Goal: Task Accomplishment & Management: Use online tool/utility

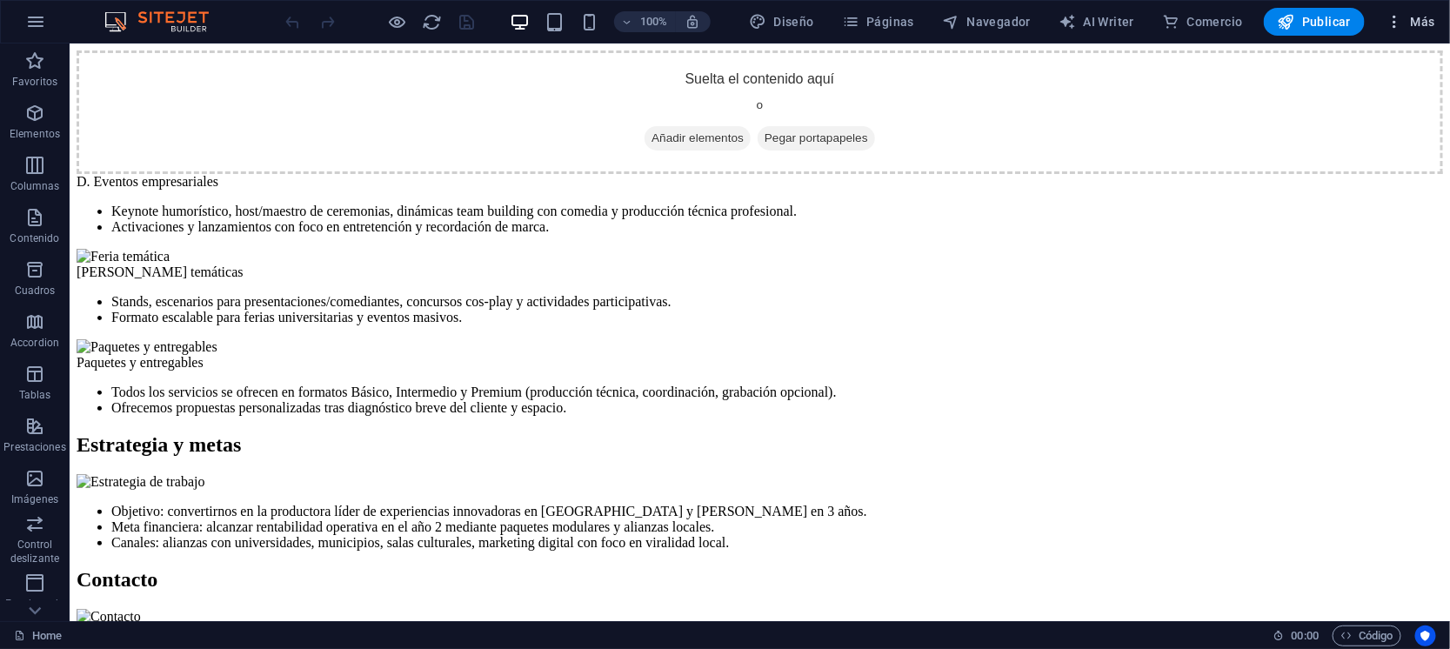
click at [1415, 19] on span "Más" at bounding box center [1410, 21] width 50 height 17
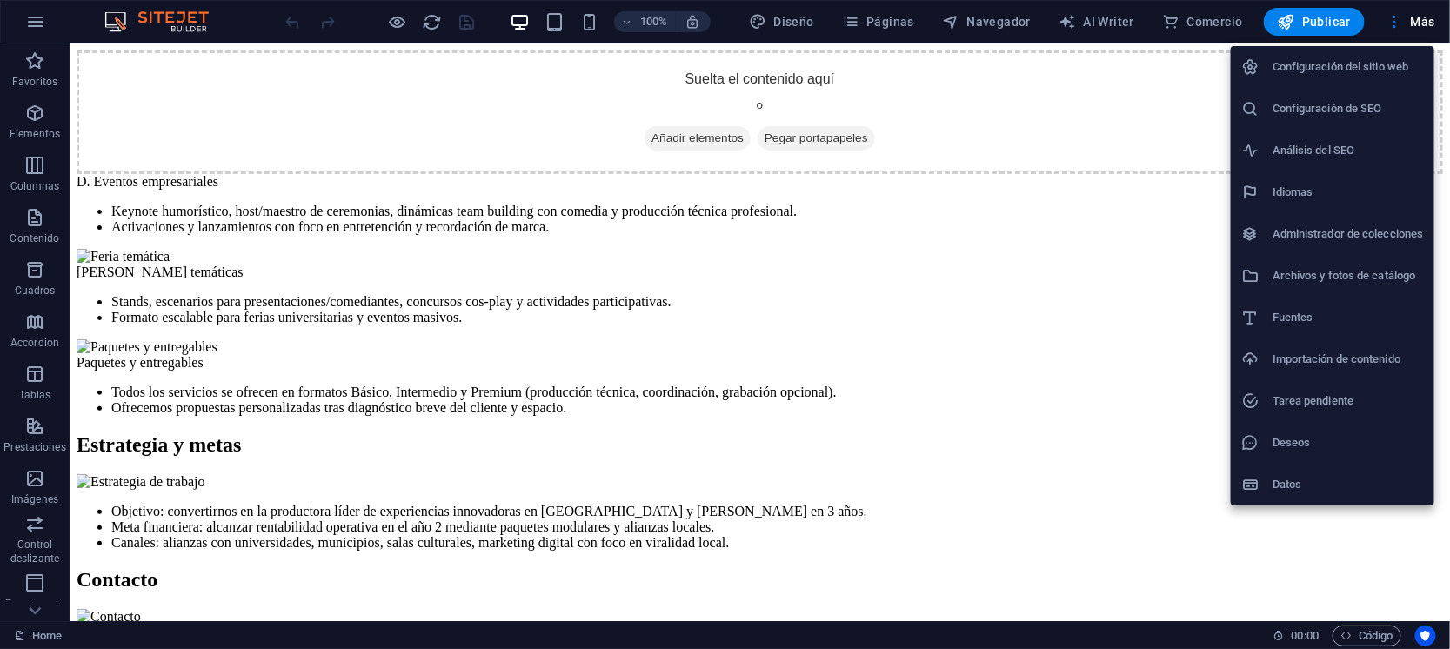
click at [1316, 107] on h6 "Configuración de SEO" at bounding box center [1347, 108] width 151 height 21
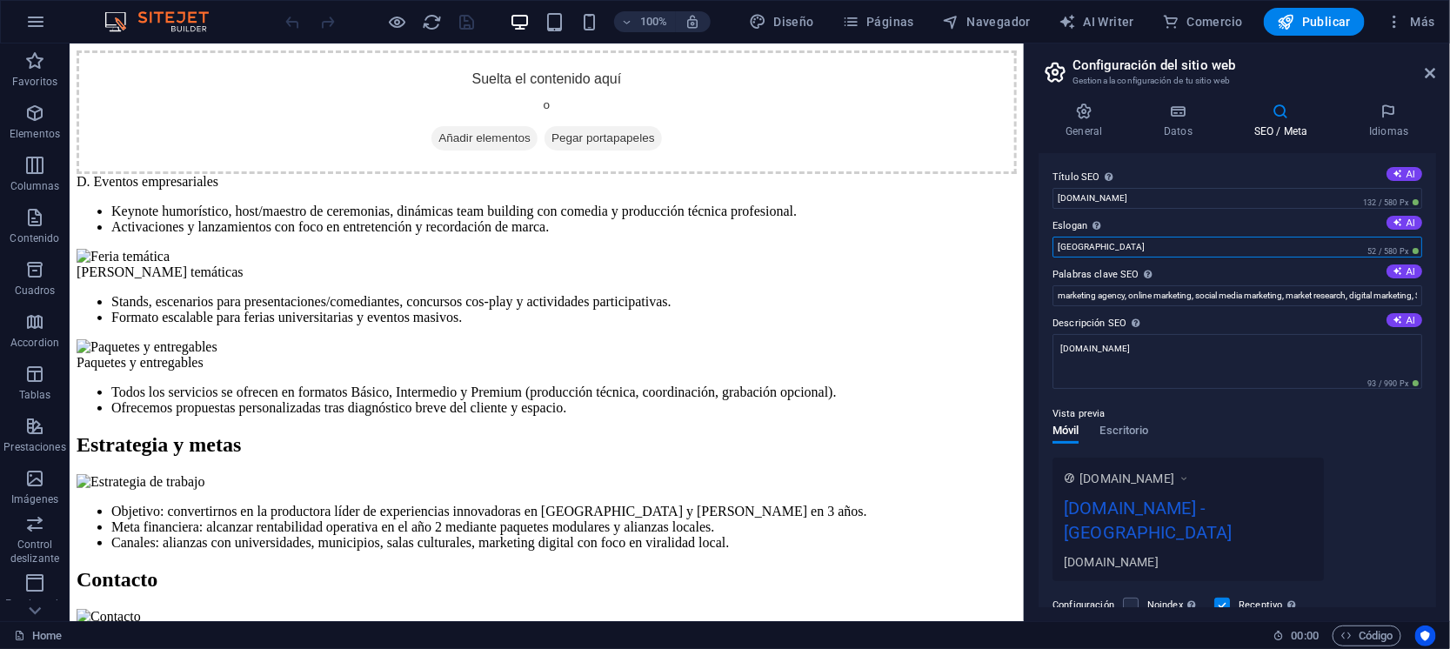
click at [1137, 246] on input "Berlin" at bounding box center [1237, 247] width 370 height 21
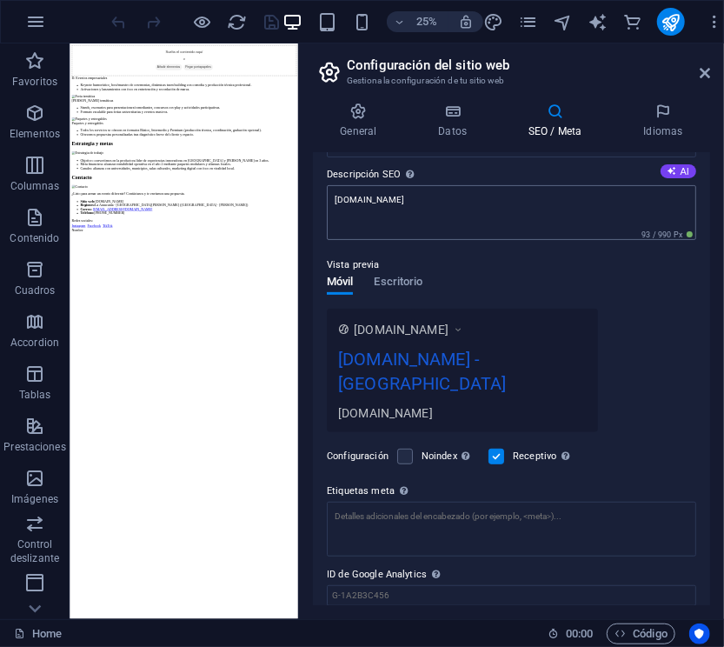
scroll to position [186, 0]
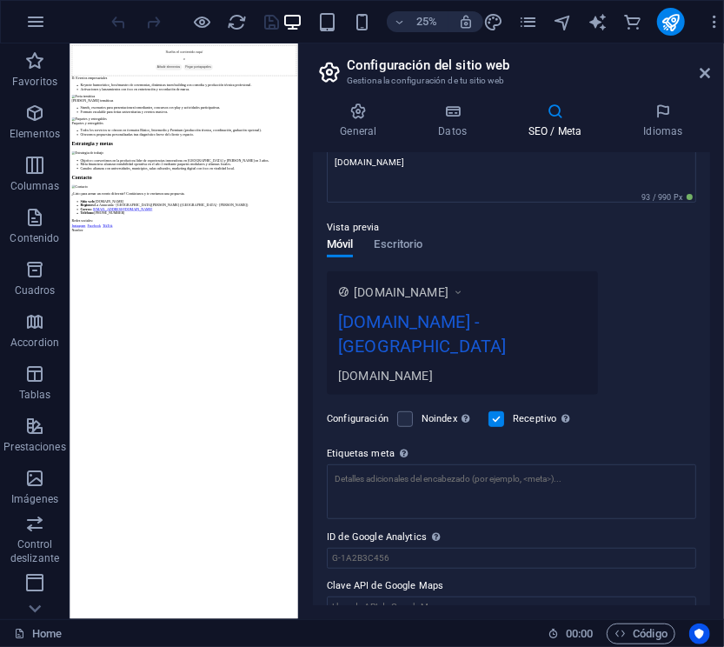
click at [390, 235] on div "Vista previa" at bounding box center [512, 227] width 370 height 21
click at [395, 240] on span "Escritorio" at bounding box center [398, 246] width 49 height 24
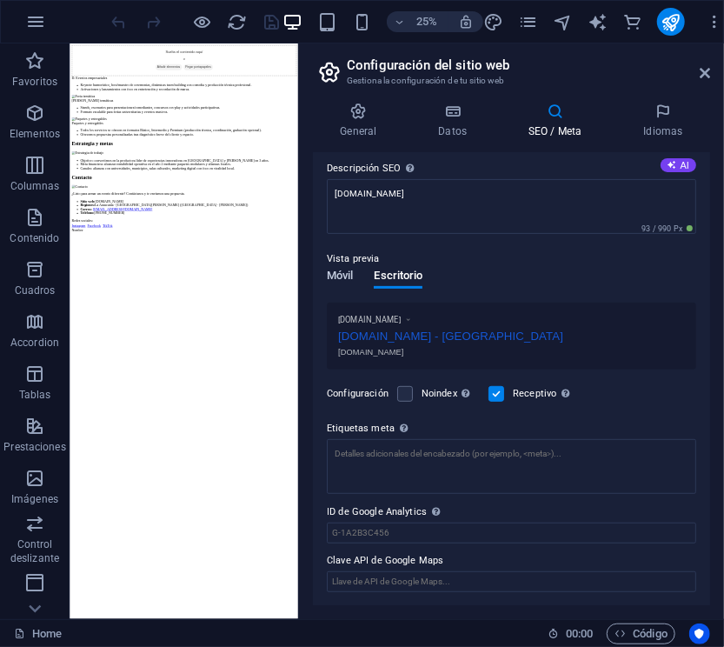
click at [344, 273] on span "Móvil" at bounding box center [340, 277] width 26 height 24
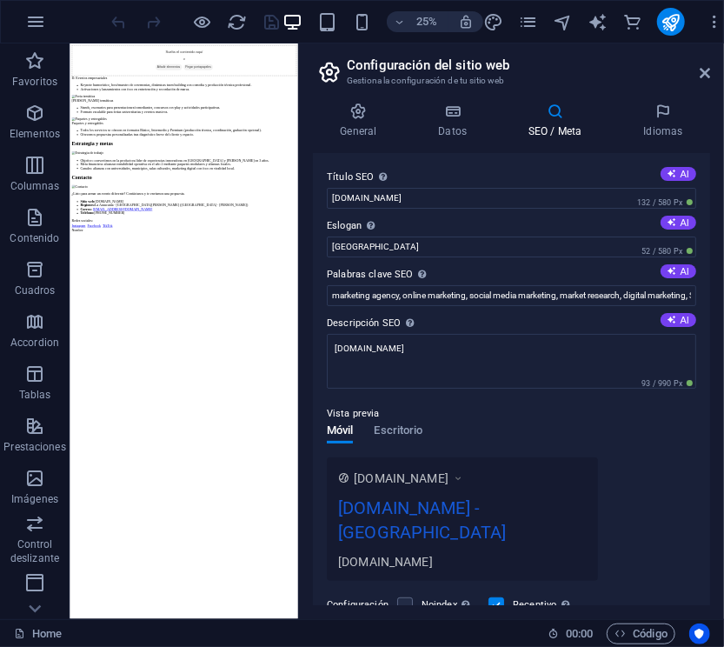
scroll to position [0, 0]
click at [389, 244] on input "Berlin" at bounding box center [512, 247] width 370 height 21
click at [400, 254] on input "Berlin" at bounding box center [512, 247] width 370 height 21
type input "B"
click at [657, 470] on div "www.example.com productorais.cl - Tu eventoo, nuestra pasión productorais.cl" at bounding box center [512, 518] width 370 height 123
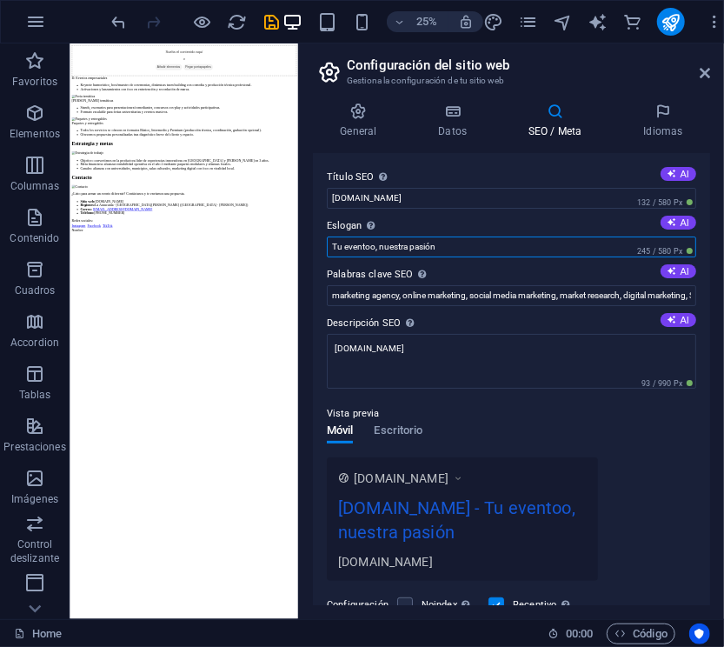
drag, startPoint x: 372, startPoint y: 247, endPoint x: 395, endPoint y: 253, distance: 23.4
click at [372, 247] on input "Tu eventoo, nuestra pasión" at bounding box center [512, 247] width 370 height 21
type input "Tu evento, nuestra pasión"
click at [528, 417] on div "Vista previa" at bounding box center [512, 414] width 370 height 21
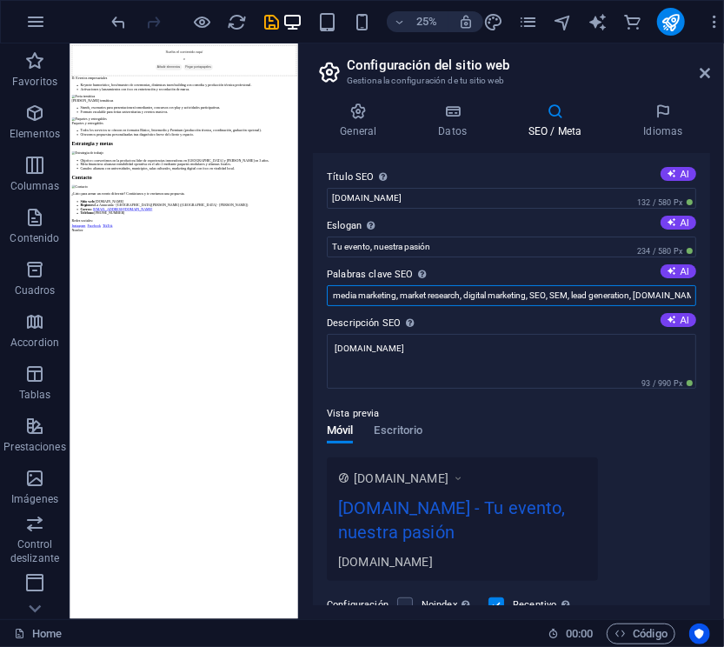
scroll to position [0, 201]
drag, startPoint x: 331, startPoint y: 298, endPoint x: 773, endPoint y: 290, distance: 441.9
click at [724, 290] on html "productorais.cl Home Favoritos Elementos Columnas Contenido Cuadros Accordion T…" at bounding box center [362, 323] width 724 height 647
click at [434, 286] on input "Palabras clave SEO Lista de palabras clave separadas por comas que describen tu…" at bounding box center [512, 295] width 370 height 21
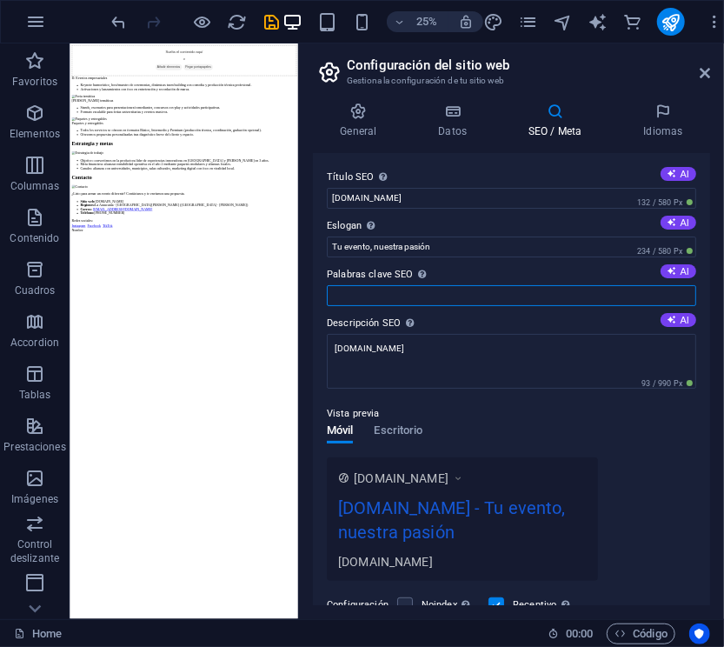
paste input "Productora de eventos,Stand-Up Comedy eventos, Matrimonios temáticos, Ceremonia…"
type input "Productora de eventos,Stand-Up Comedy eventos, Matrimonios temáticos, Ceremonia…"
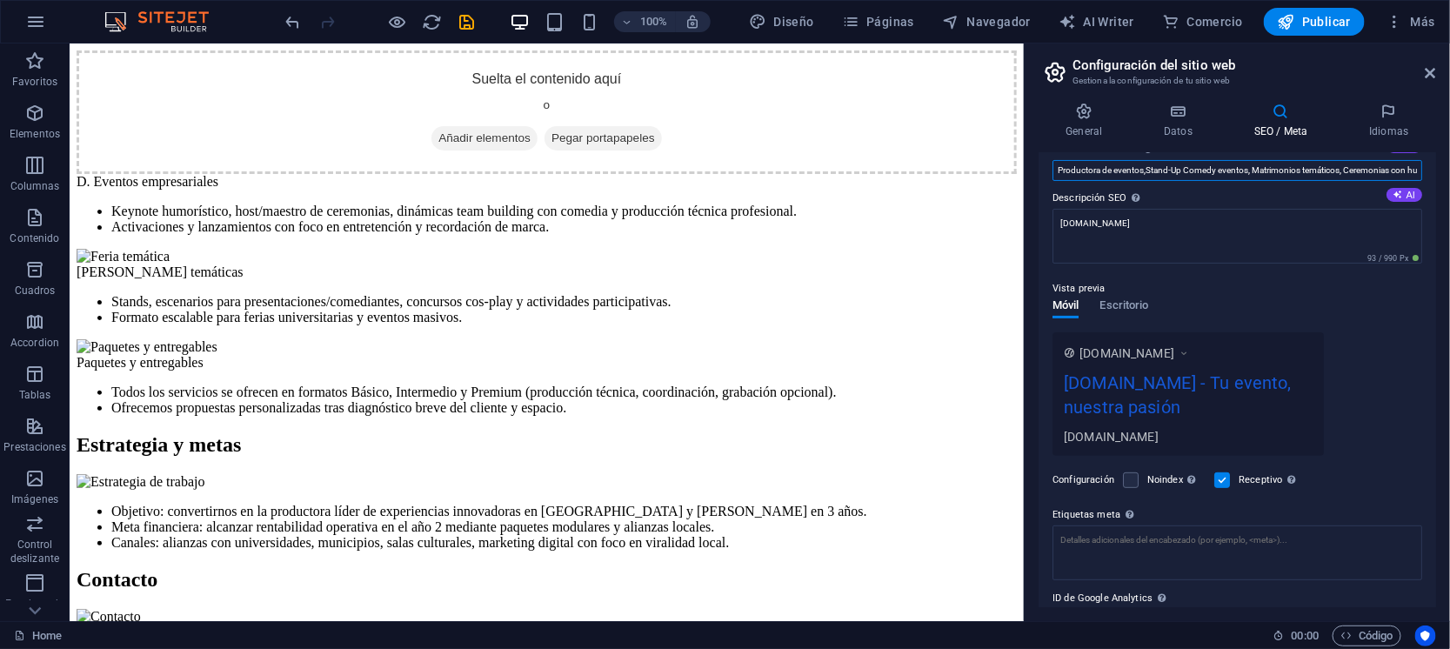
scroll to position [209, 0]
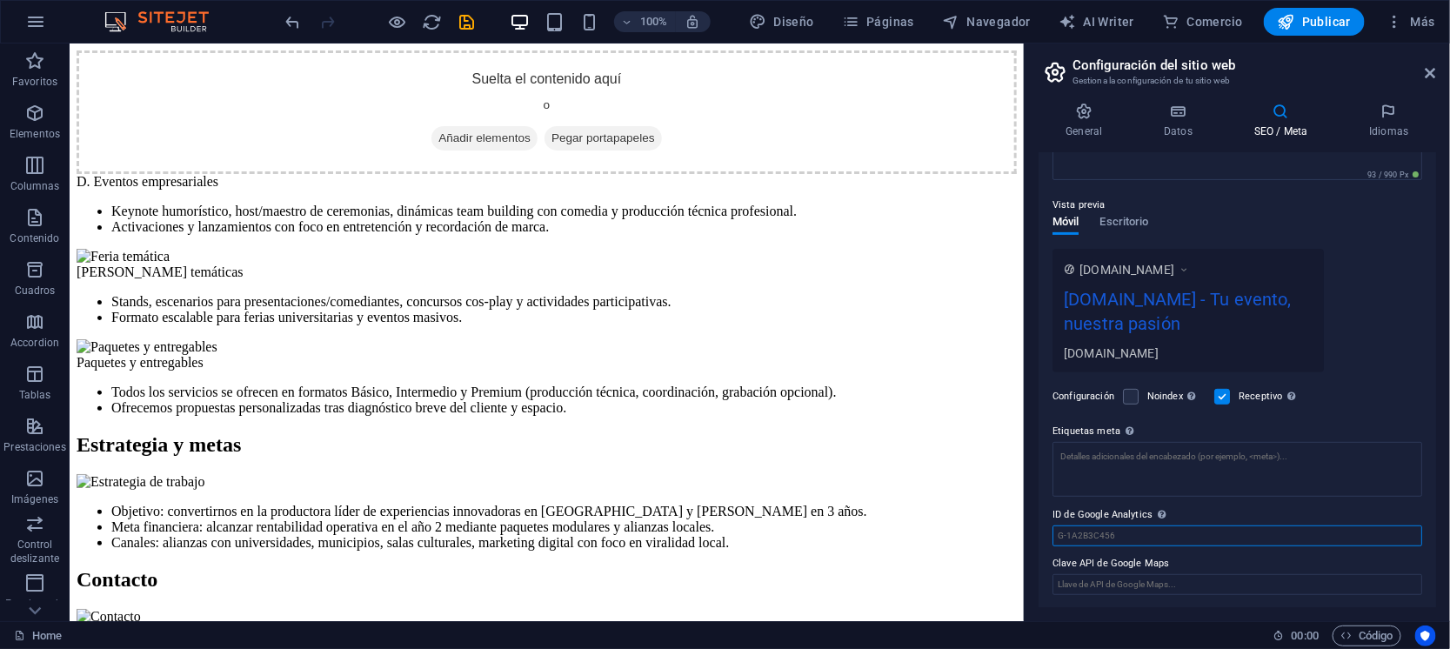
click at [1122, 528] on input "ID de Google Analytics Añada únicamente el ID de Google Analytics. Incluimos el…" at bounding box center [1237, 535] width 370 height 21
click at [1145, 529] on input "ID de Google Analytics Añada únicamente el ID de Google Analytics. Incluimos el…" at bounding box center [1237, 535] width 370 height 21
paste input "PVZ1QXPPQR"
drag, startPoint x: 1121, startPoint y: 530, endPoint x: 1046, endPoint y: 535, distance: 75.0
click at [1046, 535] on div "Título SEO El título de tu sitio web. Elige algo que destaque en los resultados…" at bounding box center [1236, 380] width 397 height 454
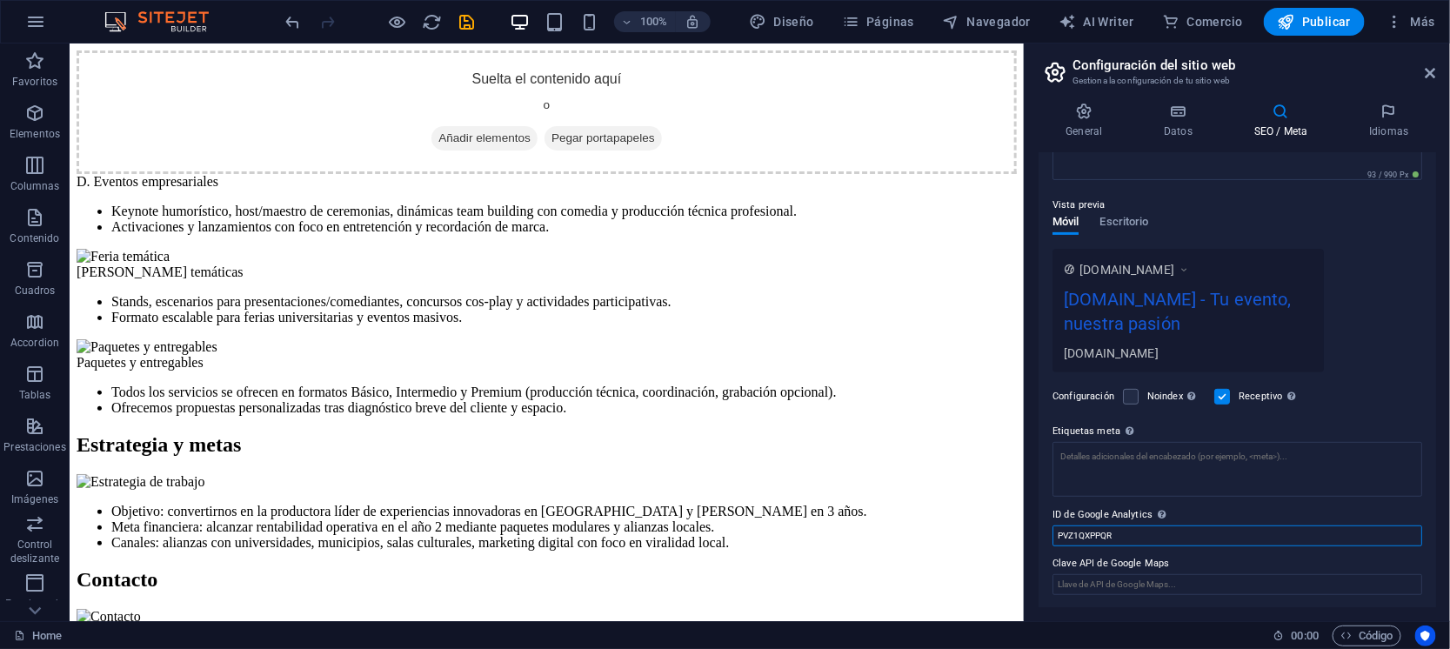
paste input "G-FZ5QS4MH9V"
type input "G-FZ5QS4MH9V"
click at [1340, 402] on div "Configuración Noindex Indica a los buscadores que no incluyan este sitio web en…" at bounding box center [1237, 396] width 370 height 49
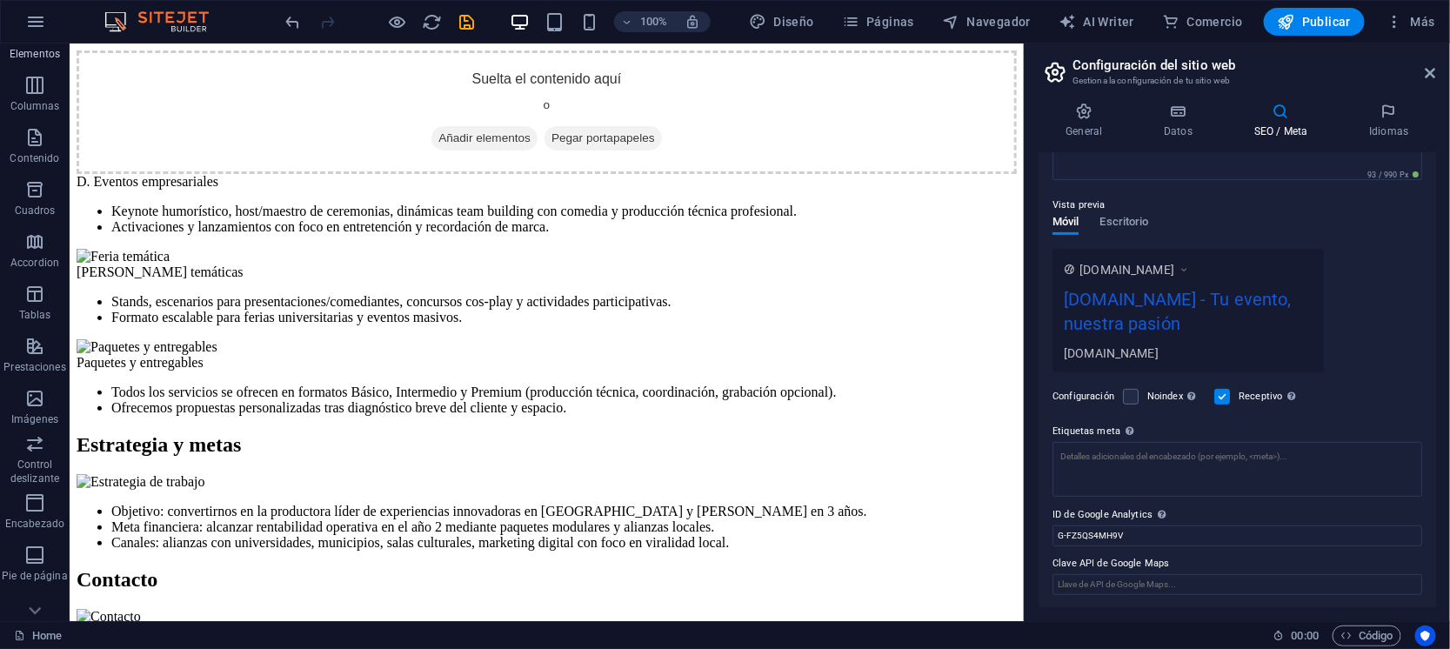
scroll to position [257, 0]
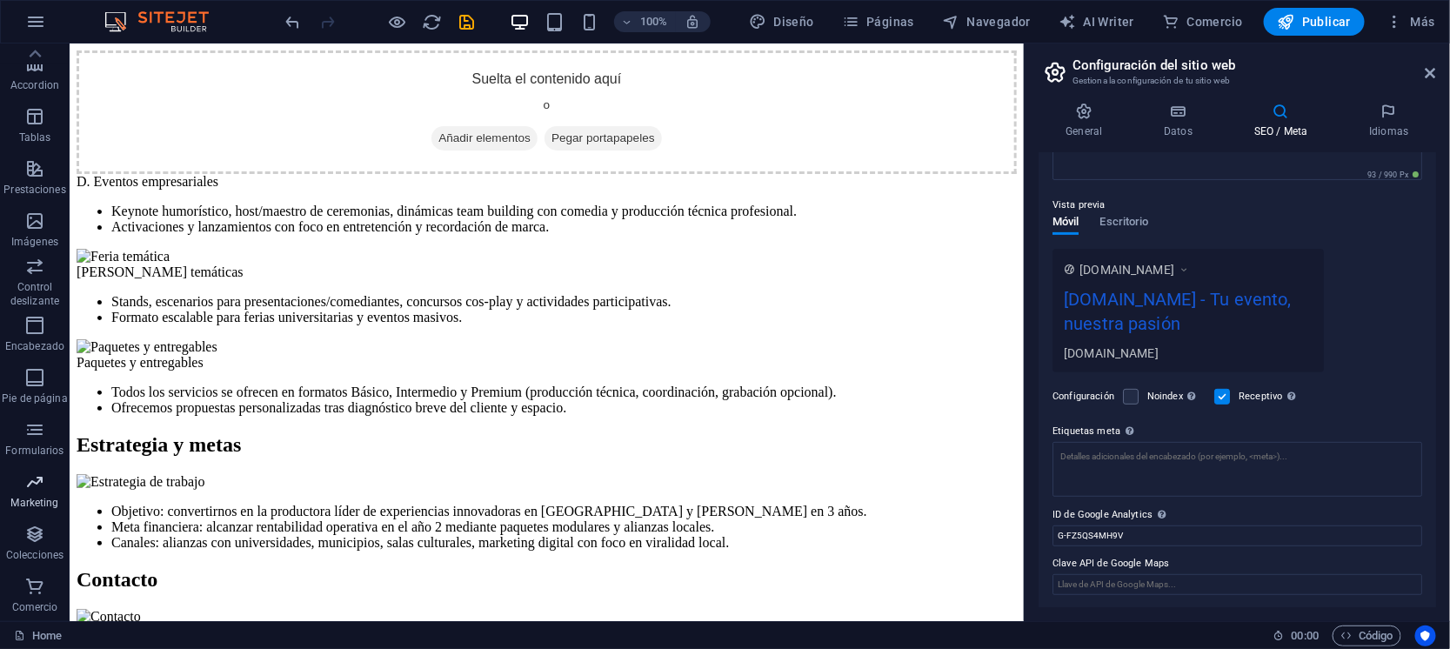
click at [31, 480] on icon "button" at bounding box center [34, 481] width 21 height 21
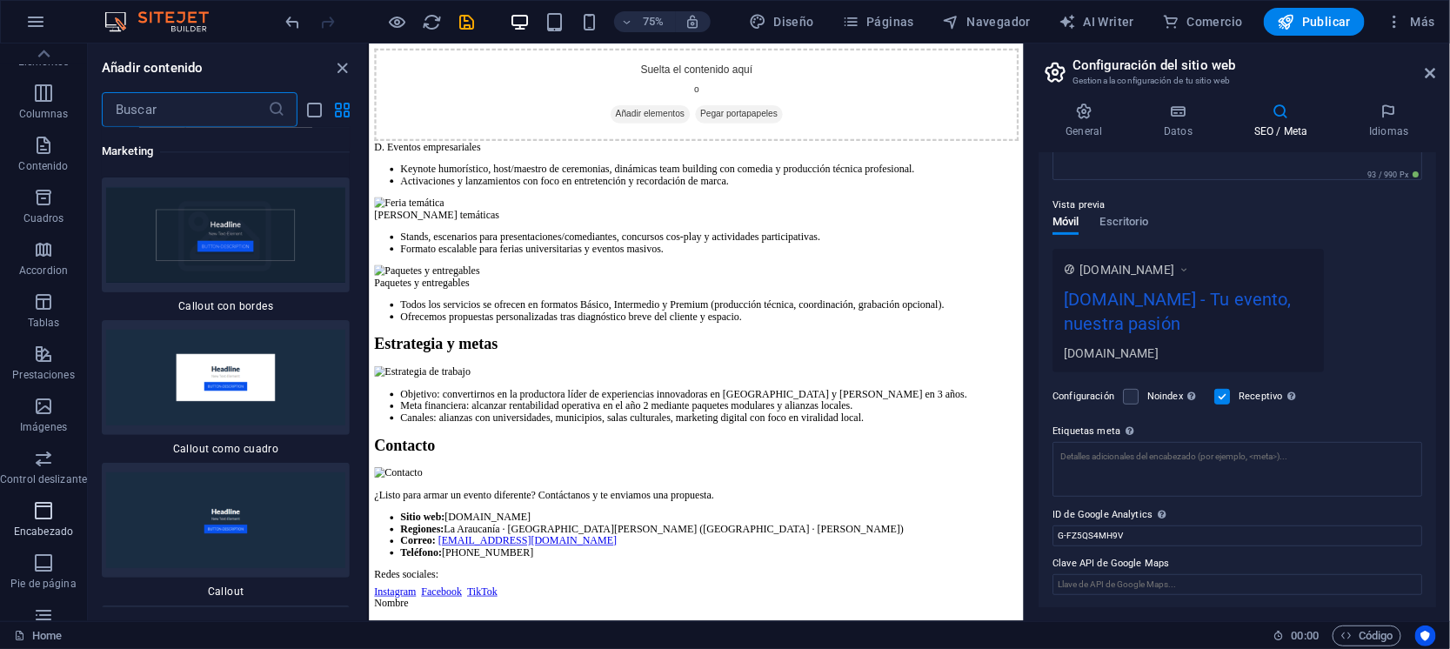
scroll to position [0, 0]
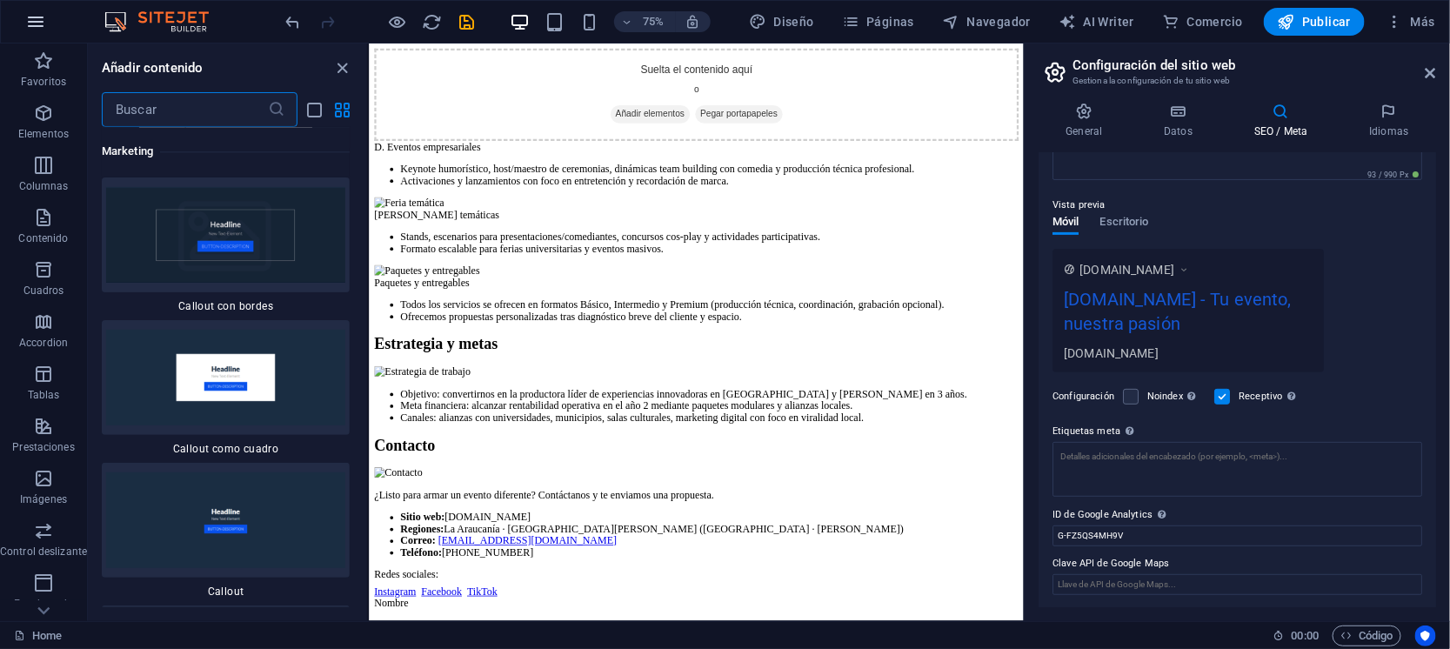
click at [40, 21] on icon "button" at bounding box center [35, 21] width 21 height 21
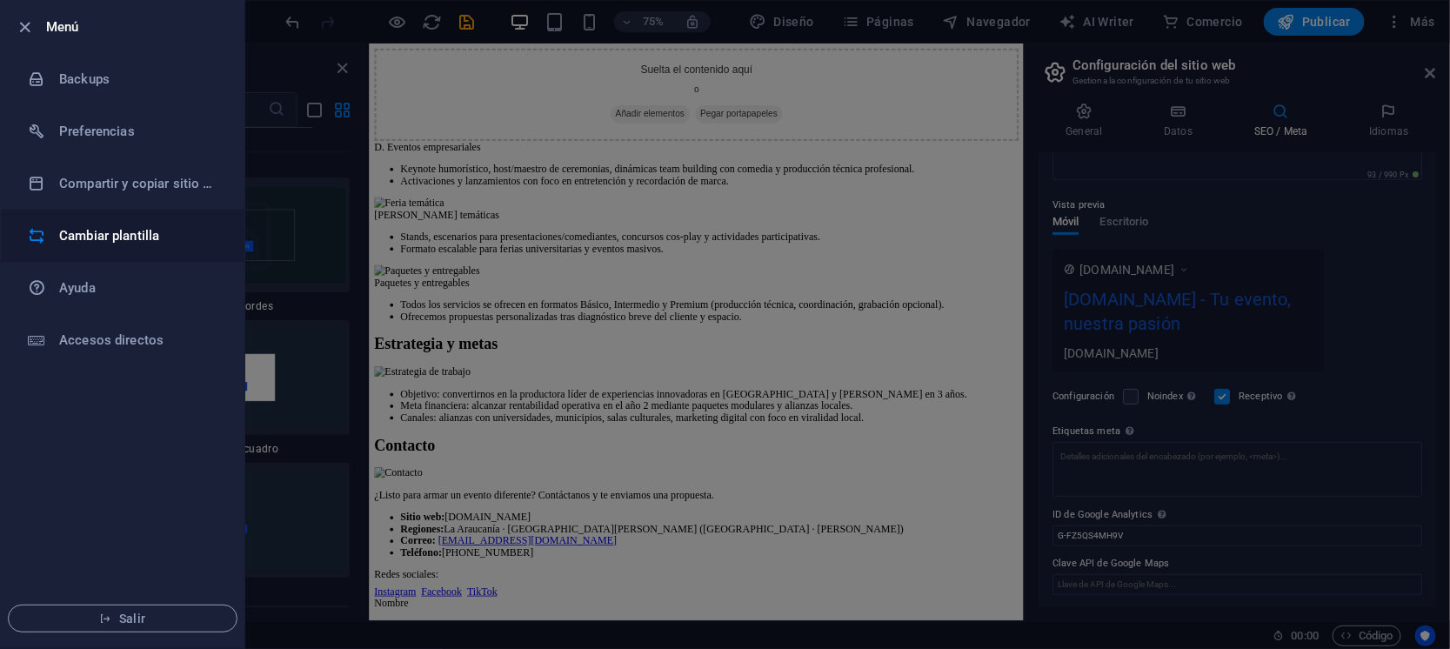
click at [124, 239] on h6 "Cambiar plantilla" at bounding box center [139, 235] width 161 height 21
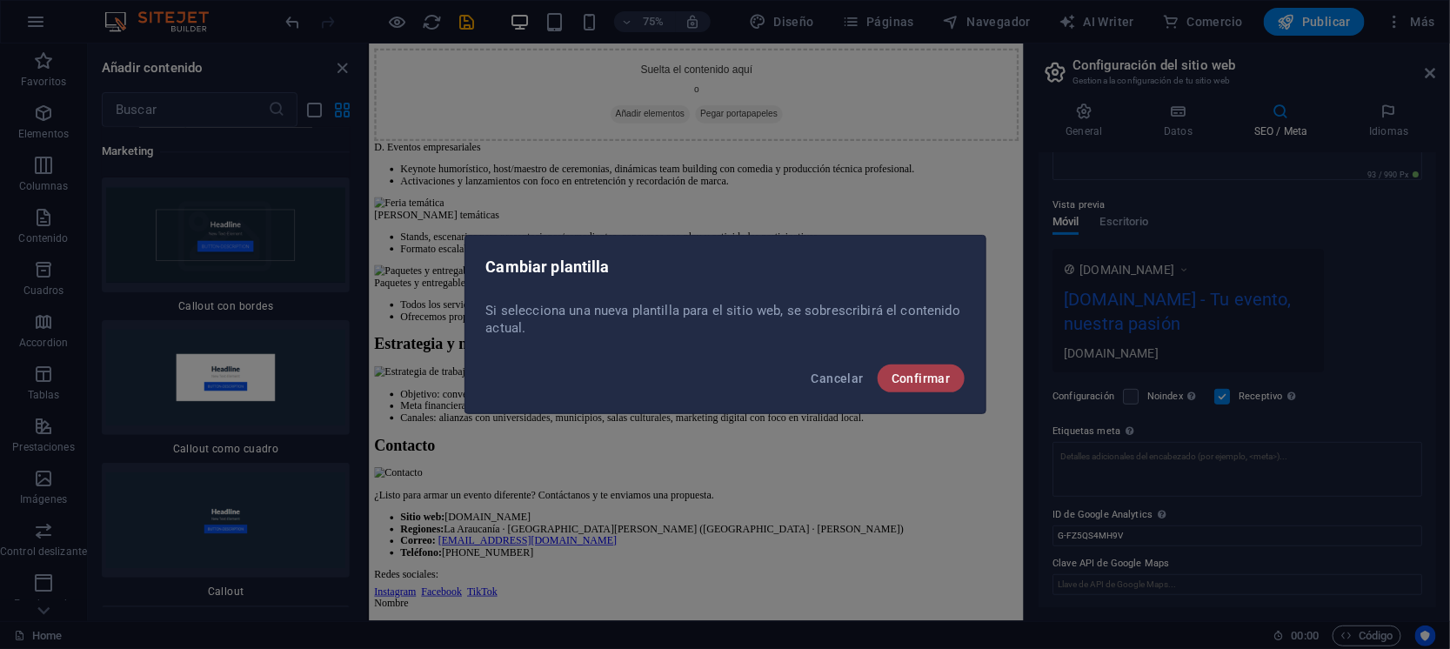
click at [953, 384] on button "Confirmar" at bounding box center [920, 378] width 87 height 28
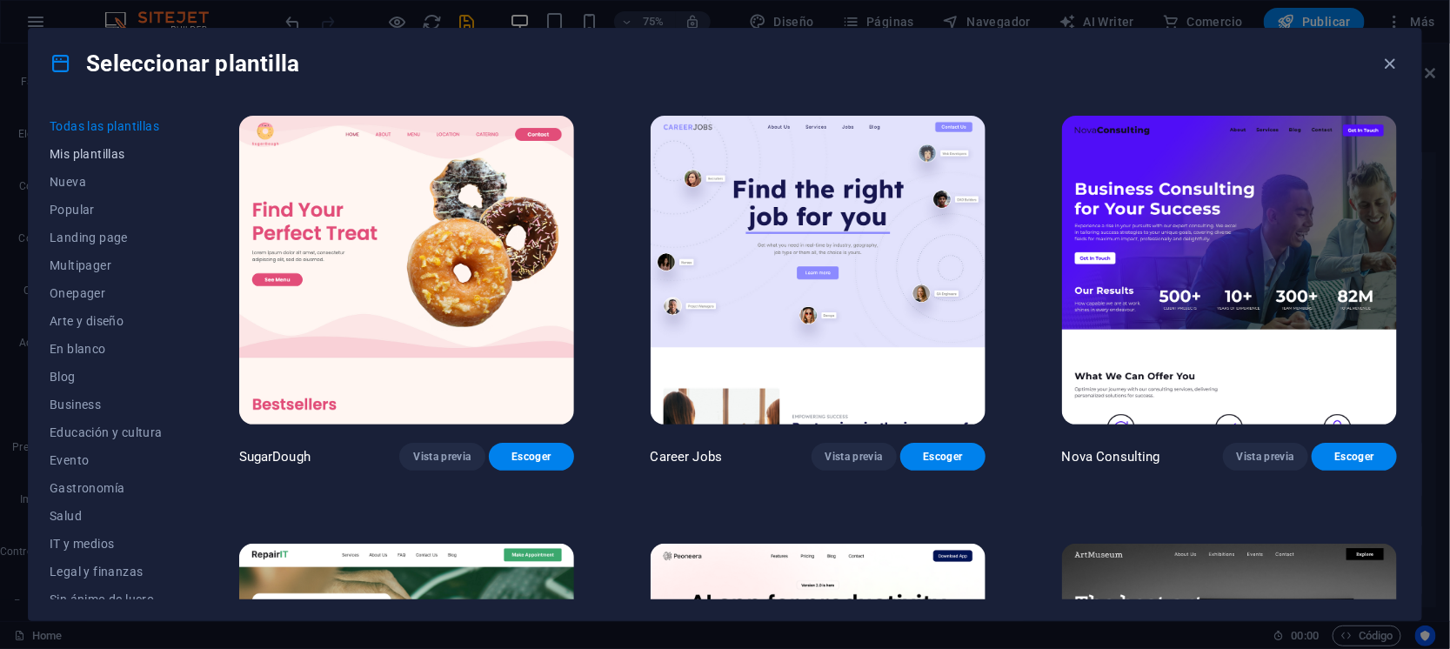
click at [101, 155] on span "Mis plantillas" at bounding box center [106, 154] width 113 height 14
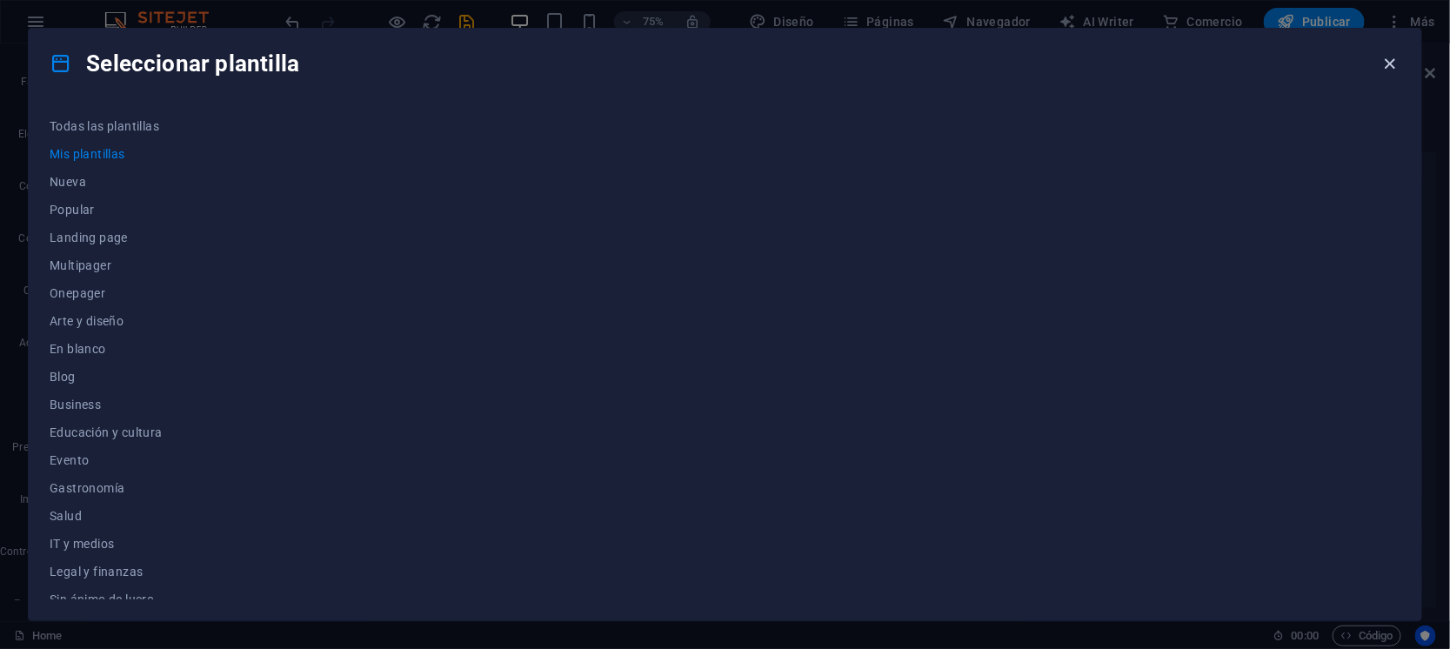
click at [1396, 68] on icon "button" at bounding box center [1390, 64] width 20 height 20
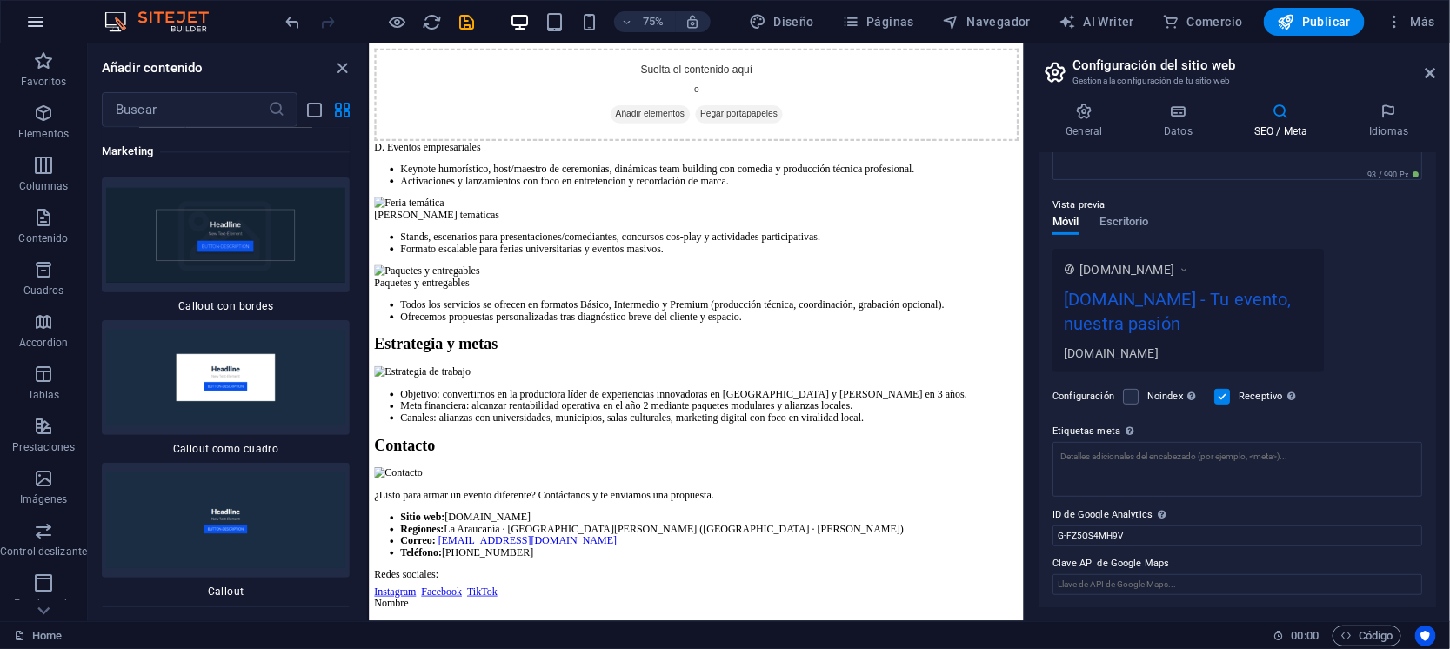
click at [45, 23] on icon "button" at bounding box center [35, 21] width 21 height 21
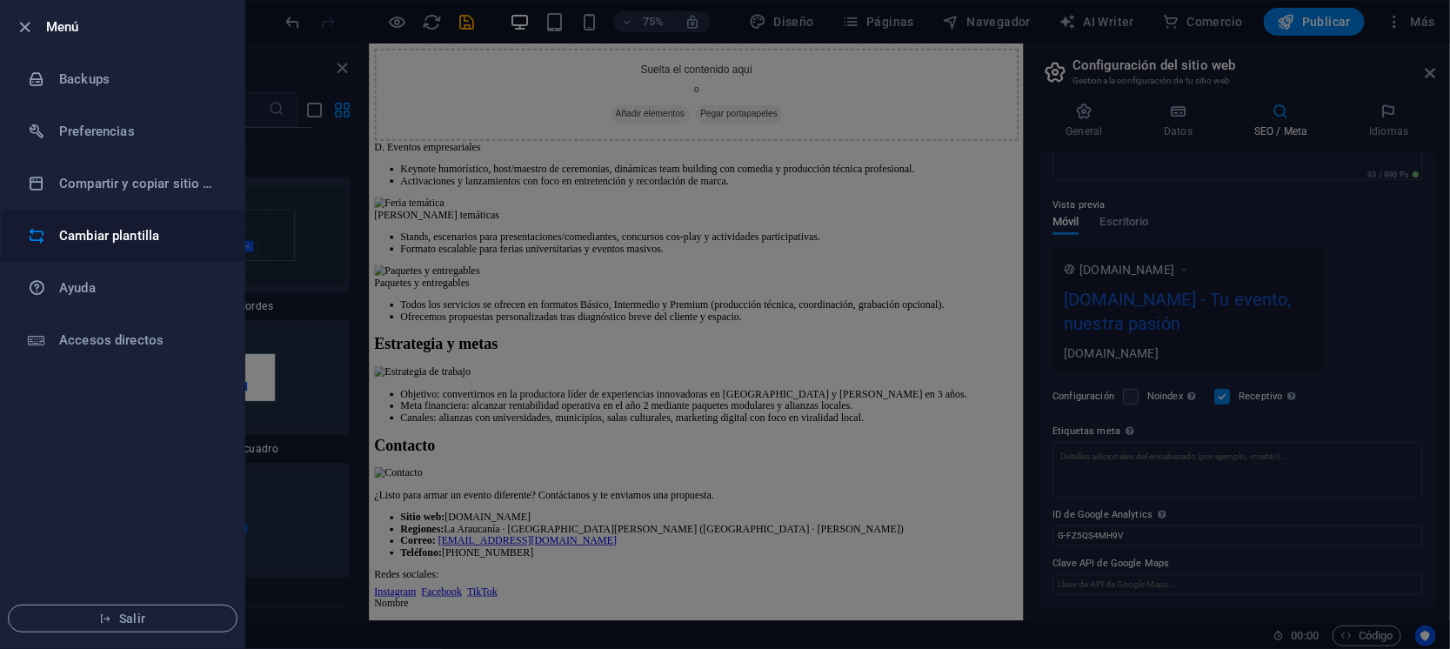
click at [83, 238] on h6 "Cambiar plantilla" at bounding box center [139, 235] width 161 height 21
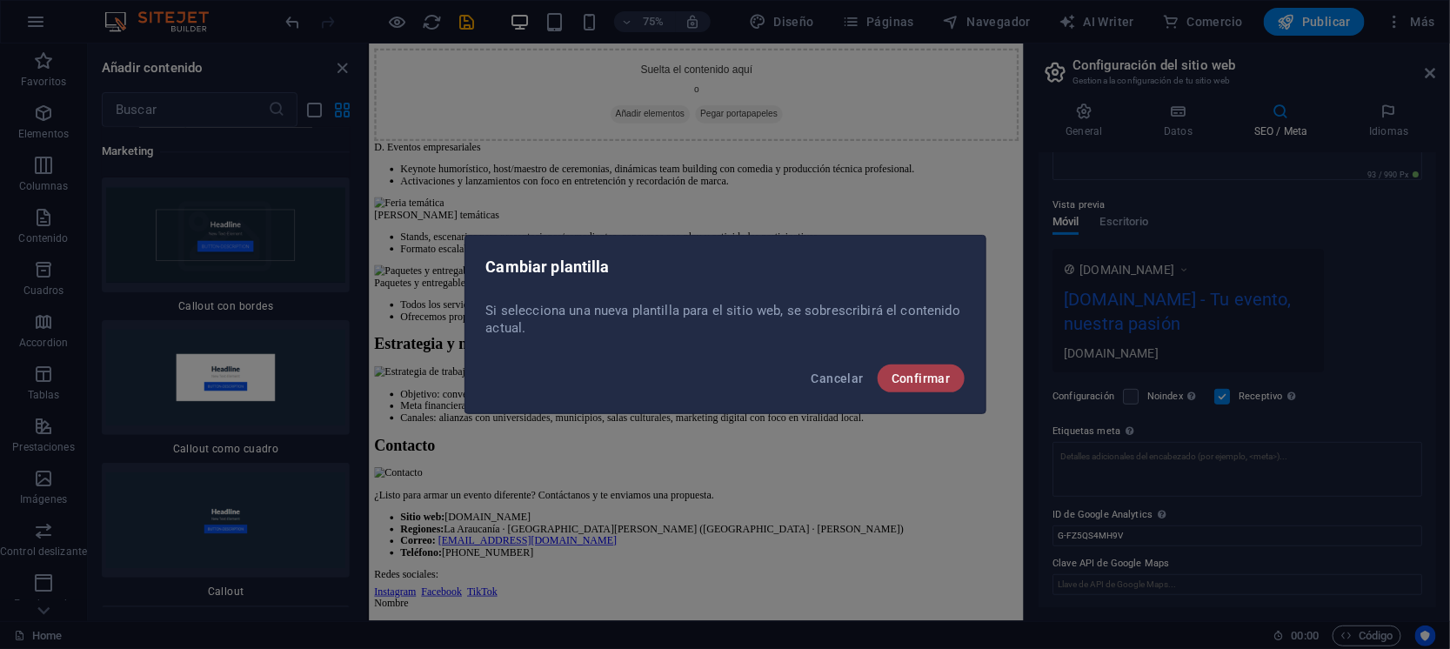
click at [910, 377] on span "Confirmar" at bounding box center [920, 378] width 59 height 14
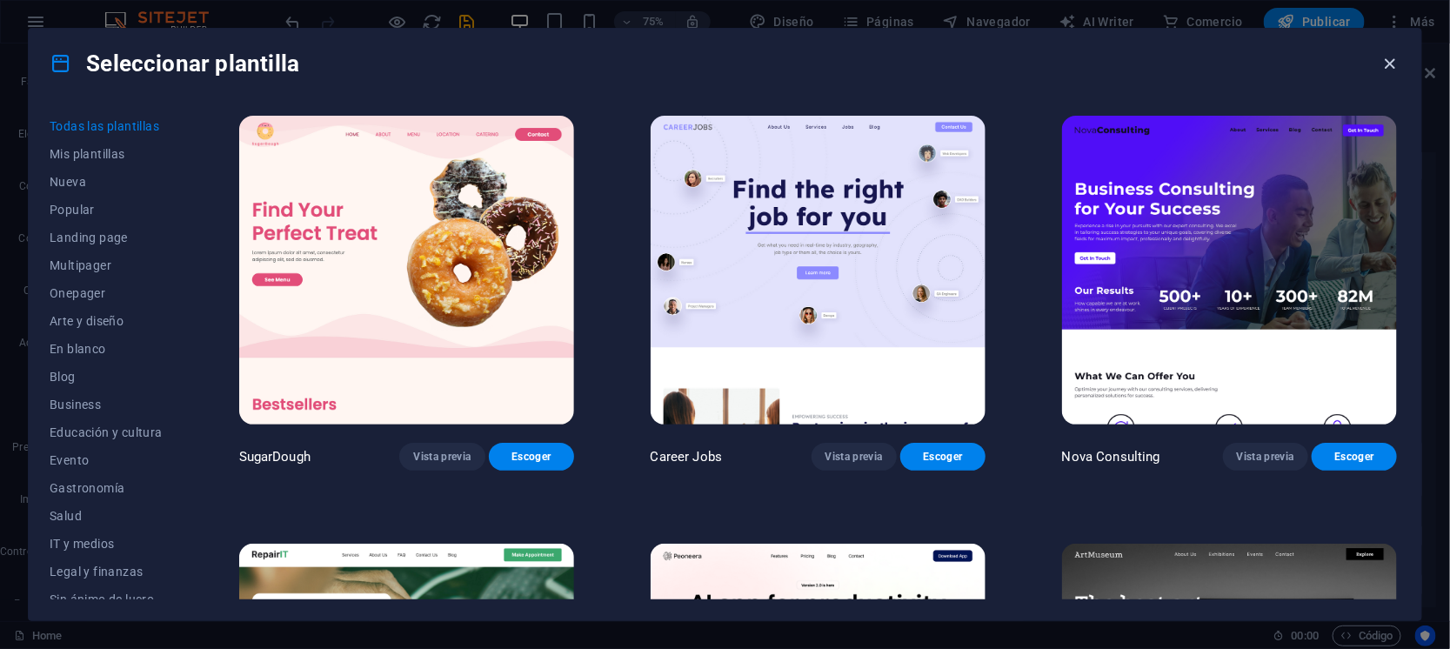
click at [1390, 64] on icon "button" at bounding box center [1390, 64] width 20 height 20
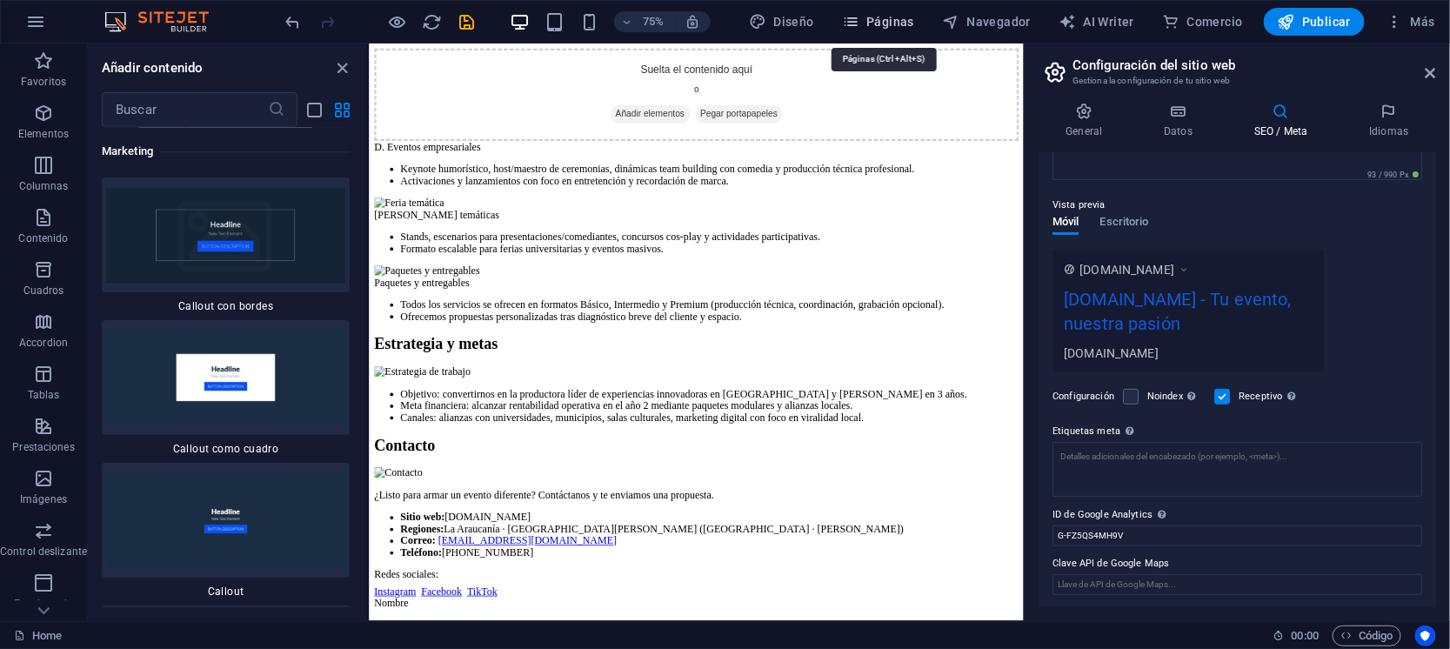
click at [872, 14] on span "Páginas" at bounding box center [878, 21] width 72 height 17
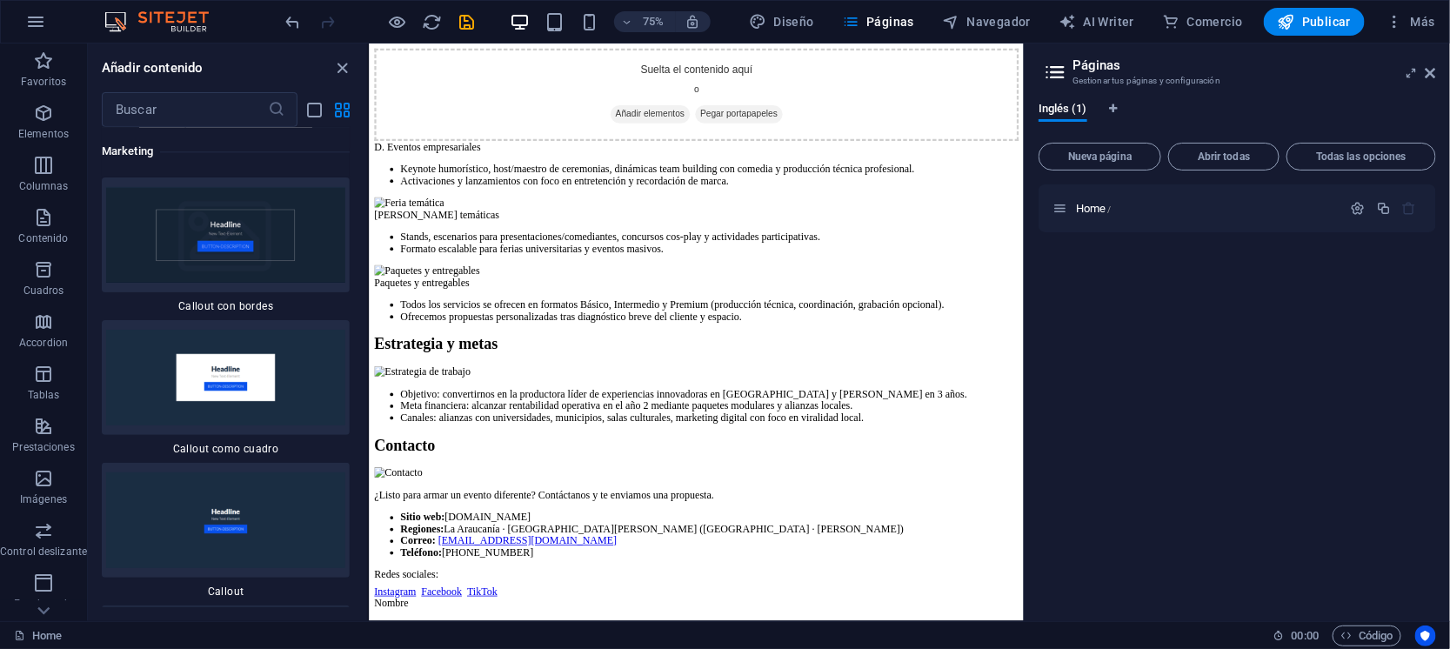
click at [1202, 286] on div "Home /" at bounding box center [1236, 395] width 397 height 423
click at [1081, 209] on span "Home /" at bounding box center [1094, 208] width 36 height 13
click at [1060, 210] on icon at bounding box center [1059, 208] width 15 height 15
click at [1087, 210] on span "Home /" at bounding box center [1094, 208] width 36 height 13
click at [1357, 209] on icon "button" at bounding box center [1358, 208] width 15 height 15
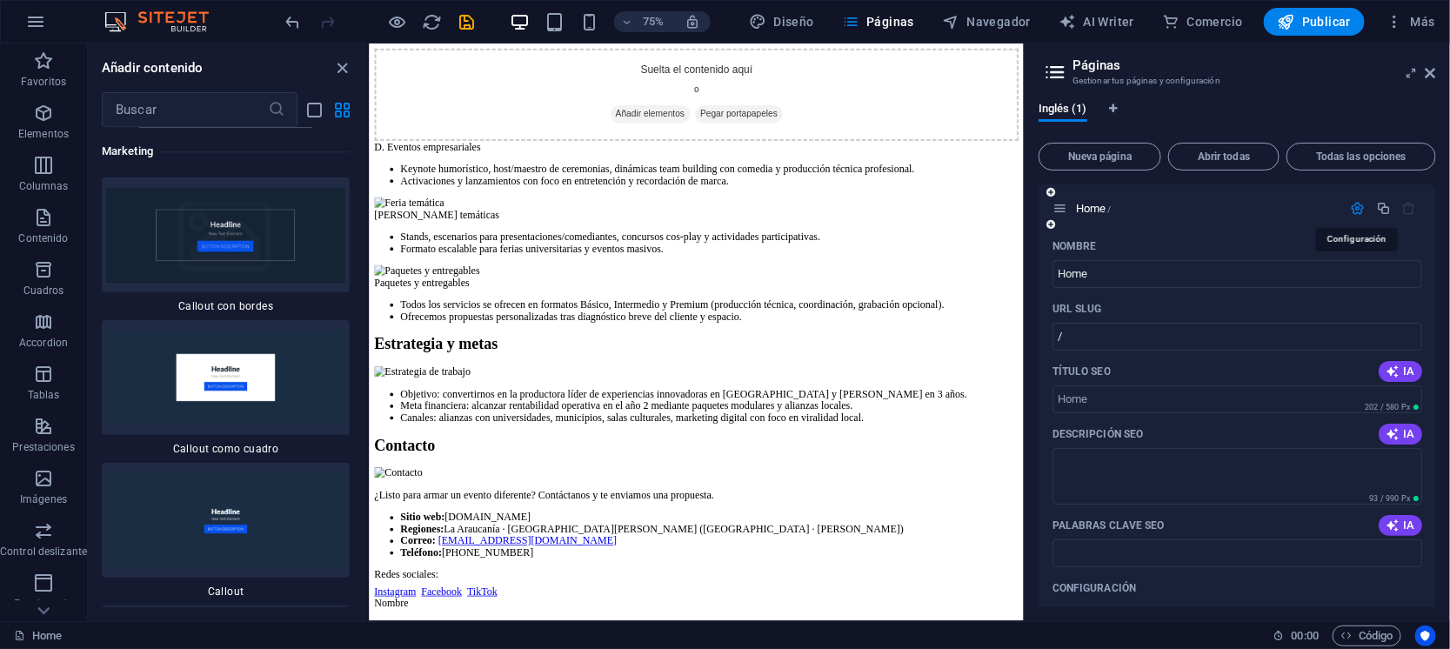
click at [1357, 209] on icon "button" at bounding box center [1358, 208] width 15 height 15
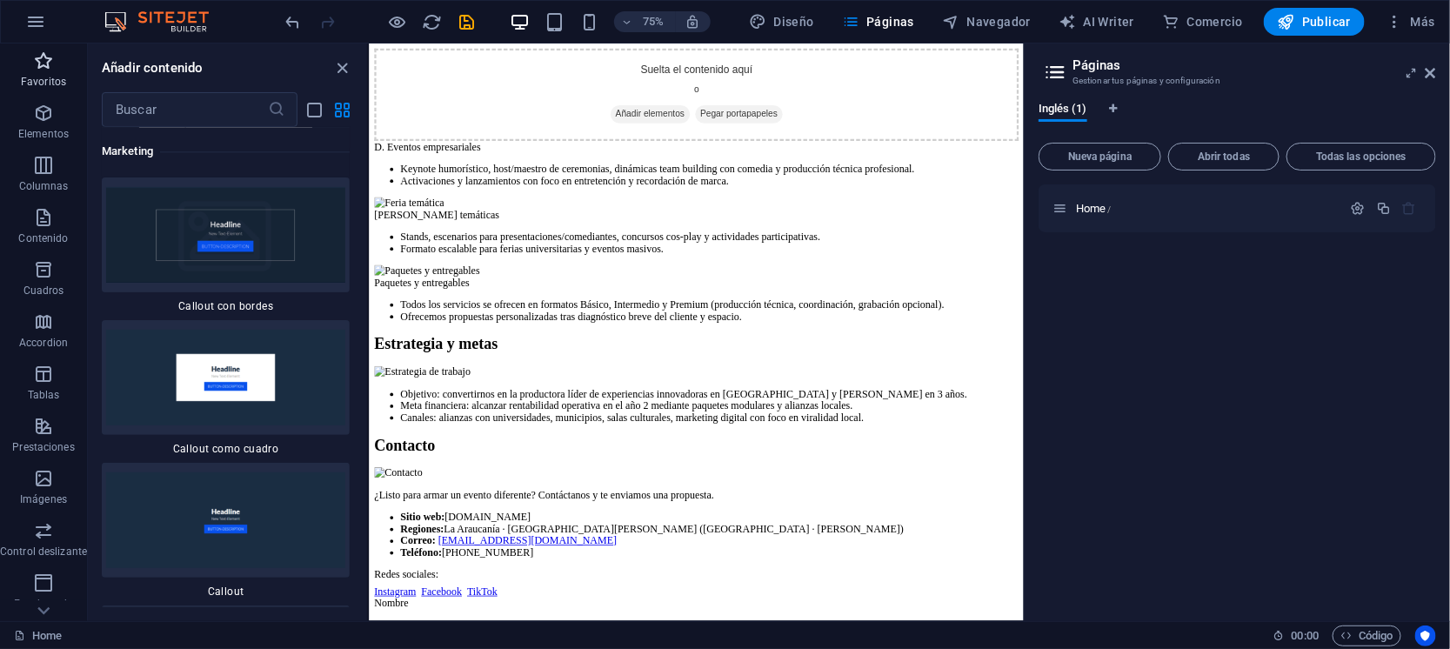
click at [50, 64] on icon "button" at bounding box center [43, 60] width 21 height 21
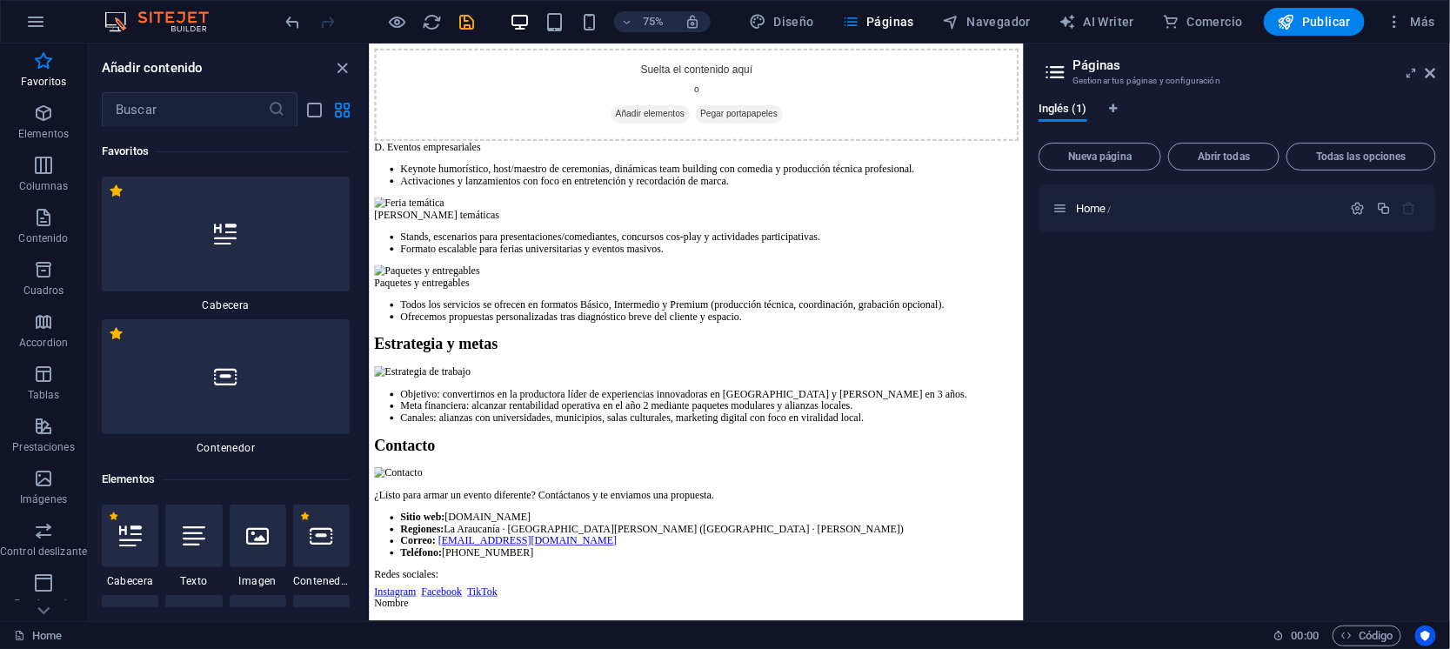
click at [160, 17] on img at bounding box center [165, 21] width 130 height 21
click at [108, 19] on img at bounding box center [165, 21] width 130 height 21
click at [33, 19] on icon "button" at bounding box center [35, 21] width 21 height 21
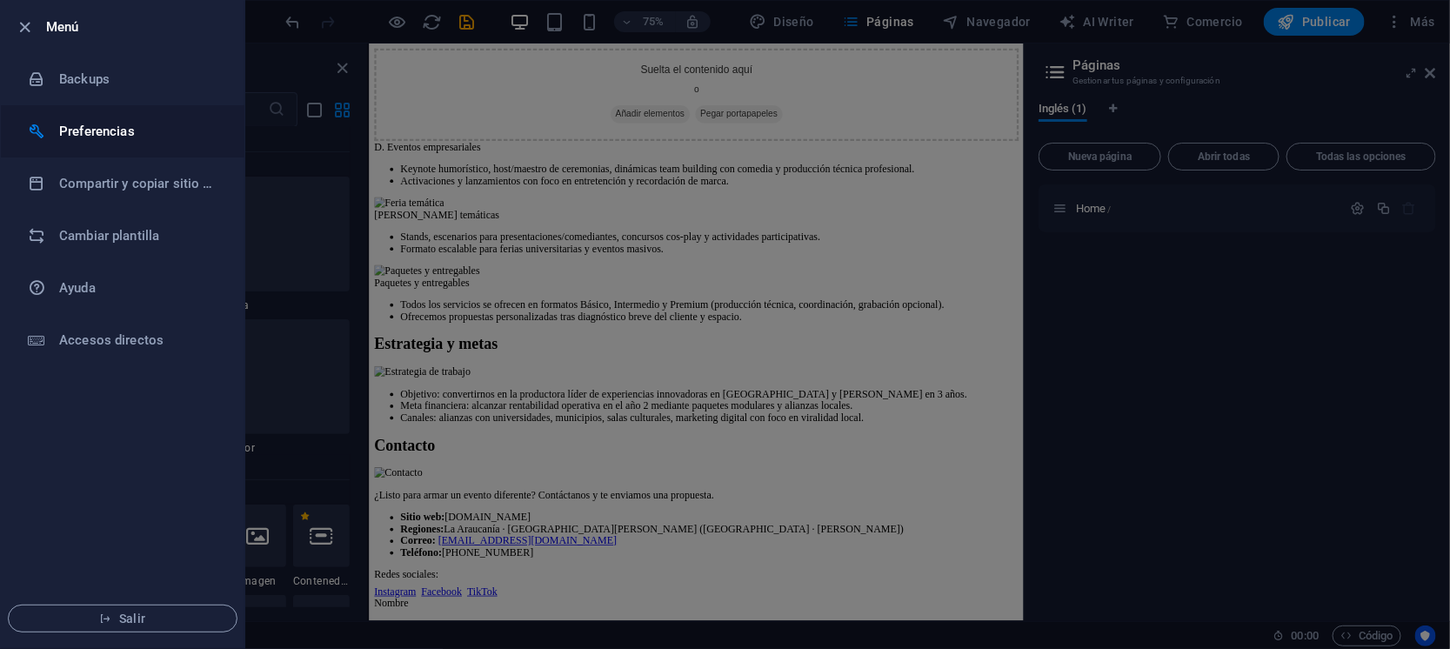
click at [71, 127] on h6 "Preferencias" at bounding box center [139, 131] width 161 height 21
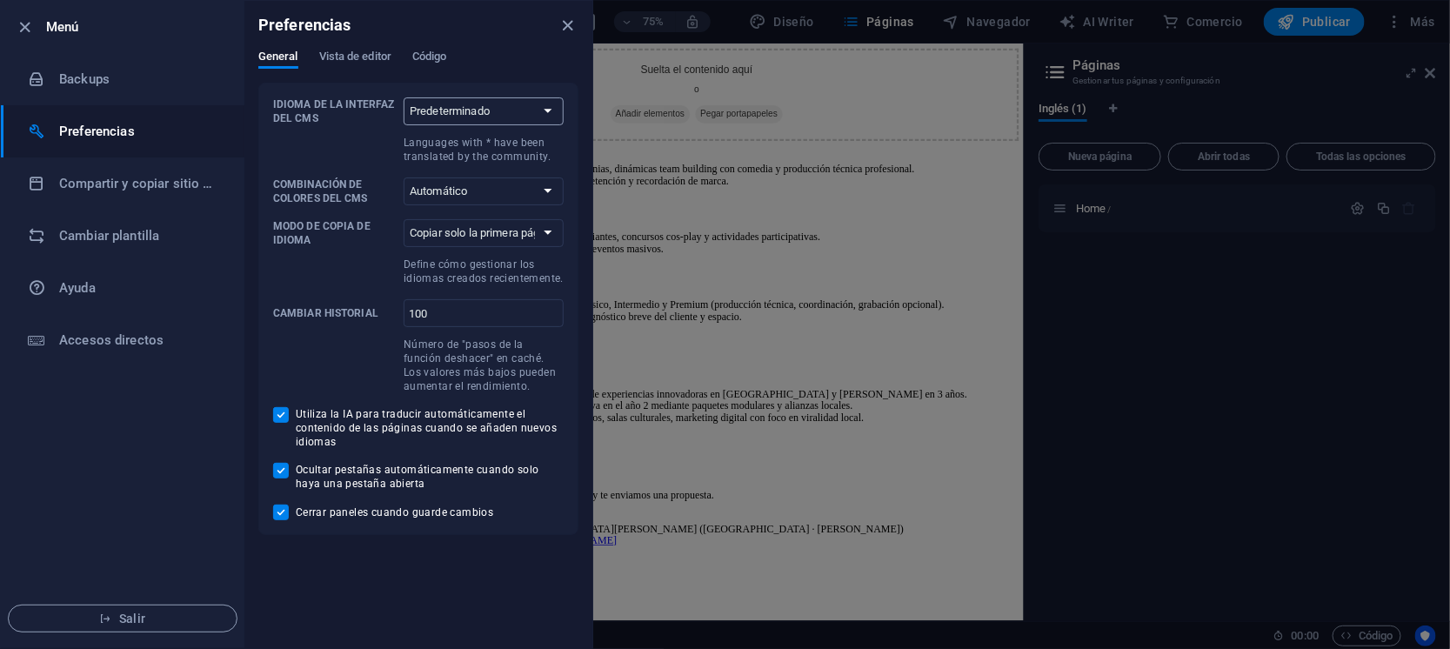
click at [552, 110] on select "Predeterminado Deutsch English Español Suomi* Français Magyar Italiano Nederlan…" at bounding box center [484, 111] width 160 height 28
select select "es"
click at [404, 97] on select "Predeterminado Deutsch English Español Suomi* Français Magyar Italiano Nederlan…" at bounding box center [484, 111] width 160 height 28
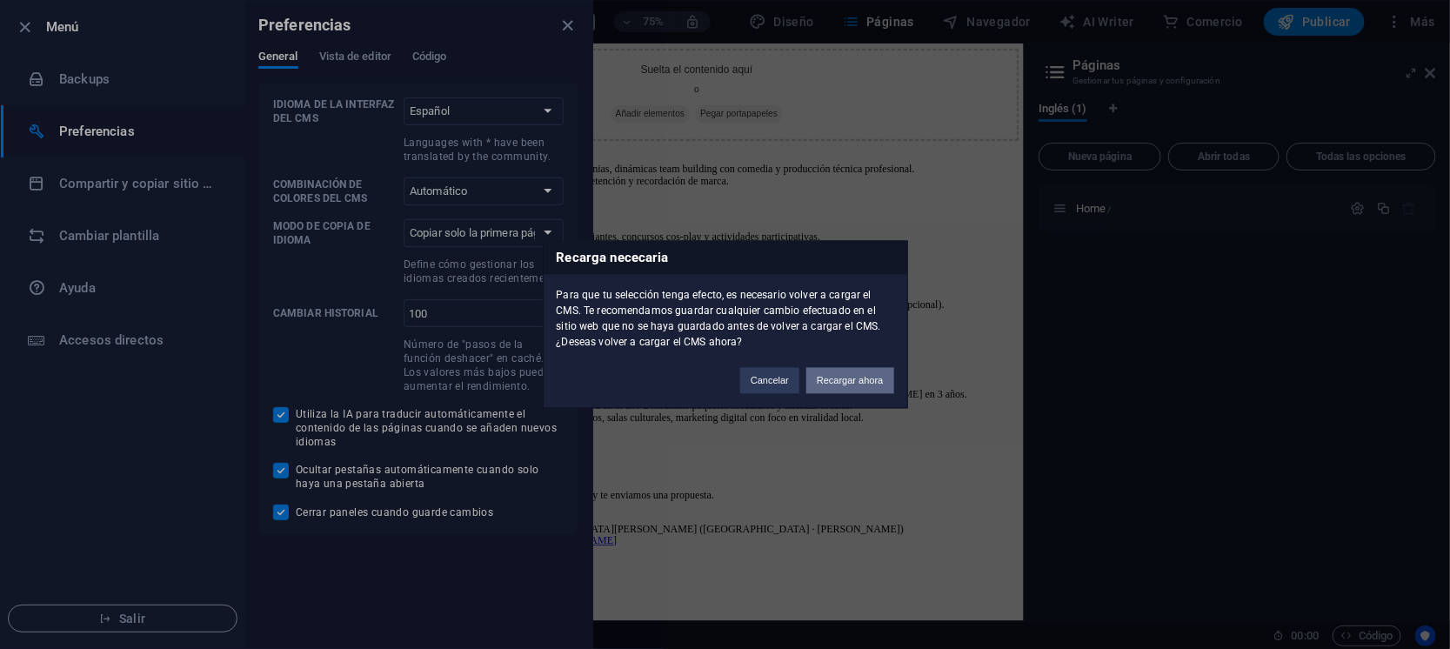
click at [841, 384] on button "Recargar ahora" at bounding box center [849, 381] width 87 height 26
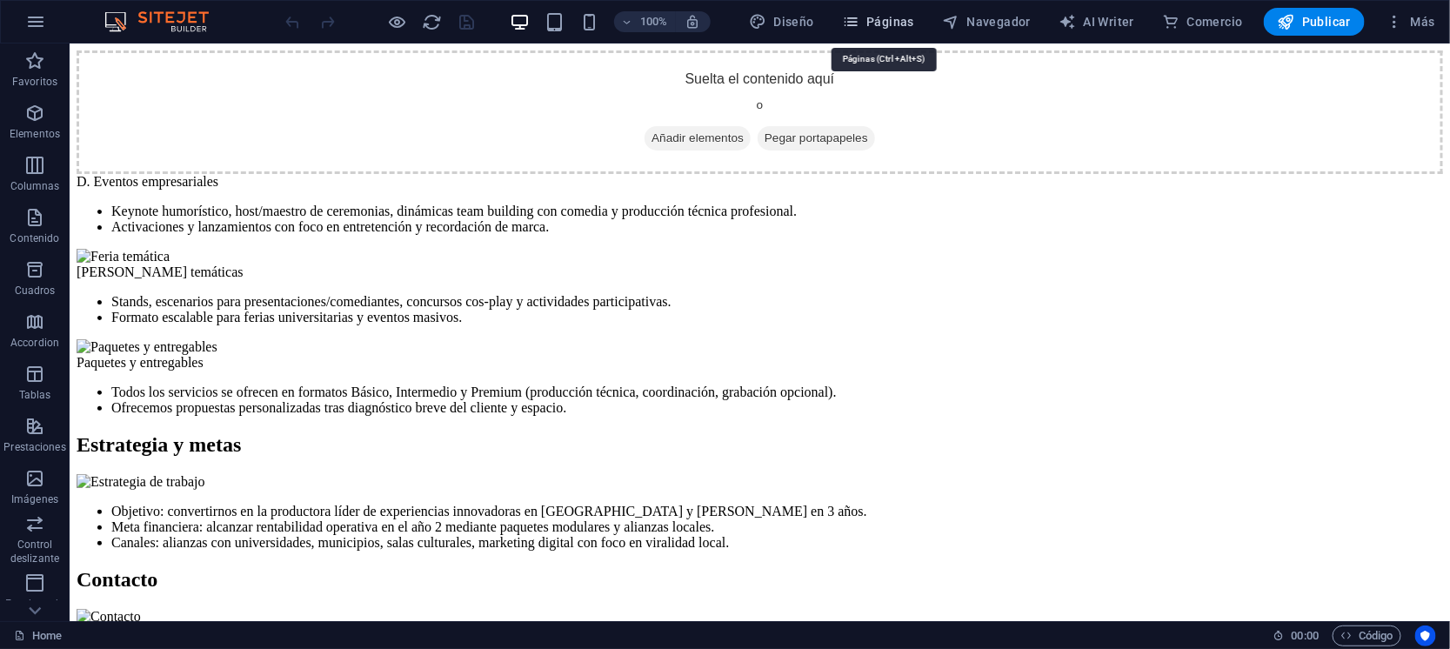
click at [875, 16] on span "Páginas" at bounding box center [878, 21] width 72 height 17
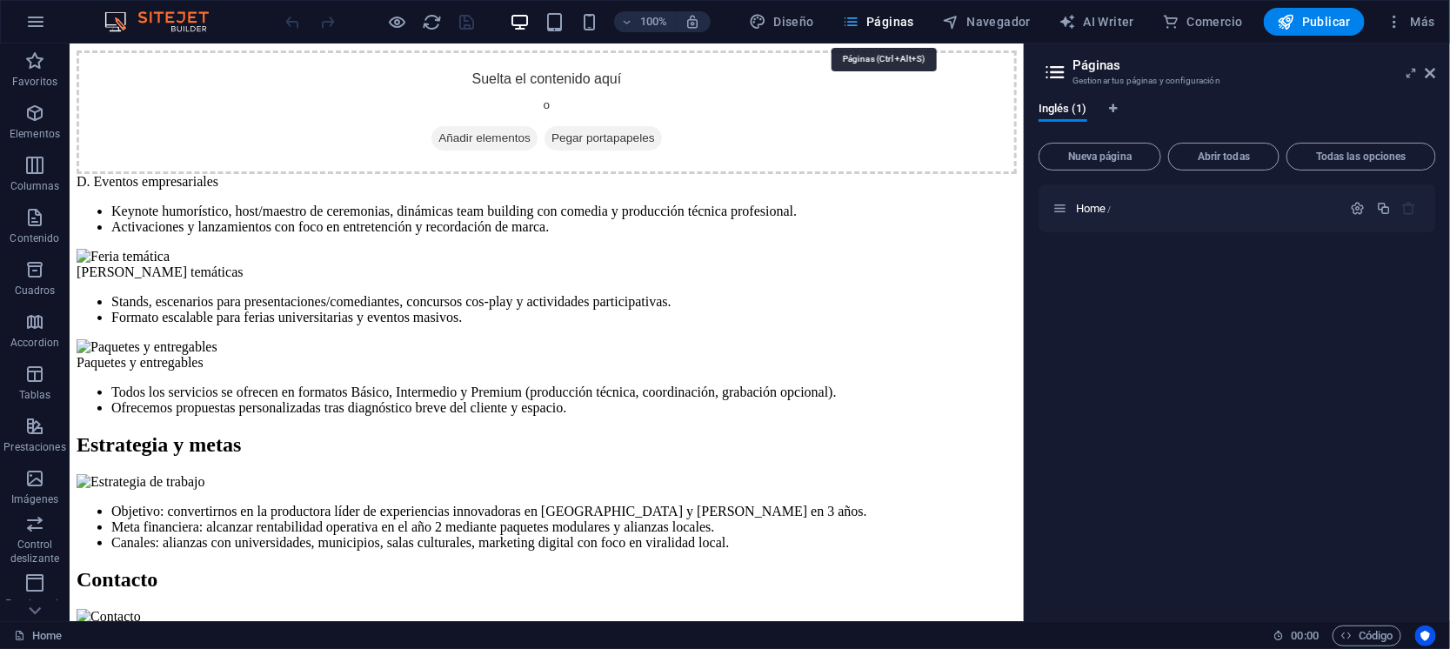
click at [875, 16] on span "Páginas" at bounding box center [878, 21] width 72 height 17
click at [892, 17] on span "Páginas" at bounding box center [878, 21] width 72 height 17
click at [859, 28] on icon "button" at bounding box center [850, 21] width 17 height 17
click at [1431, 71] on icon at bounding box center [1430, 73] width 10 height 14
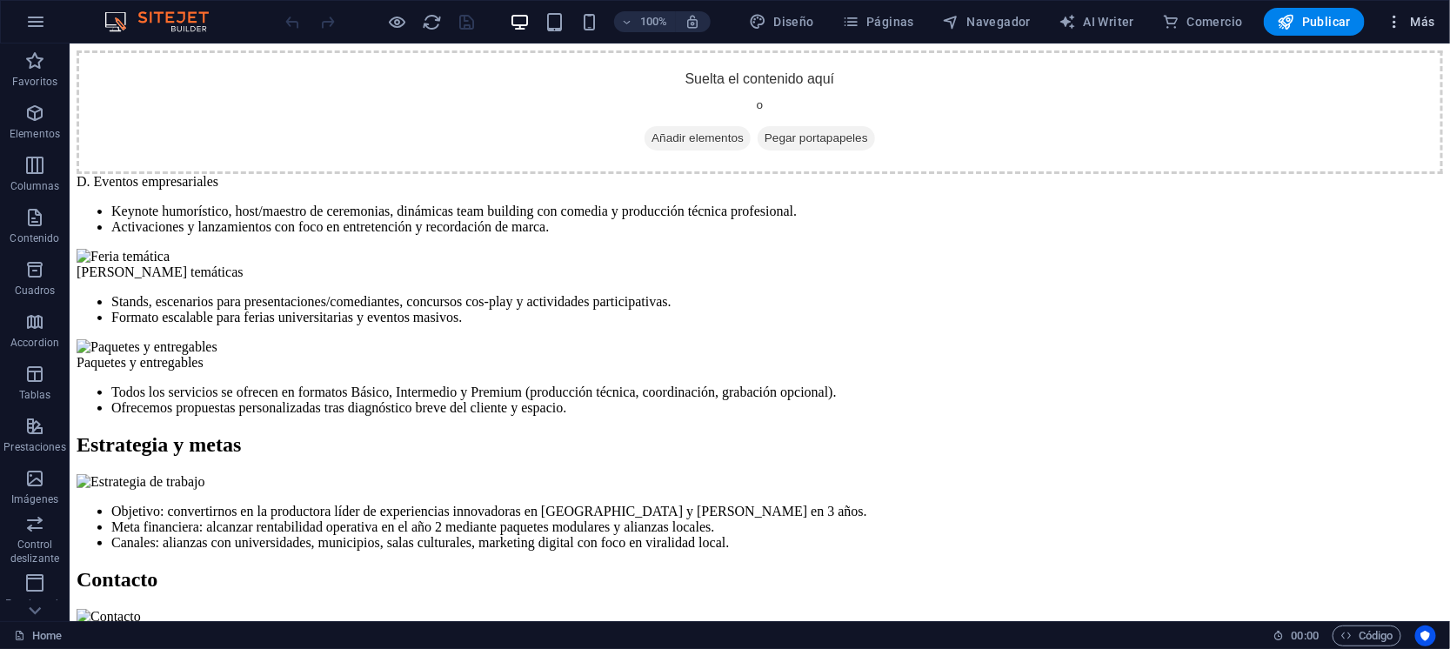
click at [1428, 27] on span "Más" at bounding box center [1410, 21] width 50 height 17
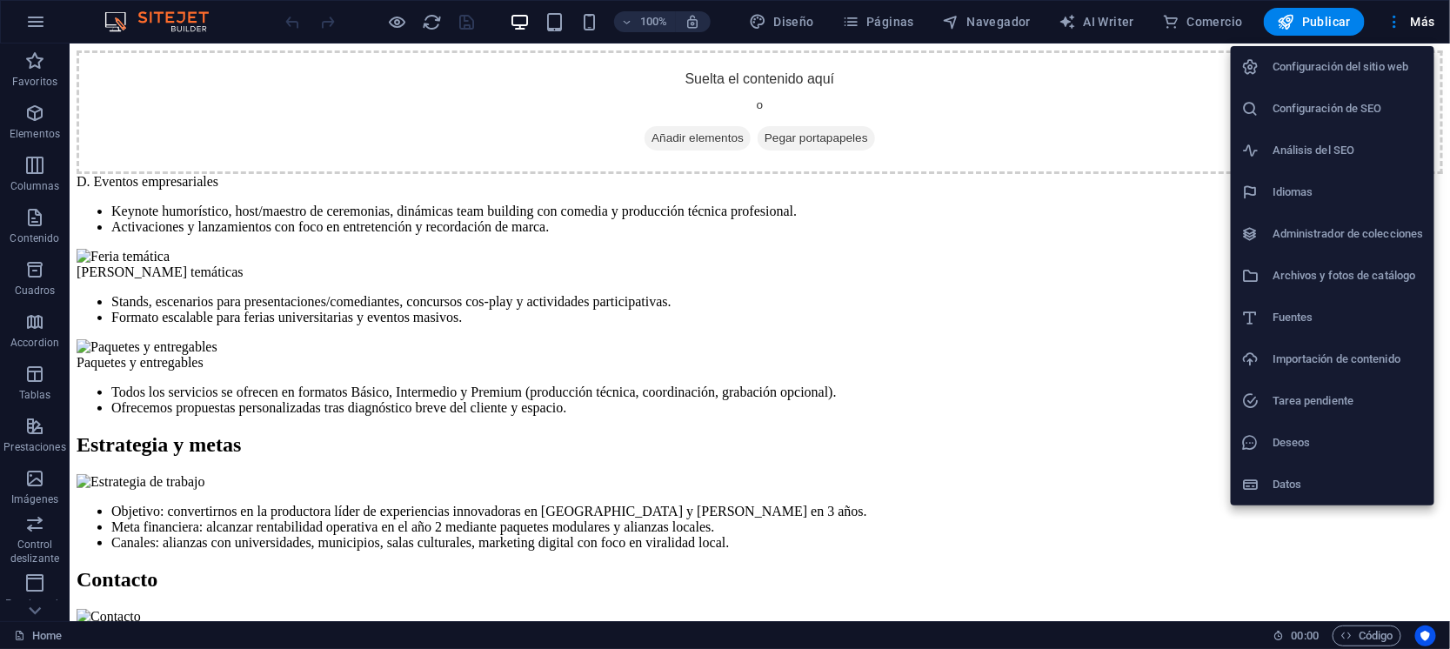
click at [1300, 357] on h6 "Importación de contenido" at bounding box center [1347, 359] width 151 height 21
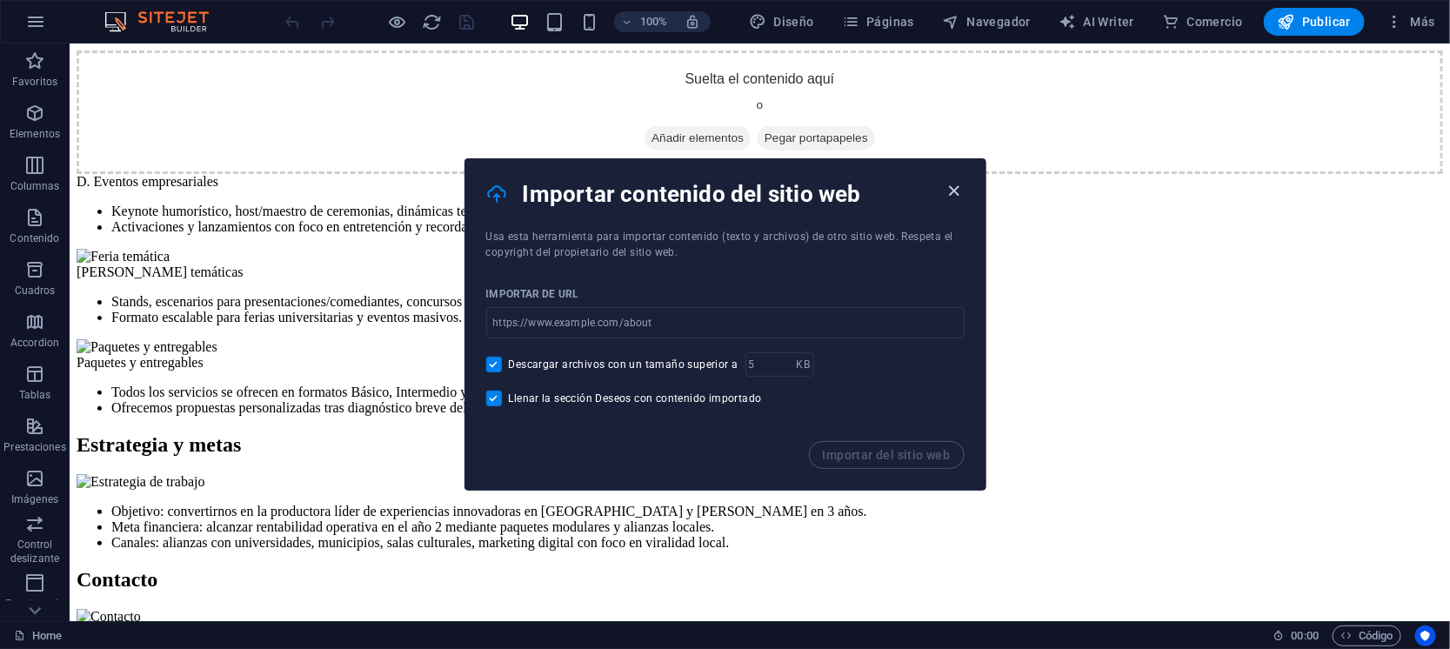
click at [946, 189] on icon "button" at bounding box center [954, 191] width 20 height 20
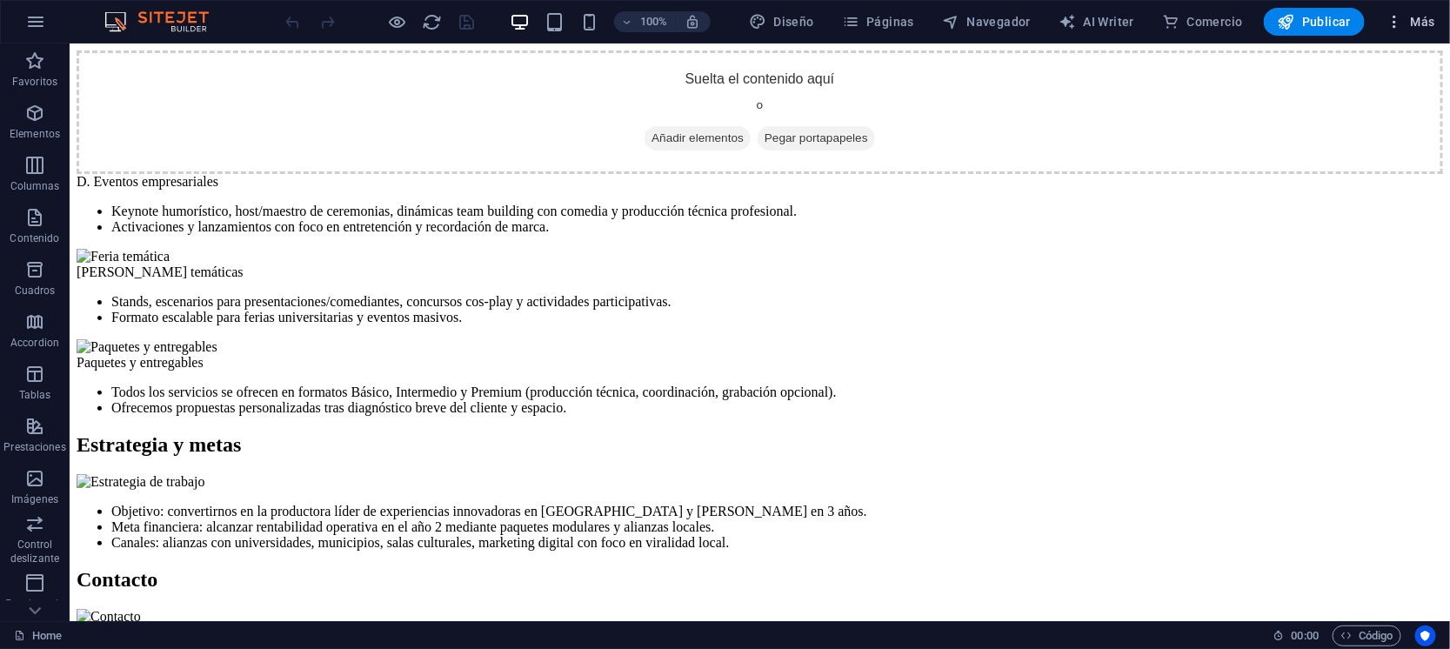
click at [1418, 19] on span "Más" at bounding box center [1410, 21] width 50 height 17
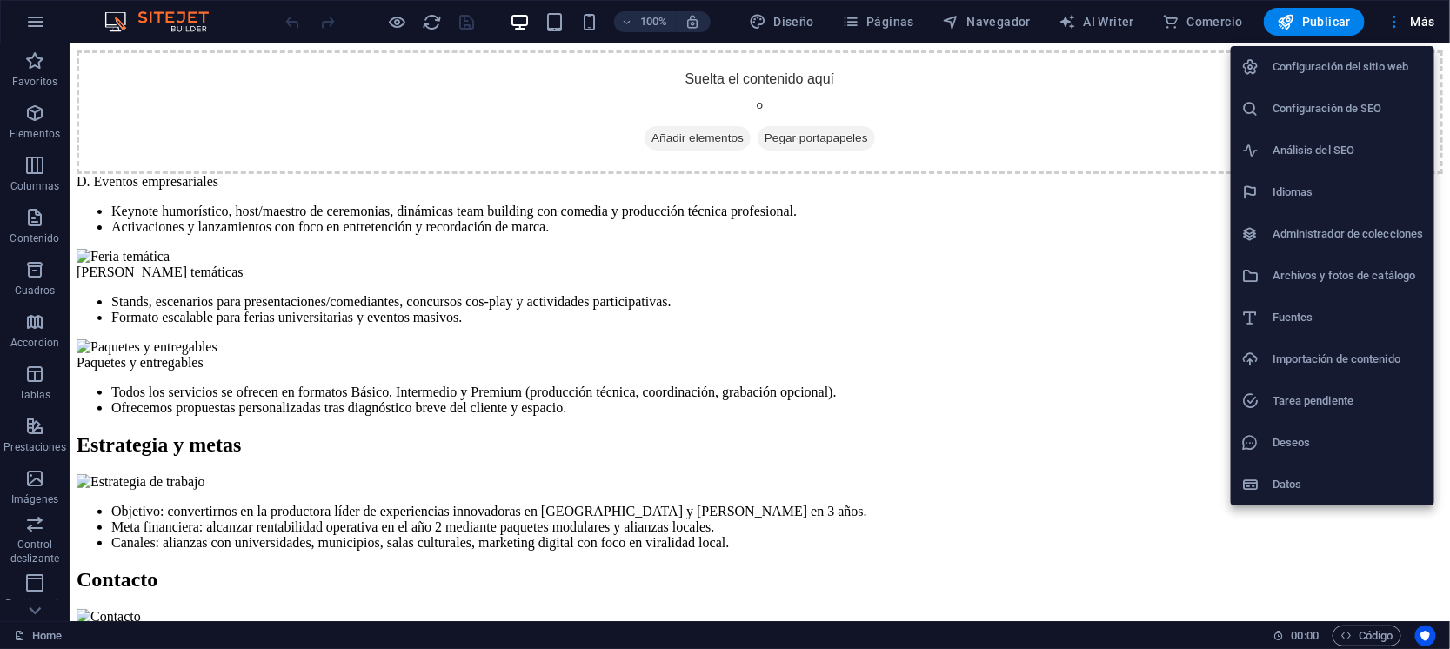
click at [1297, 271] on h6 "Archivos y fotos de catálogo" at bounding box center [1347, 275] width 151 height 21
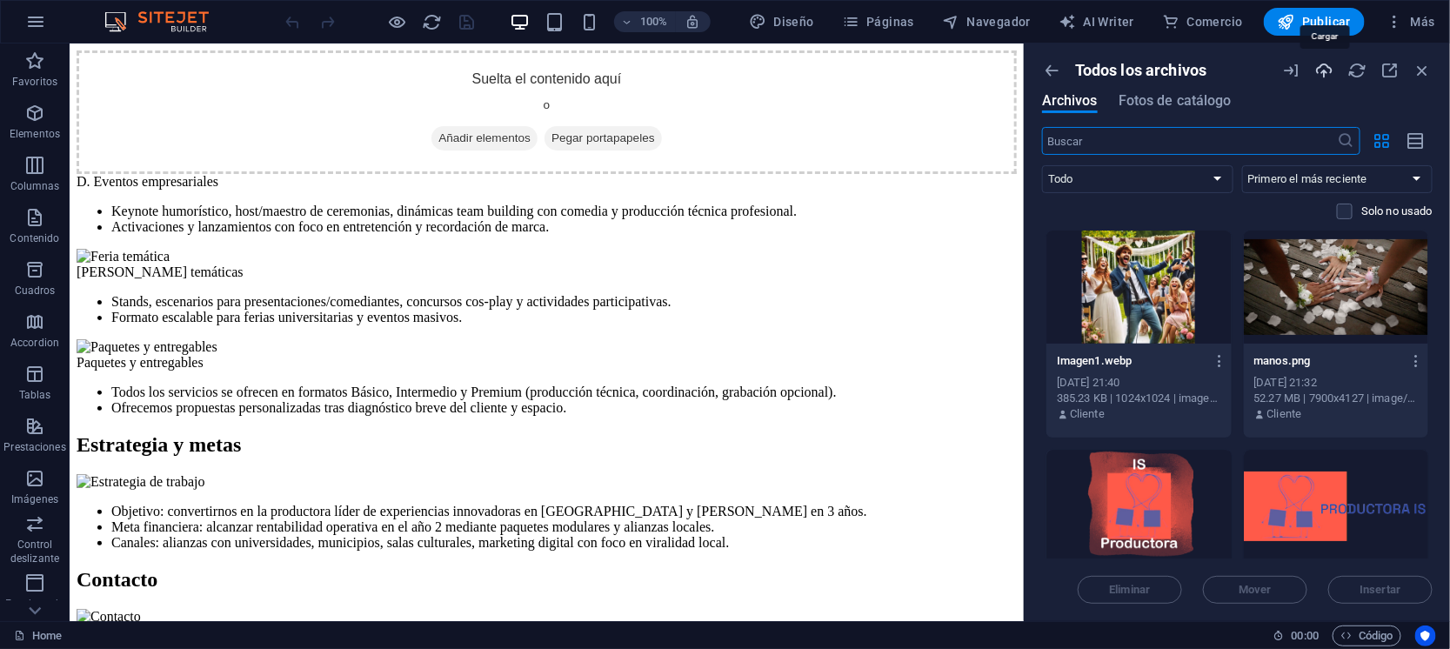
click at [1324, 68] on icon "button" at bounding box center [1323, 70] width 19 height 19
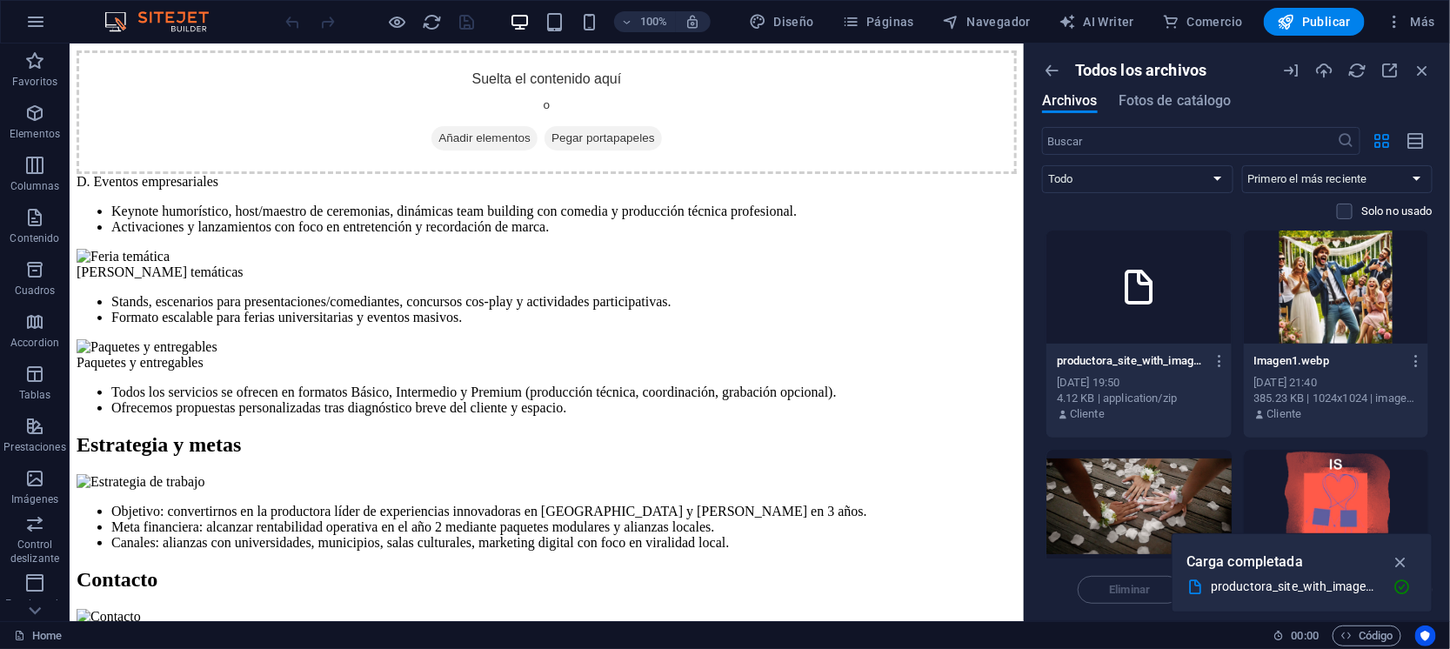
click at [1130, 375] on div "[DATE] 19:50" at bounding box center [1139, 383] width 164 height 16
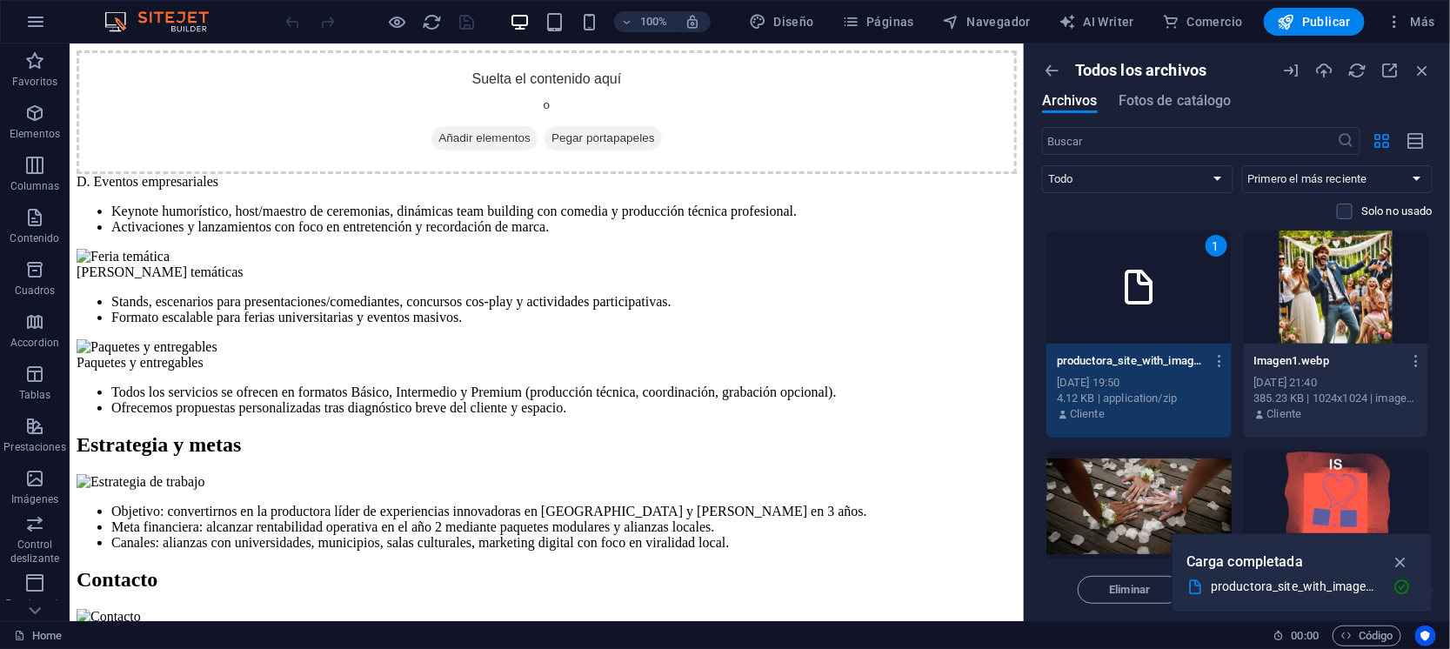
click at [1144, 268] on icon at bounding box center [1138, 287] width 42 height 42
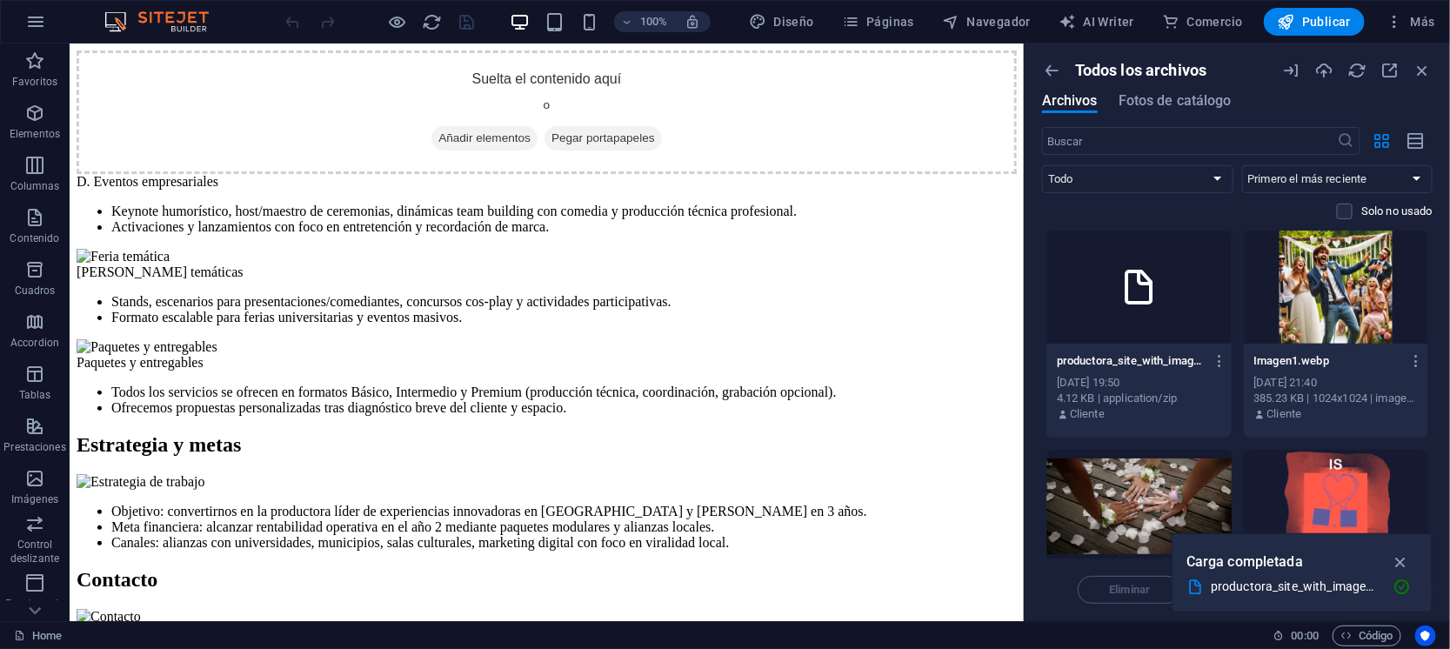
click at [1144, 268] on icon at bounding box center [1138, 287] width 42 height 42
click at [134, 3] on div "100% Diseño Páginas Navegador AI Writer Comercio Publicar Más" at bounding box center [725, 22] width 1448 height 42
click at [165, 17] on img at bounding box center [165, 21] width 130 height 21
click at [31, 32] on button "button" at bounding box center [36, 22] width 42 height 42
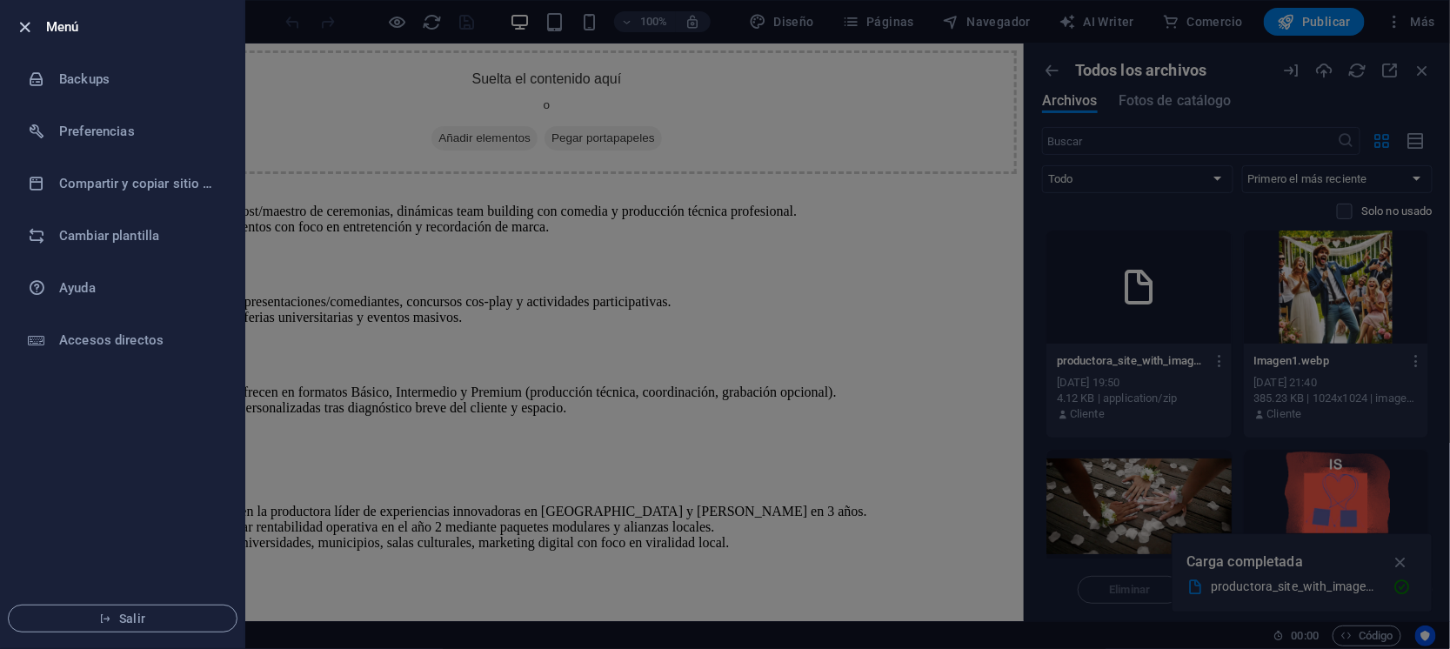
click at [17, 24] on icon "button" at bounding box center [26, 27] width 20 height 20
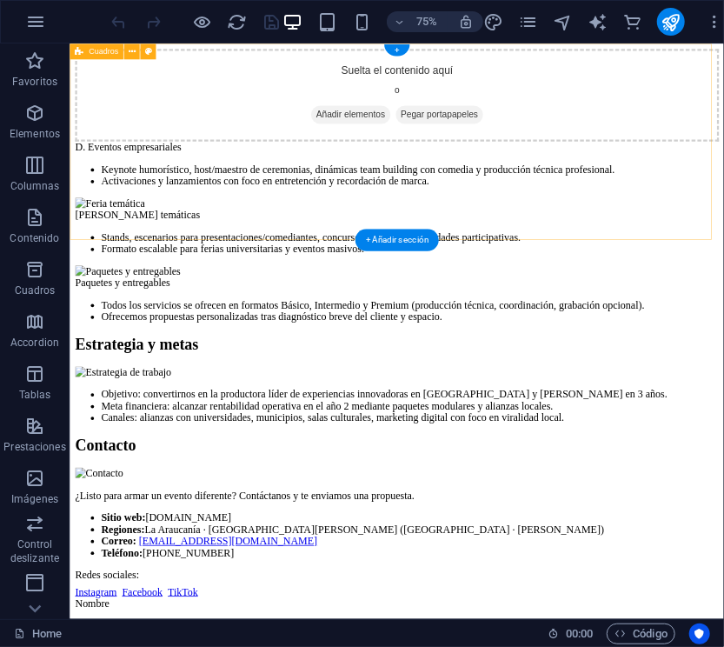
click at [603, 173] on div "Suelta el contenido aquí o Añadir elementos Pegar portapapeles" at bounding box center [505, 111] width 859 height 123
click at [382, 166] on div "Suelta el contenido aquí o Añadir elementos Pegar portapapeles" at bounding box center [505, 111] width 859 height 123
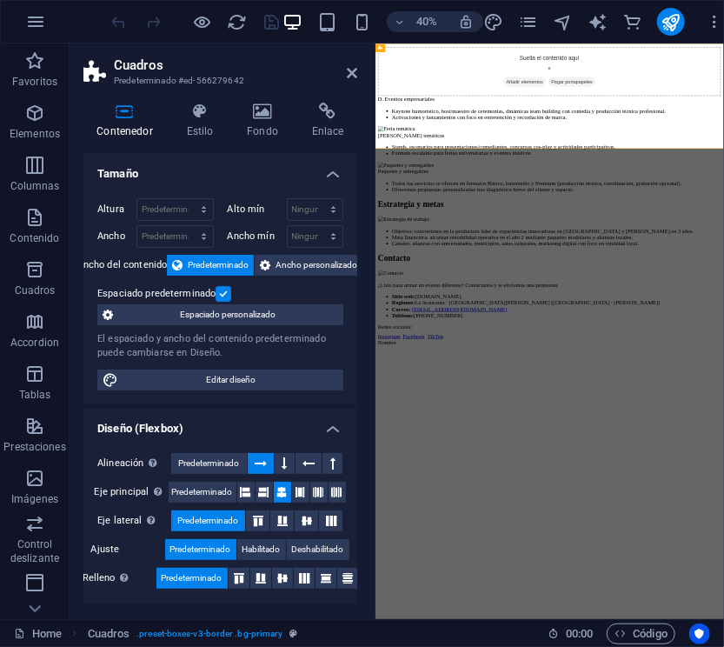
click at [347, 67] on icon at bounding box center [352, 73] width 10 height 14
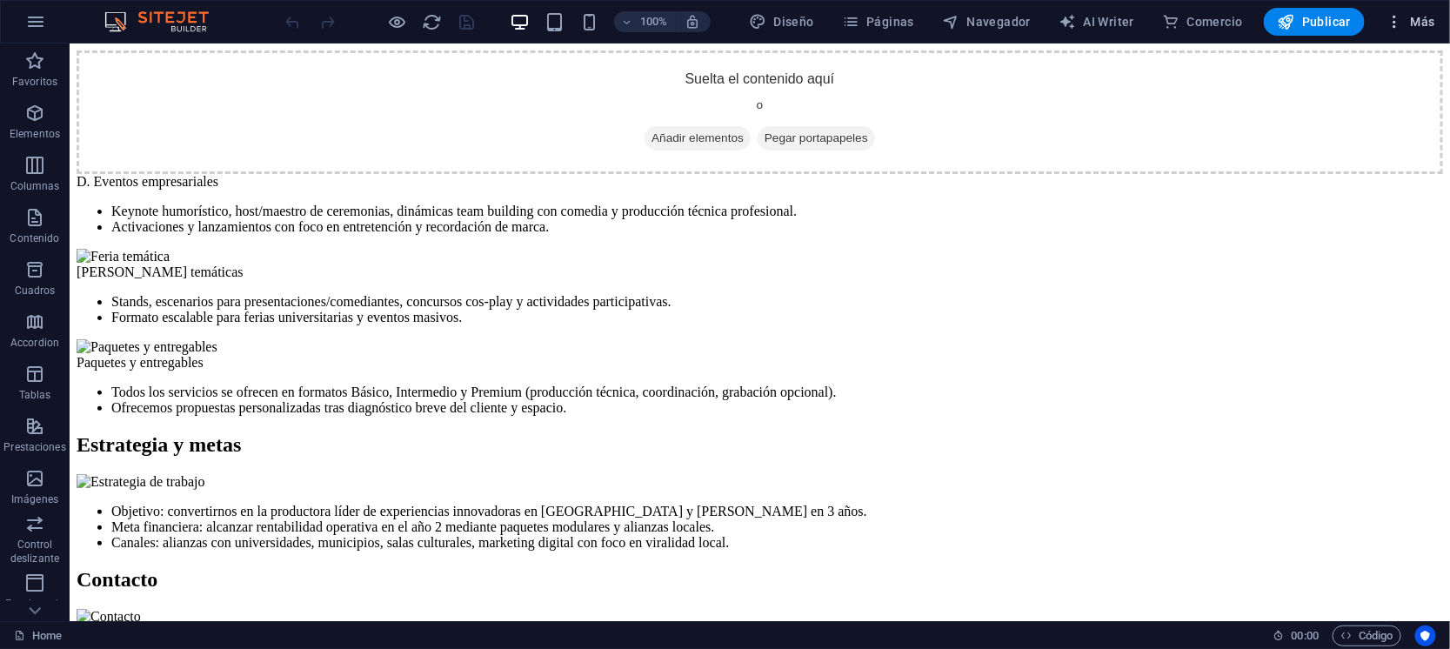
click at [1435, 21] on span "Más" at bounding box center [1410, 21] width 50 height 17
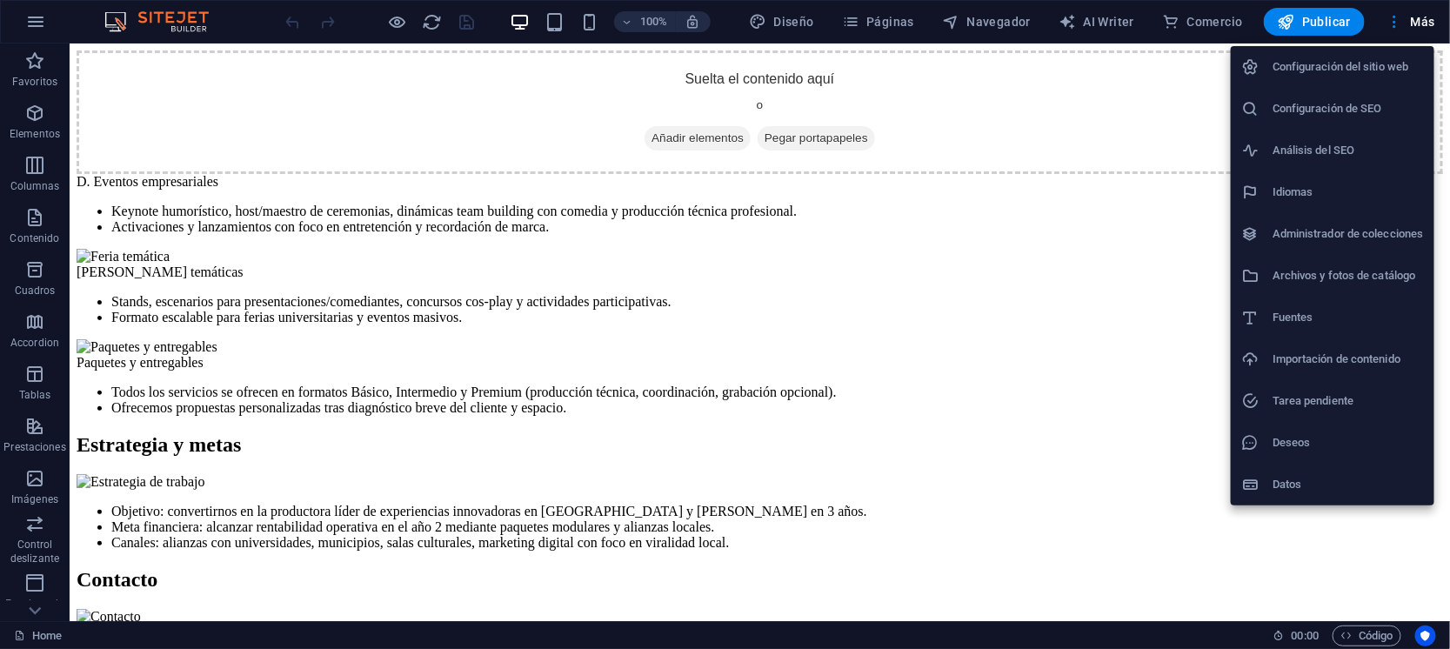
click at [1329, 98] on h6 "Configuración de SEO" at bounding box center [1347, 108] width 151 height 21
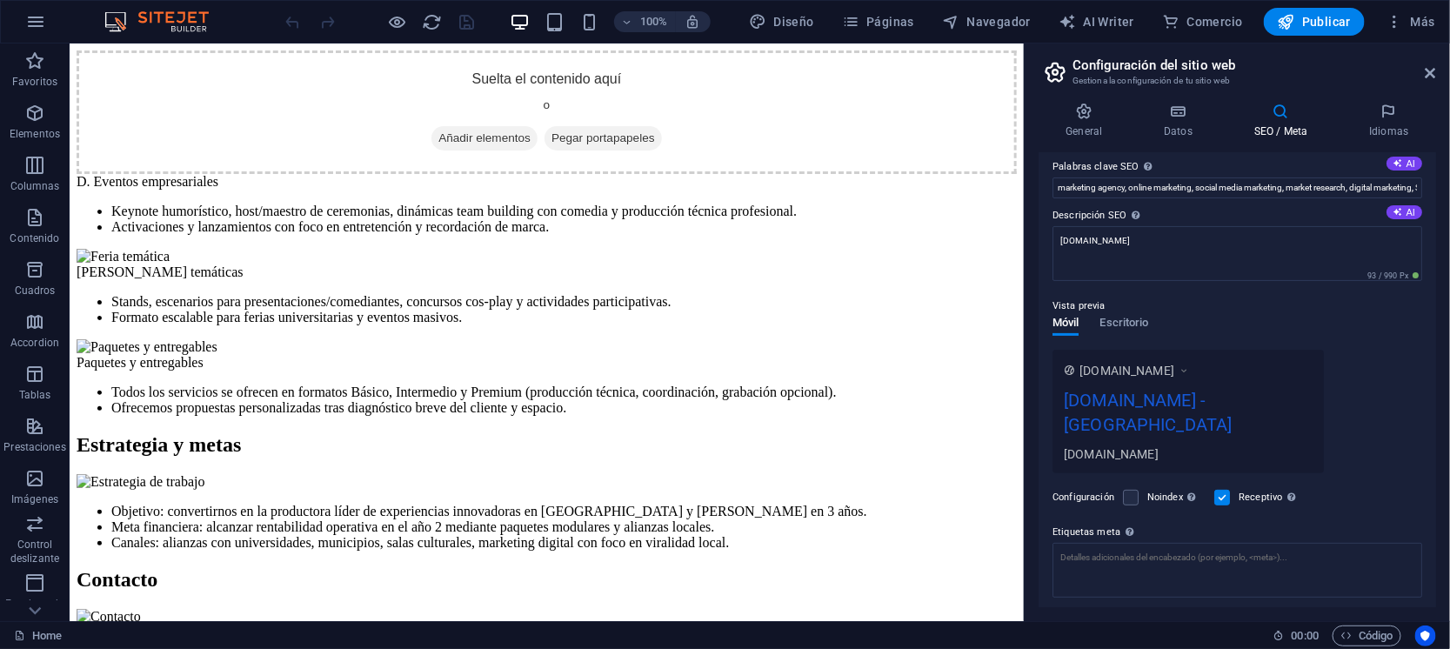
scroll to position [184, 0]
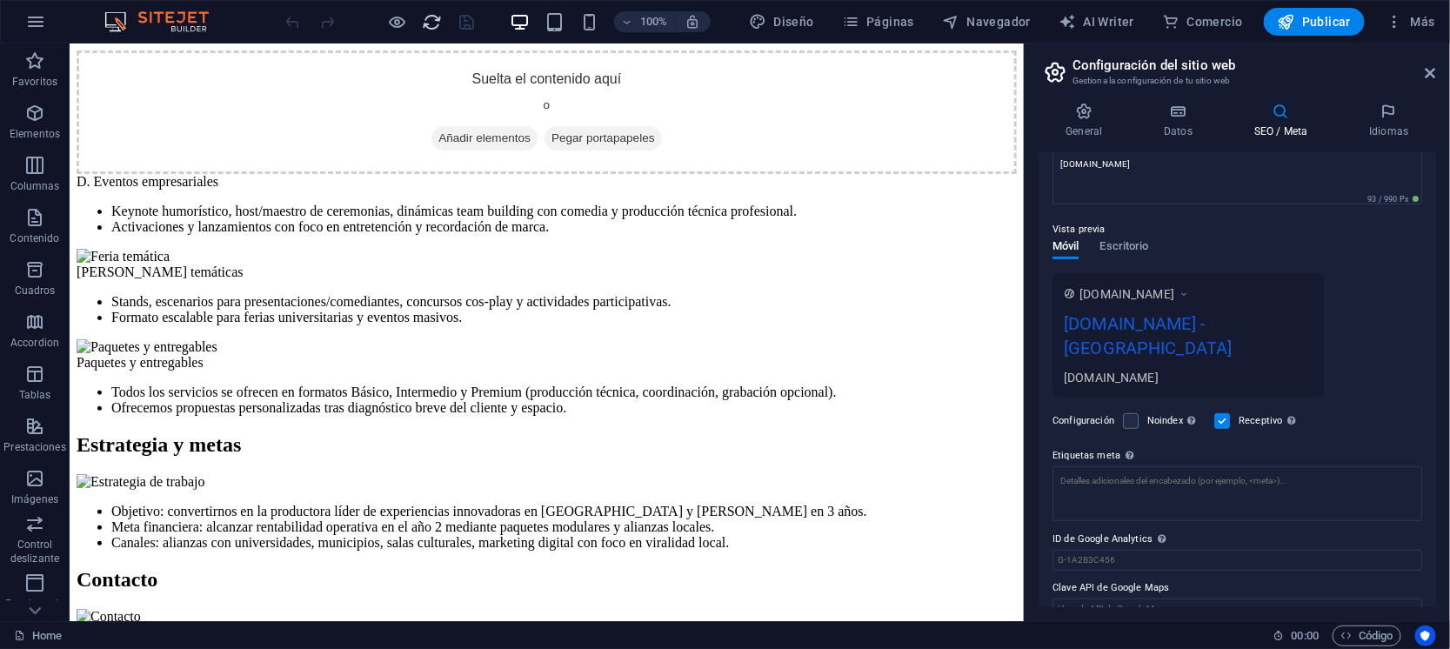
click at [426, 12] on icon "reload" at bounding box center [433, 22] width 20 height 20
click at [435, 17] on icon "reload" at bounding box center [433, 22] width 20 height 20
click at [29, 24] on icon "button" at bounding box center [35, 21] width 21 height 21
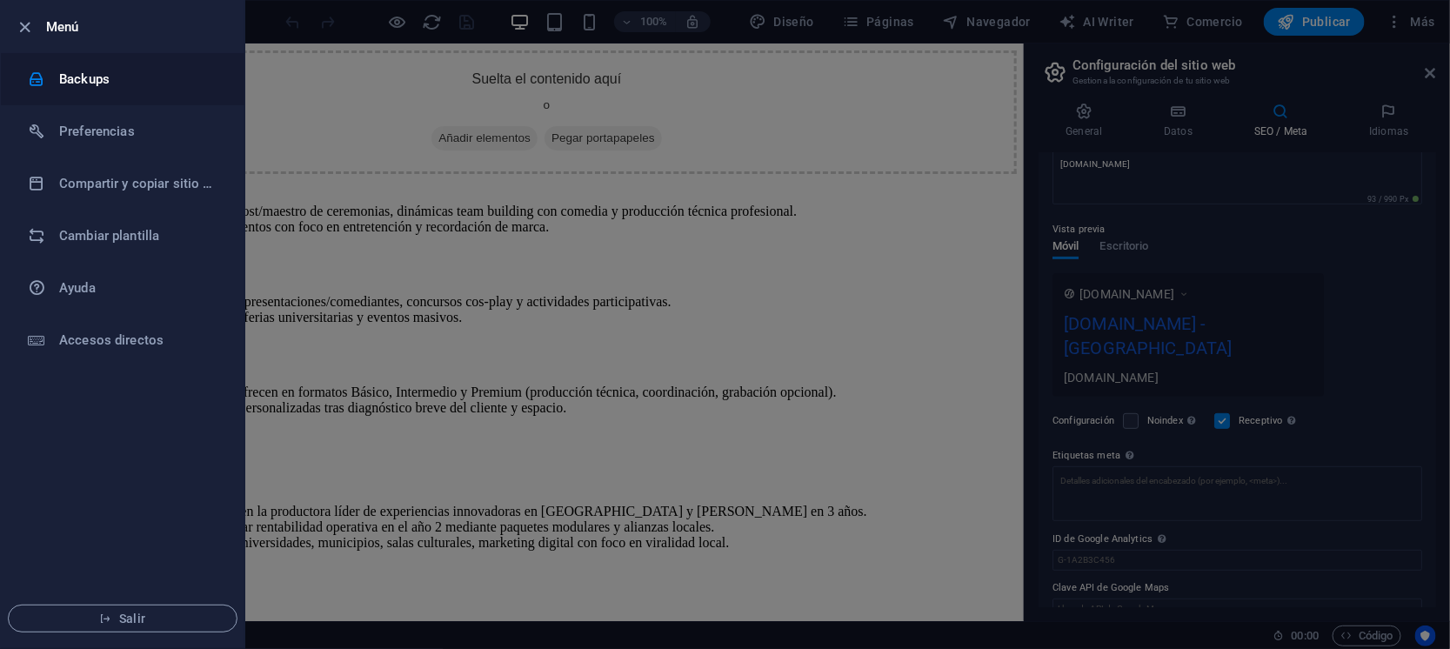
click at [95, 80] on h6 "Backups" at bounding box center [139, 79] width 161 height 21
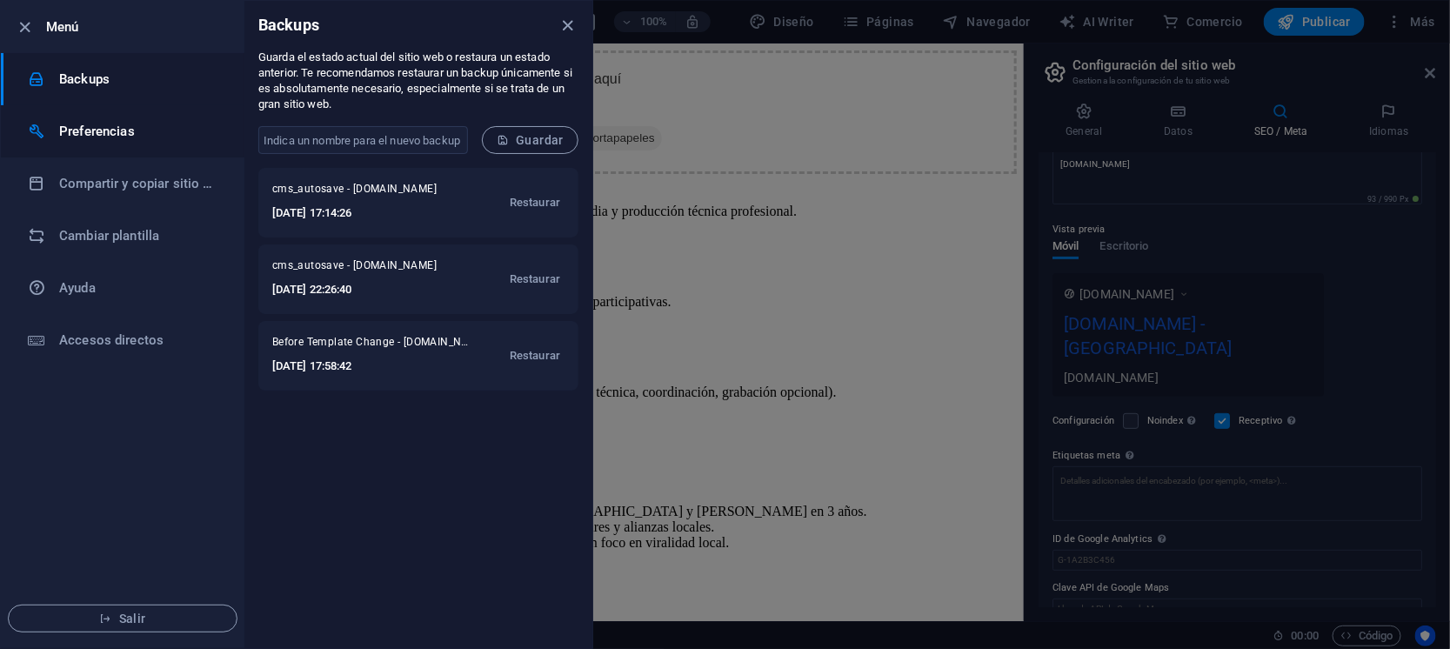
click at [97, 130] on h6 "Preferencias" at bounding box center [139, 131] width 161 height 21
select select "es"
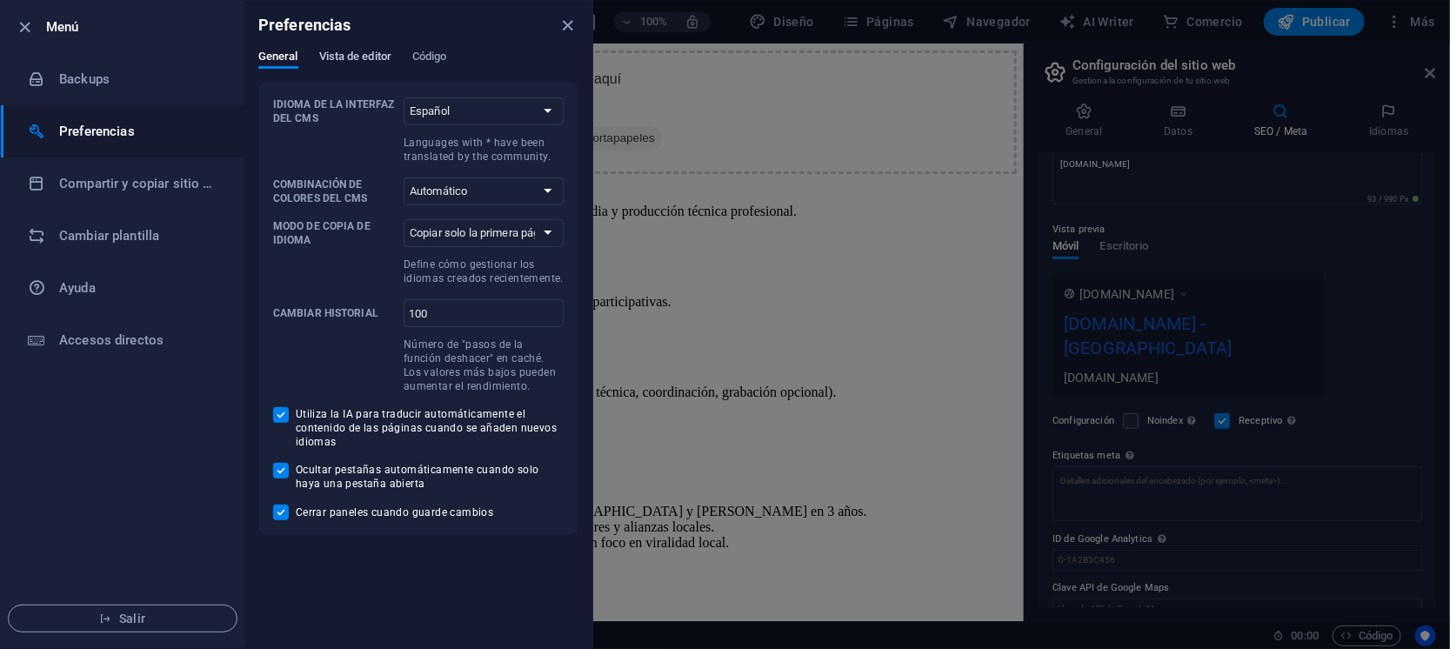
click at [366, 52] on span "Vista de editor" at bounding box center [355, 58] width 72 height 24
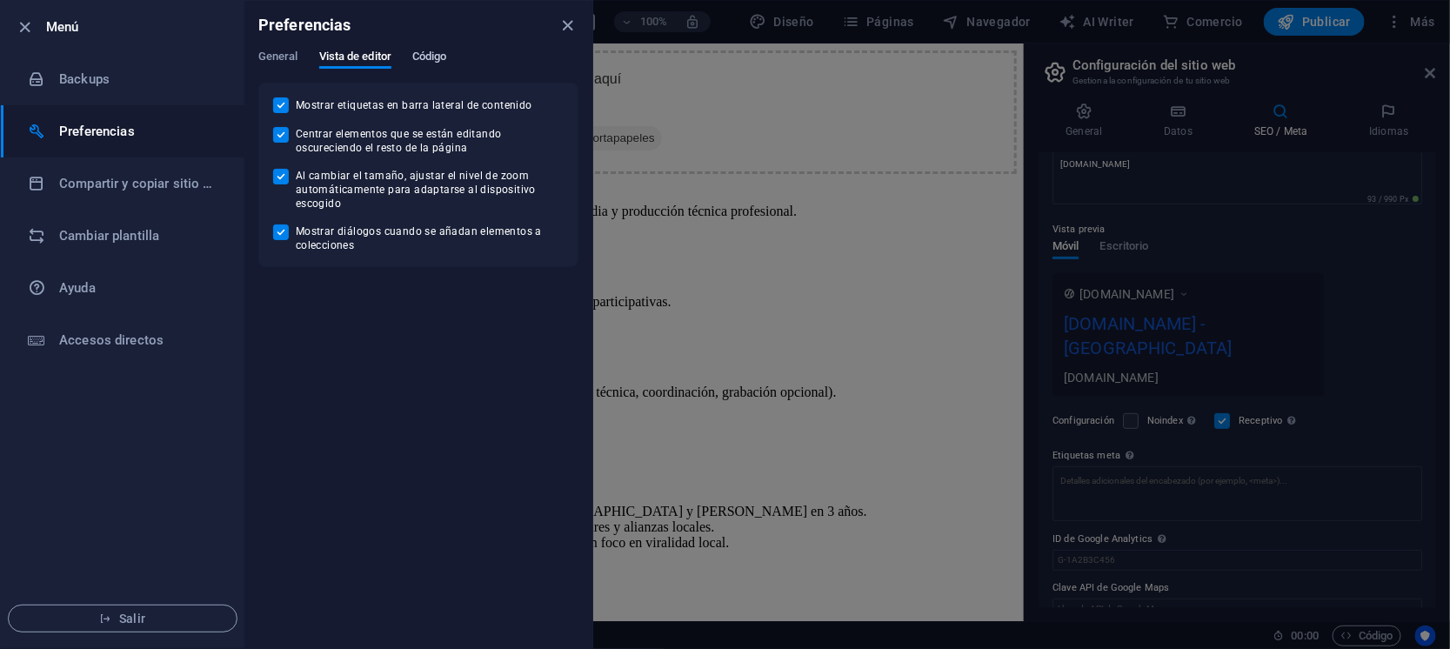
click at [443, 50] on span "Código" at bounding box center [429, 58] width 35 height 24
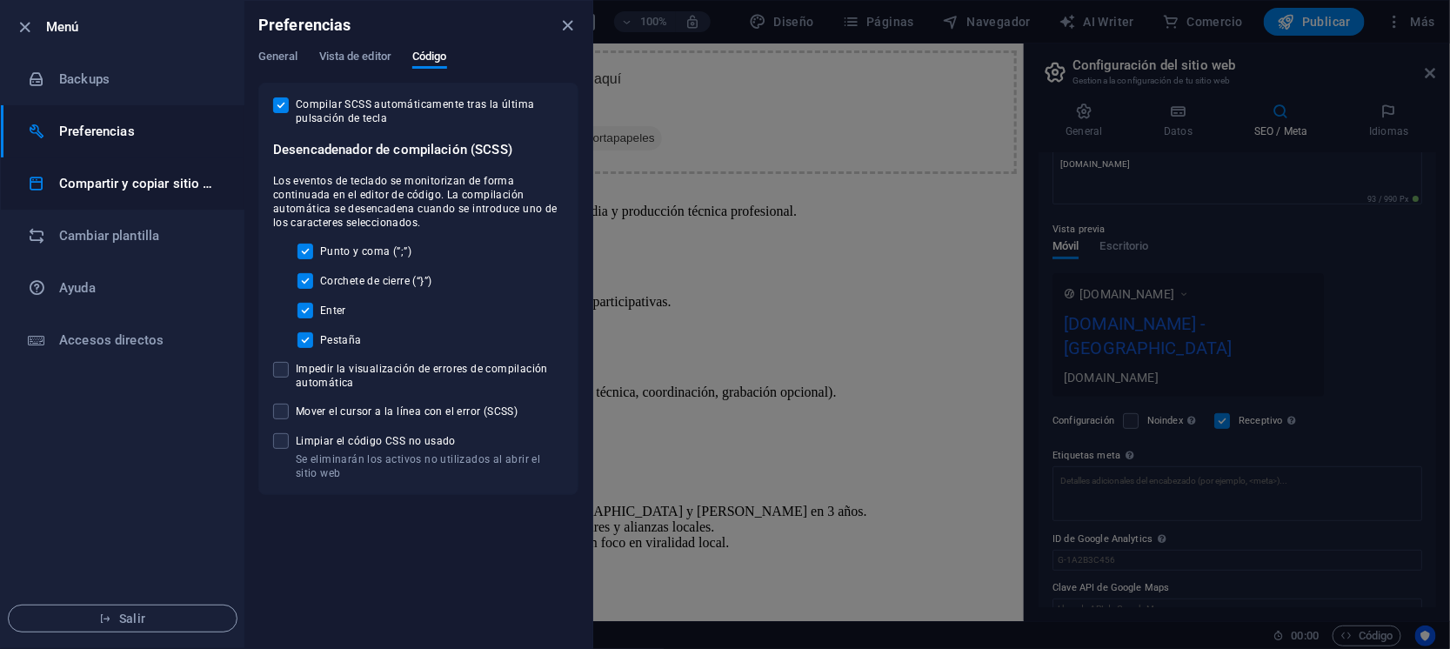
click at [123, 183] on h6 "Compartir y copiar sitio web" at bounding box center [139, 183] width 161 height 21
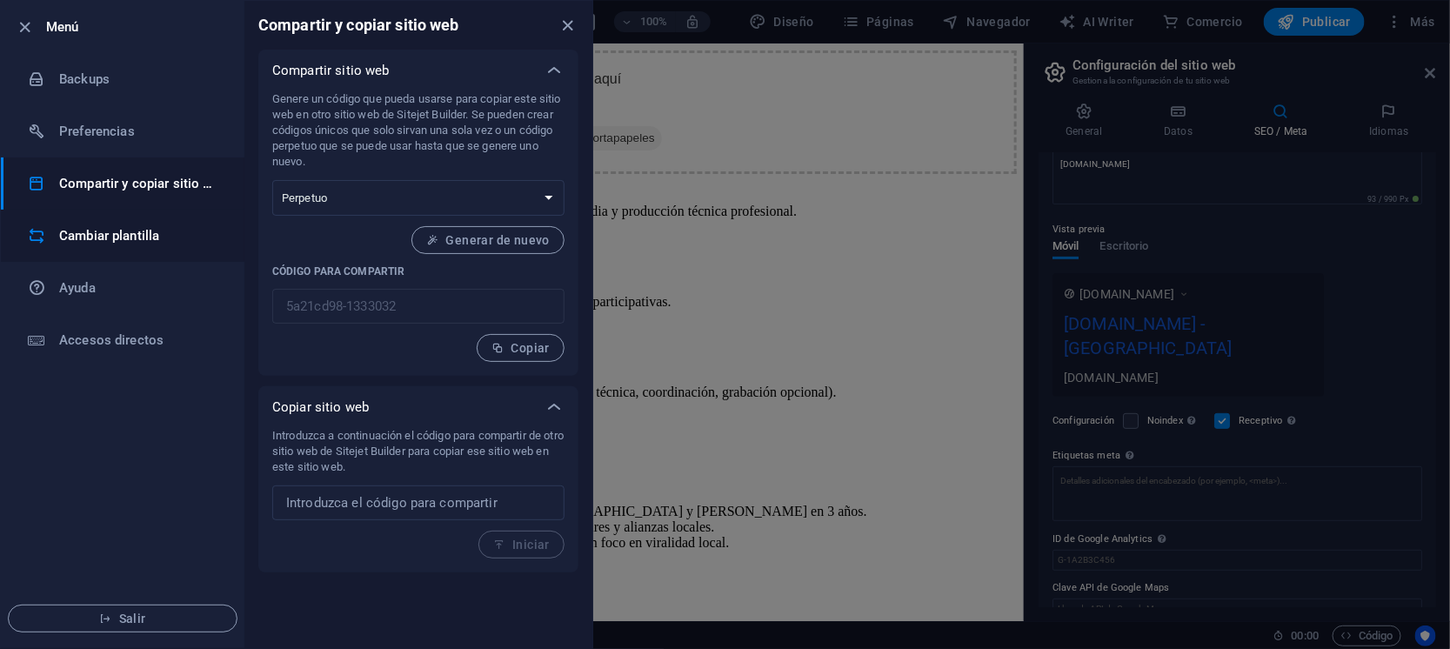
click at [111, 236] on h6 "Cambiar plantilla" at bounding box center [139, 235] width 161 height 21
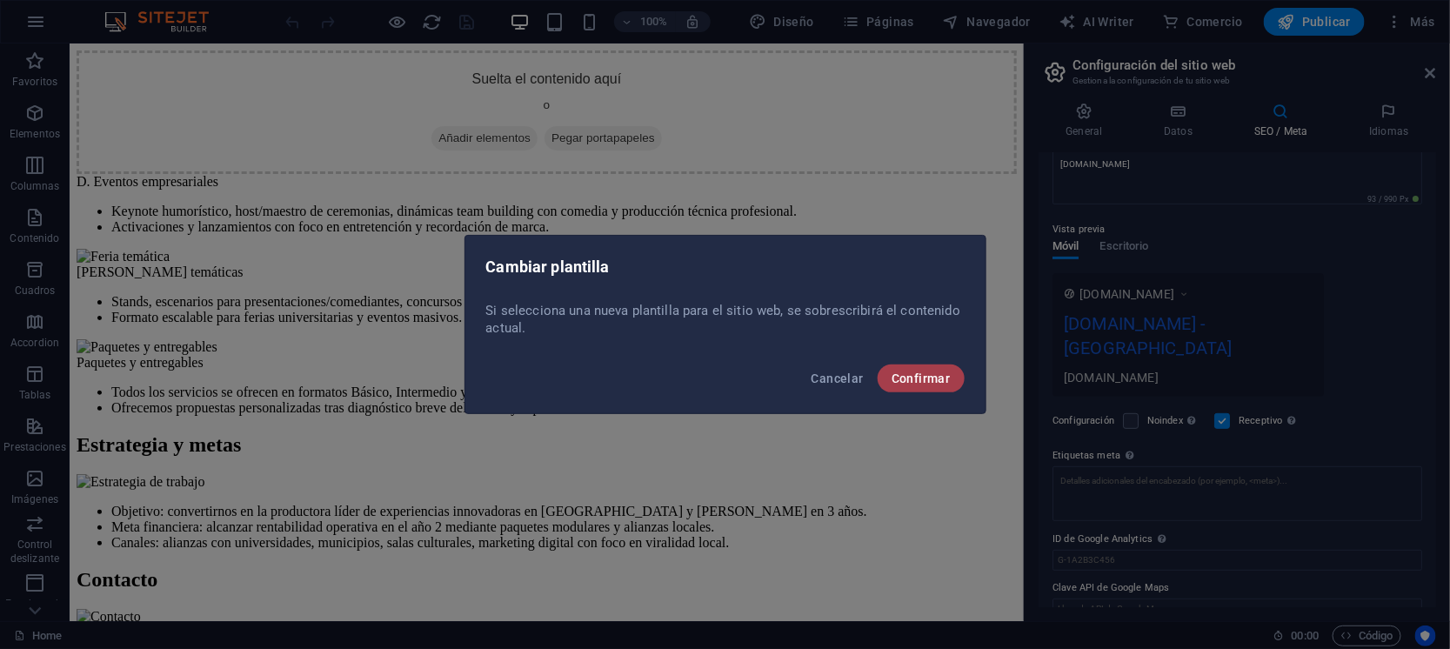
click at [925, 384] on span "Confirmar" at bounding box center [920, 378] width 59 height 14
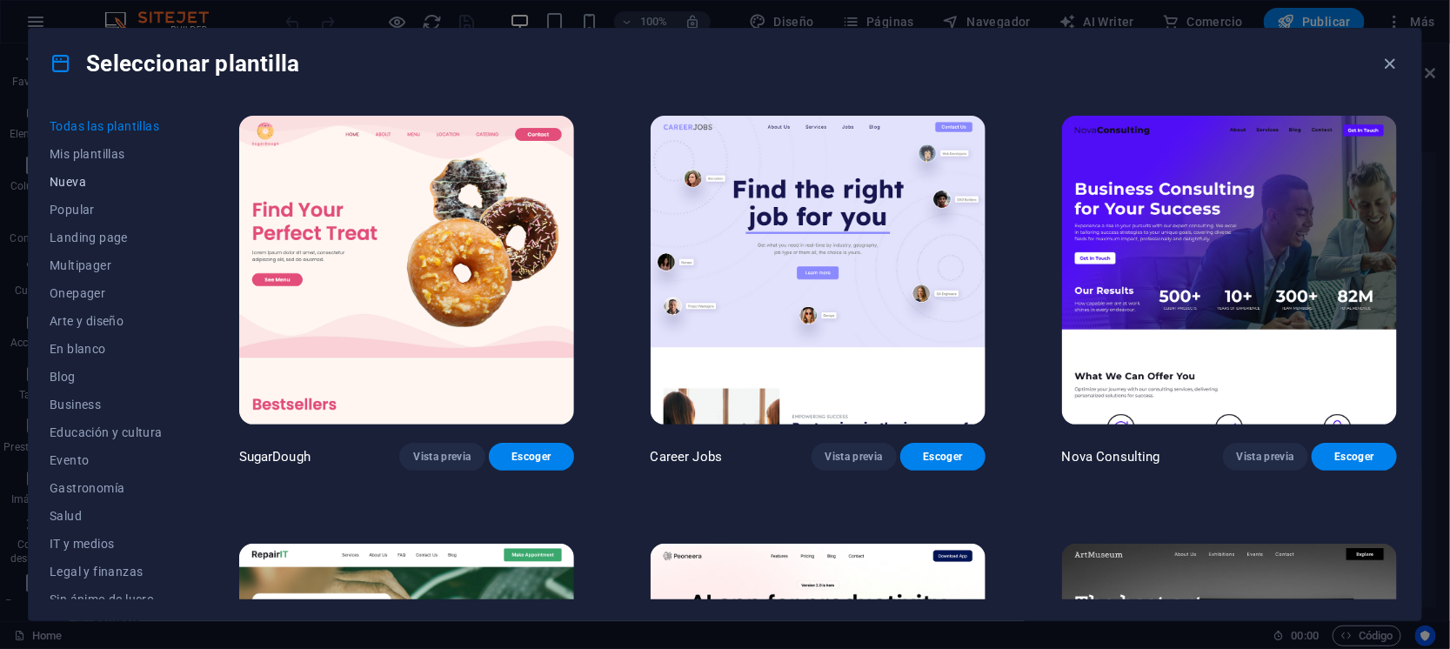
click at [85, 176] on span "Nueva" at bounding box center [106, 182] width 113 height 14
click at [61, 175] on span "Nueva" at bounding box center [106, 182] width 113 height 14
click at [120, 150] on span "Mis plantillas" at bounding box center [106, 154] width 113 height 14
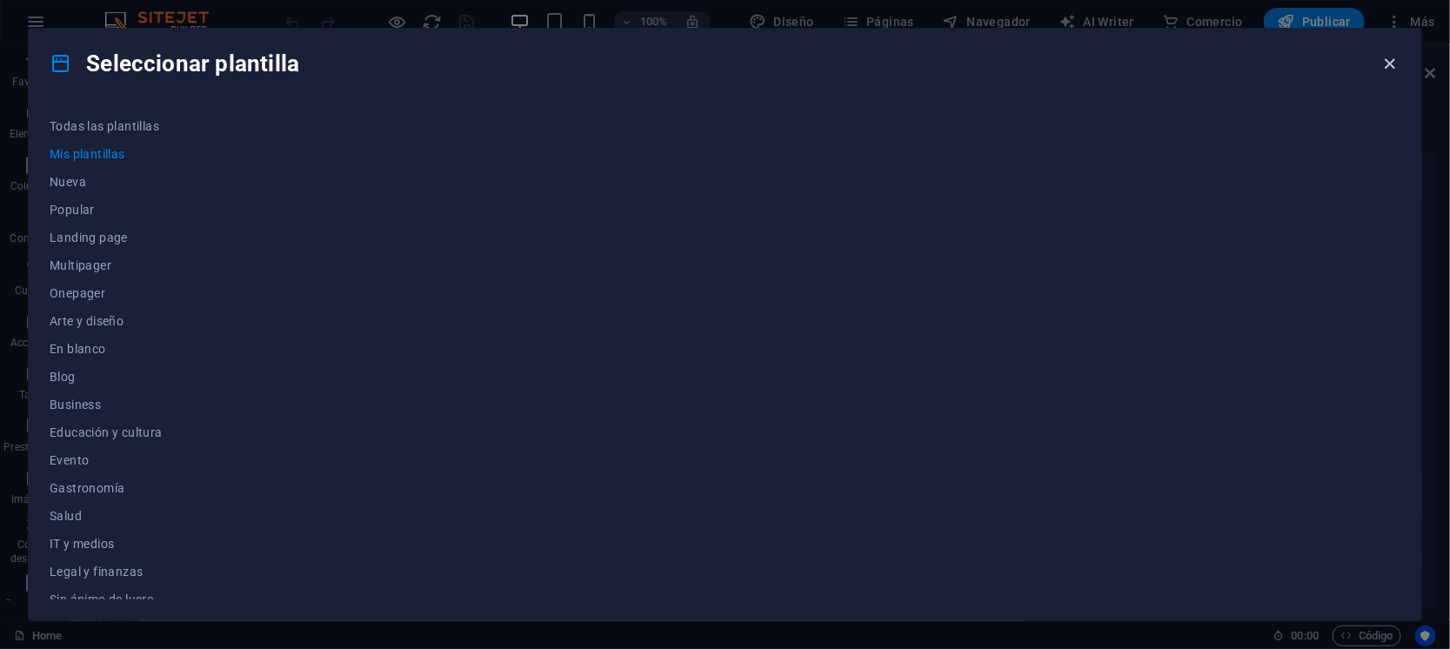
click at [1388, 64] on icon "button" at bounding box center [1390, 64] width 20 height 20
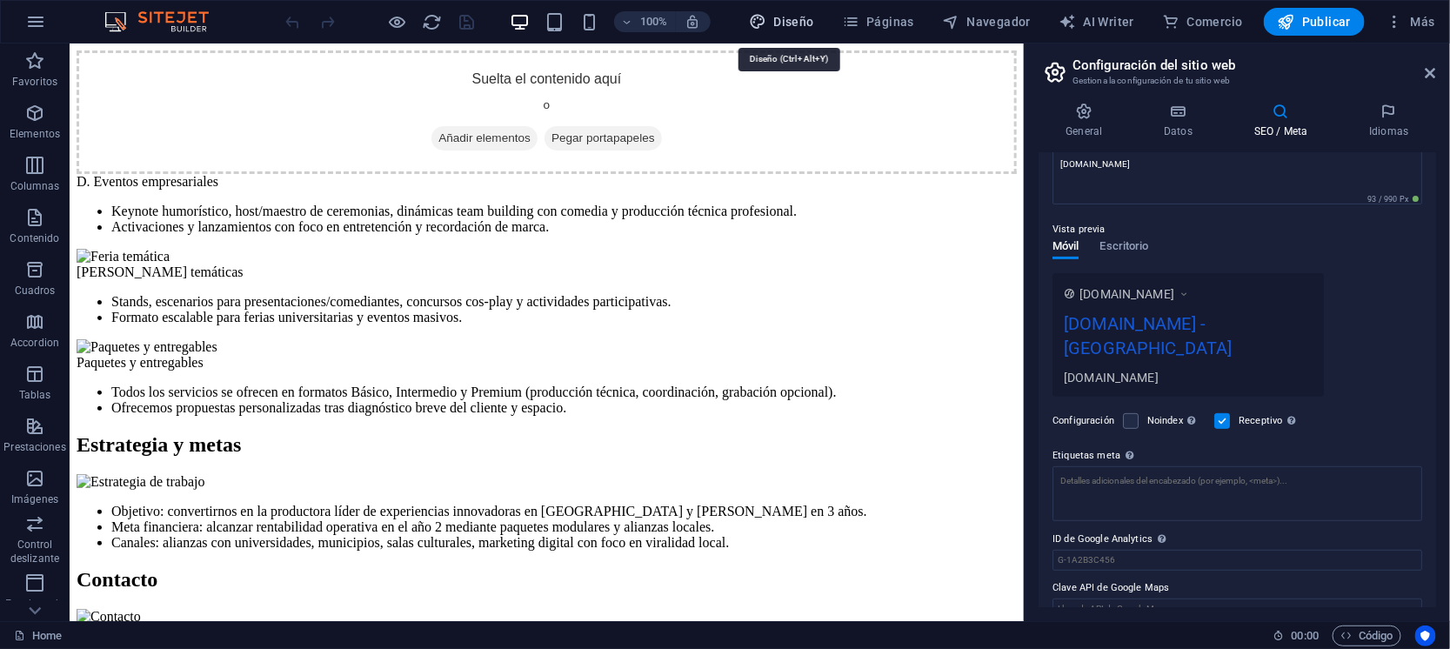
click at [814, 21] on span "Diseño" at bounding box center [781, 21] width 65 height 17
select select "700"
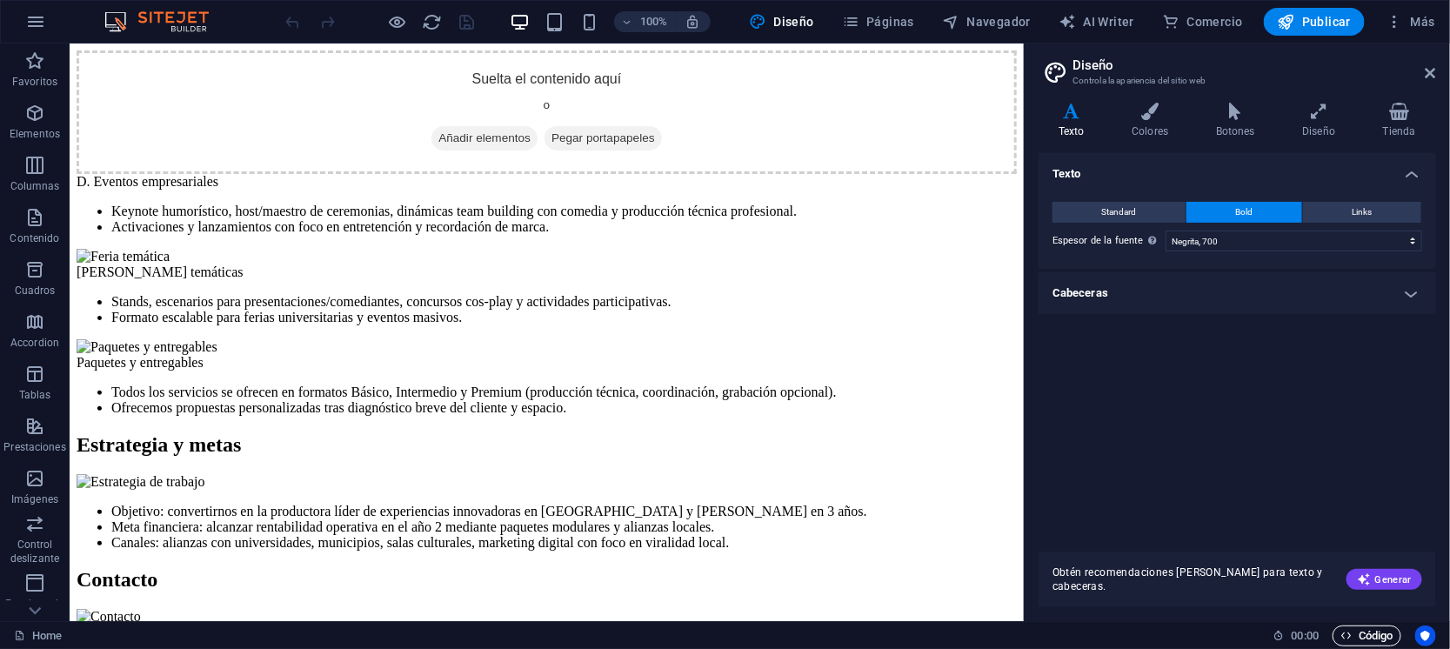
click at [1372, 628] on span "Código" at bounding box center [1366, 635] width 53 height 21
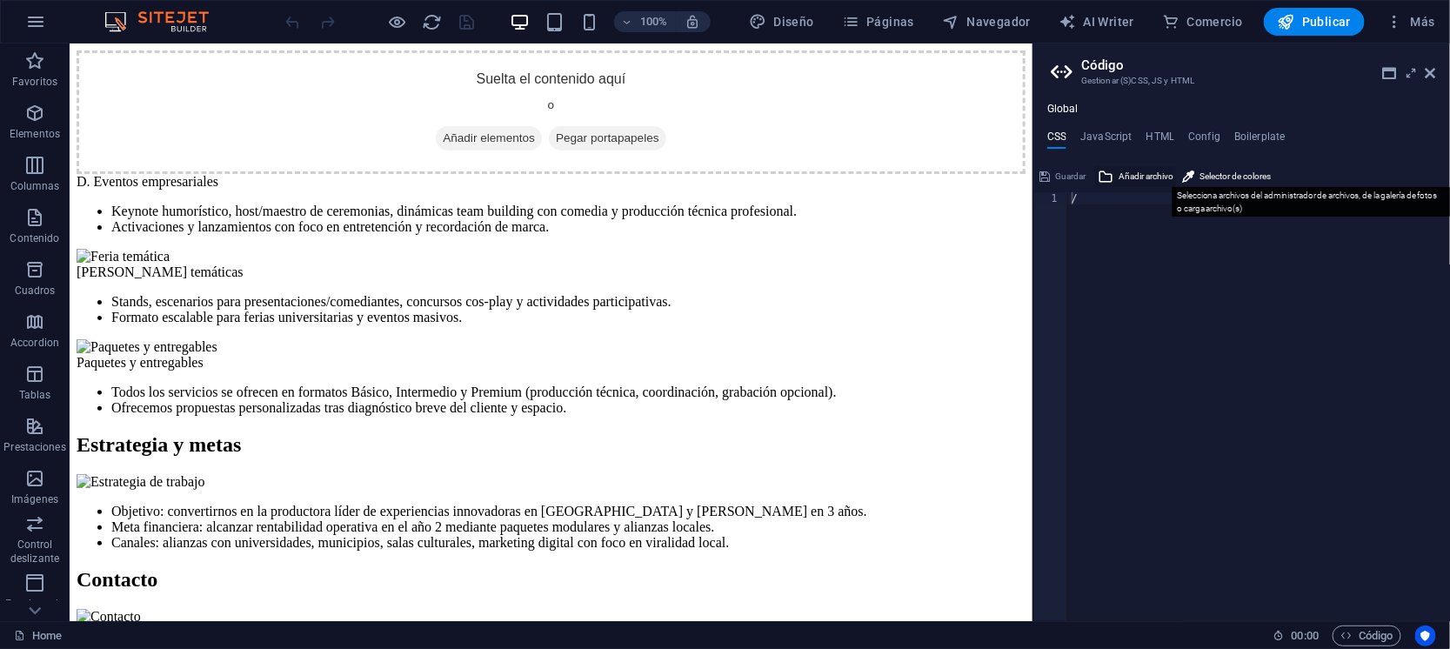
click at [1134, 175] on span "Añadir archivo" at bounding box center [1145, 176] width 55 height 21
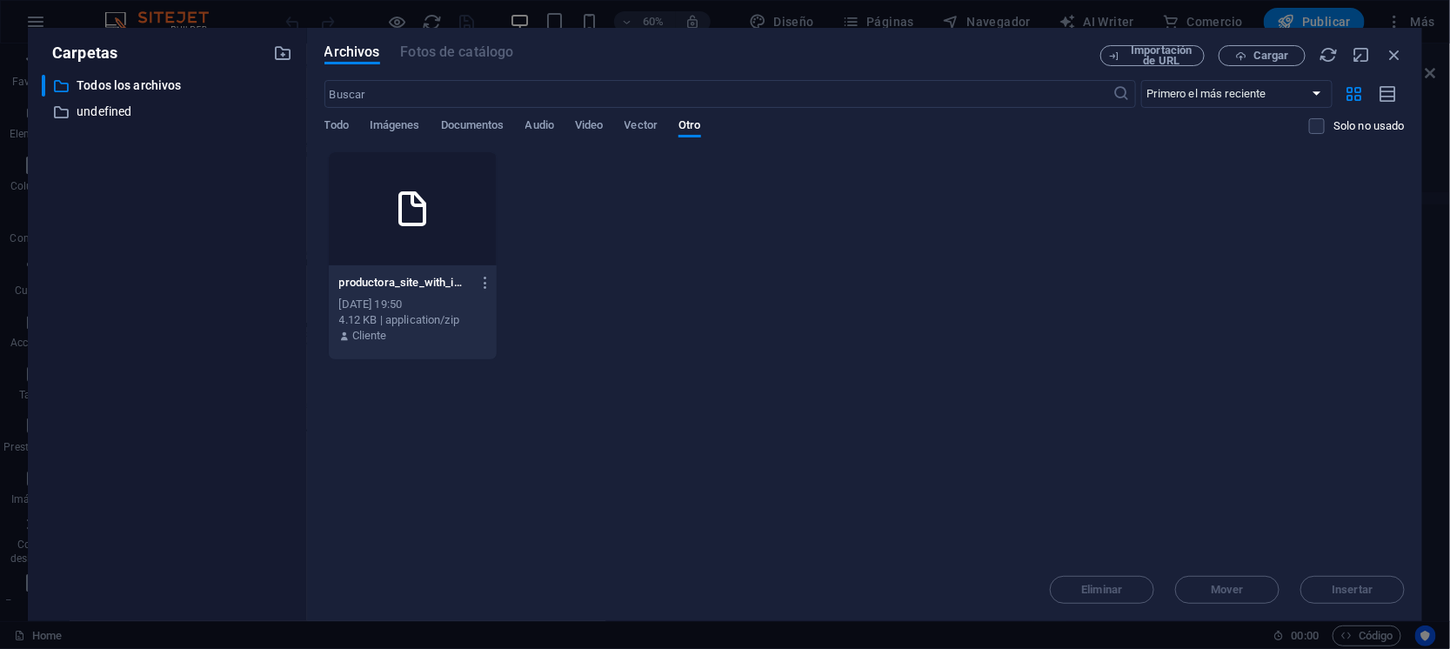
click at [397, 203] on icon at bounding box center [412, 209] width 42 height 42
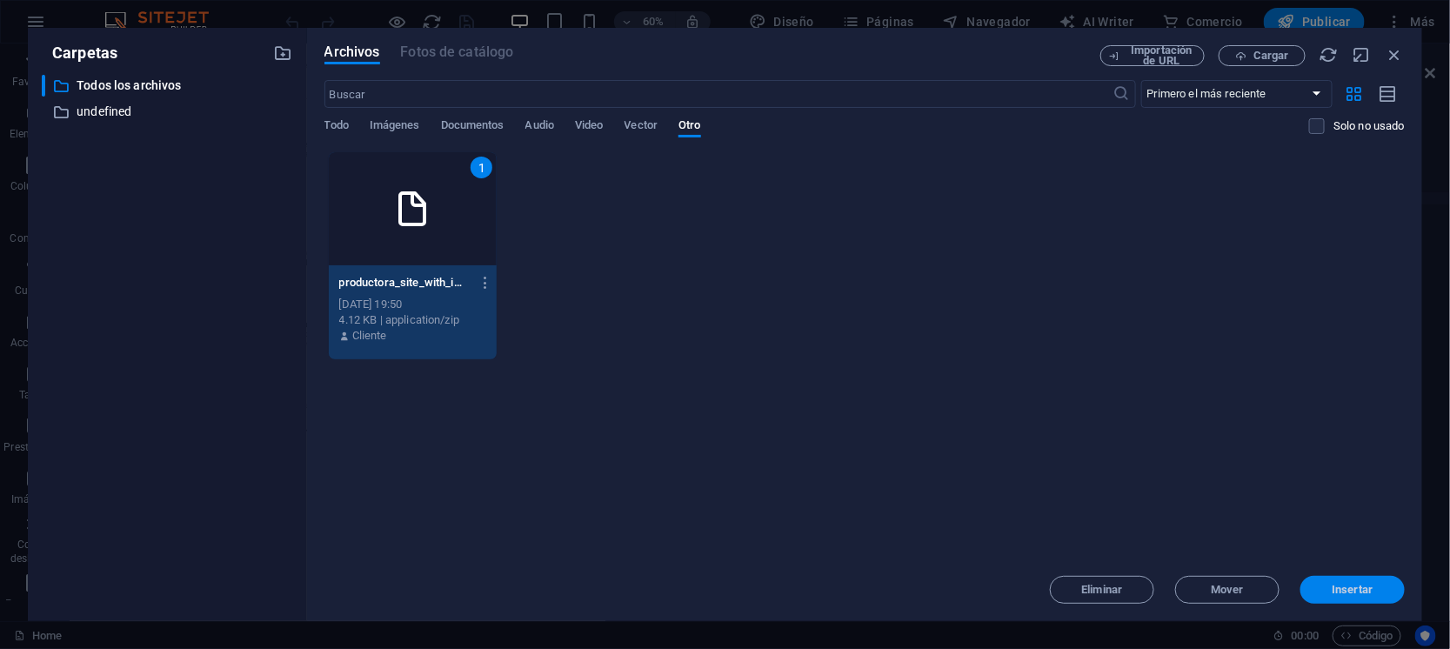
click at [1355, 587] on span "Insertar" at bounding box center [1352, 589] width 41 height 10
type textarea "https://cdn1.site-media.eu/images/0/19613797/productora_site_with_images-S-9KzZ…"
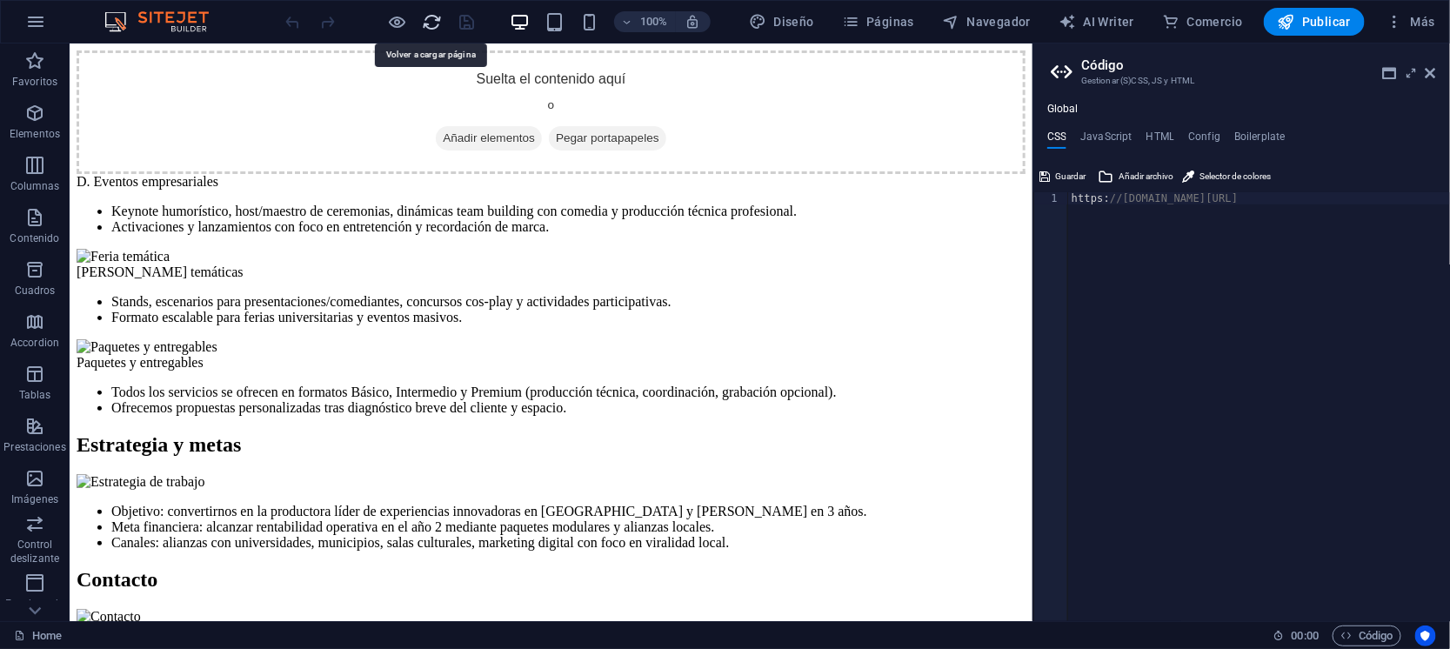
click at [430, 16] on icon "reload" at bounding box center [433, 22] width 20 height 20
click at [1155, 139] on h4 "HTML" at bounding box center [1160, 139] width 29 height 19
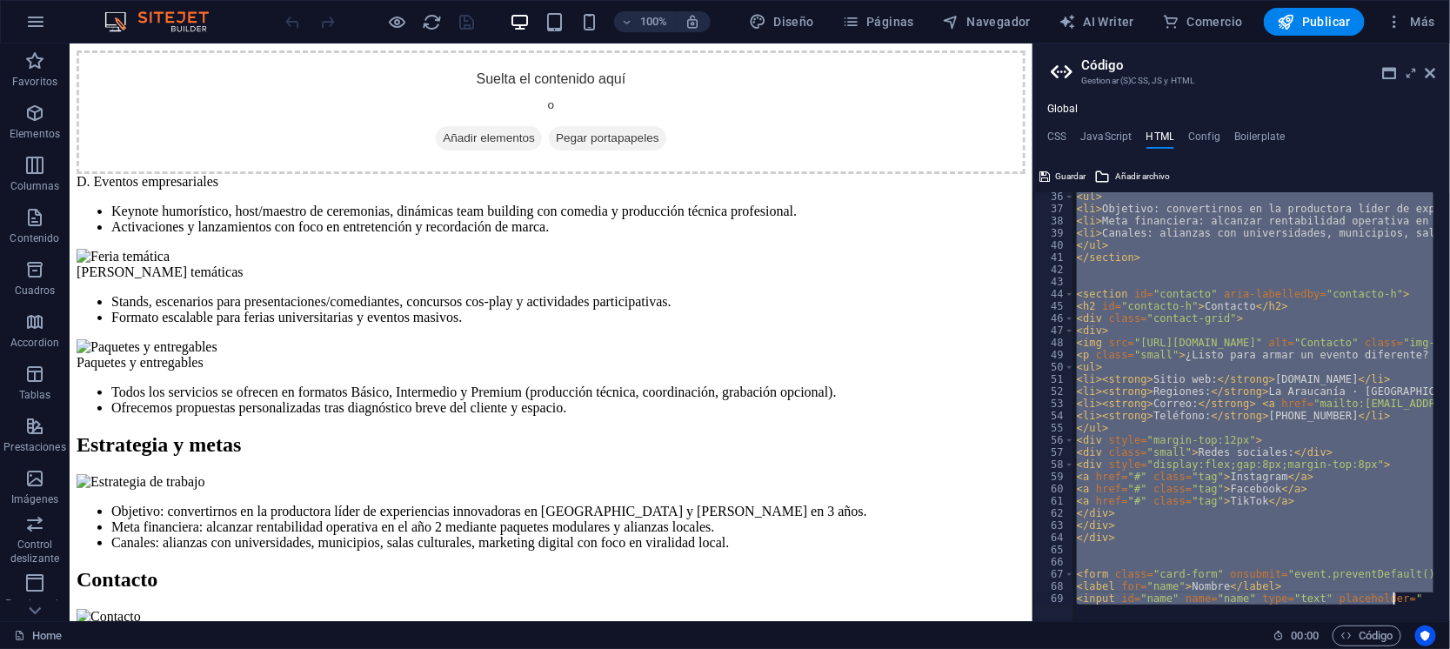
scroll to position [428, 0]
drag, startPoint x: 1087, startPoint y: 194, endPoint x: 1427, endPoint y: 683, distance: 595.4
click at [1427, 648] on html "productorais.cl Home Favoritos Elementos Columnas Contenido Cuadros Accordion T…" at bounding box center [725, 324] width 1450 height 649
type textarea "{{content}}"
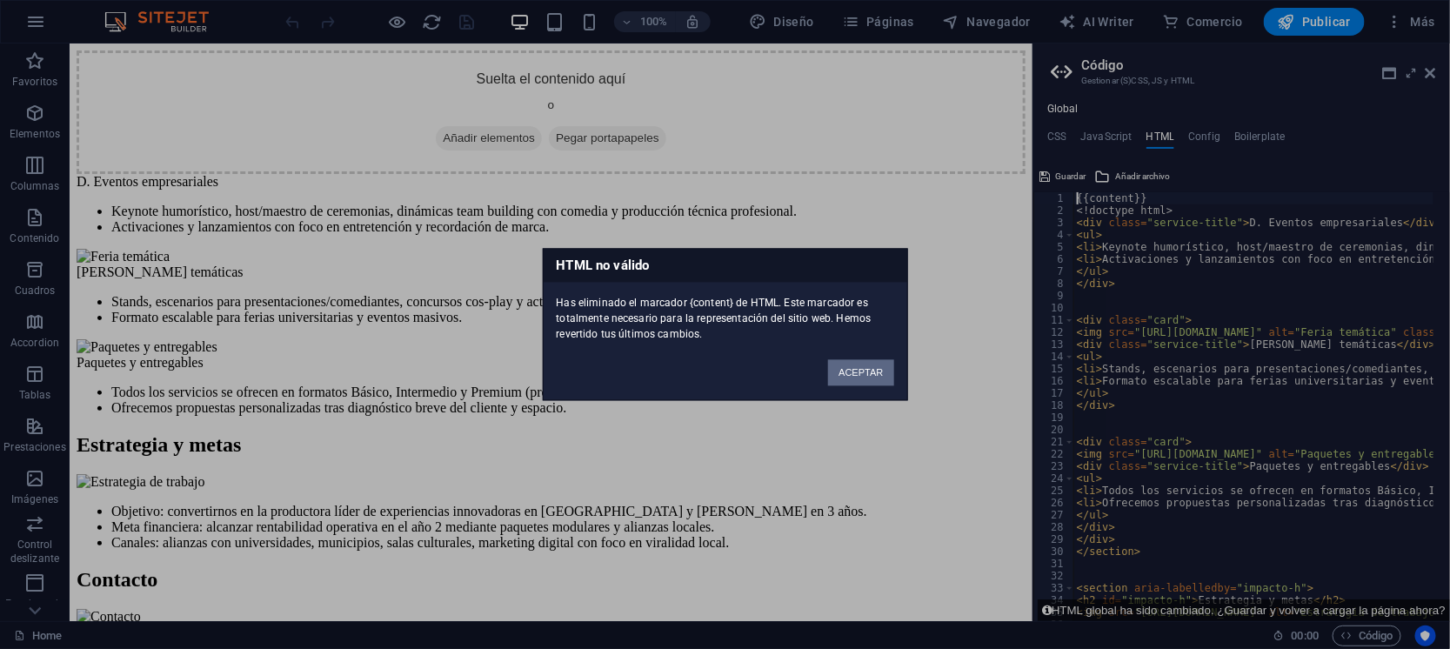
scroll to position [0, 0]
click at [852, 370] on button "ACEPTAR" at bounding box center [860, 373] width 65 height 26
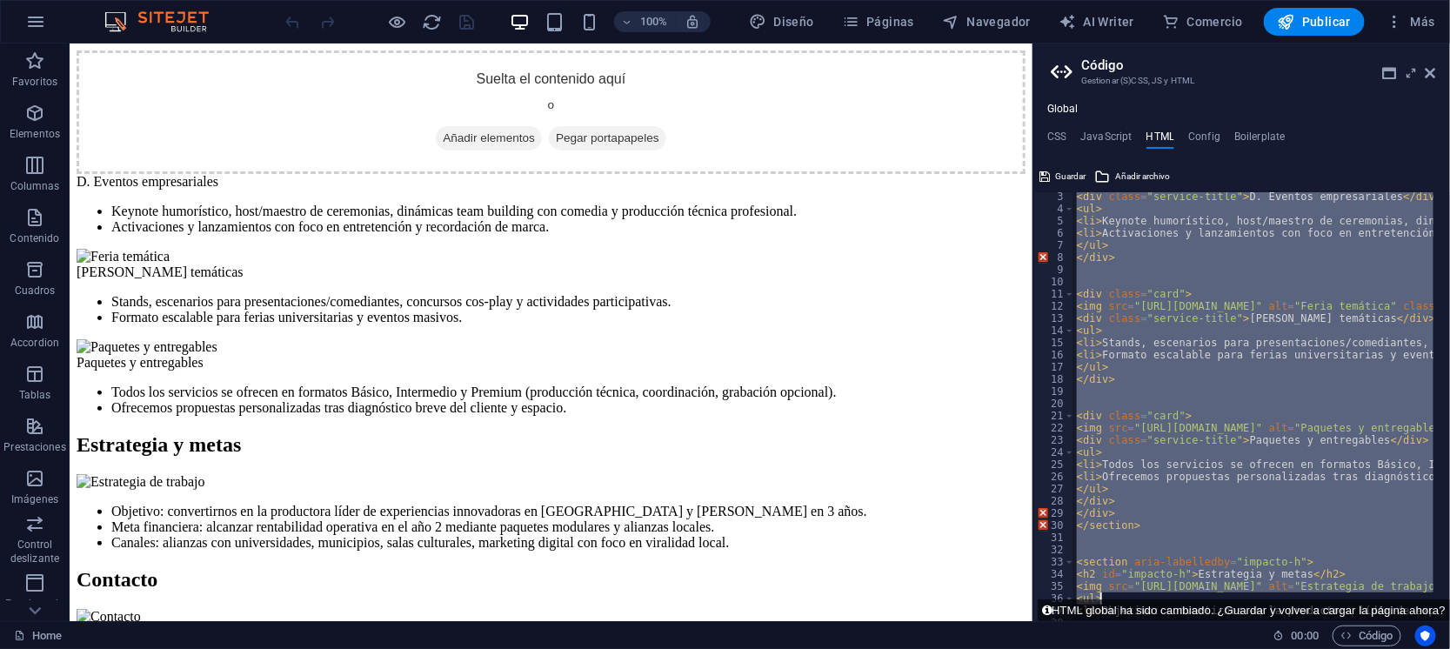
scroll to position [428, 0]
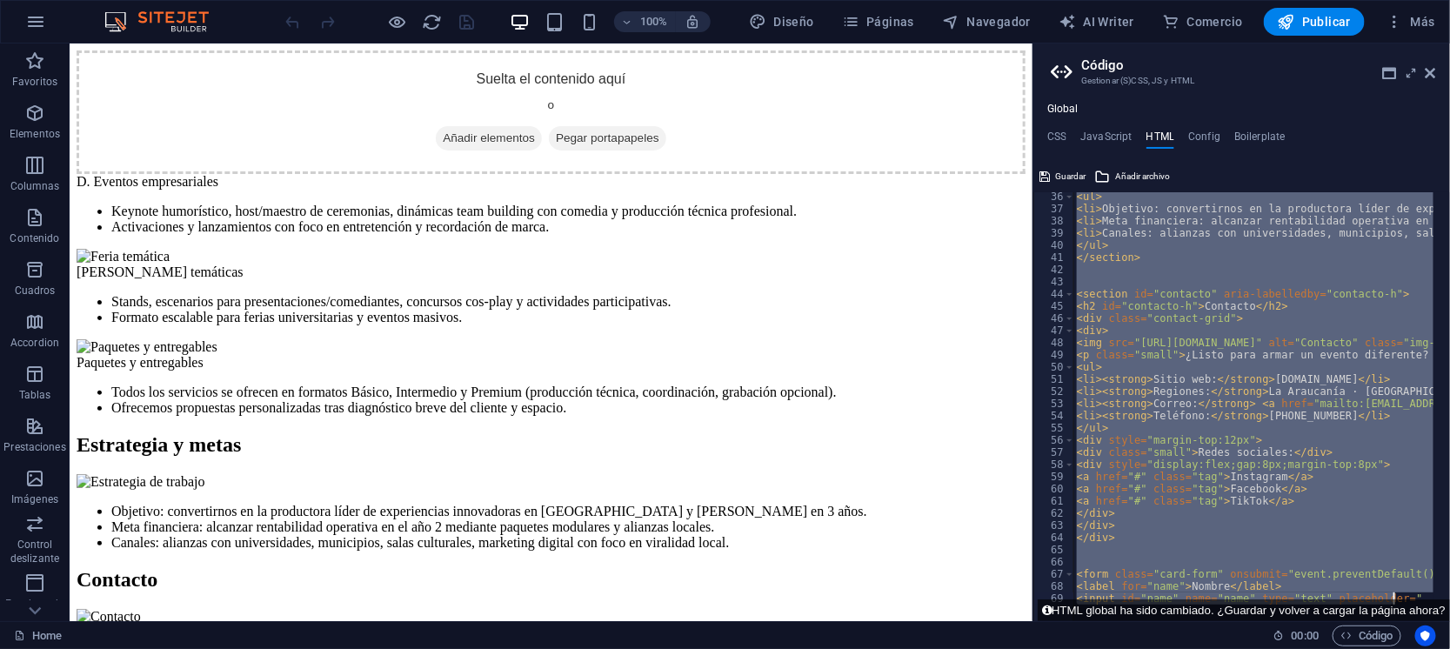
drag, startPoint x: 1080, startPoint y: 202, endPoint x: 1384, endPoint y: 683, distance: 569.1
click at [1384, 648] on html "productorais.cl Home Favoritos Elementos Columnas Contenido Cuadros Accordion T…" at bounding box center [725, 324] width 1450 height 649
type textarea "<label for="name">Nombre</label> <input id="name" name="name" type="text" place…"
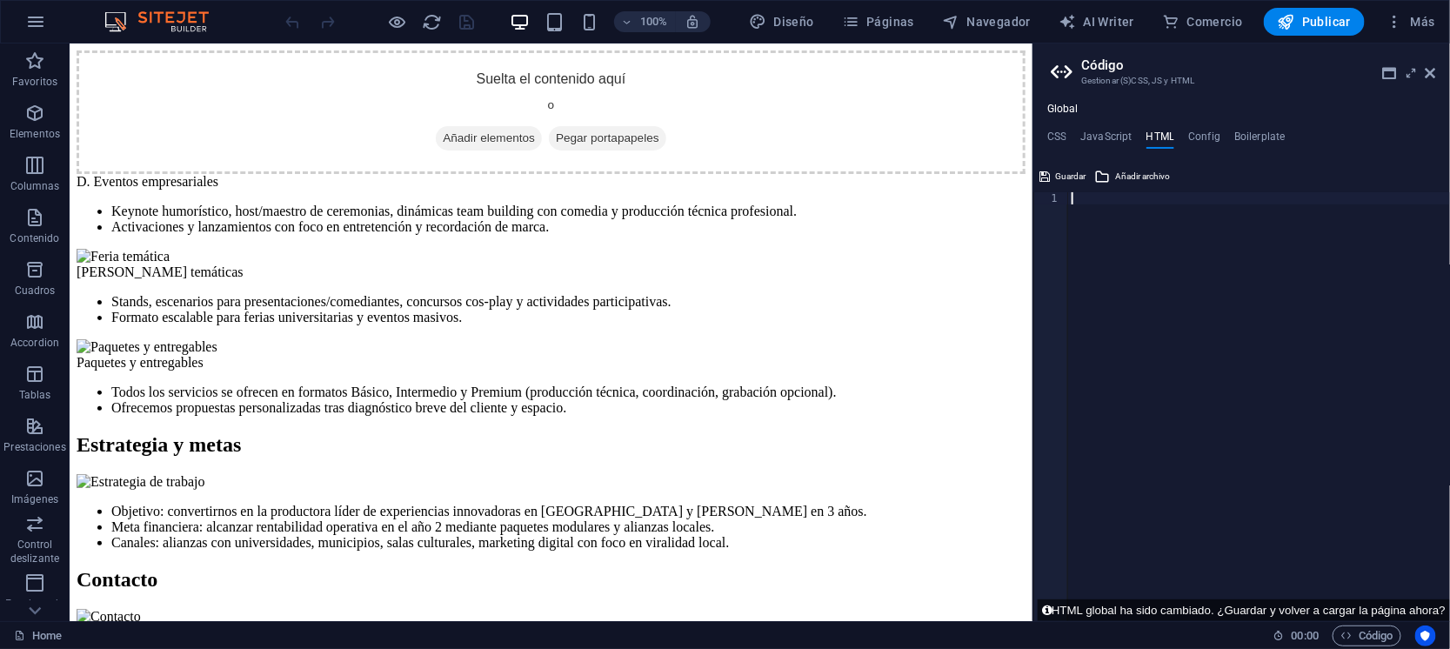
type textarea "{{content}}"
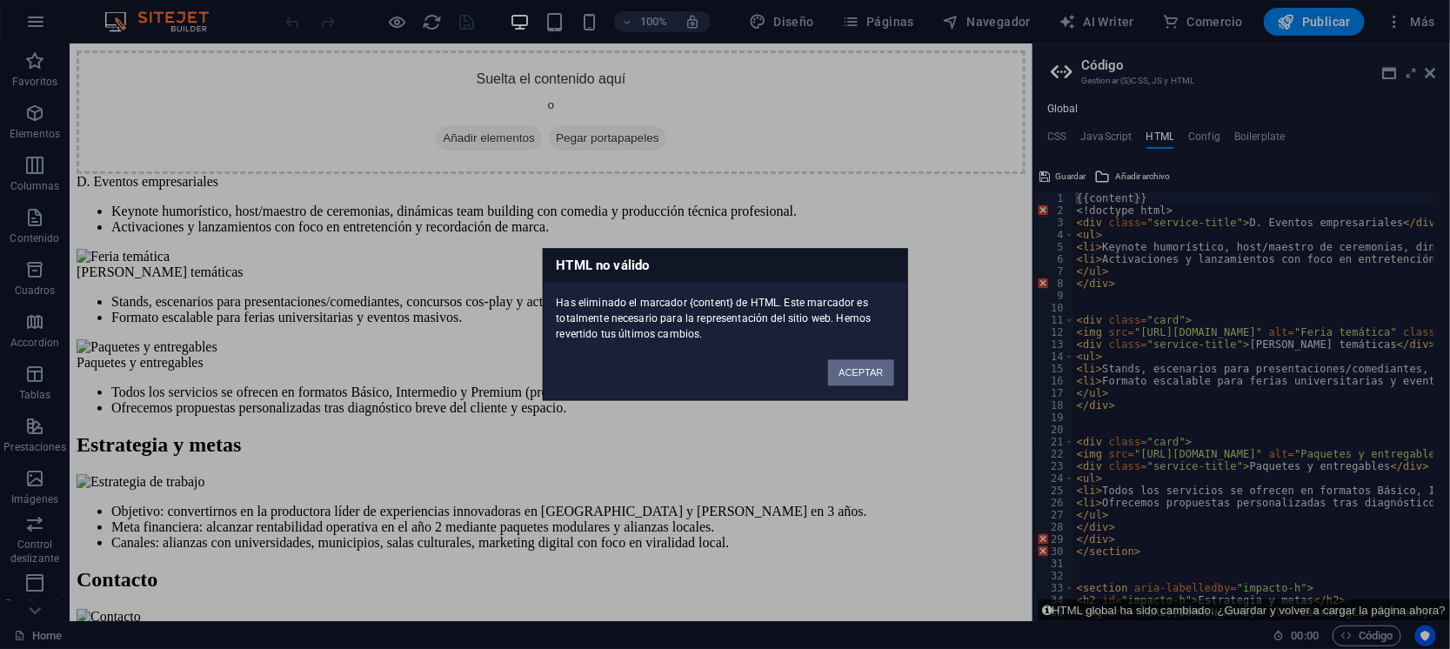
click at [846, 367] on button "ACEPTAR" at bounding box center [860, 373] width 65 height 26
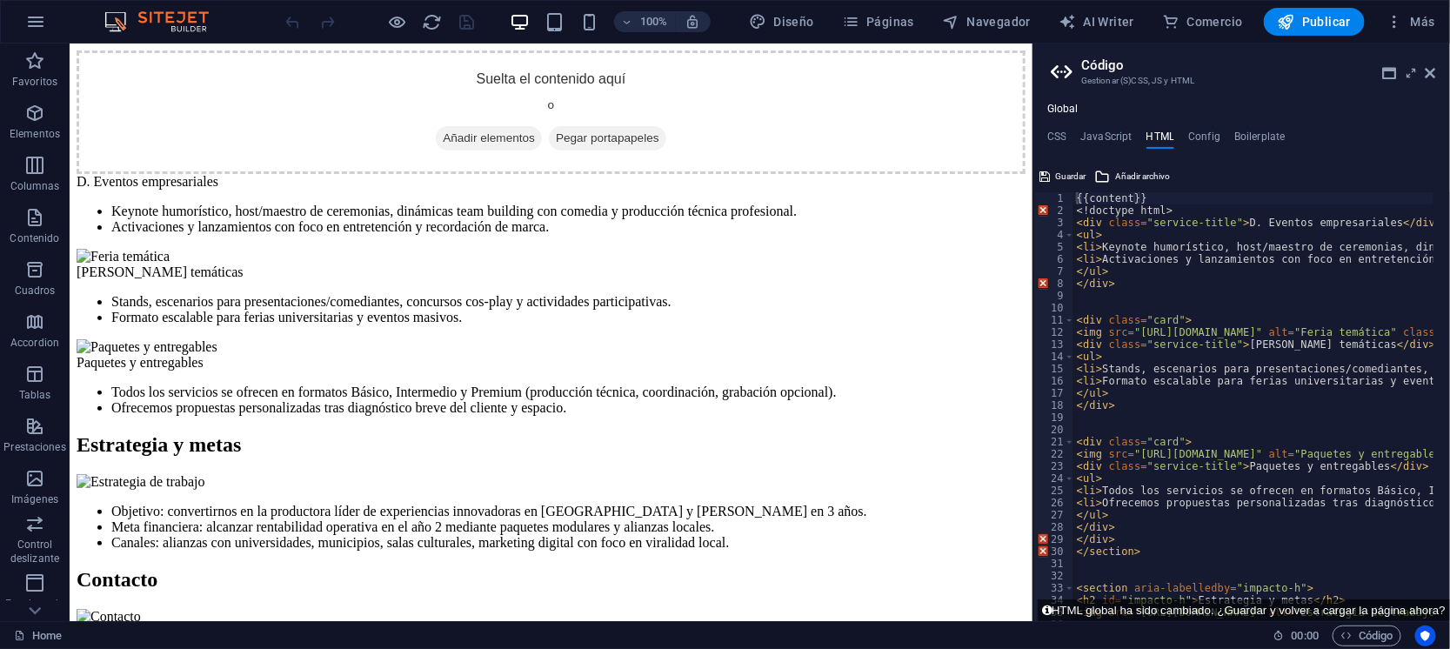
drag, startPoint x: 1219, startPoint y: 425, endPoint x: 1217, endPoint y: 408, distance: 17.5
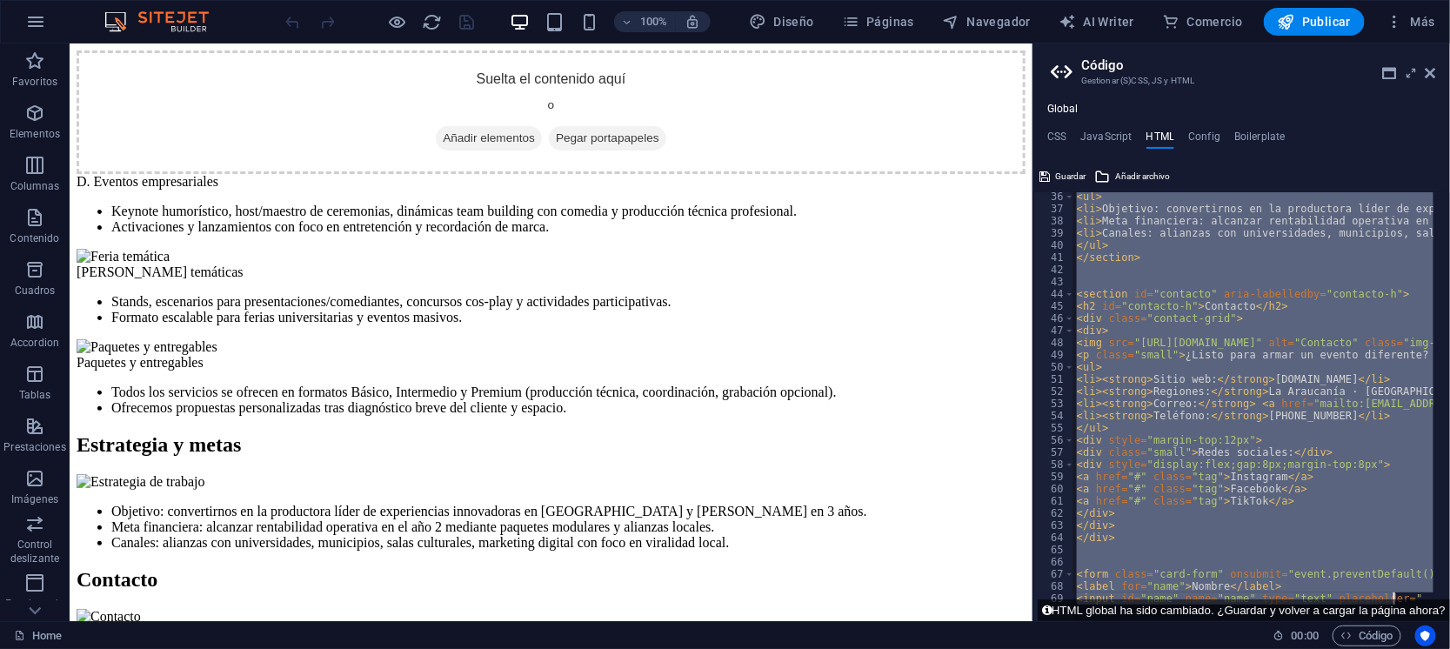
scroll to position [428, 0]
drag, startPoint x: 1081, startPoint y: 213, endPoint x: 1338, endPoint y: 683, distance: 535.5
click at [1338, 648] on html "productorais.cl Home Favoritos Elementos Columnas Contenido Cuadros Accordion T…" at bounding box center [725, 324] width 1450 height 649
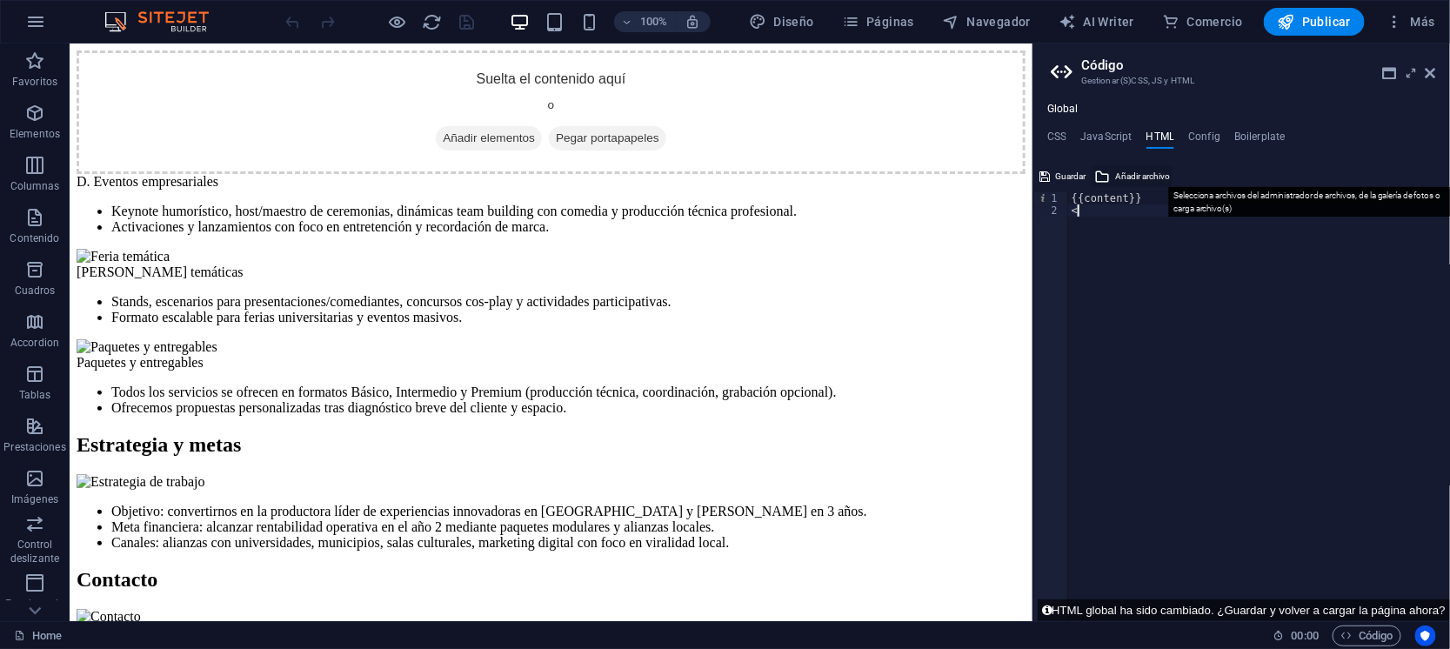
click at [1118, 168] on span "Añadir archivo" at bounding box center [1142, 176] width 55 height 21
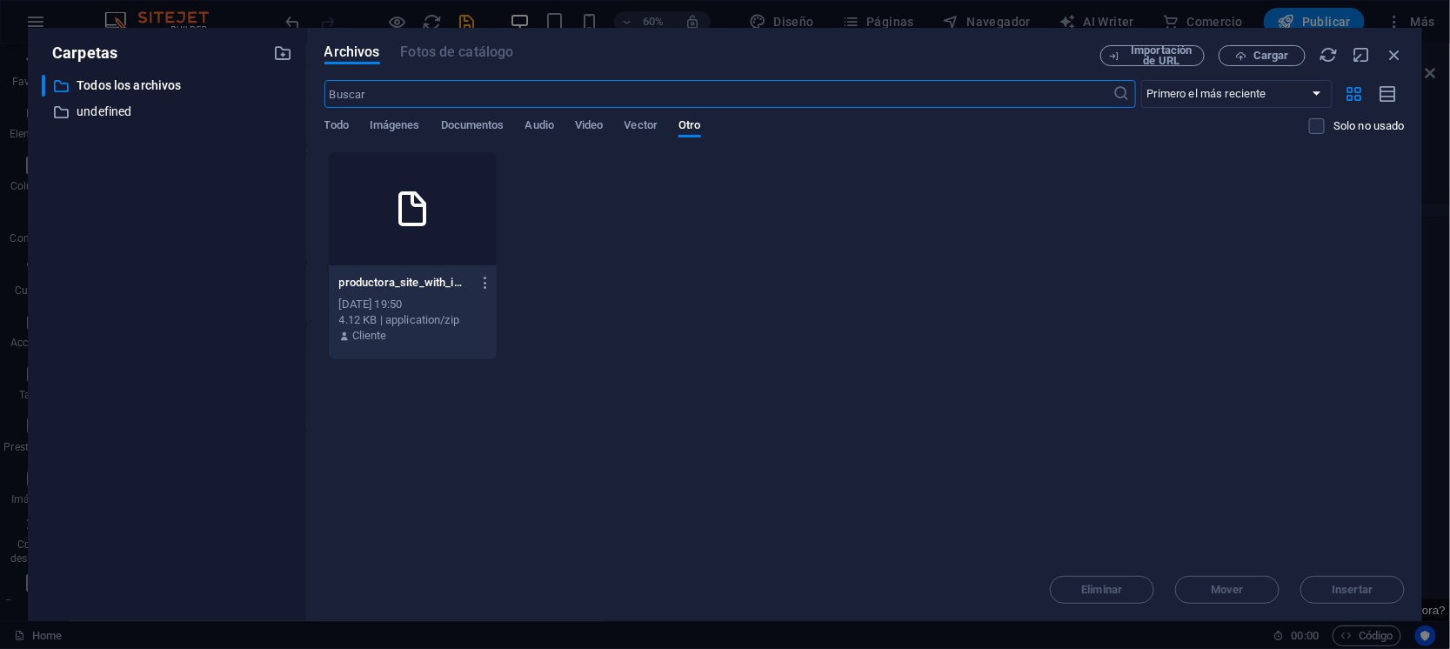
click at [404, 177] on div at bounding box center [413, 208] width 169 height 113
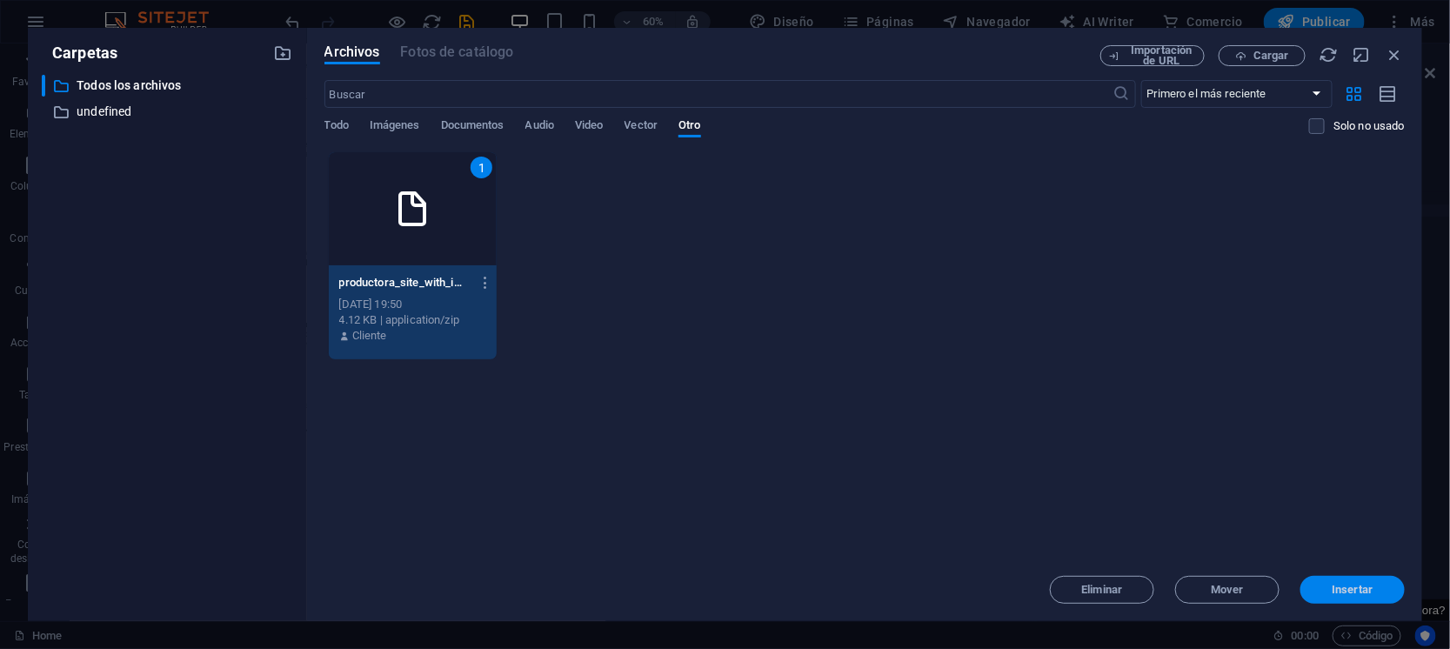
click at [1354, 586] on span "Insertar" at bounding box center [1352, 589] width 41 height 10
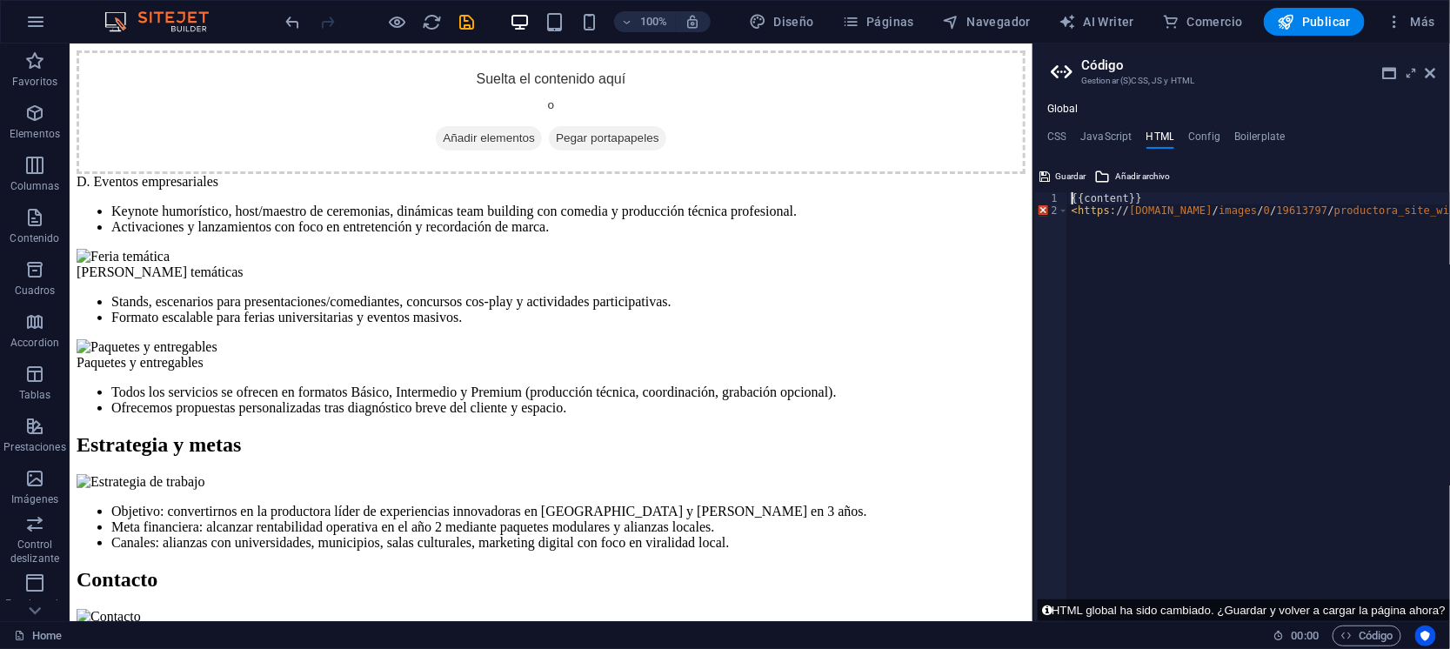
drag, startPoint x: 1070, startPoint y: 200, endPoint x: 1084, endPoint y: 201, distance: 13.9
click at [1084, 201] on div "{{content}} < https: // cdn1.site-media.eu / images / 0 / 19613797 / productora…" at bounding box center [1364, 418] width 592 height 453
drag, startPoint x: 1070, startPoint y: 210, endPoint x: 1448, endPoint y: 231, distance: 378.9
click at [1448, 231] on div "{{content}} < https: // cdn1.site-media.eu / images / 0 / 19613797 / productora…" at bounding box center [1153, 410] width 592 height 437
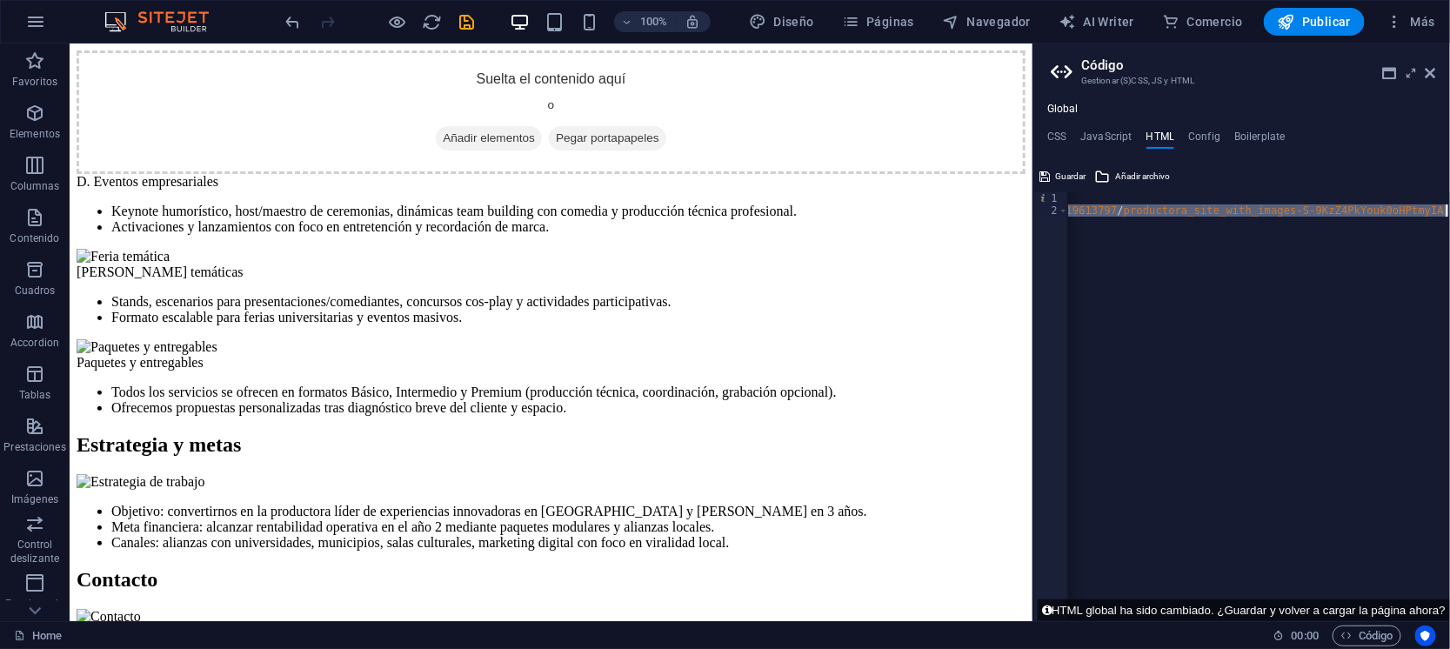
type textarea "<https://cdn1.site-media.eu/images/0/19613797/productora_site_with_images-S-9Kz…"
click at [1161, 163] on div "Guardar Añadir archivo" at bounding box center [1241, 174] width 417 height 25
click at [1133, 168] on span "Añadir archivo" at bounding box center [1142, 176] width 55 height 21
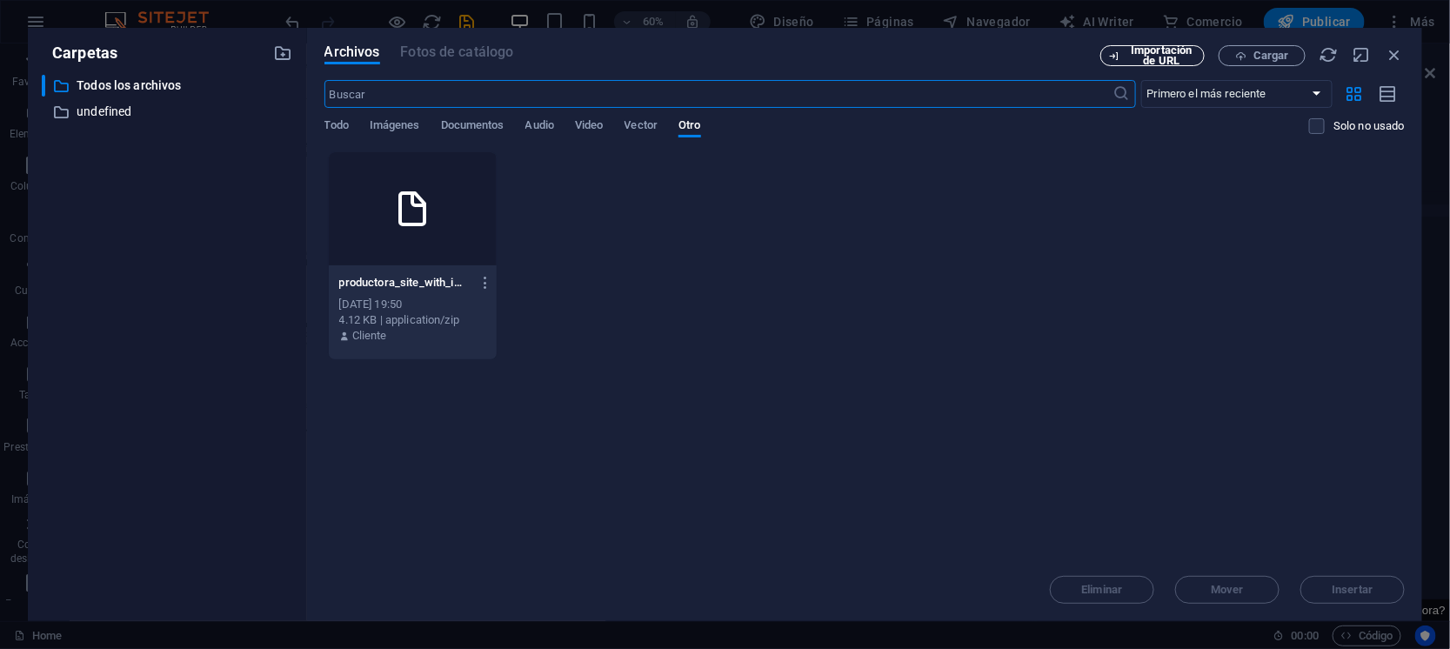
click at [1175, 57] on span "Importación de URL" at bounding box center [1161, 55] width 70 height 21
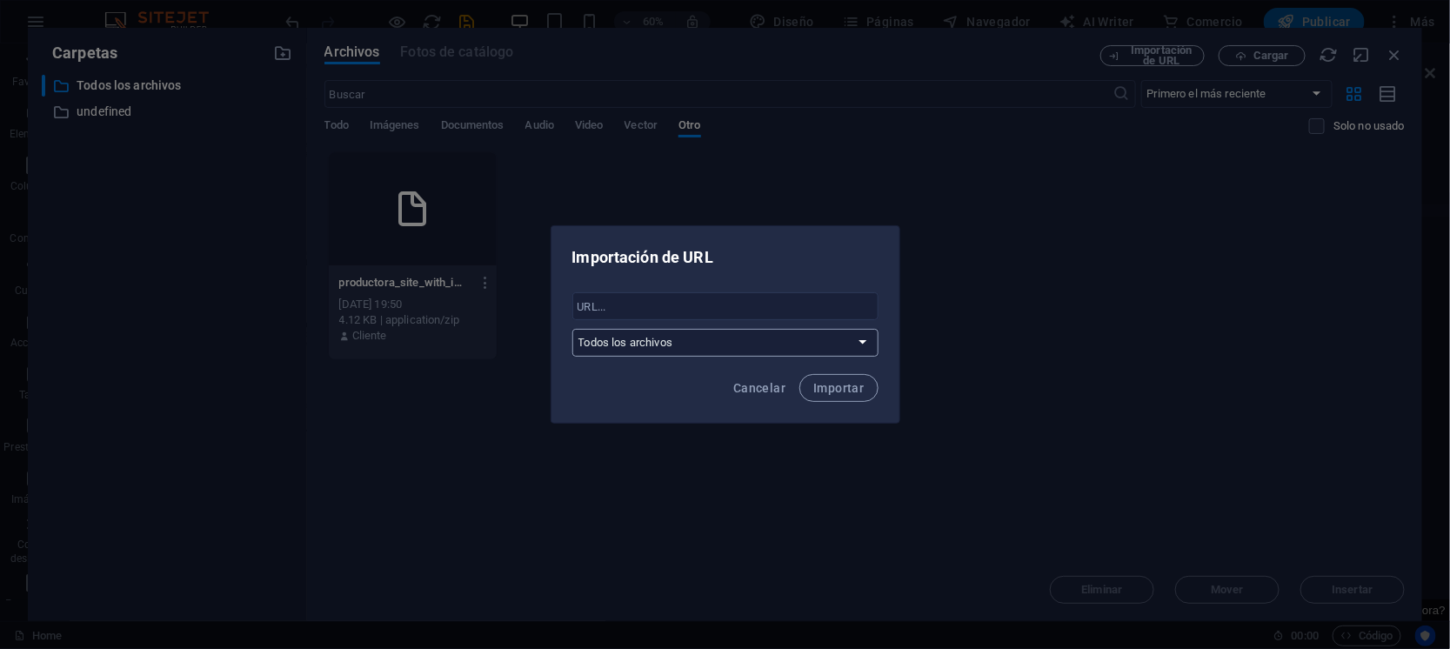
click at [788, 345] on select "Todos los archivos undefined" at bounding box center [725, 343] width 306 height 28
click at [777, 387] on span "Cancelar" at bounding box center [759, 388] width 52 height 14
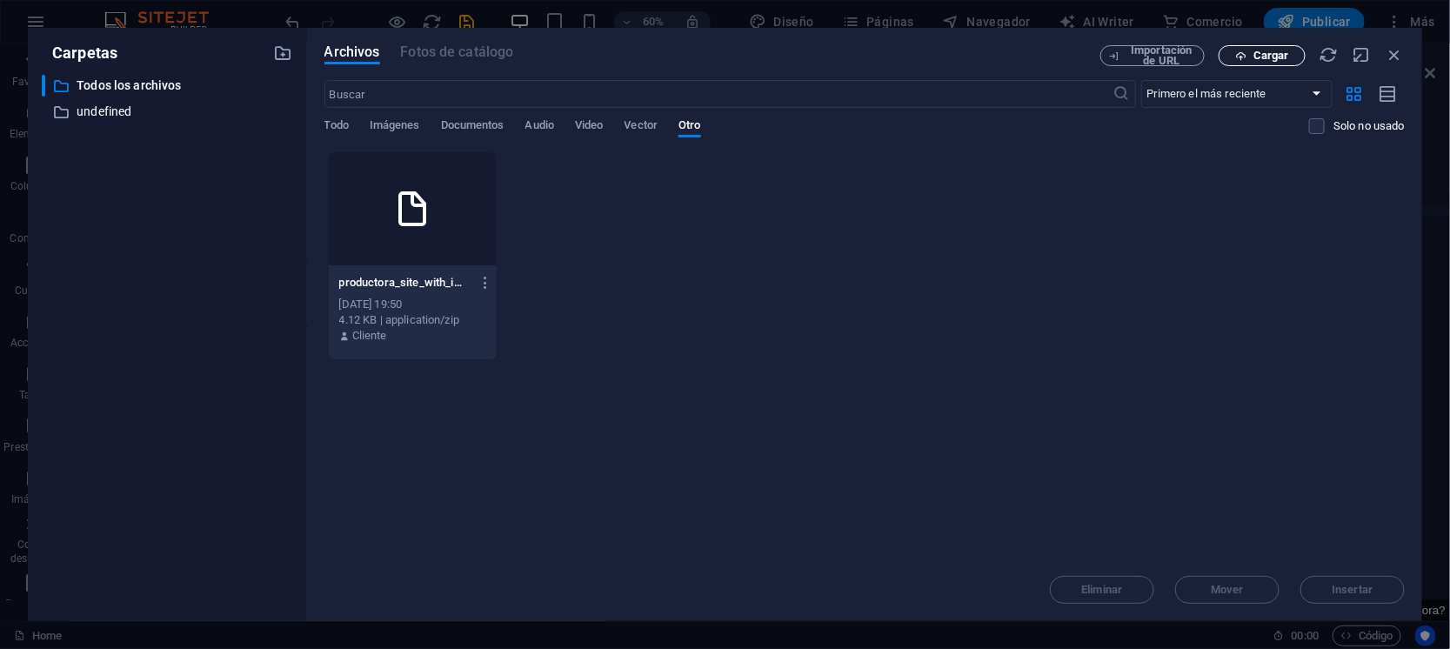
click at [1269, 51] on span "Cargar" at bounding box center [1271, 55] width 36 height 10
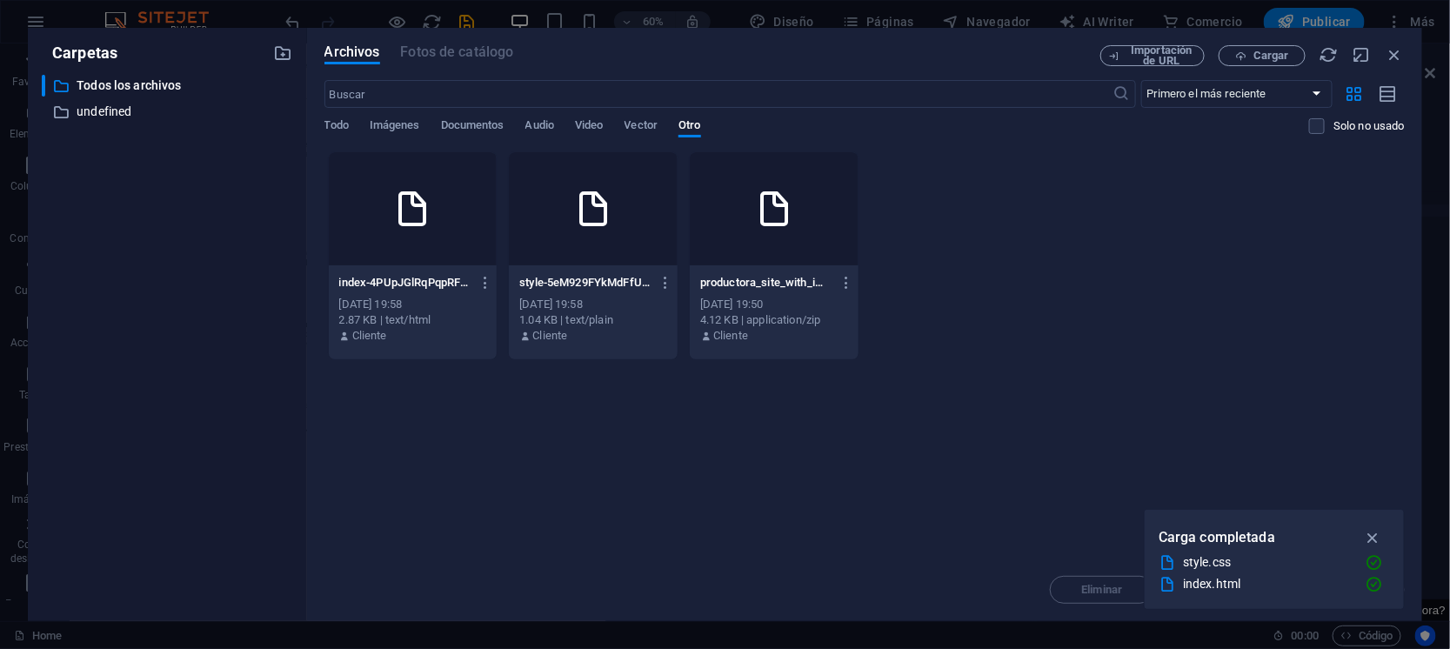
click at [607, 325] on div "1.04 KB | text/plain" at bounding box center [593, 320] width 148 height 16
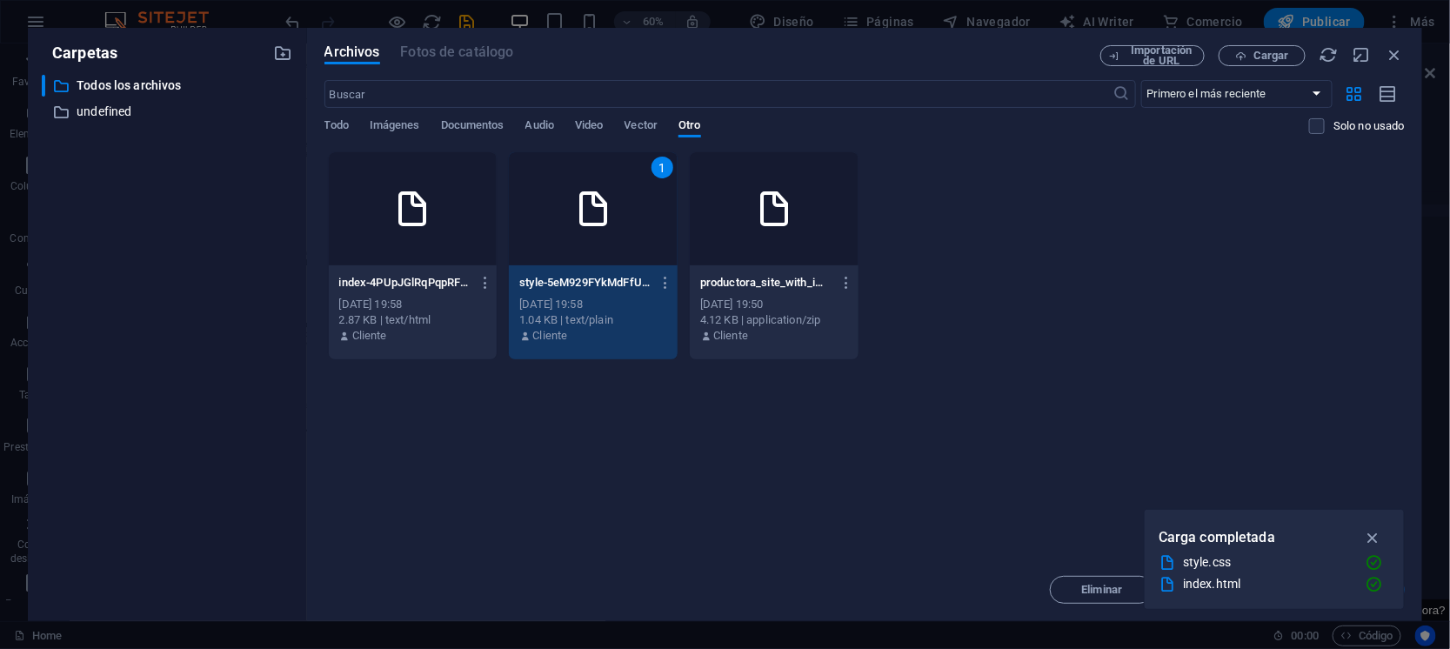
click at [784, 306] on div "1 de oct. de 2025 19:50" at bounding box center [774, 305] width 148 height 16
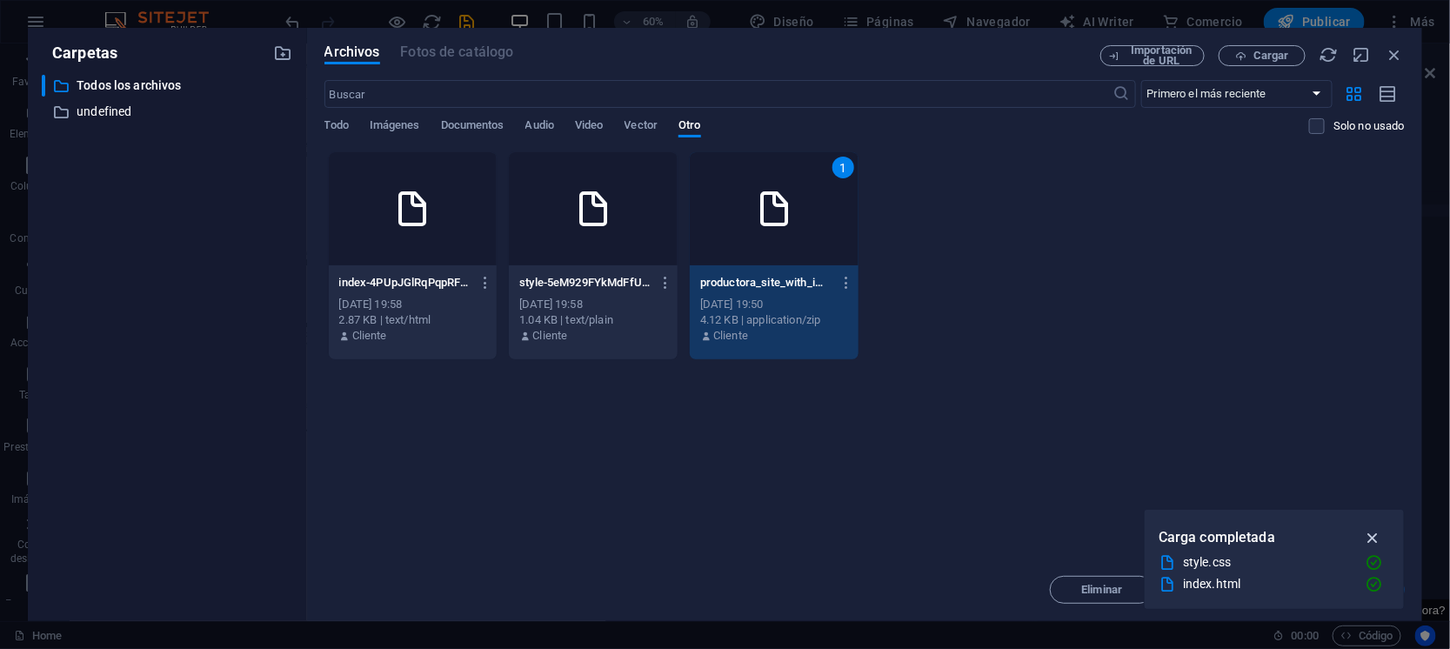
click at [1371, 532] on icon "button" at bounding box center [1373, 537] width 20 height 19
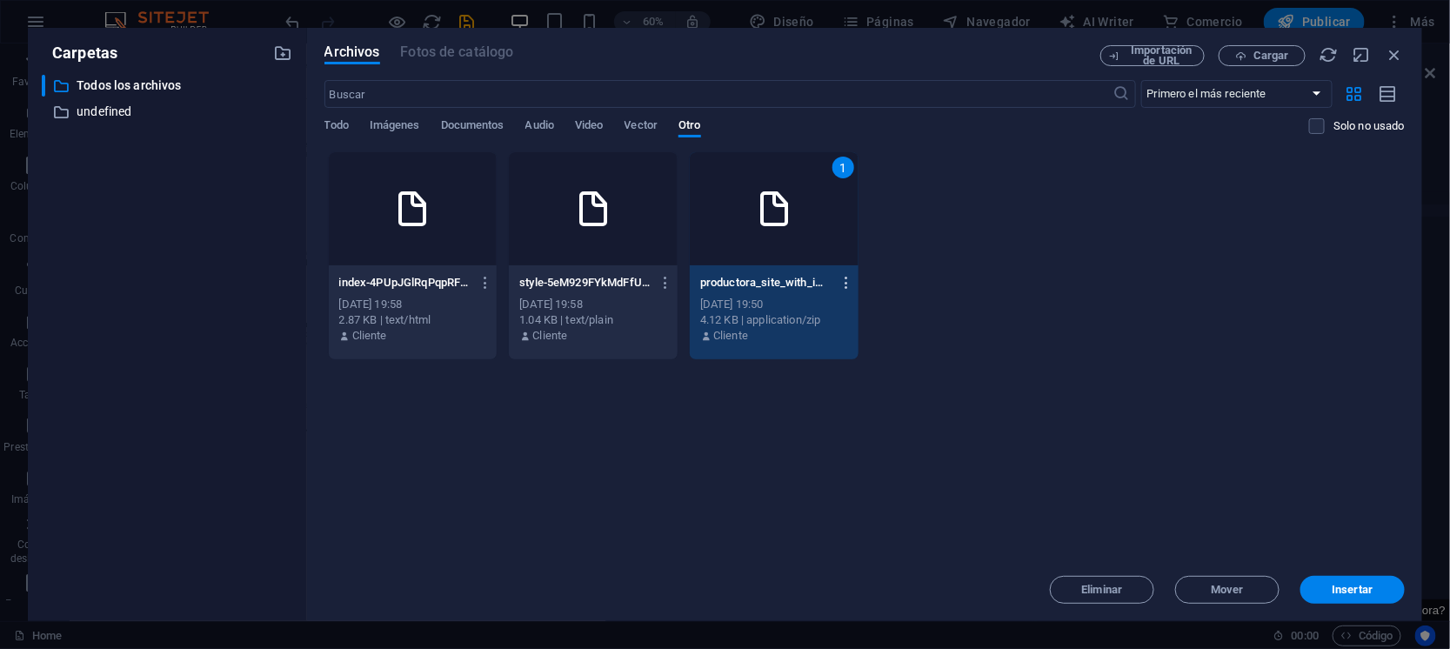
click at [849, 279] on icon "button" at bounding box center [846, 283] width 17 height 16
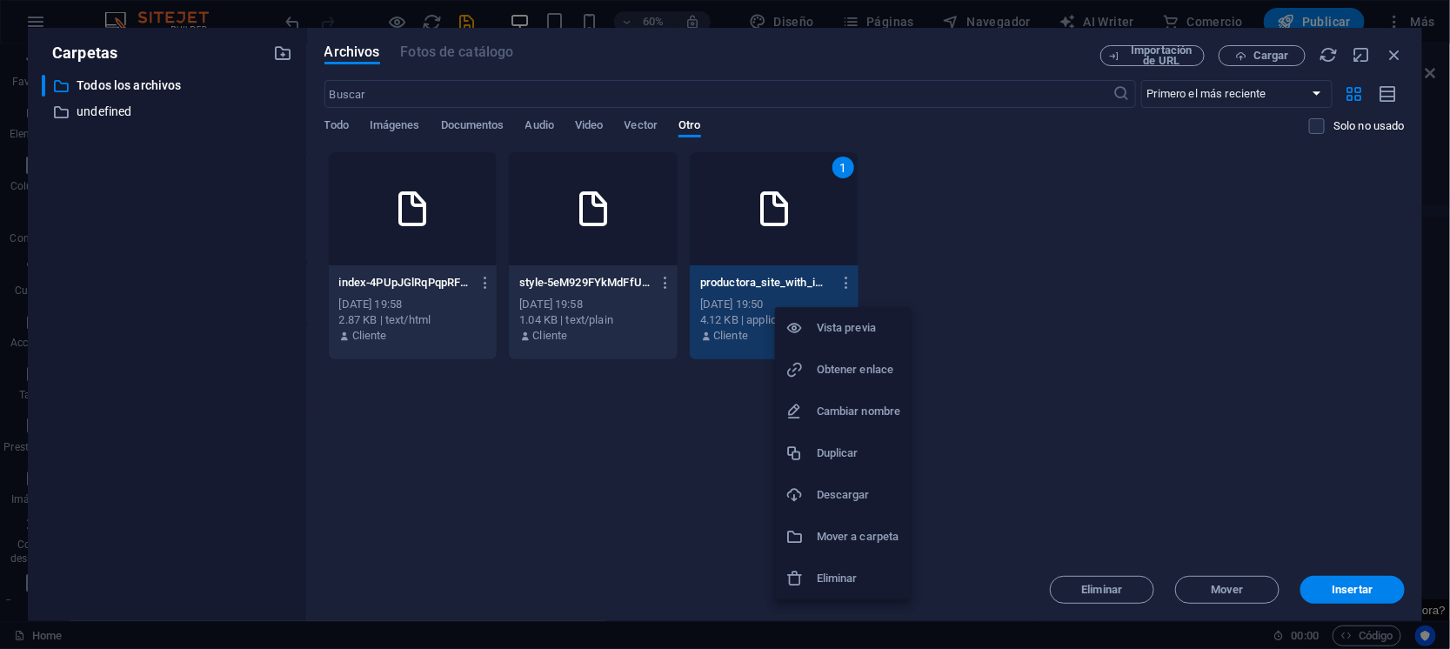
click at [854, 568] on h6 "Eliminar" at bounding box center [858, 578] width 83 height 21
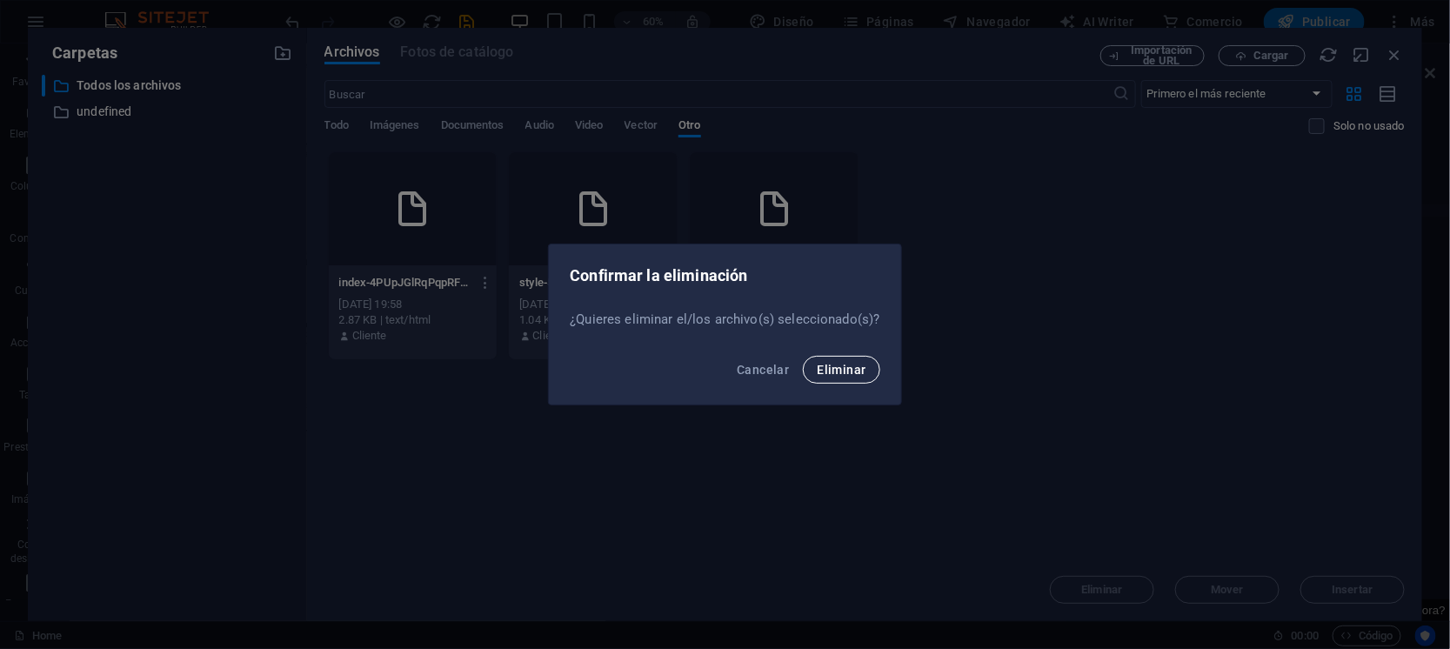
click at [830, 370] on span "Eliminar" at bounding box center [841, 370] width 49 height 14
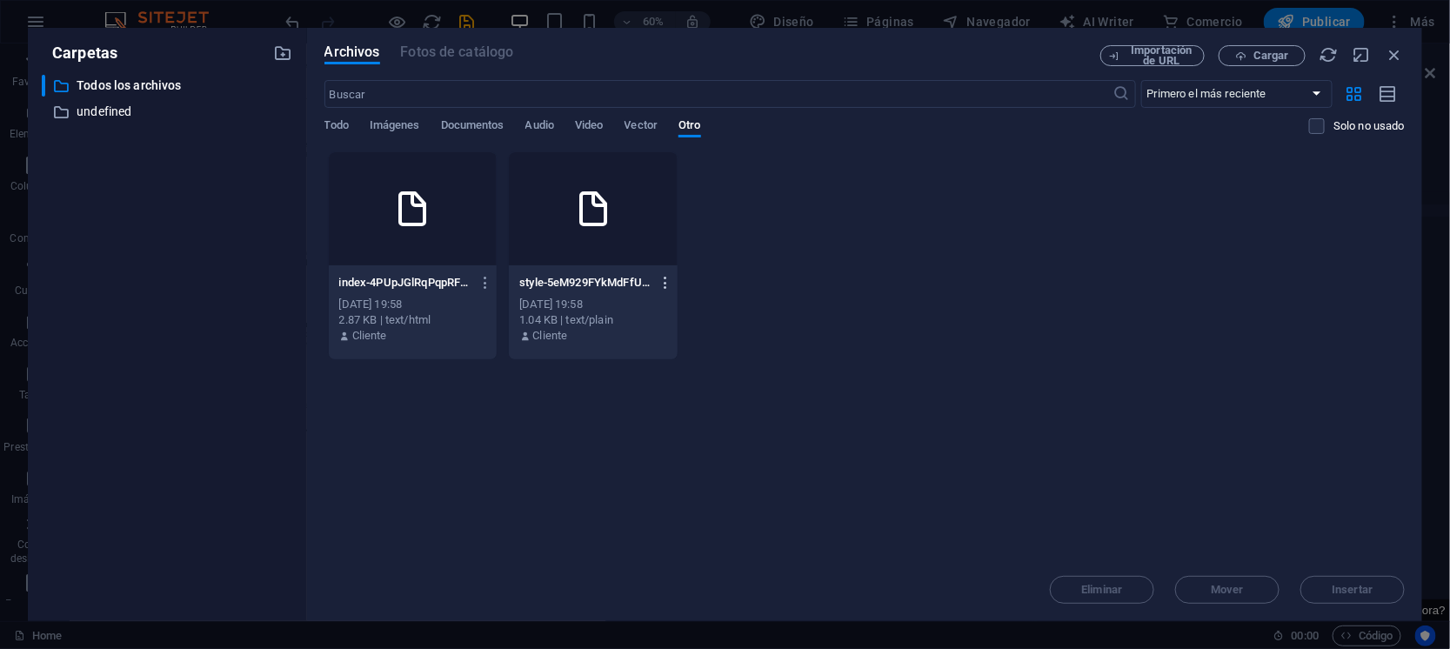
click at [668, 284] on icon "button" at bounding box center [666, 283] width 17 height 16
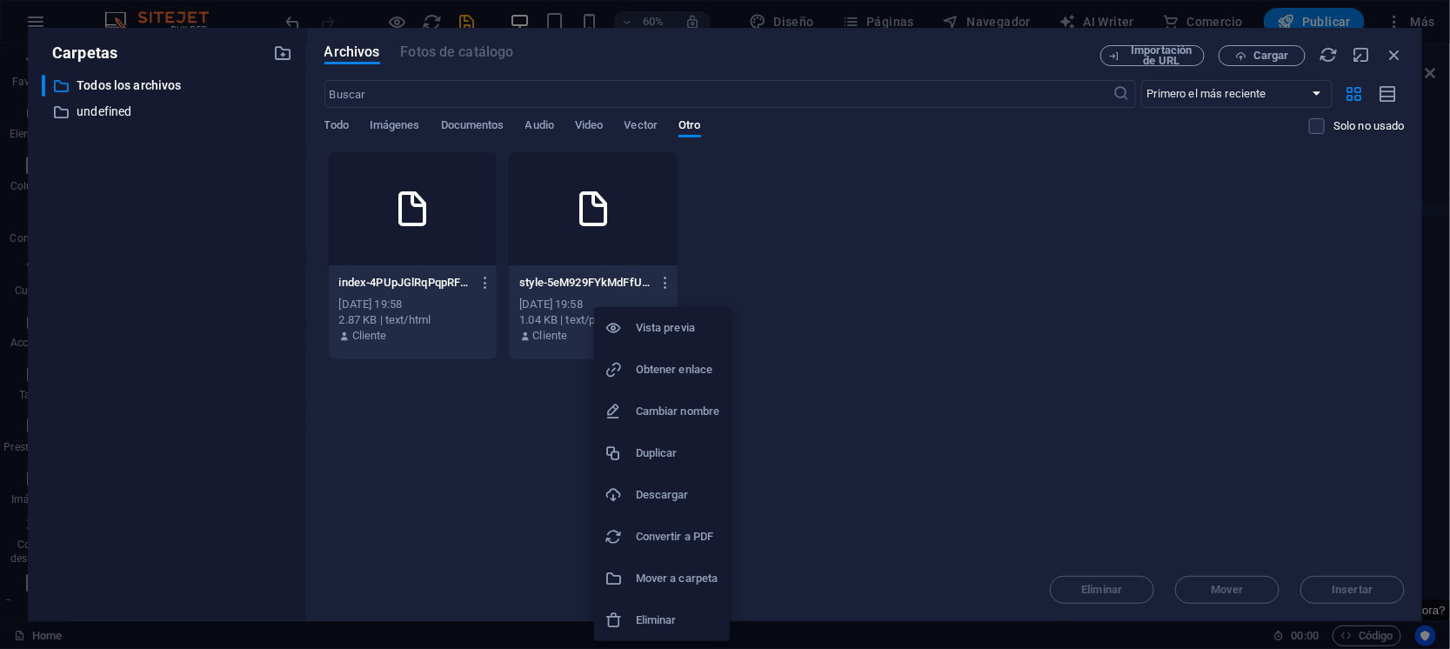
click at [693, 616] on h6 "Eliminar" at bounding box center [677, 620] width 83 height 21
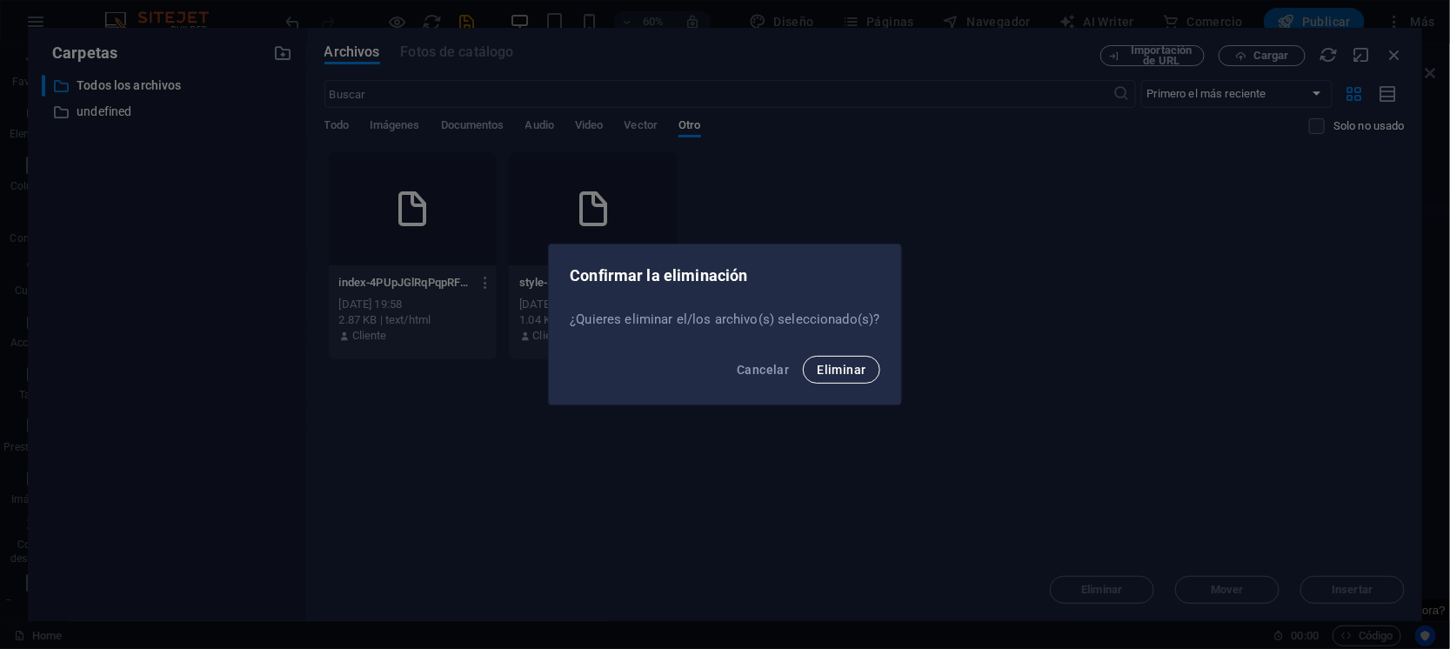
click at [829, 366] on span "Eliminar" at bounding box center [841, 370] width 49 height 14
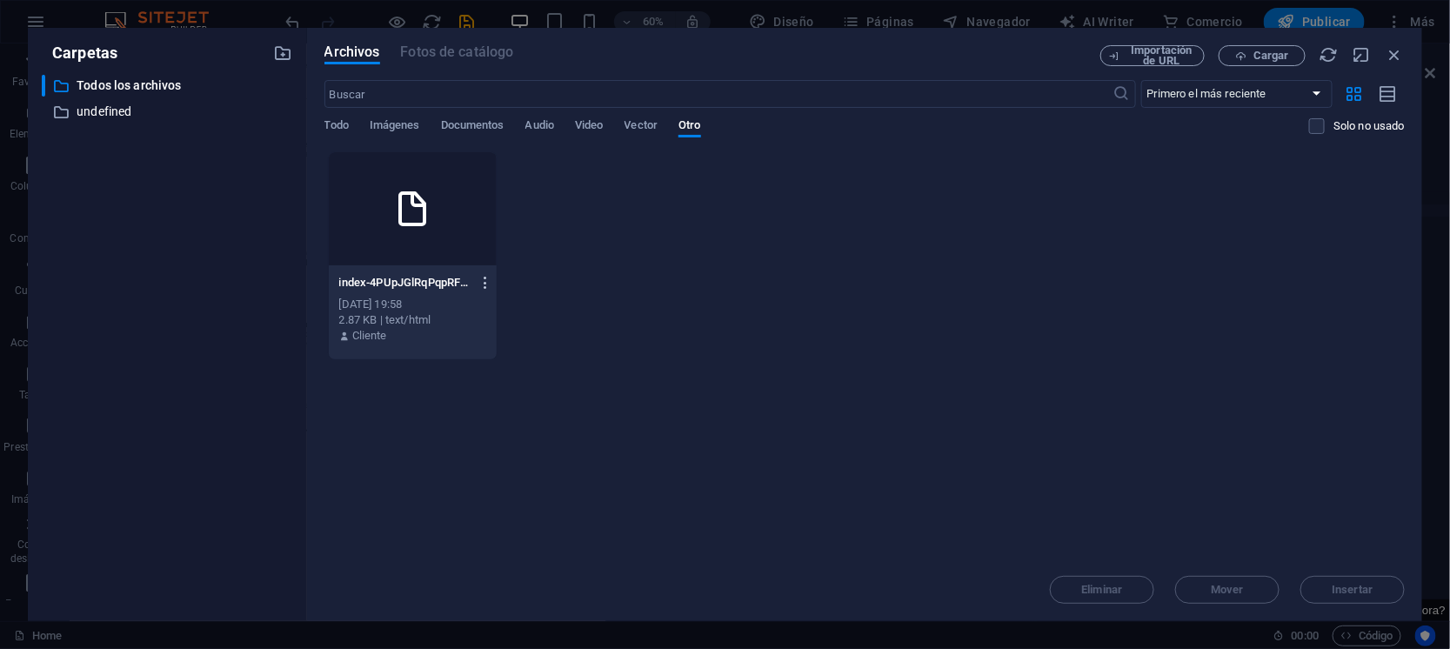
click at [483, 280] on icon "button" at bounding box center [485, 283] width 17 height 16
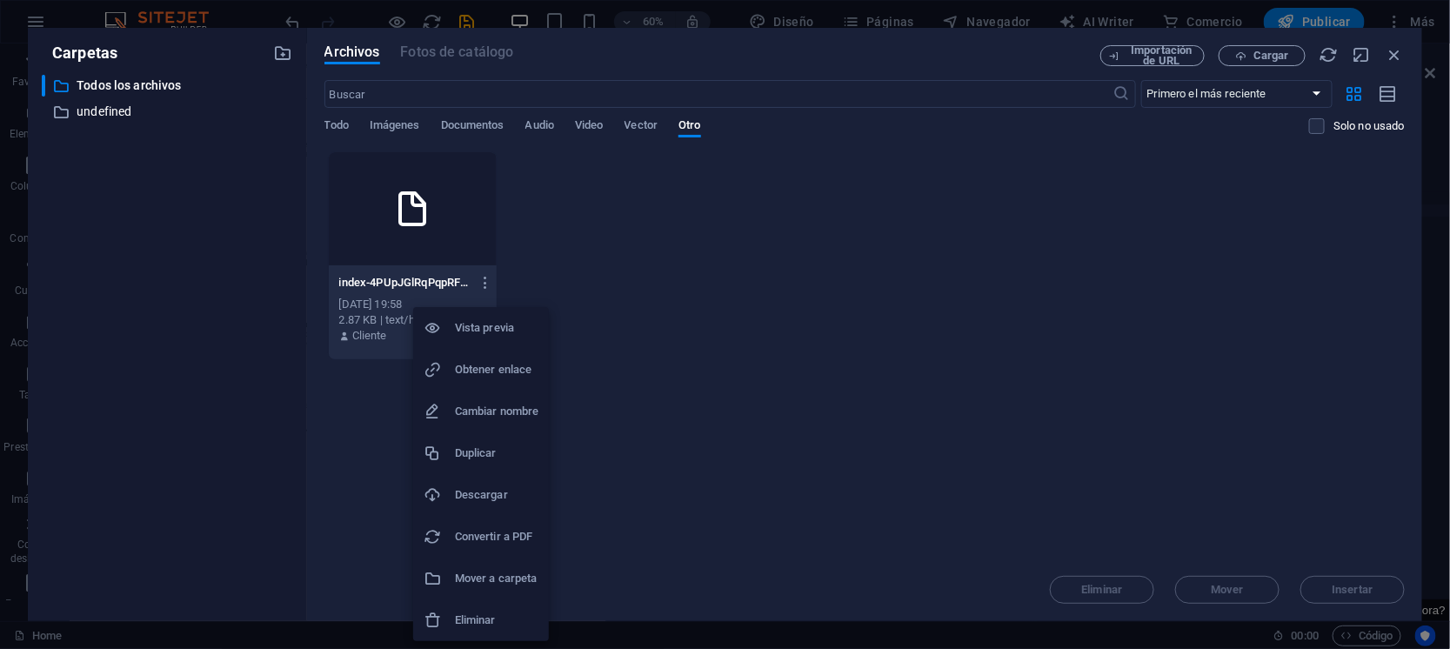
click at [484, 612] on h6 "Eliminar" at bounding box center [496, 620] width 83 height 21
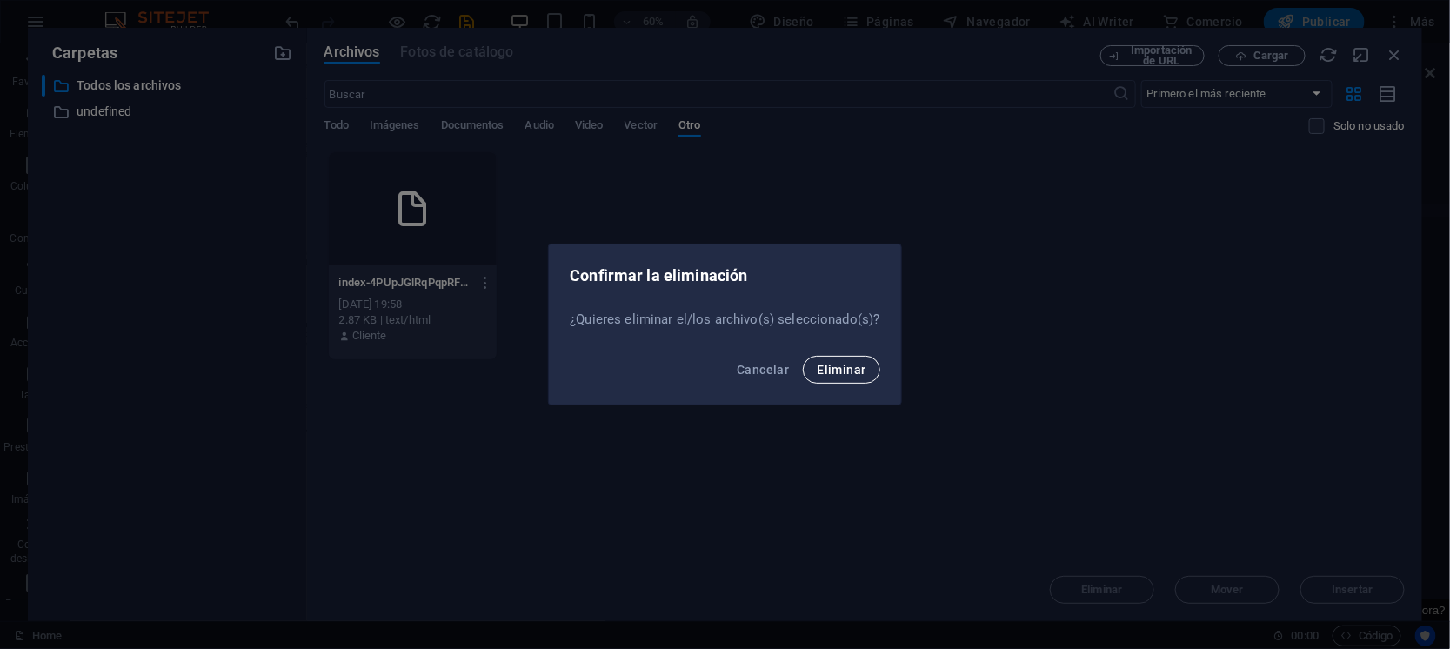
click at [835, 370] on span "Eliminar" at bounding box center [841, 370] width 49 height 14
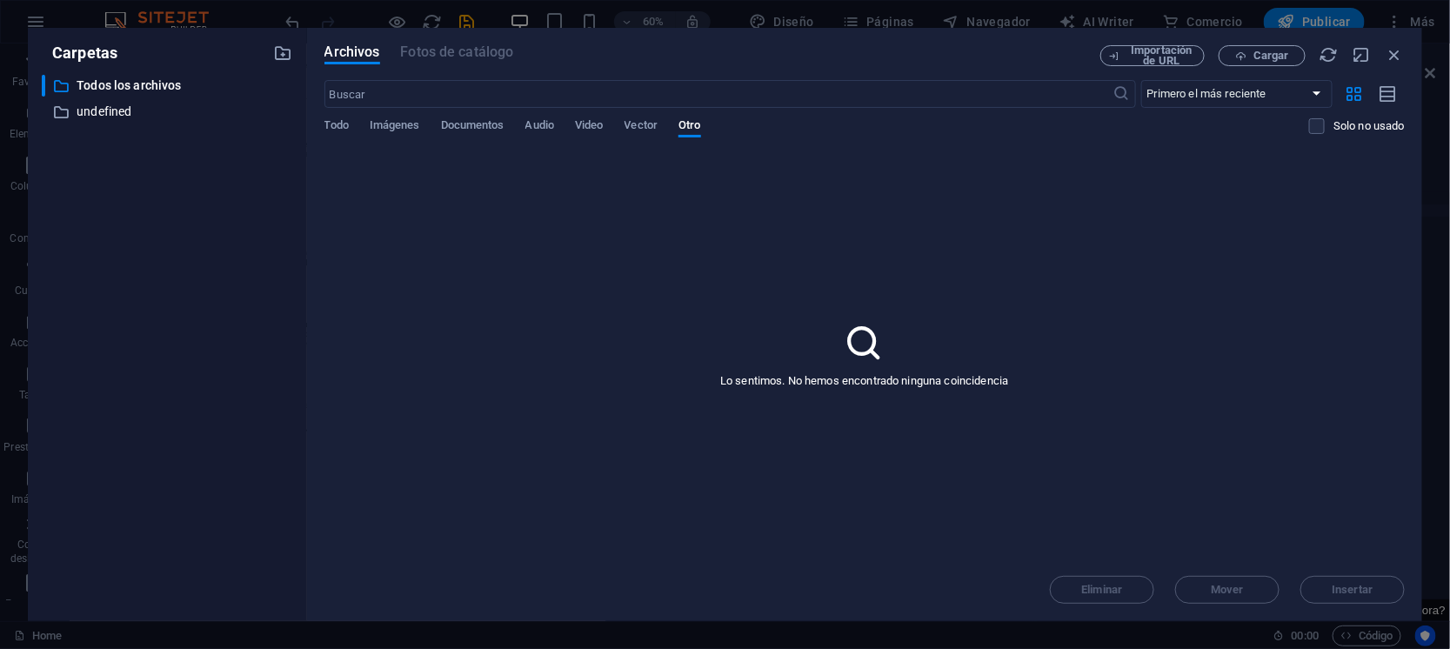
click at [878, 327] on icon at bounding box center [864, 342] width 43 height 43
click at [871, 326] on icon at bounding box center [864, 342] width 43 height 43
drag, startPoint x: 858, startPoint y: 324, endPoint x: 743, endPoint y: 277, distance: 124.5
click at [743, 277] on div "Lo sentimos. No hemos encontrado ninguna coincidencia" at bounding box center [864, 354] width 1080 height 407
click at [1271, 51] on span "Cargar" at bounding box center [1271, 55] width 36 height 10
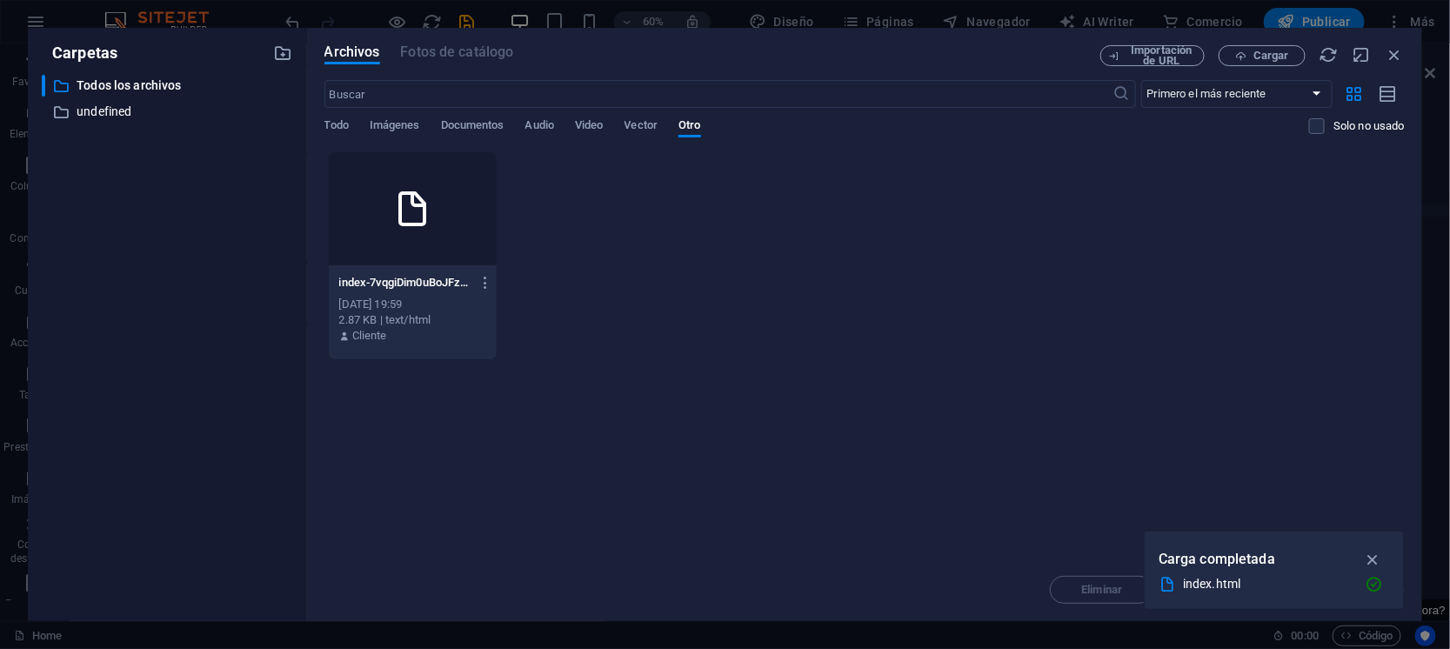
click at [417, 245] on div at bounding box center [413, 208] width 169 height 113
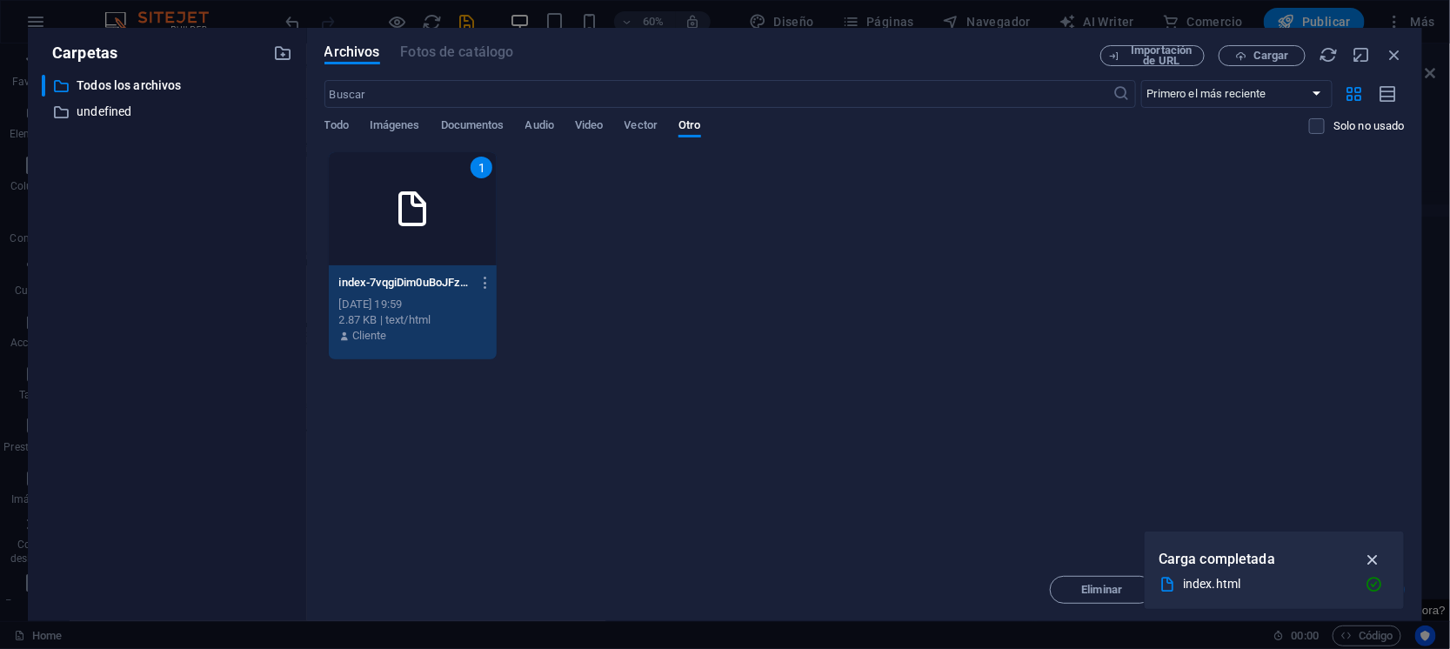
click at [1378, 552] on icon "button" at bounding box center [1373, 559] width 20 height 19
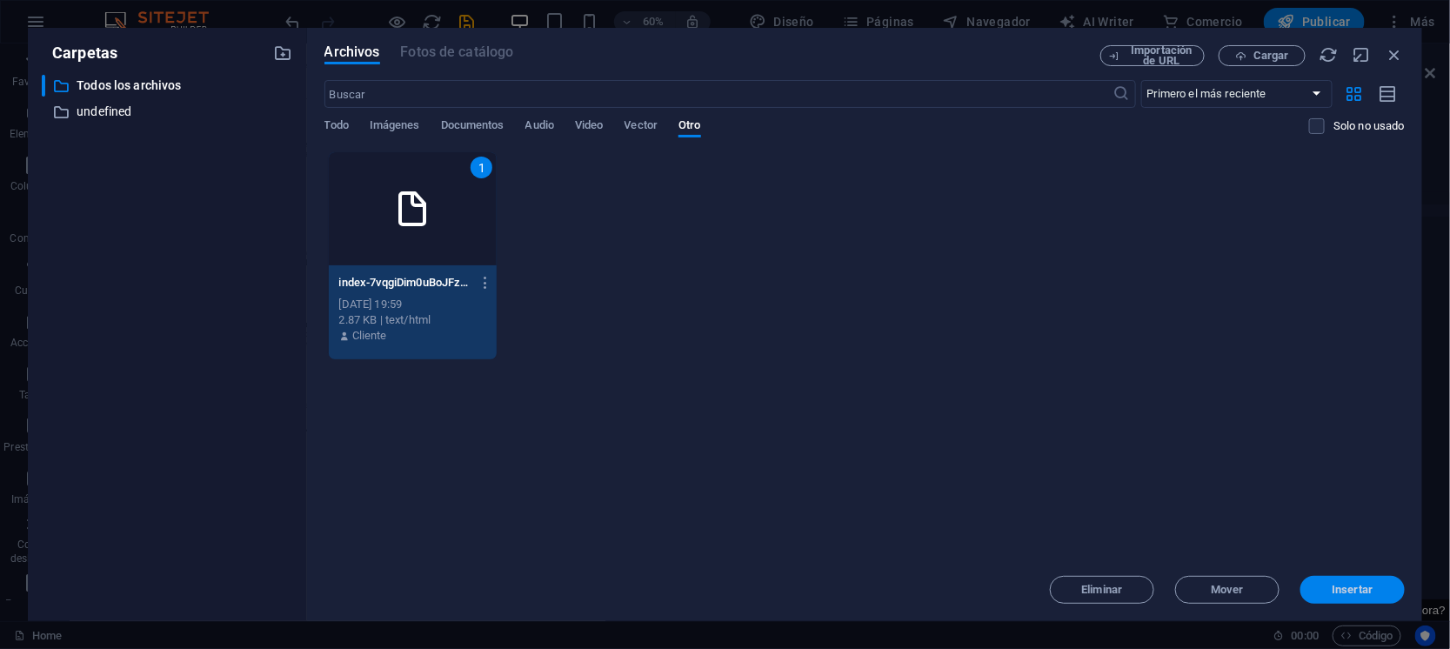
click at [1361, 577] on button "Insertar" at bounding box center [1352, 590] width 104 height 28
type textarea "https://cdn1.site-media.eu/images/0/19614049/index-7vqgiDim0uBoJFzDo3B-RQ.html"
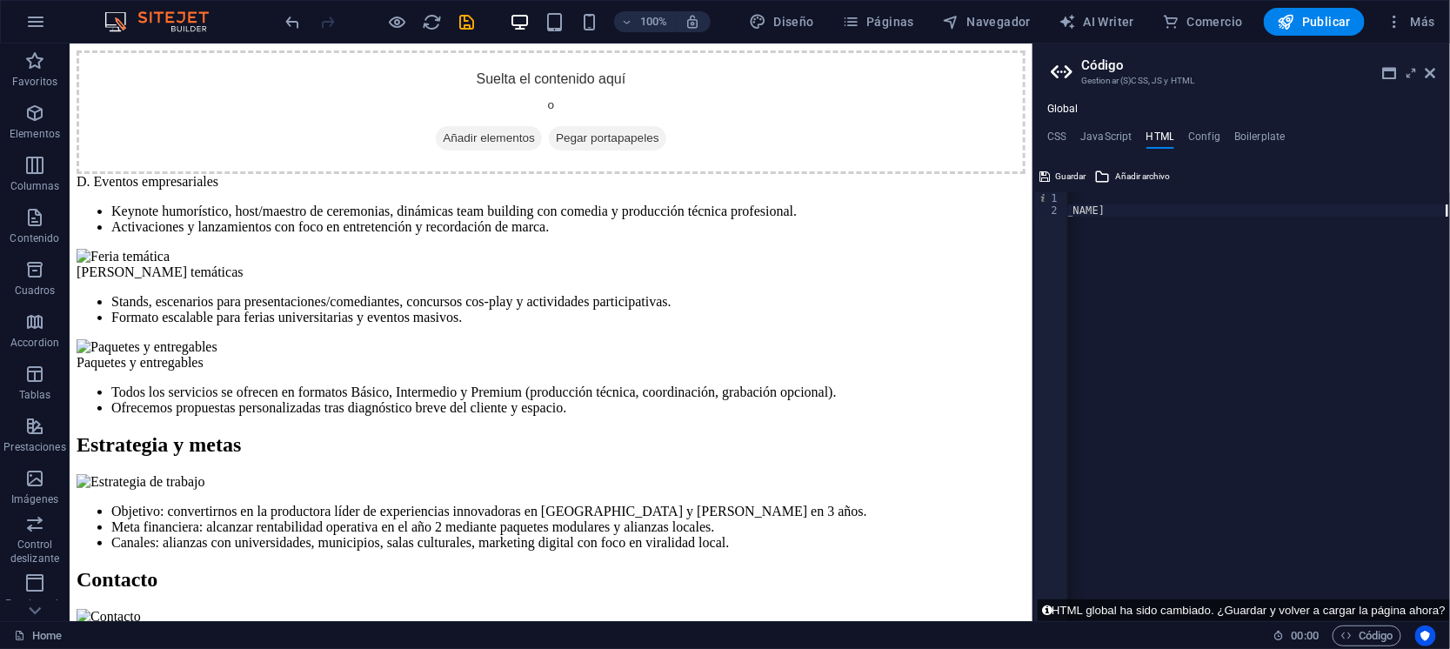
click at [1109, 287] on div "{{content}} https://cdn1.site-media.eu/images/0/19614049/index-7vqgiDim0uBoJFzD…" at bounding box center [1218, 410] width 464 height 437
click at [1068, 135] on ul "CSS JavaScript HTML Config Boilerplate" at bounding box center [1241, 139] width 417 height 19
click at [1062, 134] on h4 "CSS" at bounding box center [1056, 139] width 19 height 19
click at [1101, 199] on div "https: //cdn1.site-media.eu/images/0/19613797/productora_site_with_images-S-9Kz…" at bounding box center [1364, 418] width 592 height 453
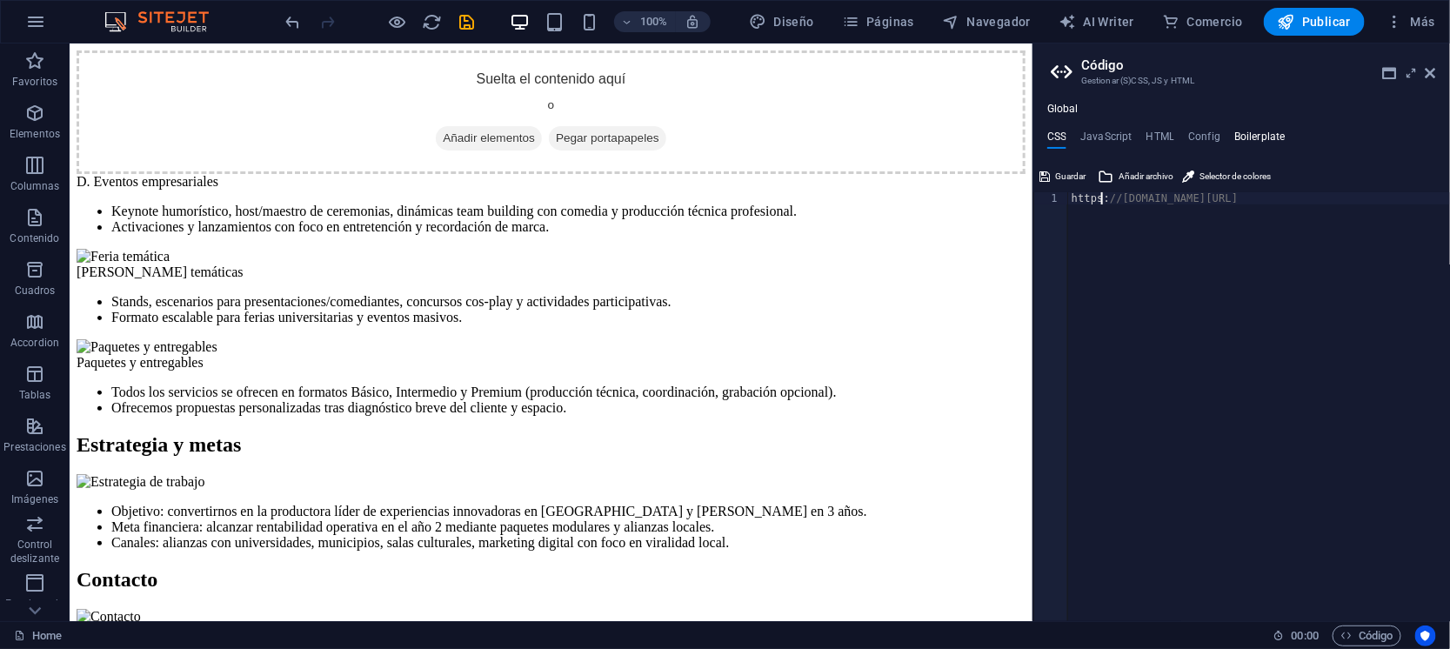
click at [1265, 136] on h4 "Boilerplate" at bounding box center [1259, 139] width 51 height 19
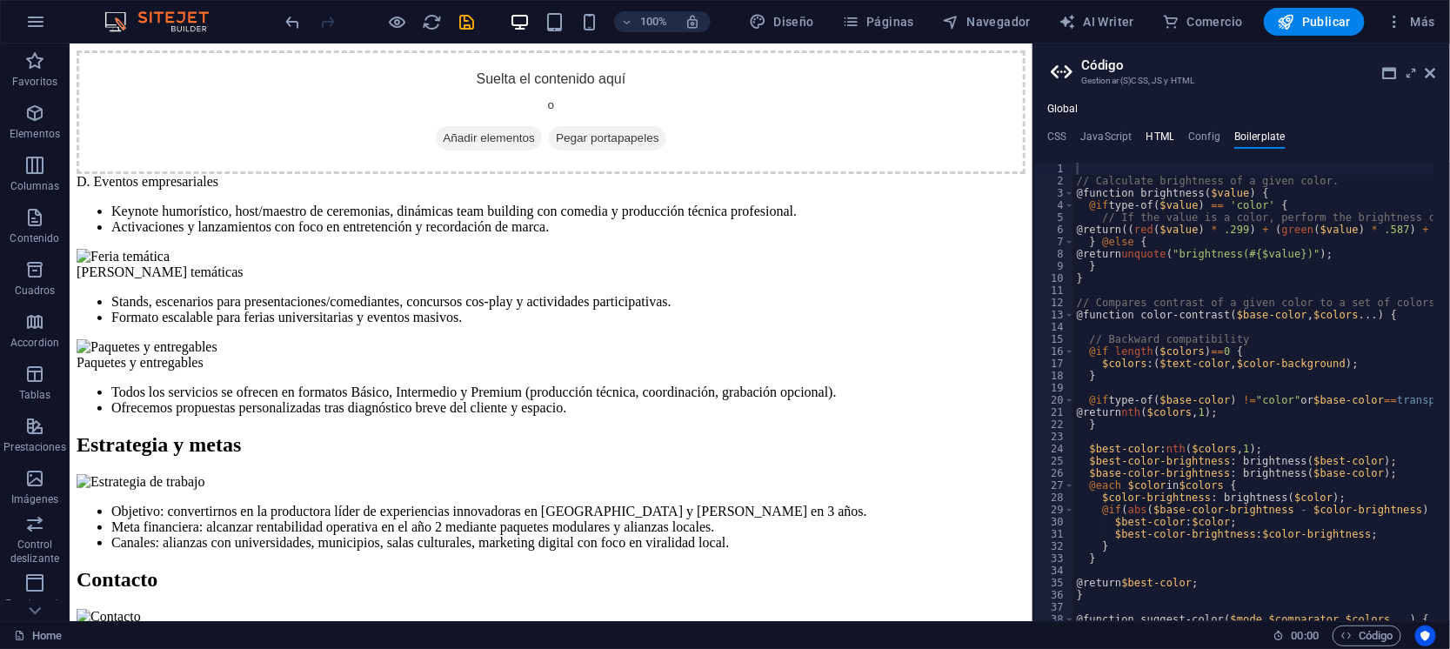
click at [1161, 131] on h4 "HTML" at bounding box center [1160, 139] width 29 height 19
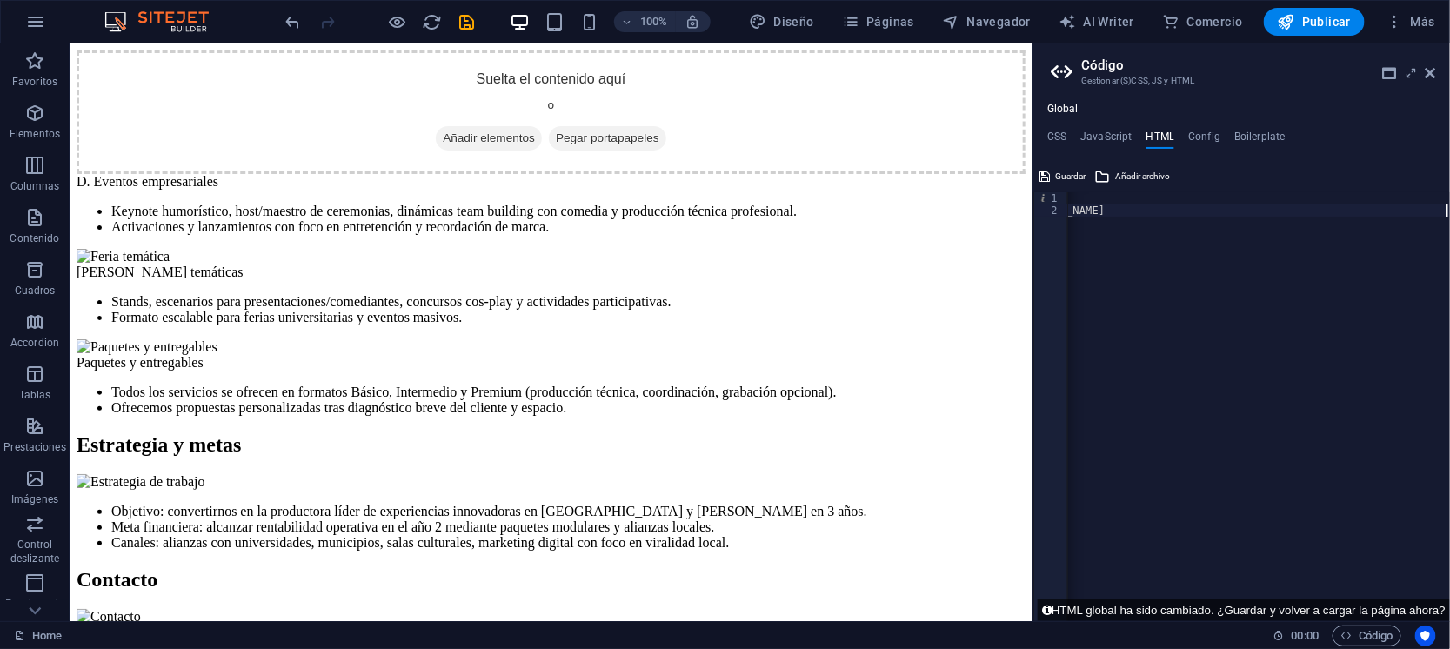
click at [1068, 212] on div "1 2" at bounding box center [1050, 406] width 35 height 429
click at [1077, 211] on div "{{content}} https://cdn1.site-media.eu/images/0/19614049/index-7vqgiDim0uBoJFzD…" at bounding box center [1218, 410] width 464 height 437
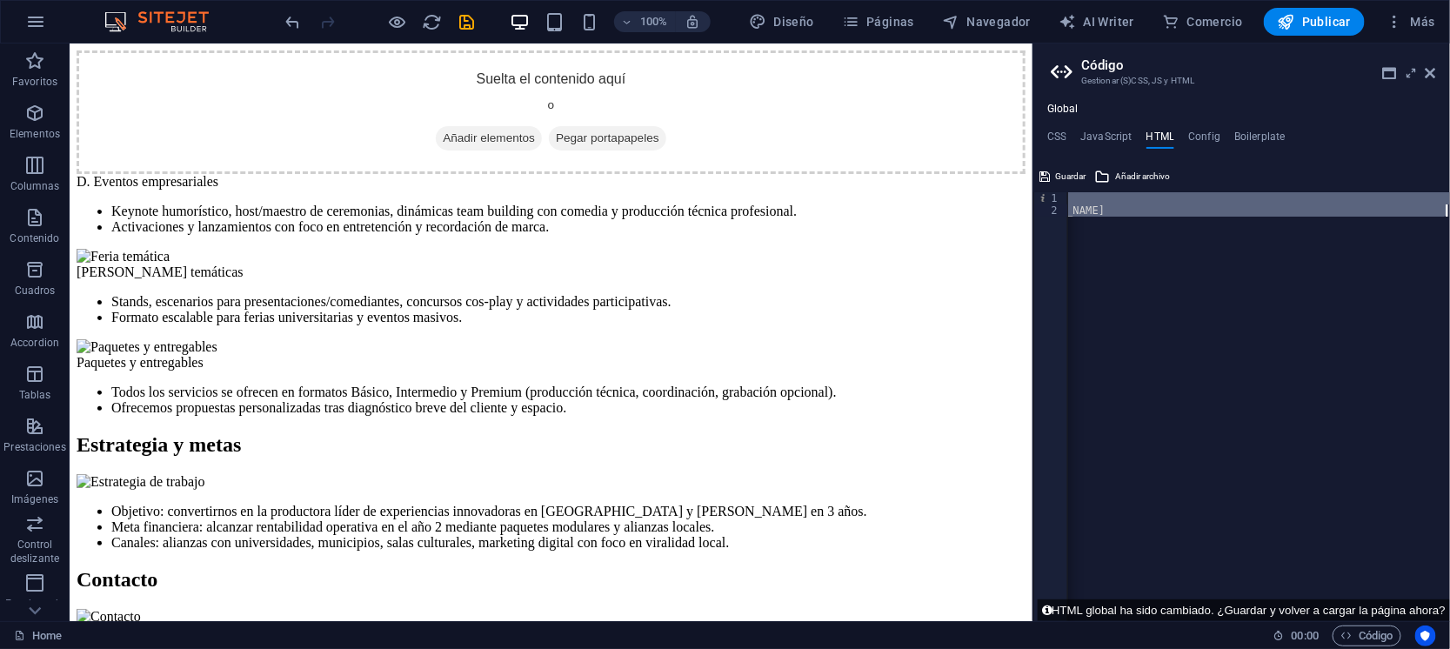
click at [1077, 211] on div "{{content}} https://cdn1.site-media.eu/images/0/19614049/index-7vqgiDim0uBoJFzD…" at bounding box center [1218, 410] width 464 height 437
type textarea "{{content}} https://cdn1.site-media.eu/images/0/19614049/index-7vqgiDim0uBoJFzD…"
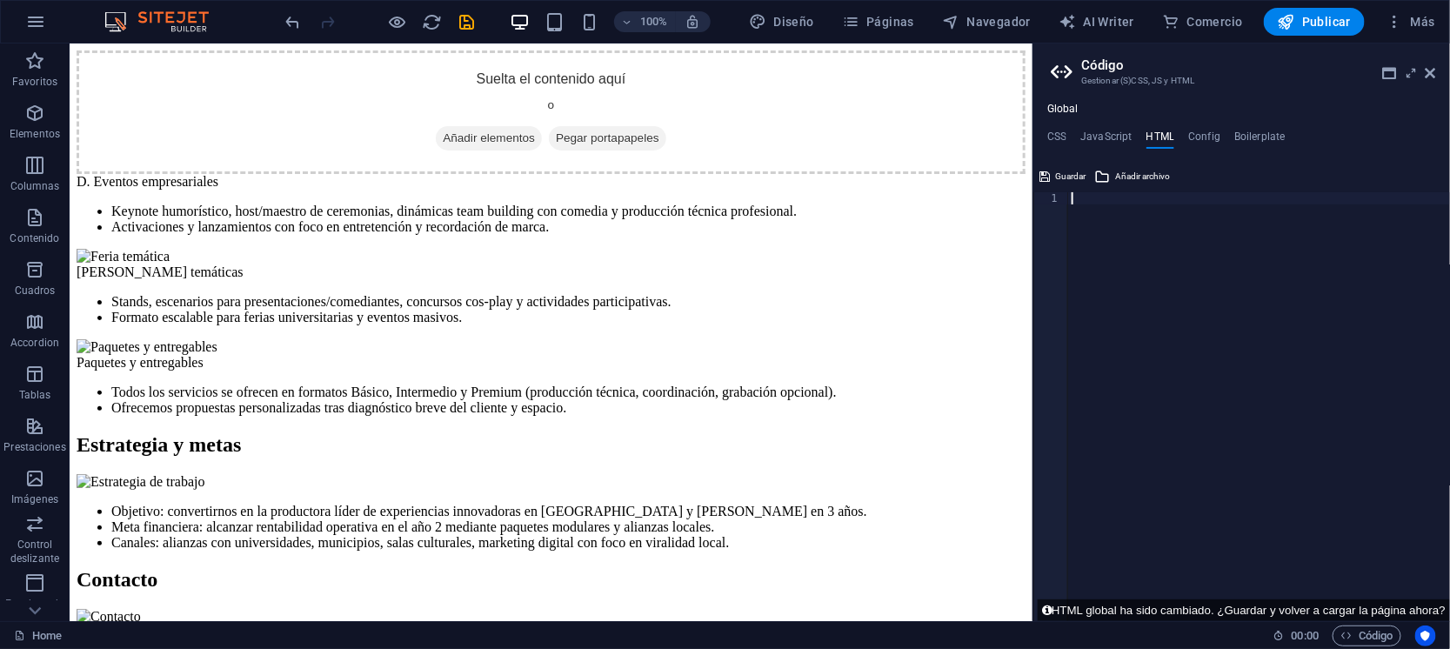
scroll to position [0, 0]
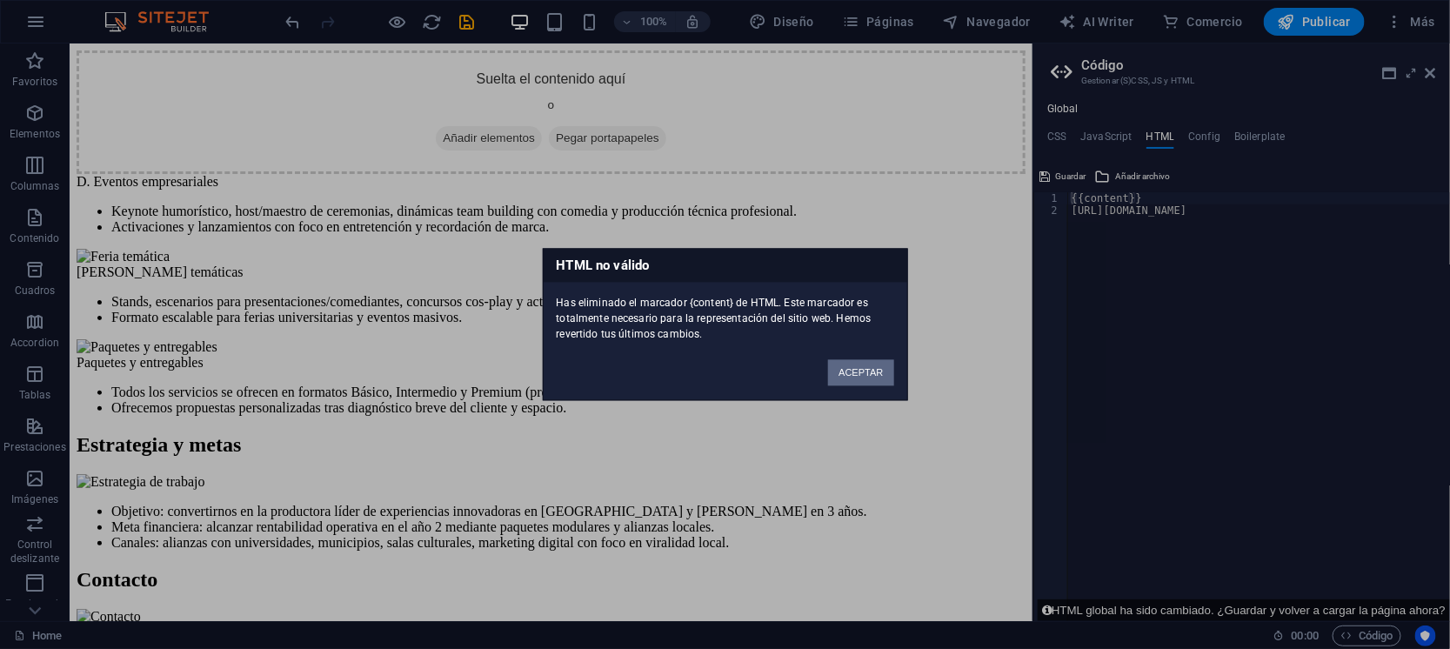
click at [851, 376] on button "ACEPTAR" at bounding box center [860, 373] width 65 height 26
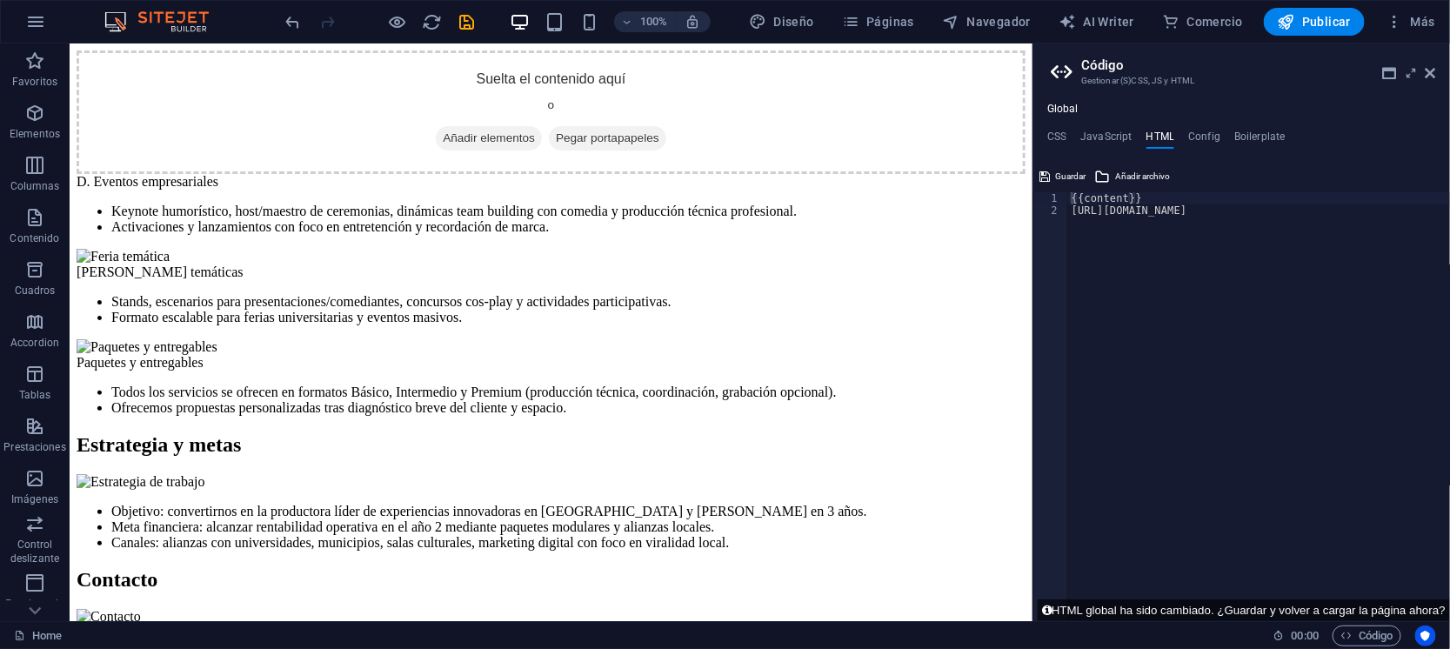
type textarea "https://cdn1.site-media.eu/images/0/19614049/index-7vqgiDim0uBoJFzDo3B-RQ.html"
click at [1111, 282] on div "{{content}} https://cdn1.site-media.eu/images/0/19614049/index-7vqgiDim0uBoJFzD…" at bounding box center [1300, 418] width 464 height 453
click at [1076, 204] on div "{{content}} https://cdn1.site-media.eu/images/0/19614049/index-7vqgiDim0uBoJFzD…" at bounding box center [1218, 410] width 464 height 437
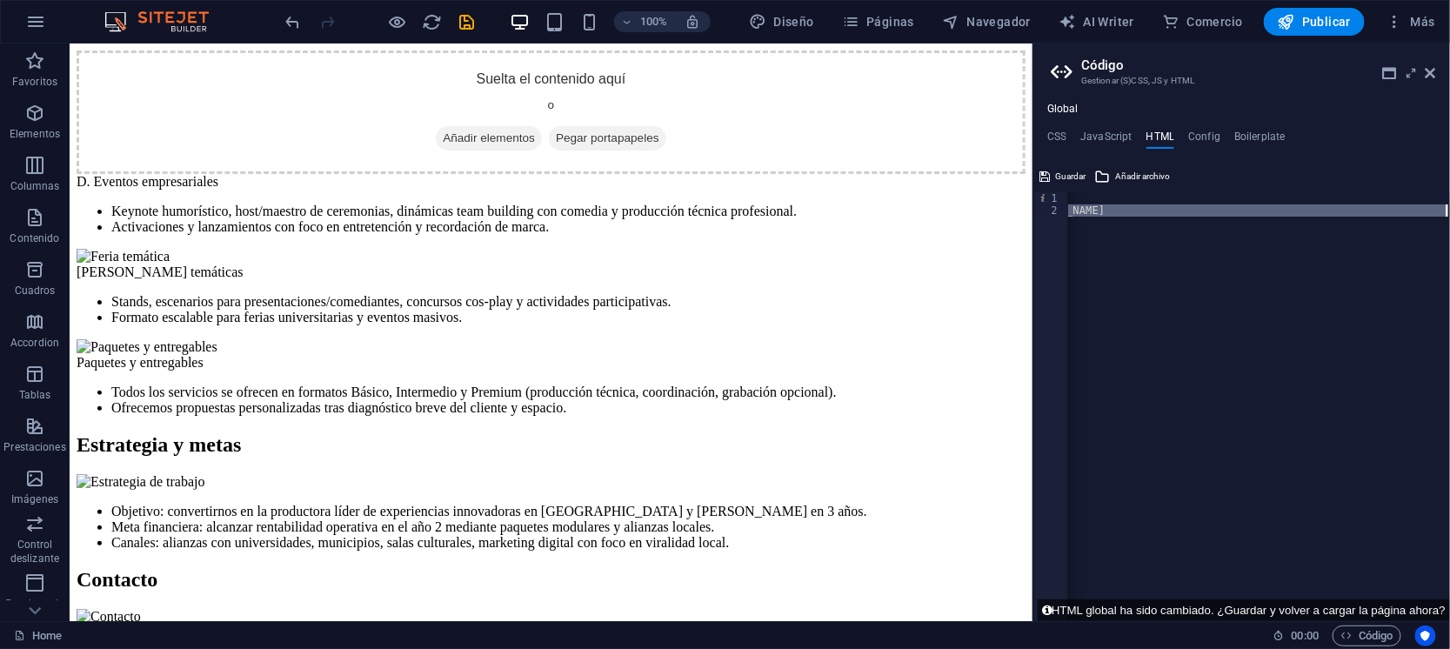
click at [1076, 204] on div "{{content}} https://cdn1.site-media.eu/images/0/19614049/index-7vqgiDim0uBoJFzD…" at bounding box center [1218, 410] width 464 height 437
click at [1100, 227] on div "{{content}}" at bounding box center [1259, 410] width 382 height 437
click at [1097, 199] on div "{{content}}" at bounding box center [1259, 410] width 382 height 437
type textarea "{{content}}"
click at [1147, 215] on div "{{content}}" at bounding box center [1259, 410] width 382 height 437
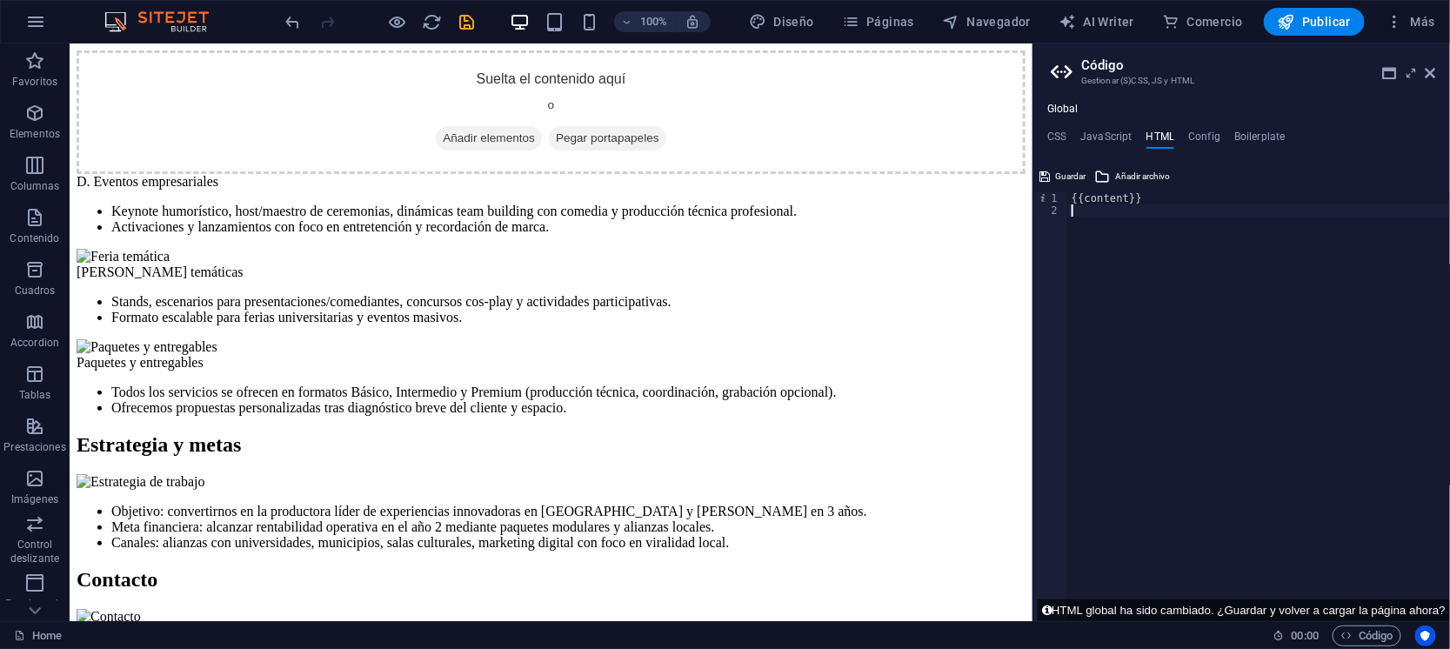
paste textarea "{{content}}"
type textarea "{{content}}"
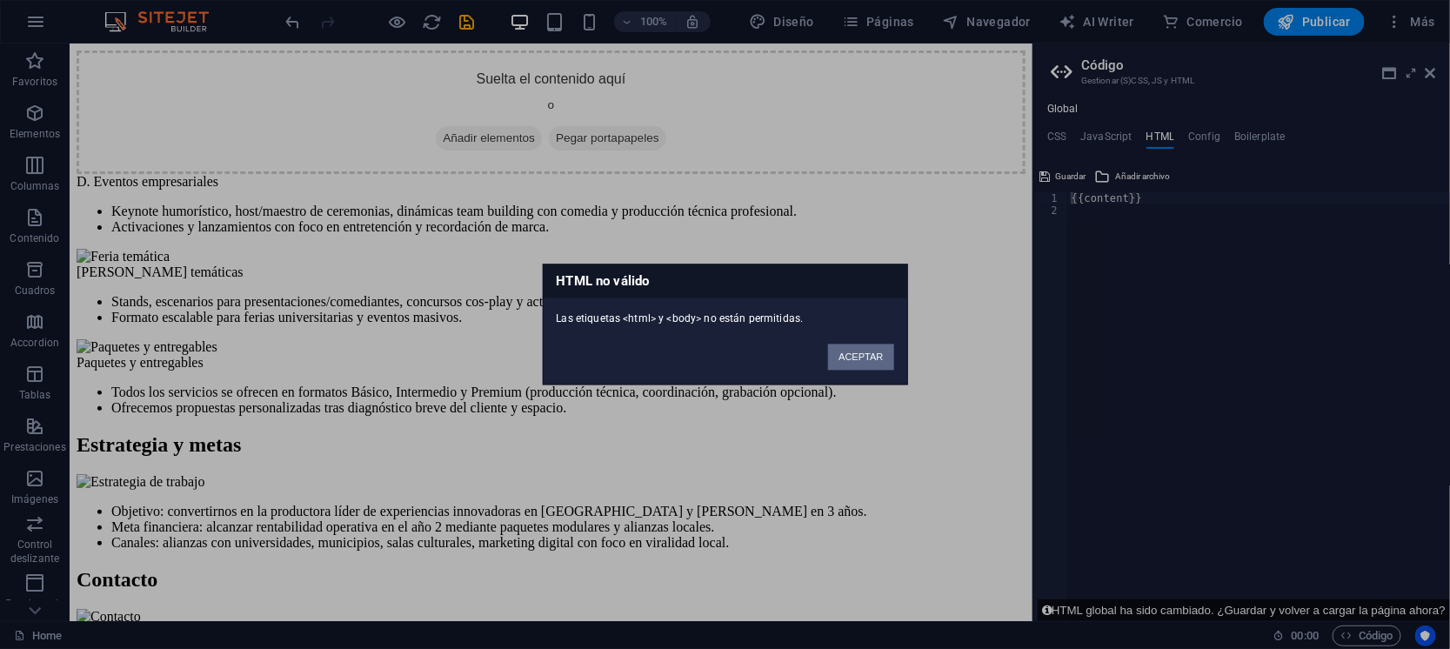
click at [853, 354] on button "ACEPTAR" at bounding box center [860, 357] width 65 height 26
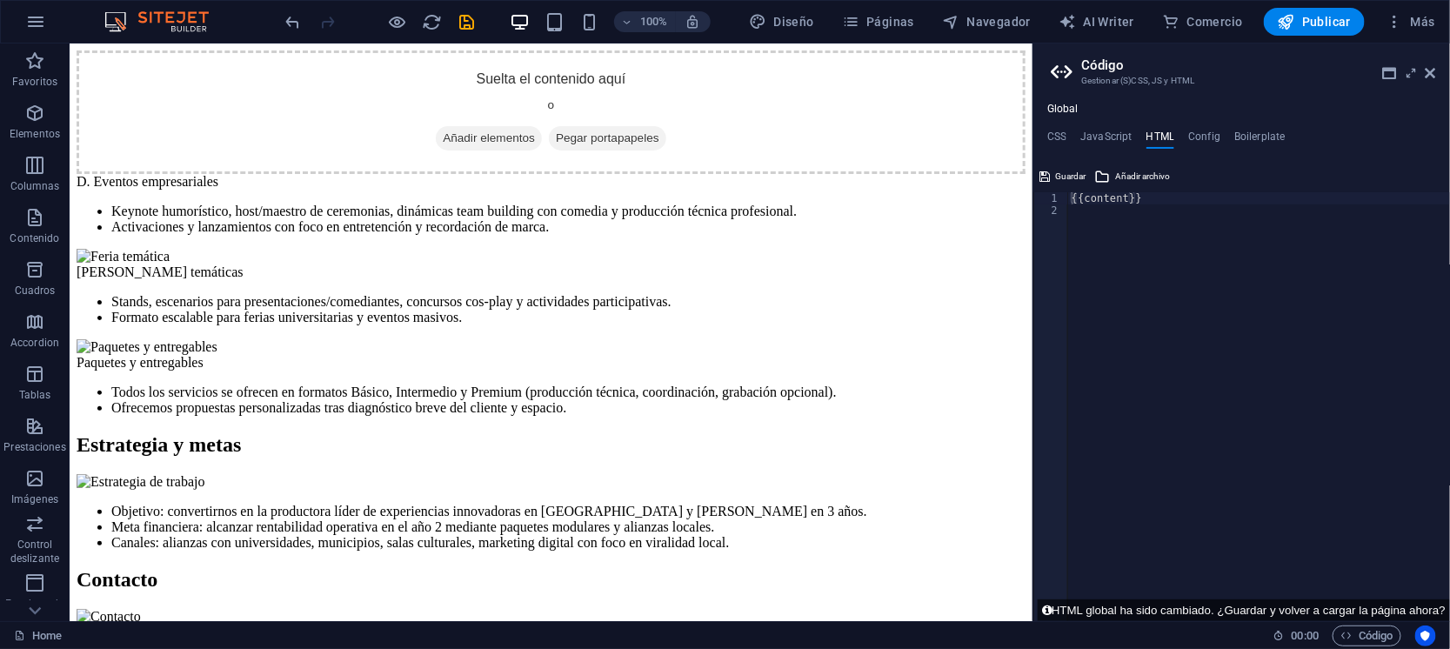
click at [1208, 273] on div "{{content}}" at bounding box center [1259, 418] width 382 height 453
paste textarea "{{content}}"
type textarea "{{content}}"
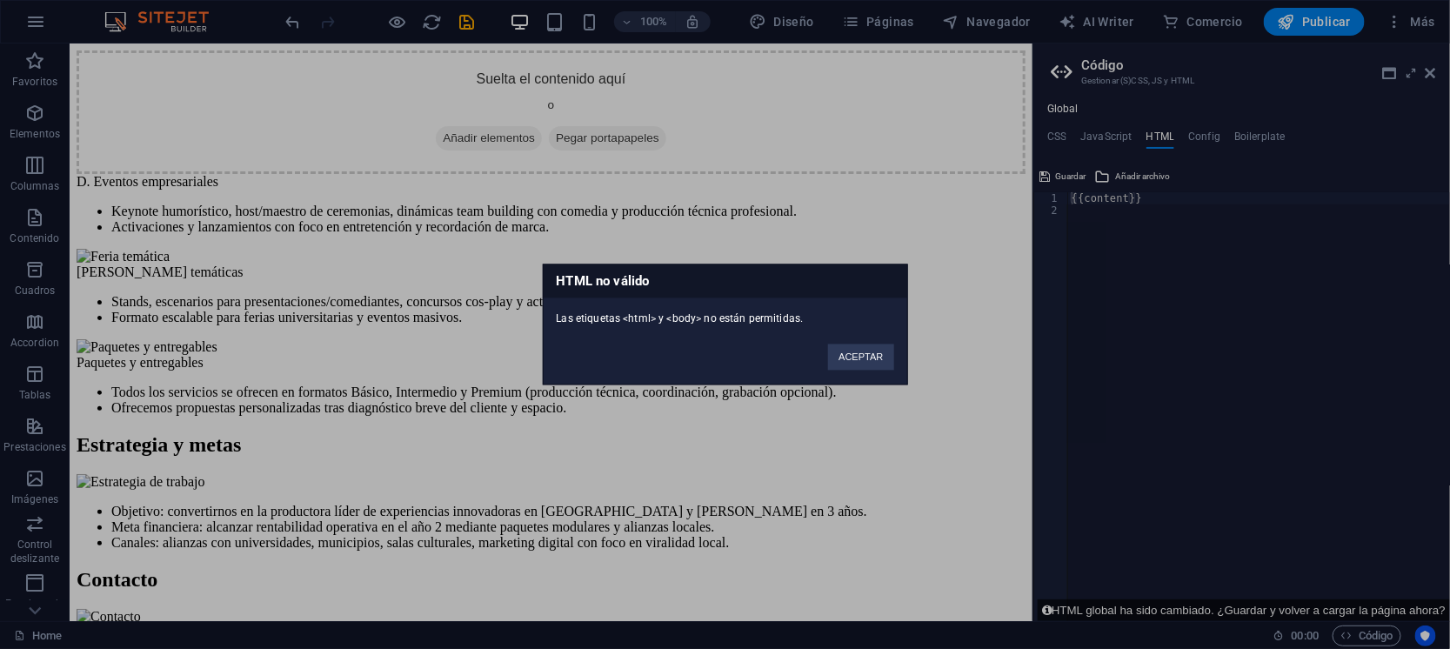
click at [1191, 228] on div "HTML no válido Las etiquetas <html> y <body> no están permitidas. ACEPTAR" at bounding box center [725, 324] width 1450 height 649
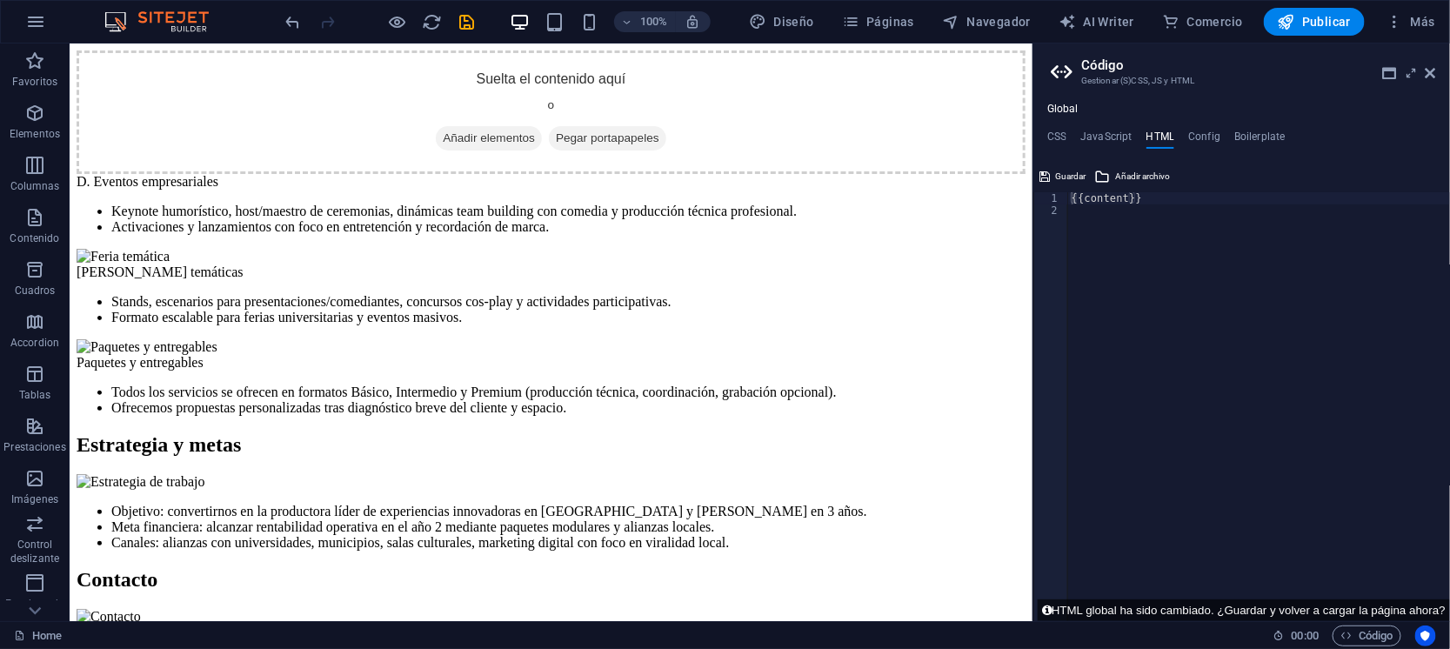
click at [1178, 197] on div "{{content}}" at bounding box center [1259, 418] width 382 height 453
paste textarea "{{content}}"
type textarea "{{content}}"
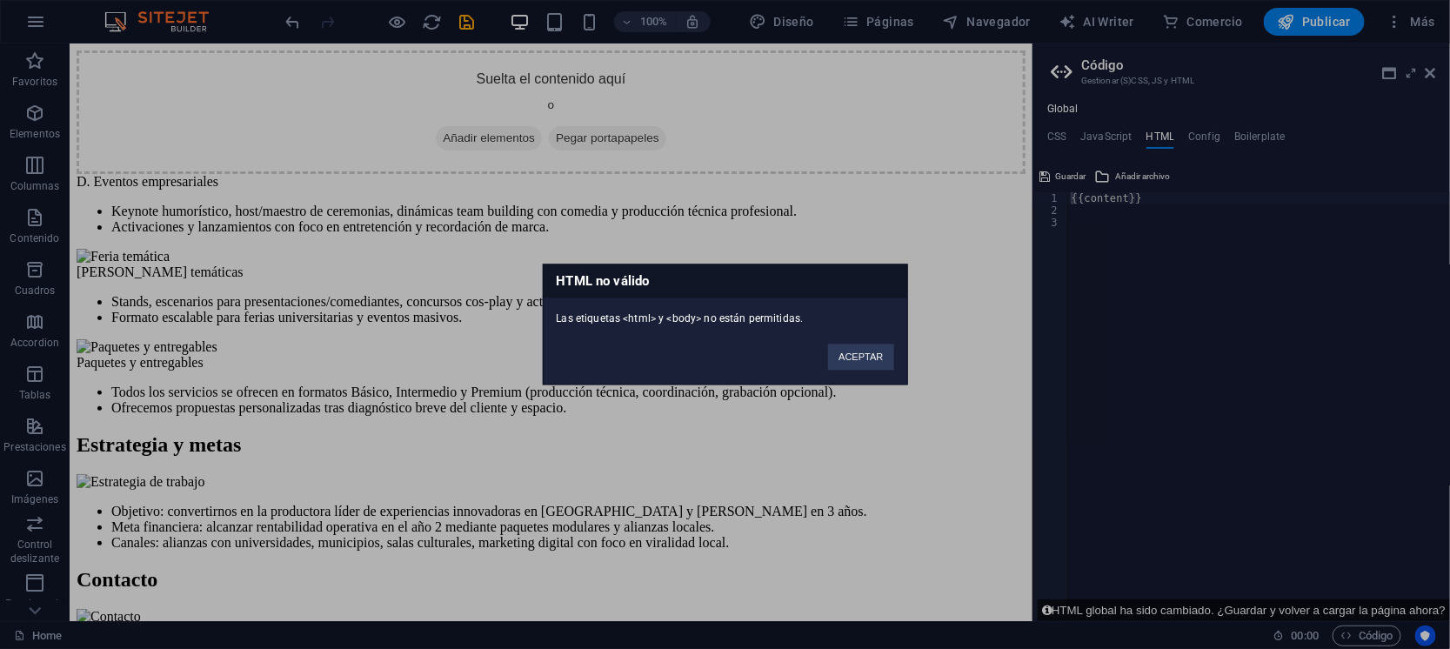
click button "ACEPTAR" at bounding box center [860, 357] width 65 height 26
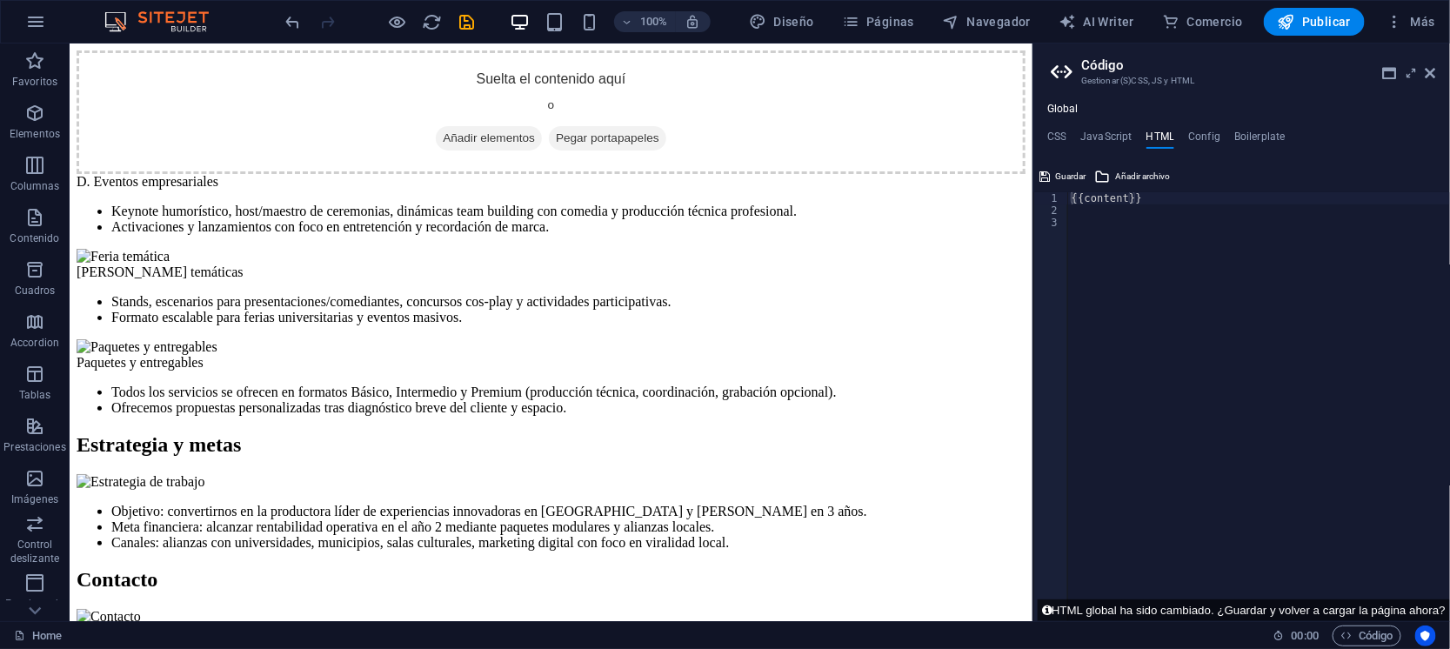
click at [1180, 198] on div "{{content}}" at bounding box center [1259, 418] width 382 height 453
click at [1167, 219] on div "{{content}}" at bounding box center [1259, 418] width 382 height 453
click at [1258, 310] on div "{{content}}" at bounding box center [1259, 418] width 382 height 453
paste textarea "{{content}}"
type textarea "{{content}}"
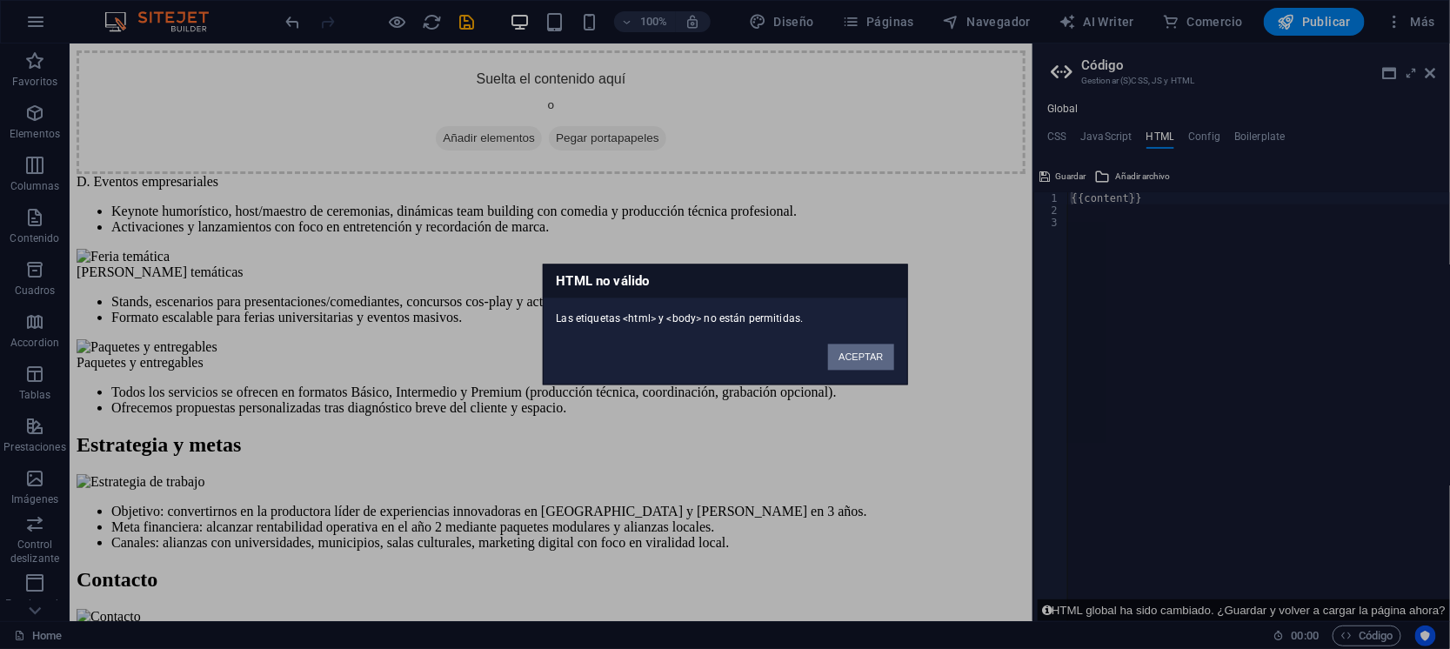
click at [837, 344] on button "ACEPTAR" at bounding box center [860, 357] width 65 height 26
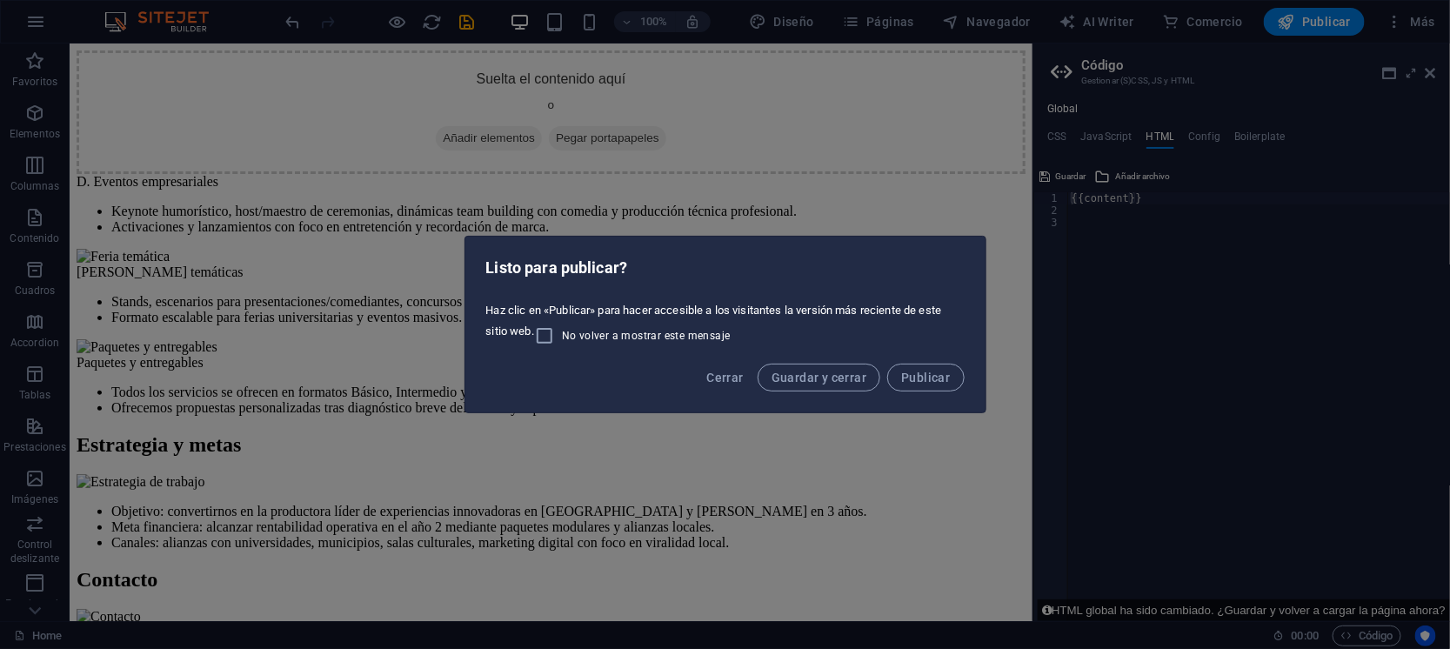
click at [1193, 262] on div "Listo para publicar? Haz clic en «Publicar» para hacer accesible a los visitant…" at bounding box center [725, 324] width 1450 height 649
click at [739, 374] on span "Cerrar" at bounding box center [724, 377] width 37 height 14
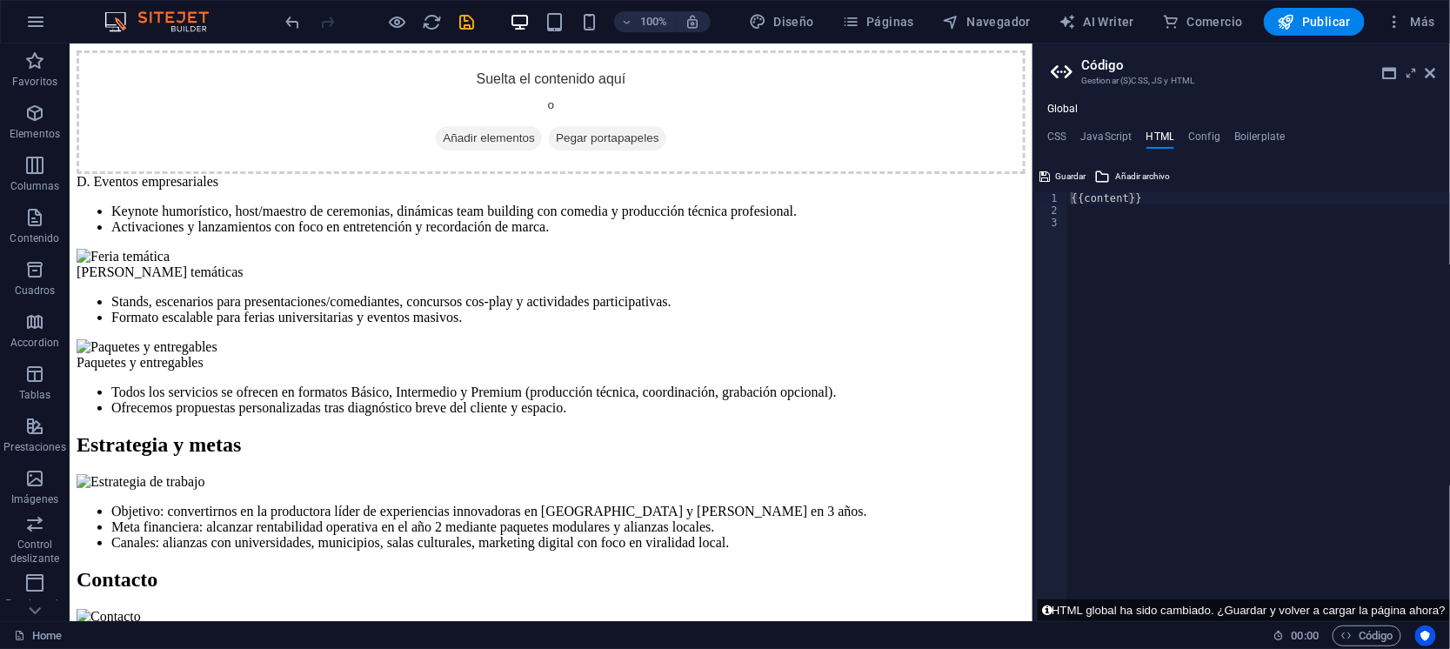
click at [1173, 295] on div "{{content}}" at bounding box center [1259, 418] width 382 height 453
paste textarea "{{content}}"
type textarea "{{content}}"
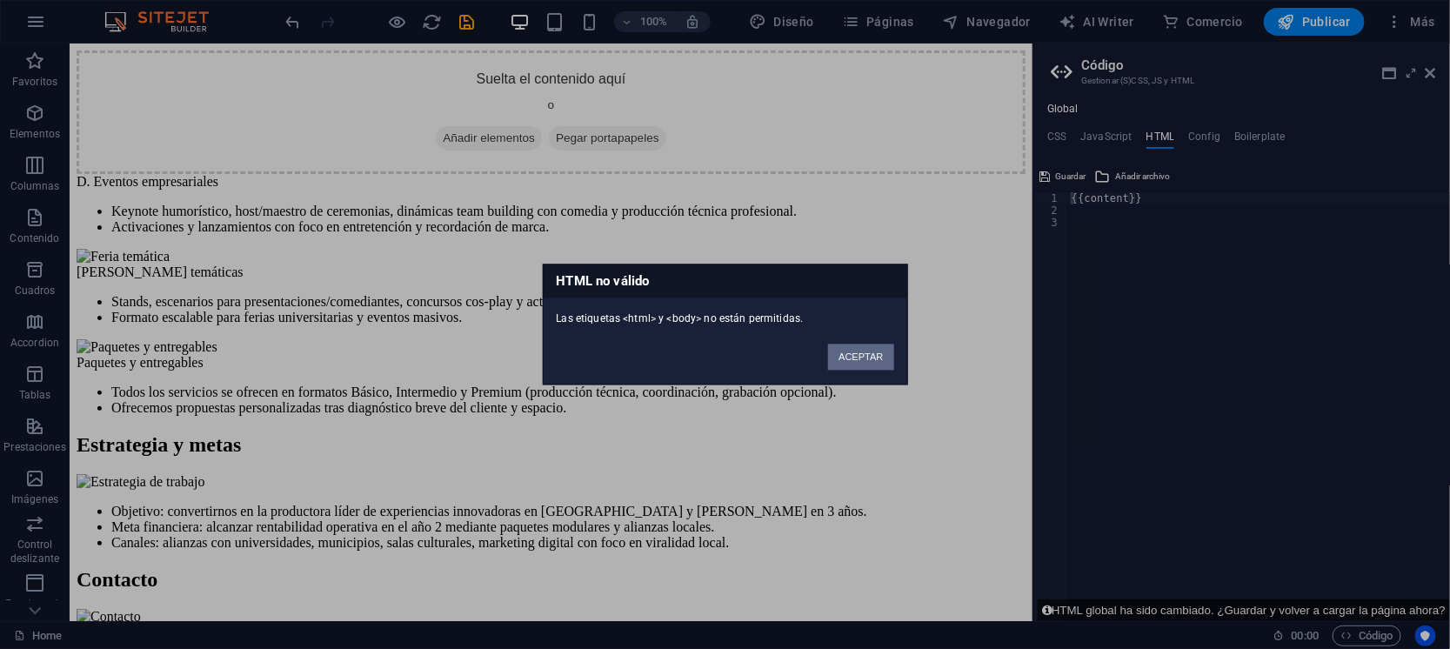
click at [834, 354] on button "ACEPTAR" at bounding box center [860, 357] width 65 height 26
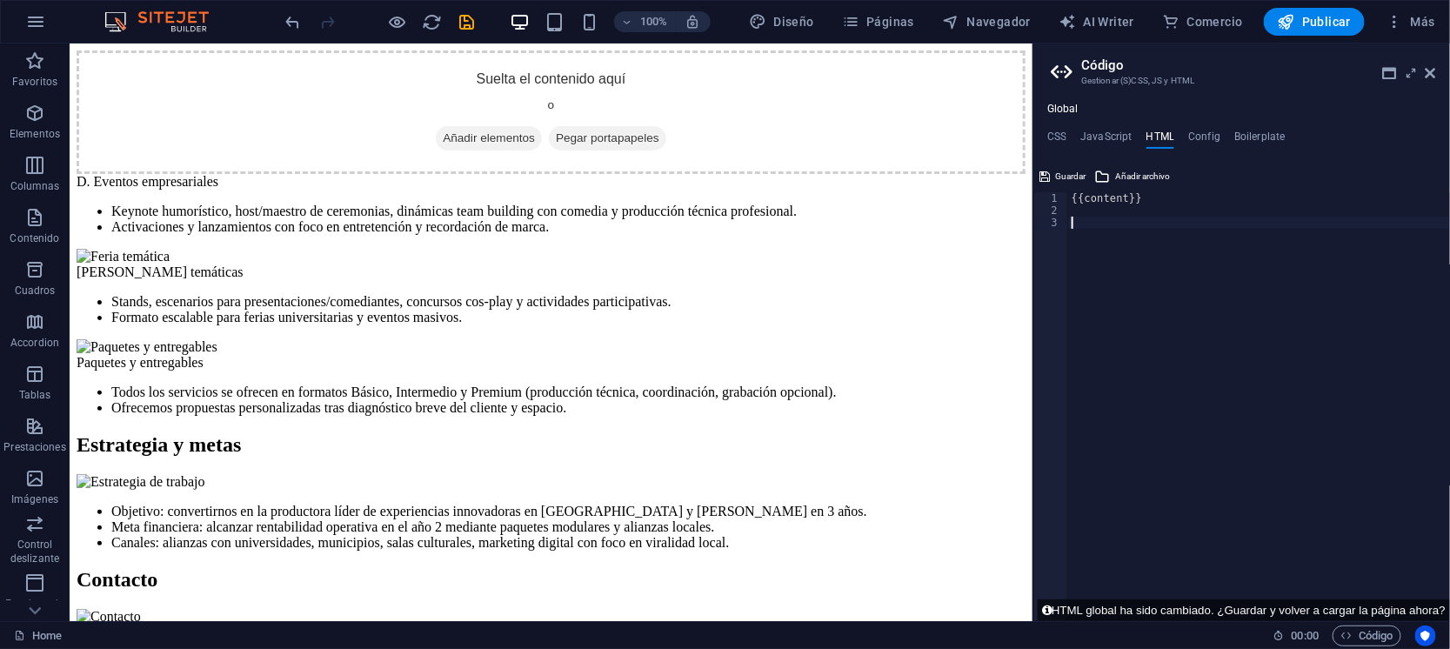
drag, startPoint x: 1137, startPoint y: 277, endPoint x: 1096, endPoint y: 263, distance: 42.9
click at [1096, 263] on div "{{content}}" at bounding box center [1259, 418] width 382 height 453
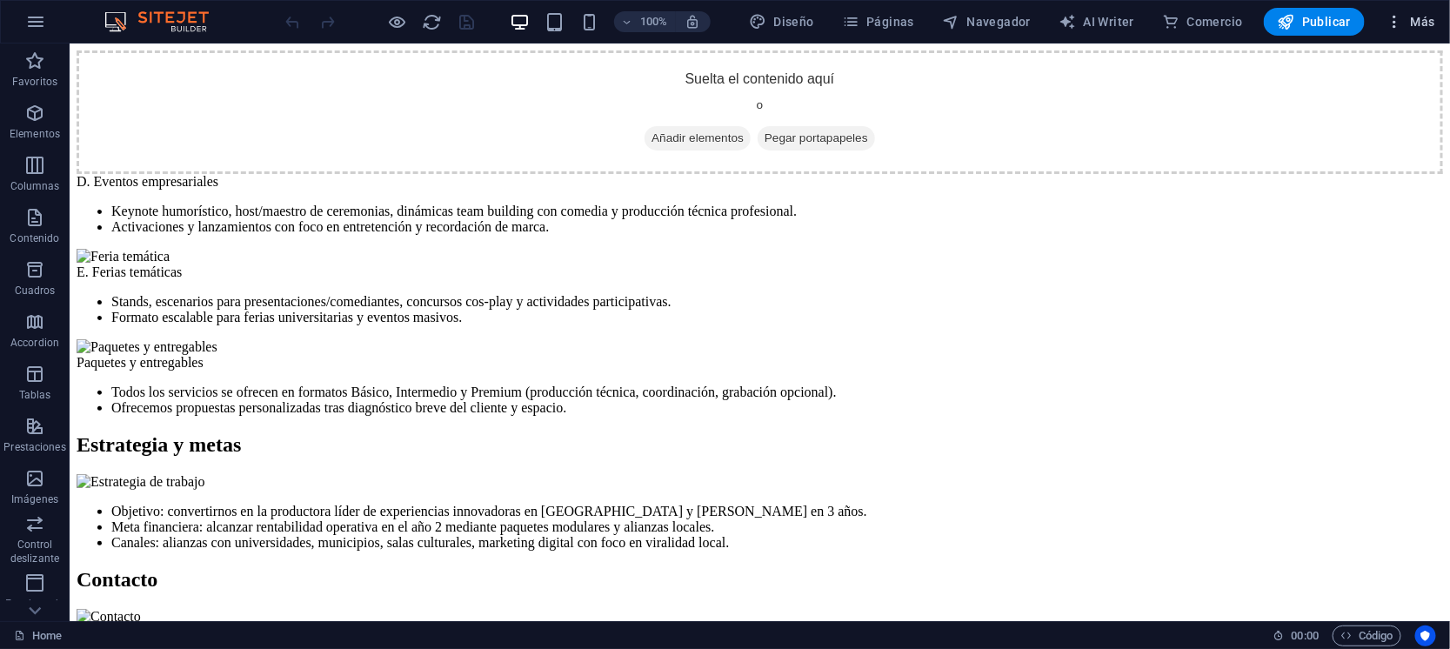
click at [1424, 26] on span "Más" at bounding box center [1410, 21] width 50 height 17
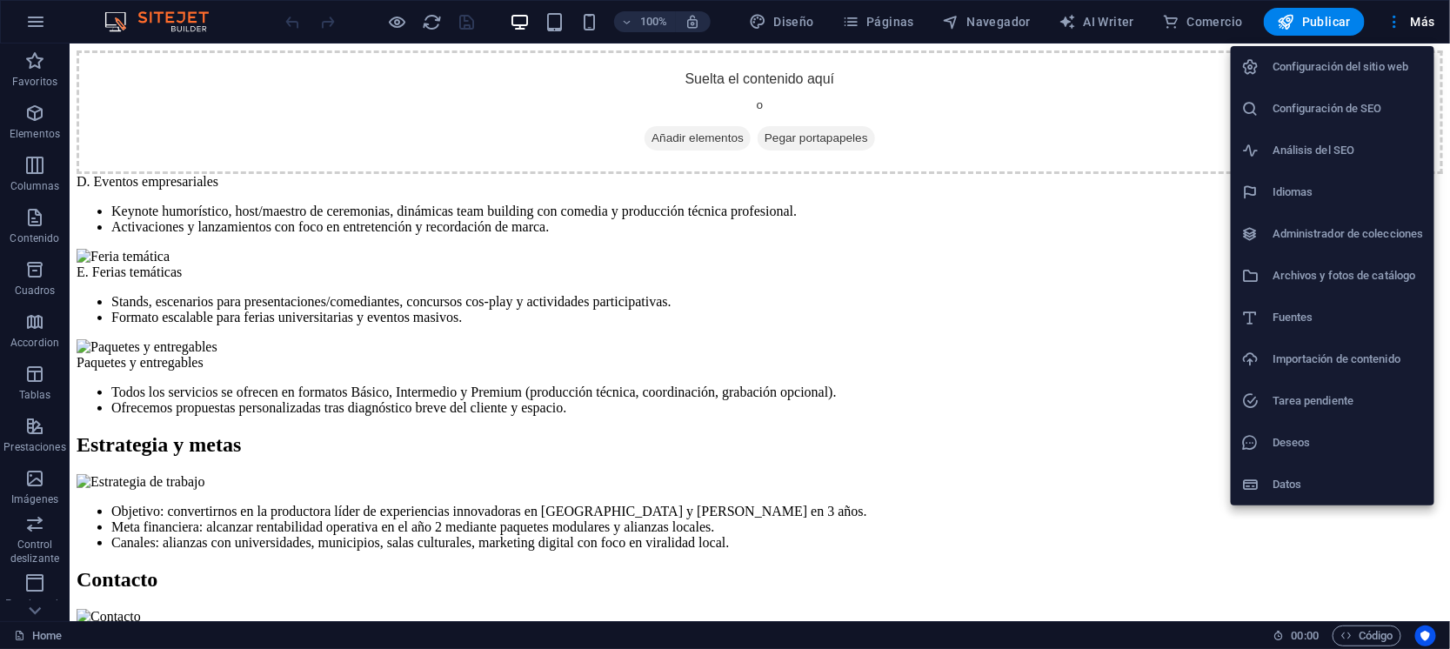
click at [1315, 357] on h6 "Importación de contenido" at bounding box center [1347, 359] width 151 height 21
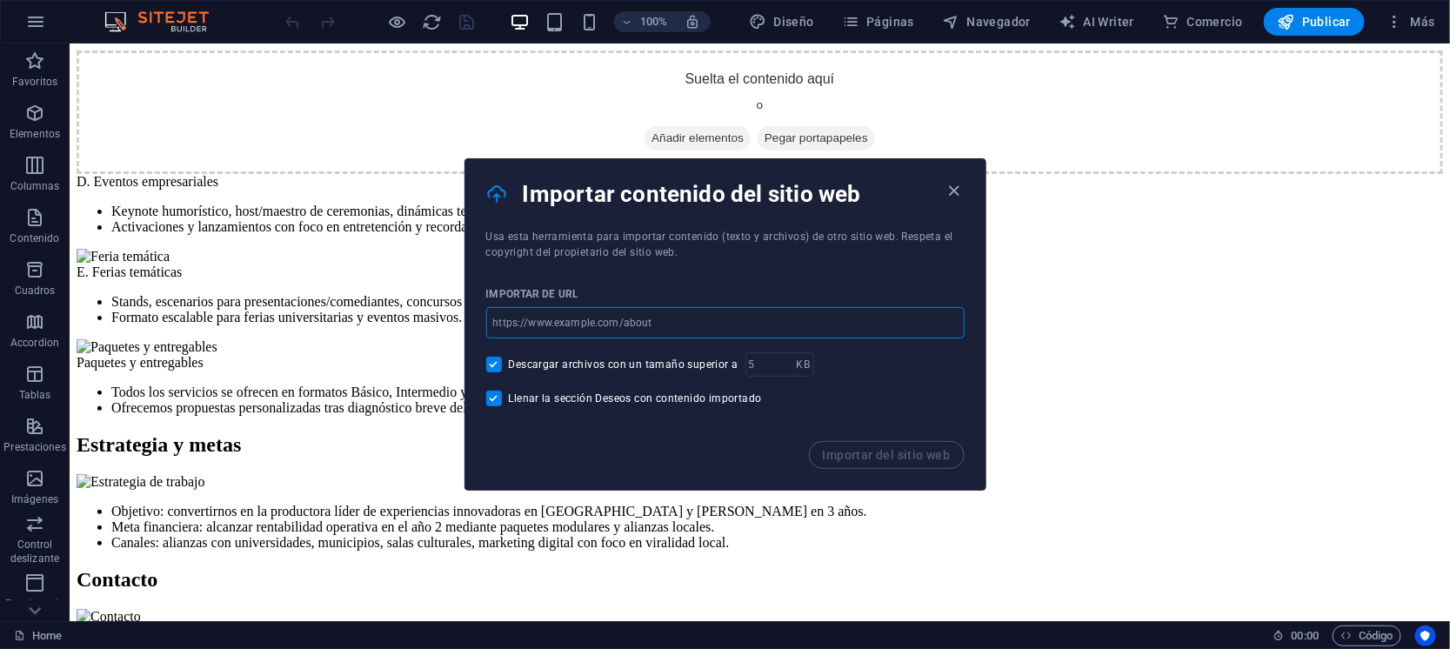
click at [737, 324] on input "url" at bounding box center [725, 322] width 478 height 31
type input "[DOMAIN_NAME]"
click at [916, 457] on span "Importar del sitio web" at bounding box center [887, 455] width 128 height 14
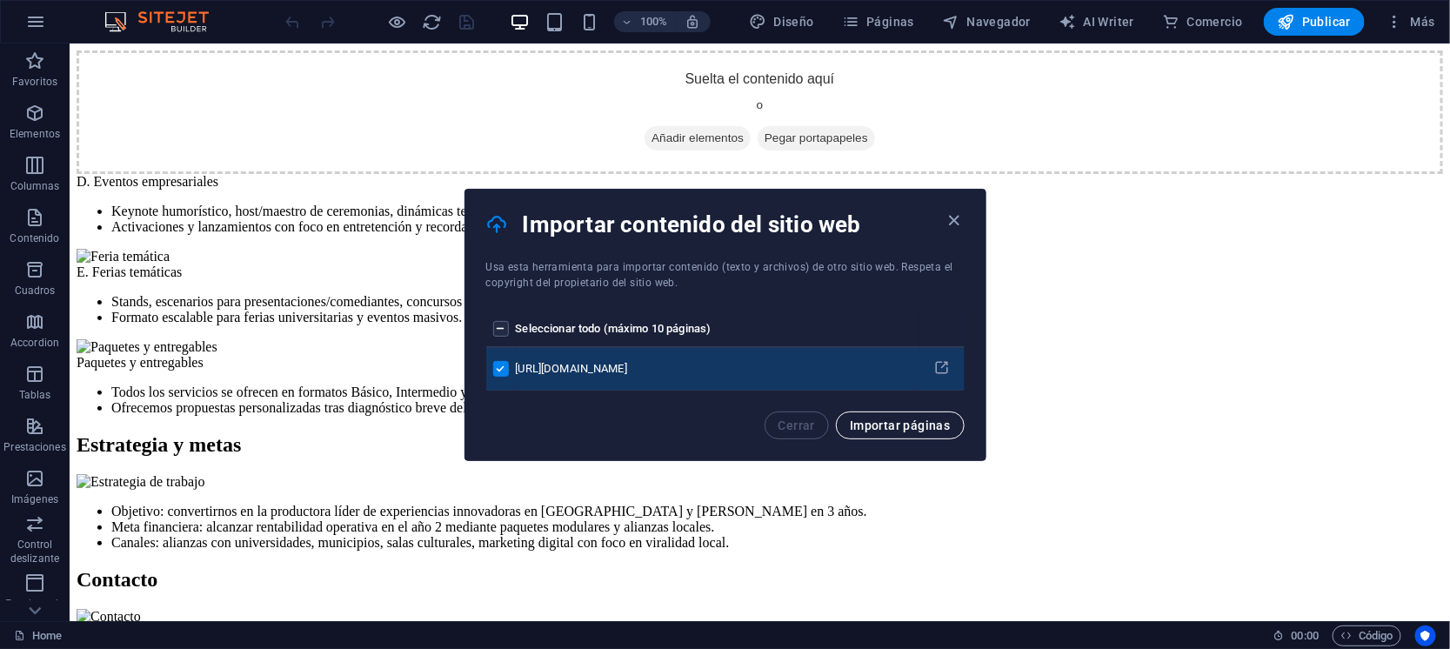
click at [860, 422] on span "Importar páginas" at bounding box center [900, 425] width 100 height 14
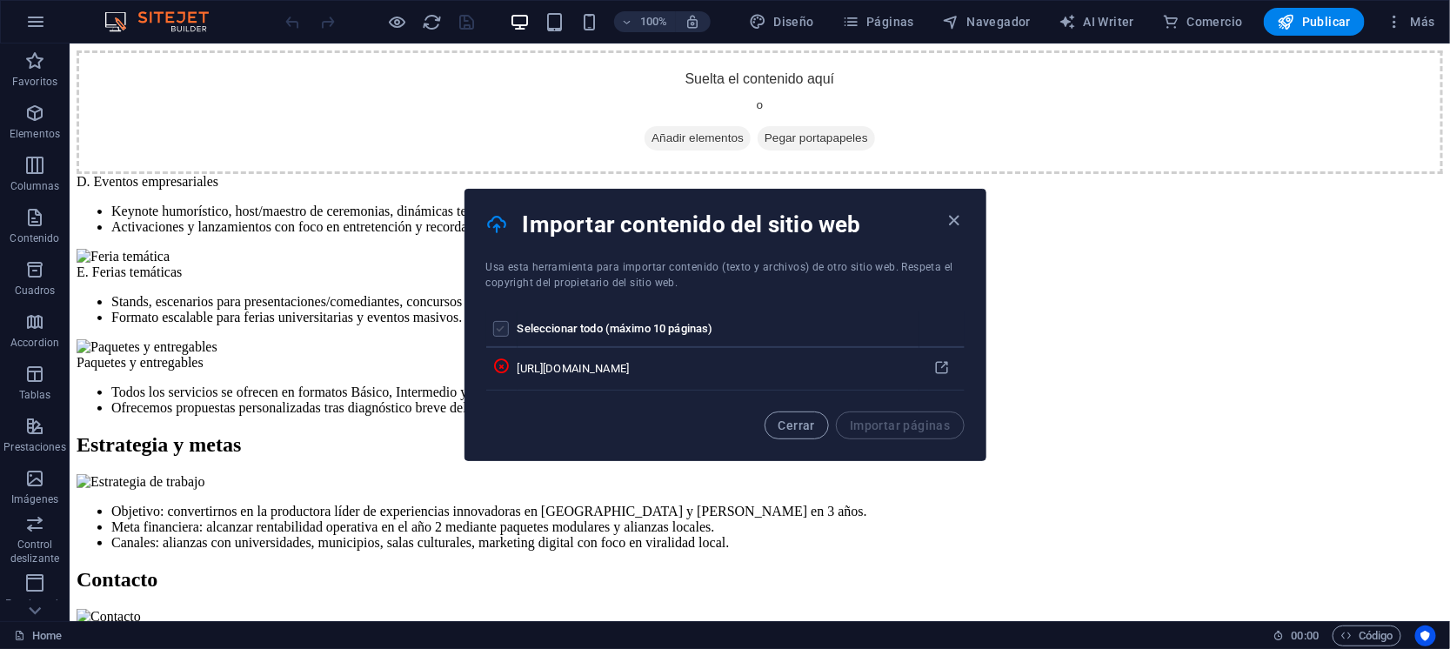
click at [501, 326] on label "pages list" at bounding box center [501, 329] width 16 height 16
click at [0, 0] on input "pages list" at bounding box center [0, 0] width 0 height 0
click at [955, 218] on icon "button" at bounding box center [954, 220] width 20 height 20
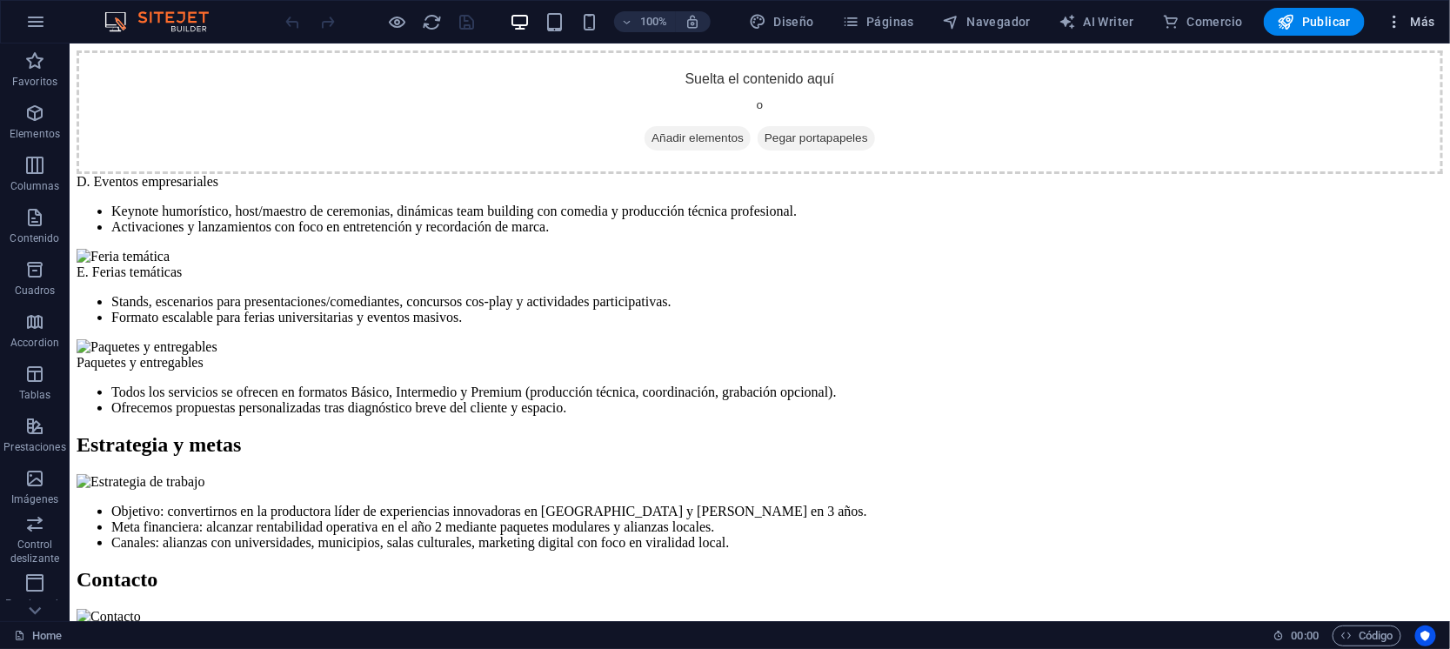
click at [1431, 23] on span "Más" at bounding box center [1410, 21] width 50 height 17
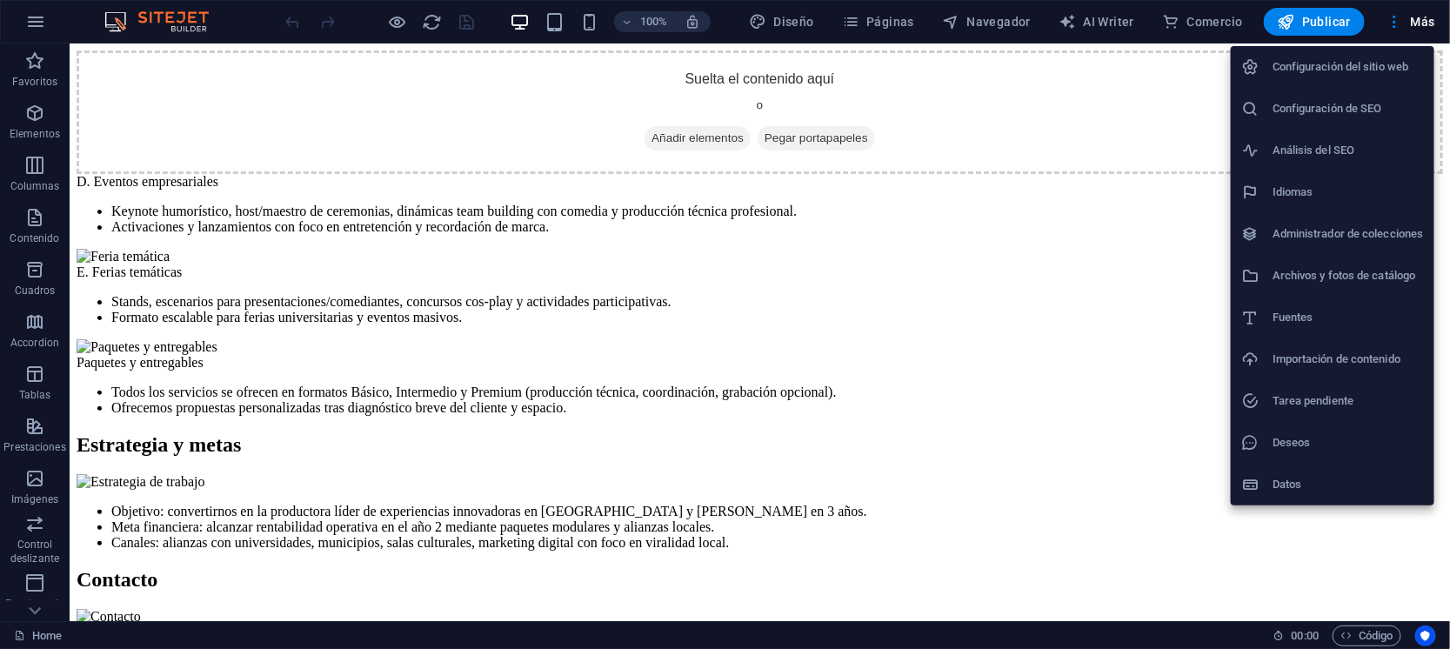
click at [1367, 57] on h6 "Configuración del sitio web" at bounding box center [1347, 67] width 151 height 21
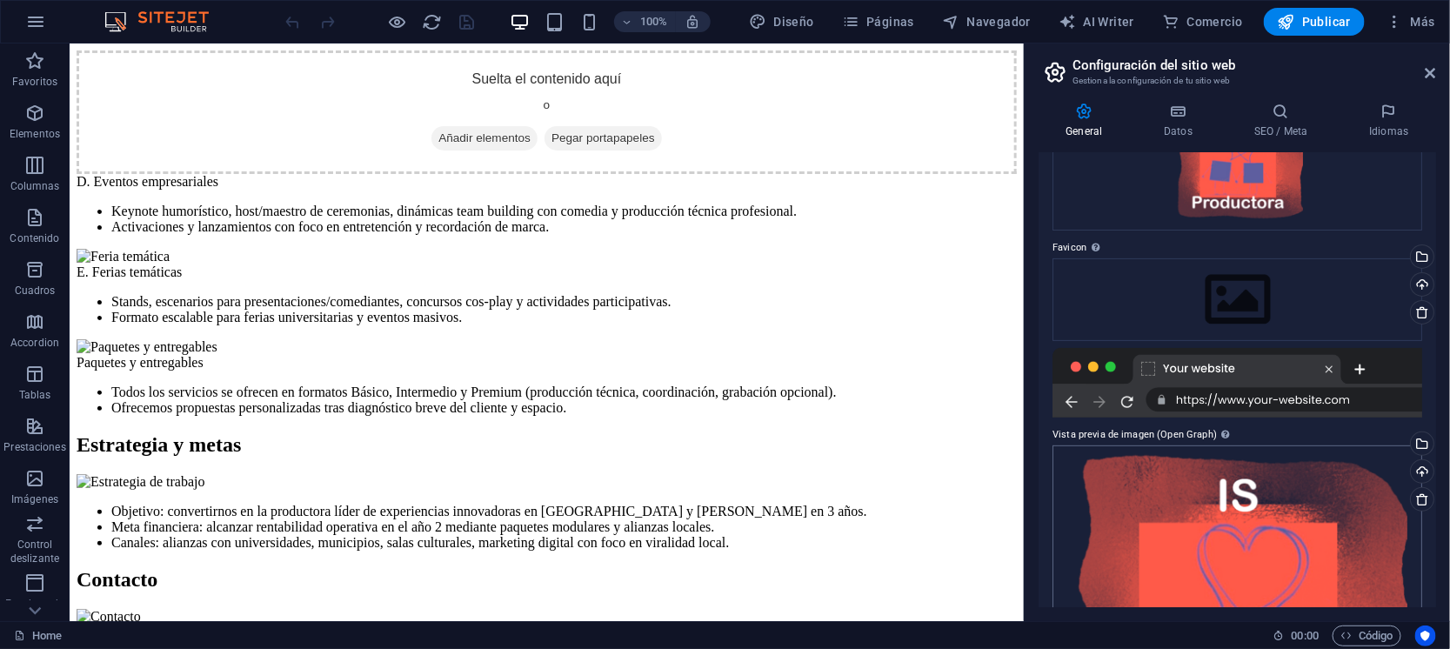
scroll to position [256, 0]
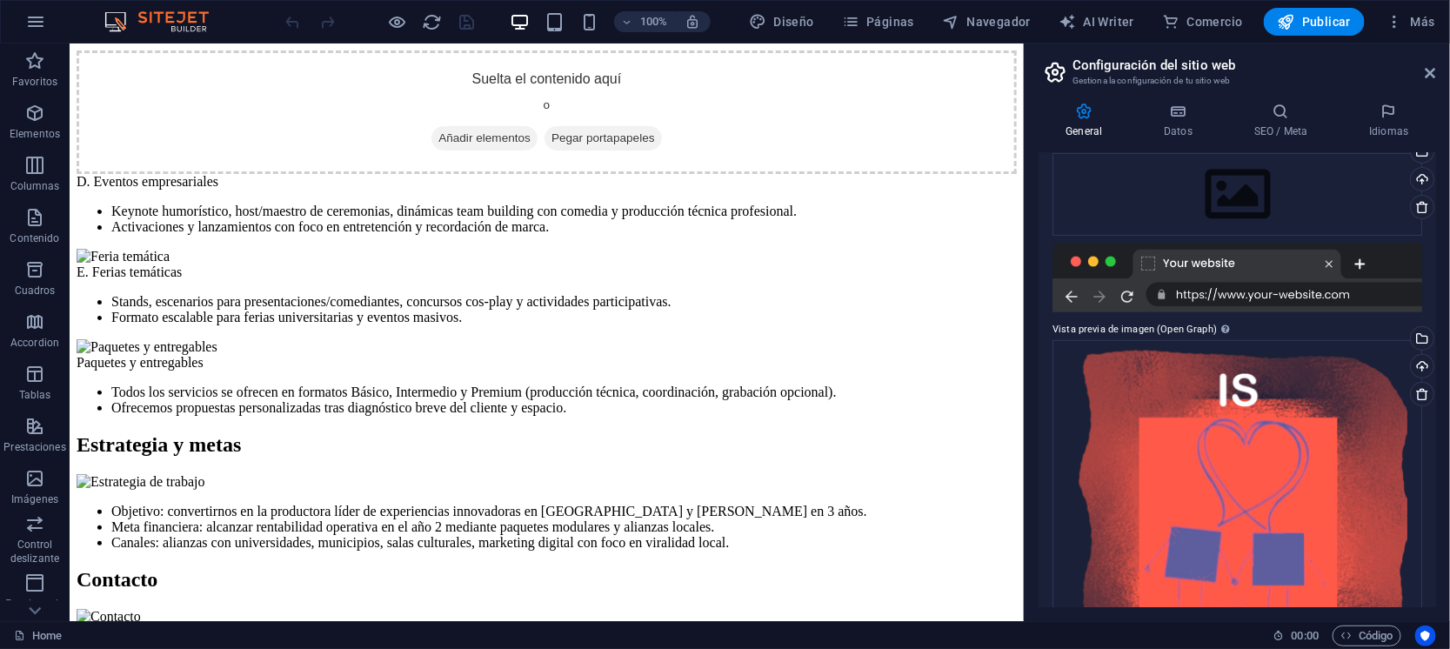
click at [1158, 253] on div at bounding box center [1237, 278] width 370 height 70
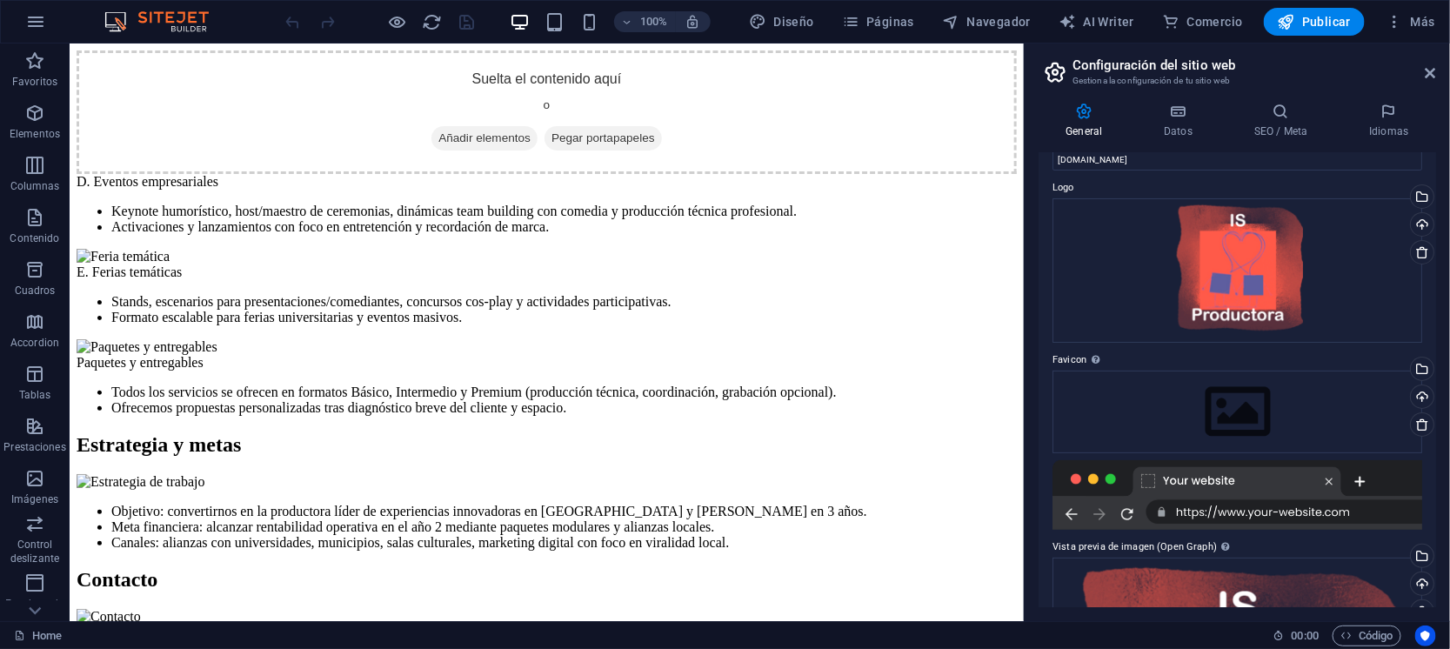
scroll to position [0, 0]
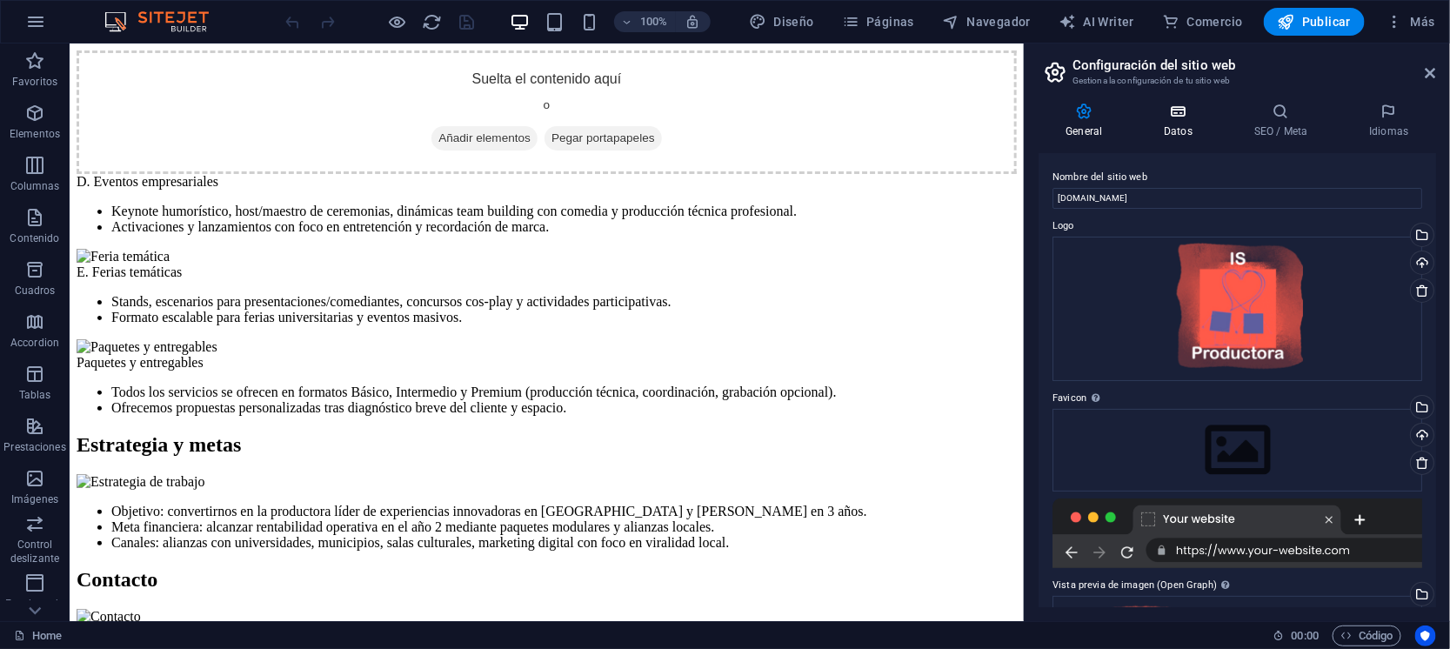
click at [1168, 115] on icon at bounding box center [1178, 111] width 83 height 17
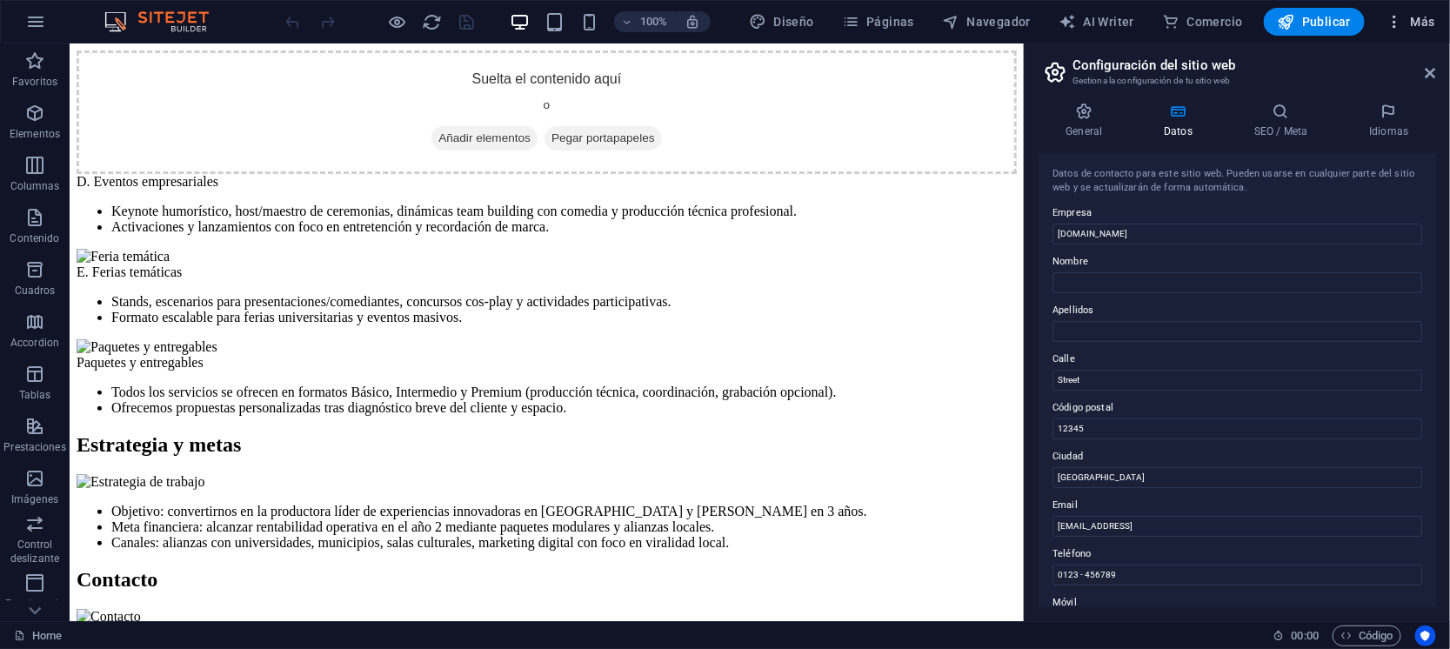
click at [1399, 14] on icon "button" at bounding box center [1393, 21] width 17 height 17
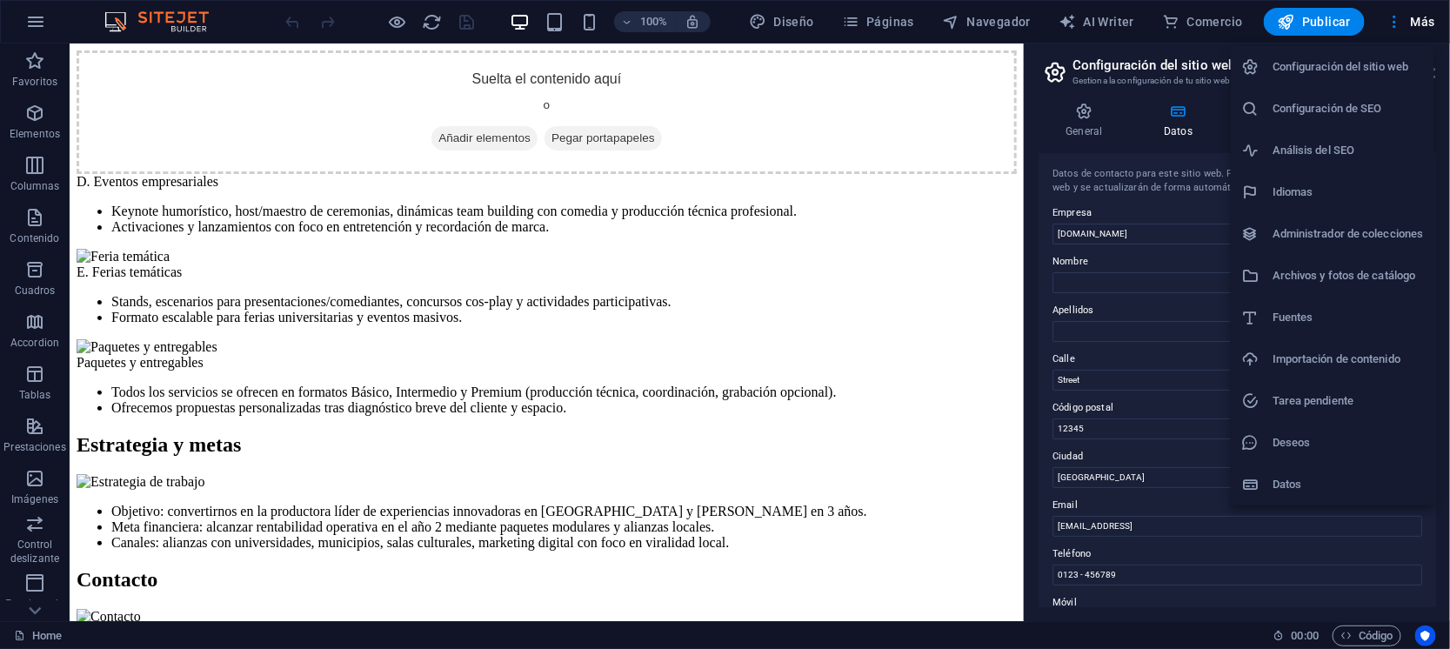
click at [1297, 265] on h6 "Archivos y fotos de catálogo" at bounding box center [1347, 275] width 151 height 21
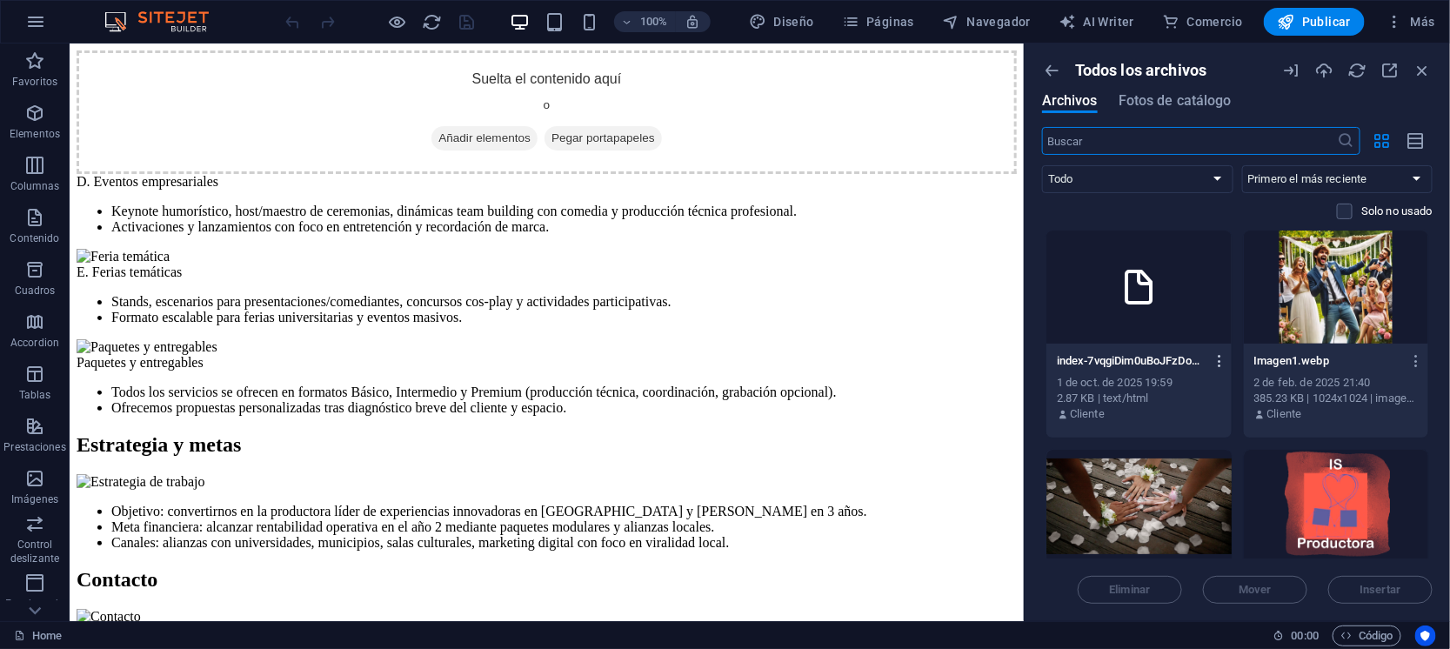
click at [1219, 358] on icon "button" at bounding box center [1219, 361] width 17 height 16
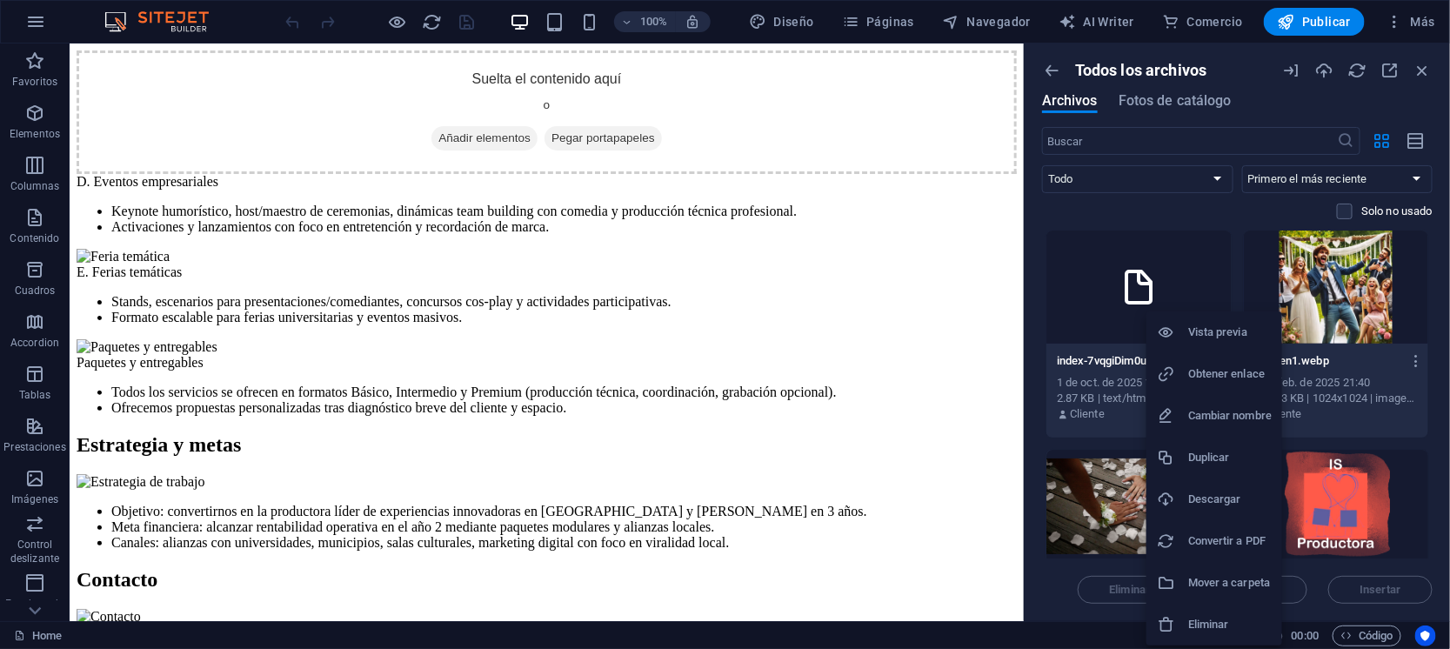
click at [1220, 615] on h6 "Eliminar" at bounding box center [1229, 624] width 83 height 21
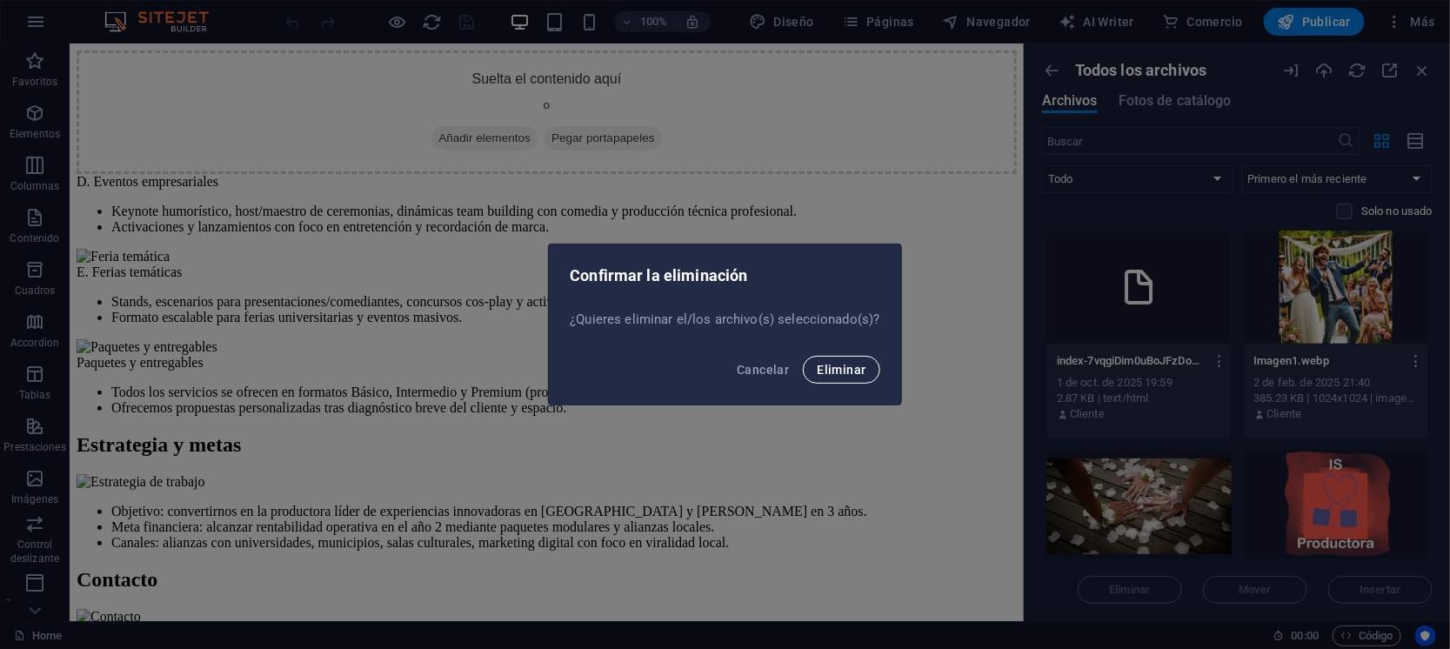
click at [824, 366] on span "Eliminar" at bounding box center [841, 370] width 49 height 14
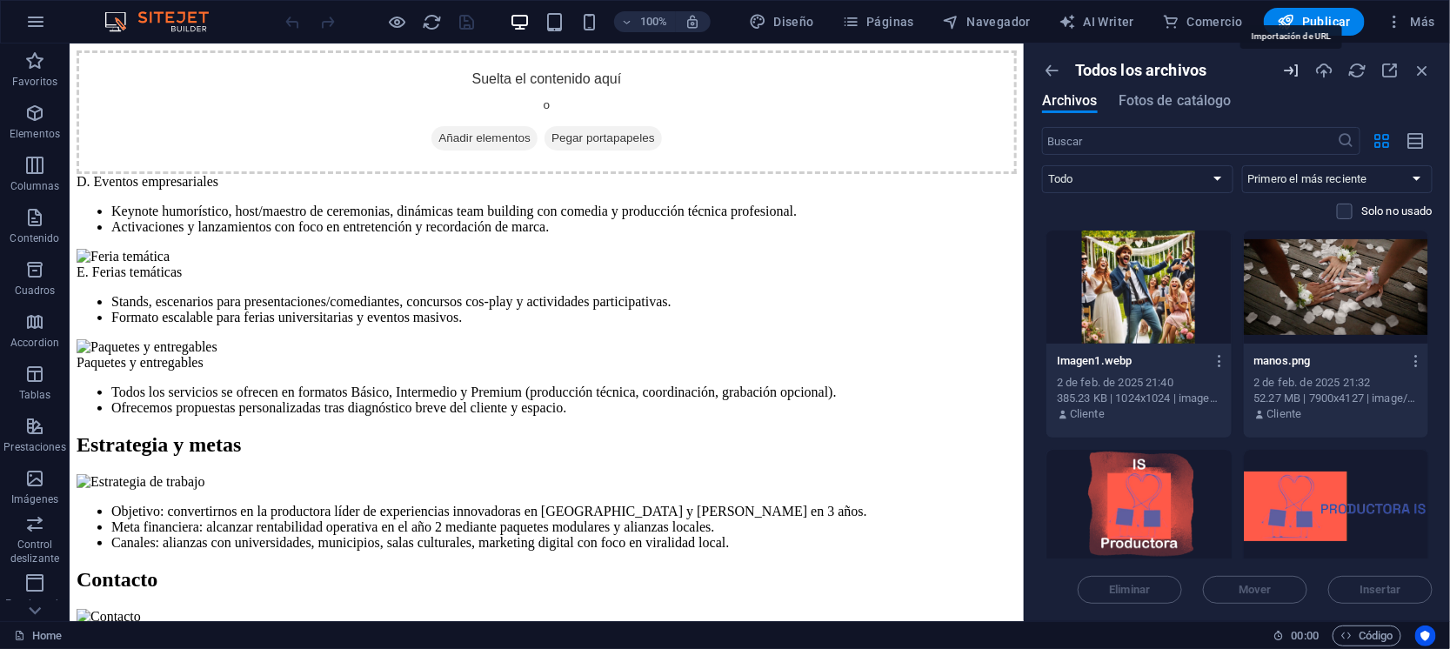
click at [1291, 72] on icon "button" at bounding box center [1290, 70] width 19 height 19
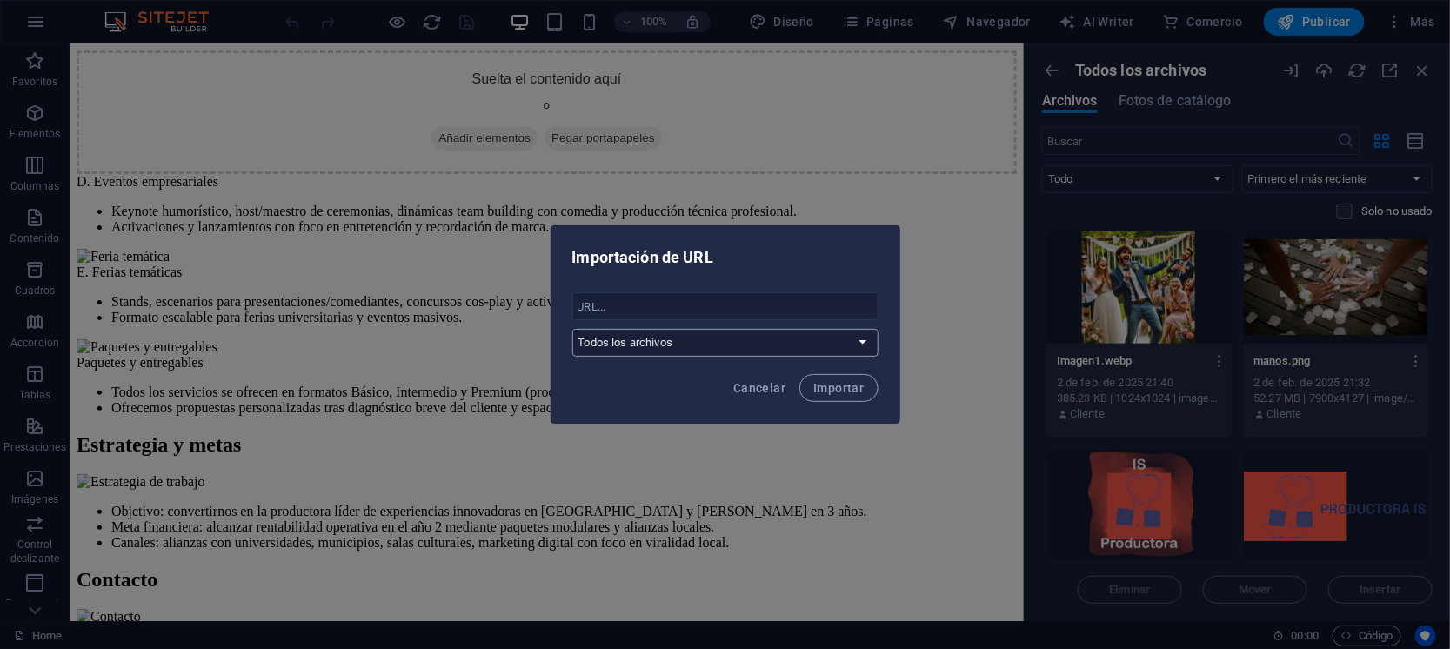
click at [795, 342] on select "Todos los archivos undefined" at bounding box center [725, 343] width 306 height 28
click at [572, 329] on select "Todos los archivos undefined" at bounding box center [725, 343] width 306 height 28
click at [757, 387] on span "Cancelar" at bounding box center [759, 388] width 52 height 14
select select "all_files"
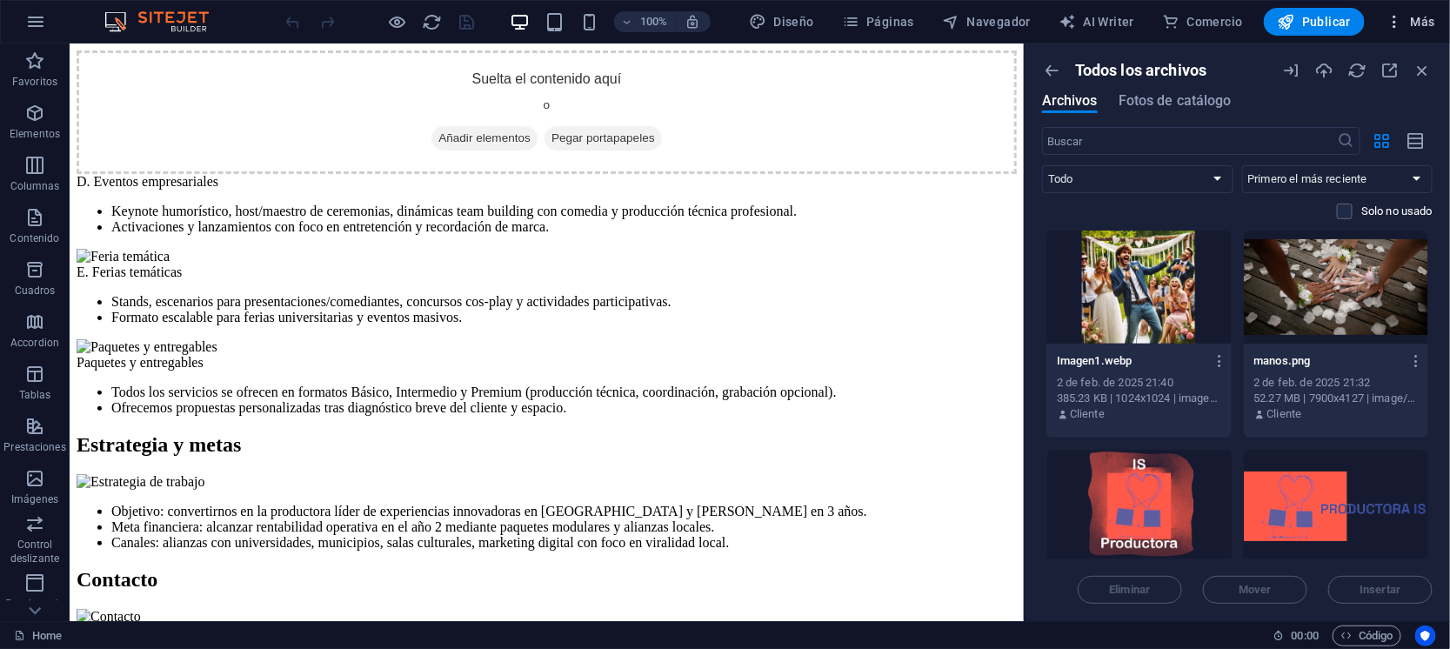
click at [1419, 23] on span "Más" at bounding box center [1410, 21] width 50 height 17
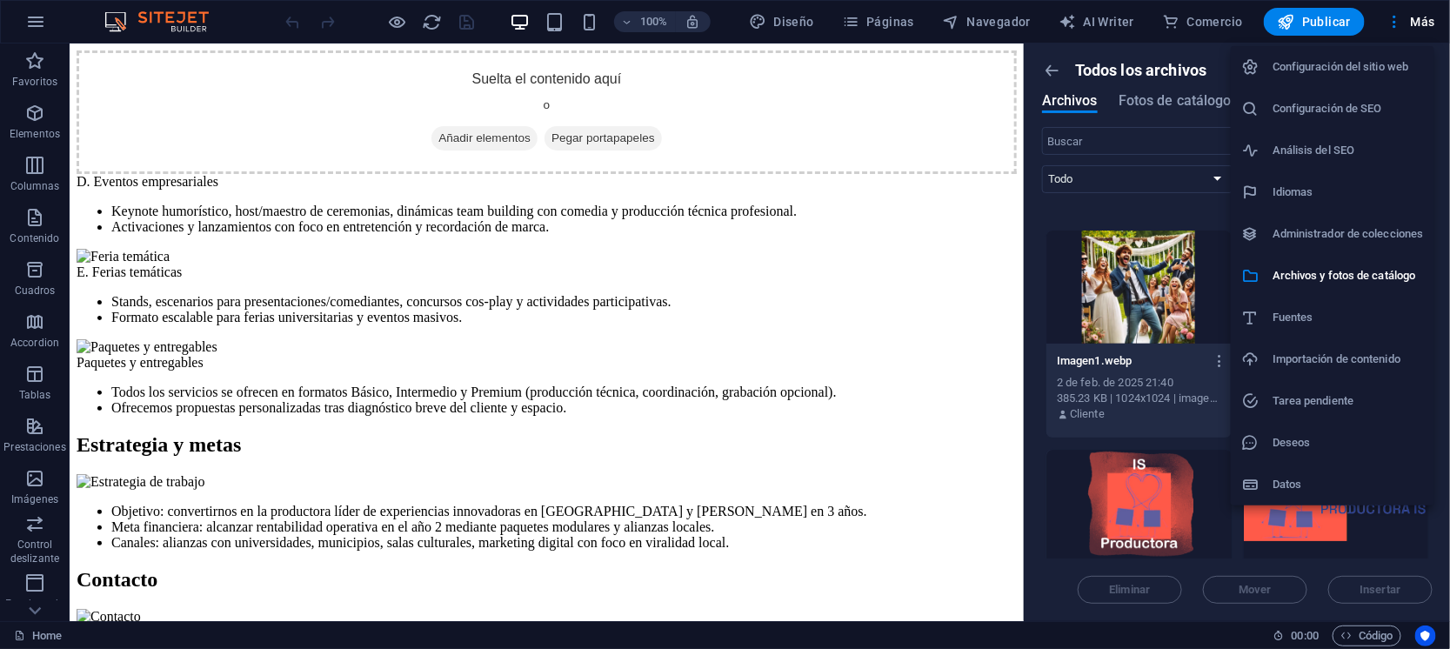
click at [1311, 360] on h6 "Importación de contenido" at bounding box center [1347, 359] width 151 height 21
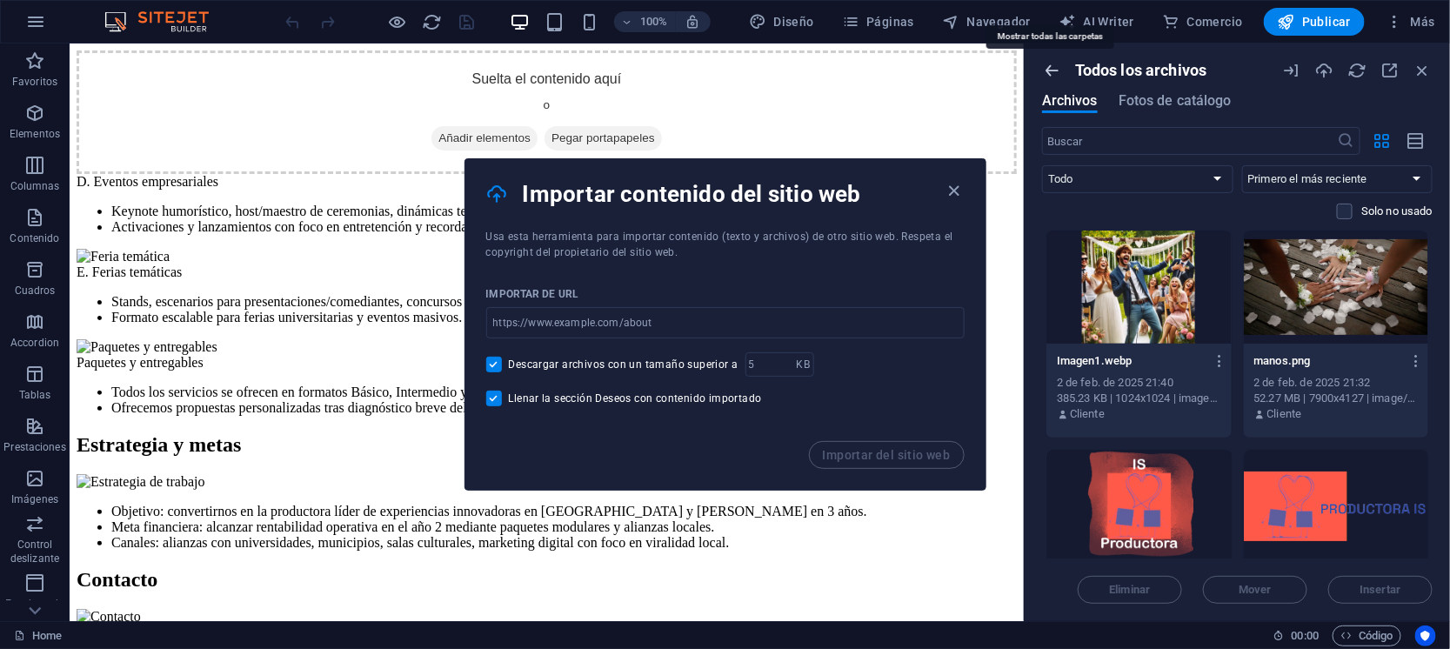
click at [1052, 67] on icon "button" at bounding box center [1051, 70] width 19 height 19
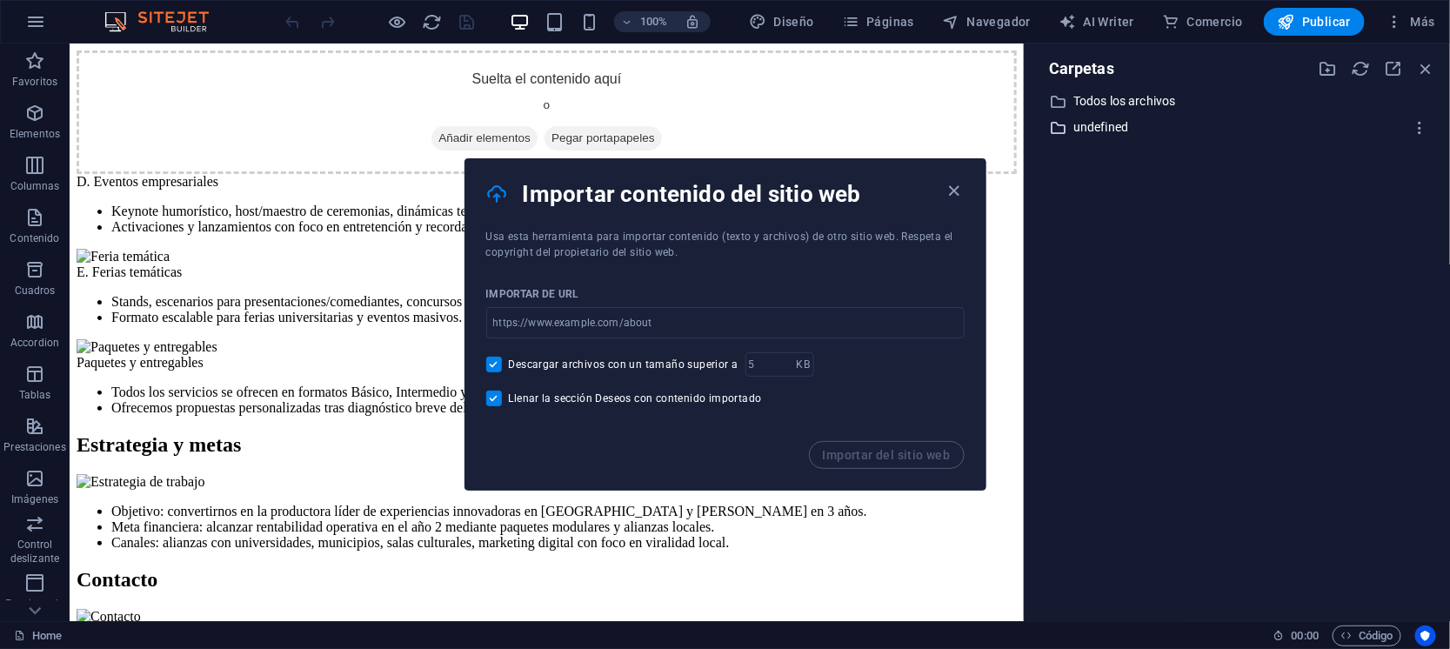
click at [1092, 130] on p "undefined" at bounding box center [1238, 127] width 330 height 20
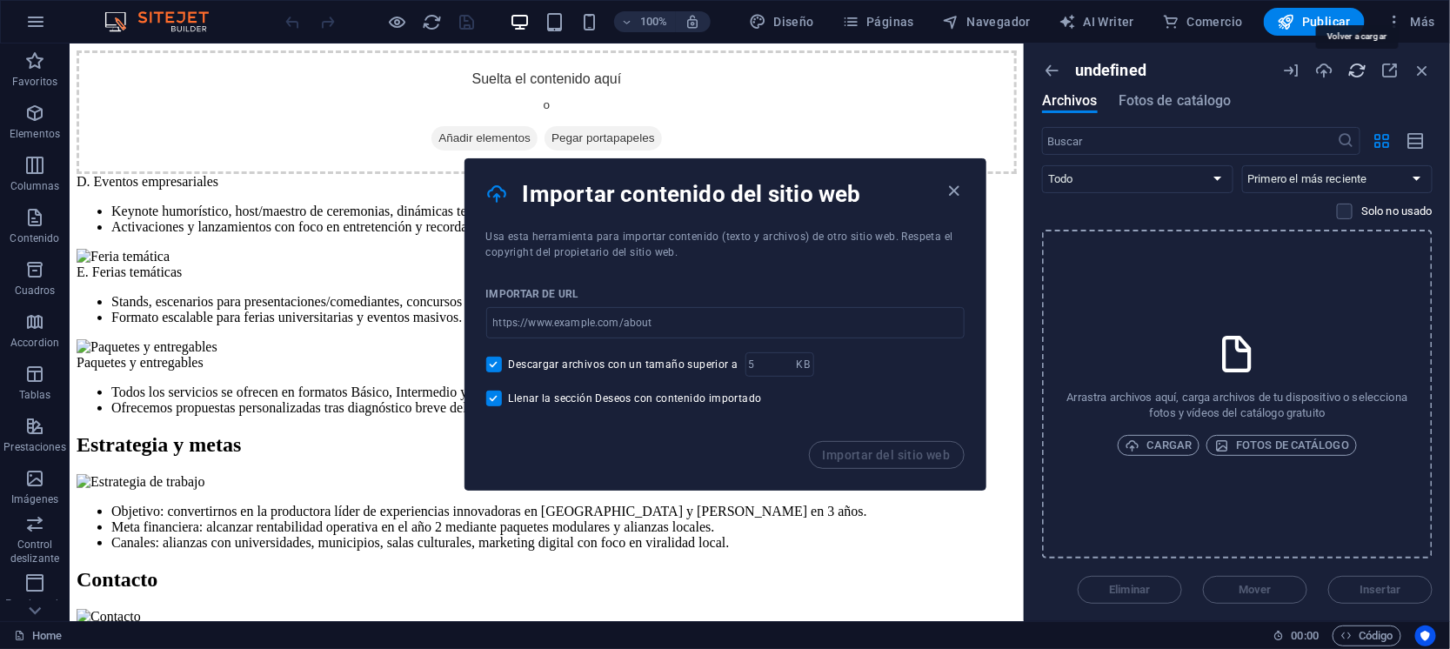
click at [1361, 72] on icon "button" at bounding box center [1356, 70] width 19 height 19
click at [781, 8] on button "Diseño" at bounding box center [781, 22] width 79 height 28
select select "700"
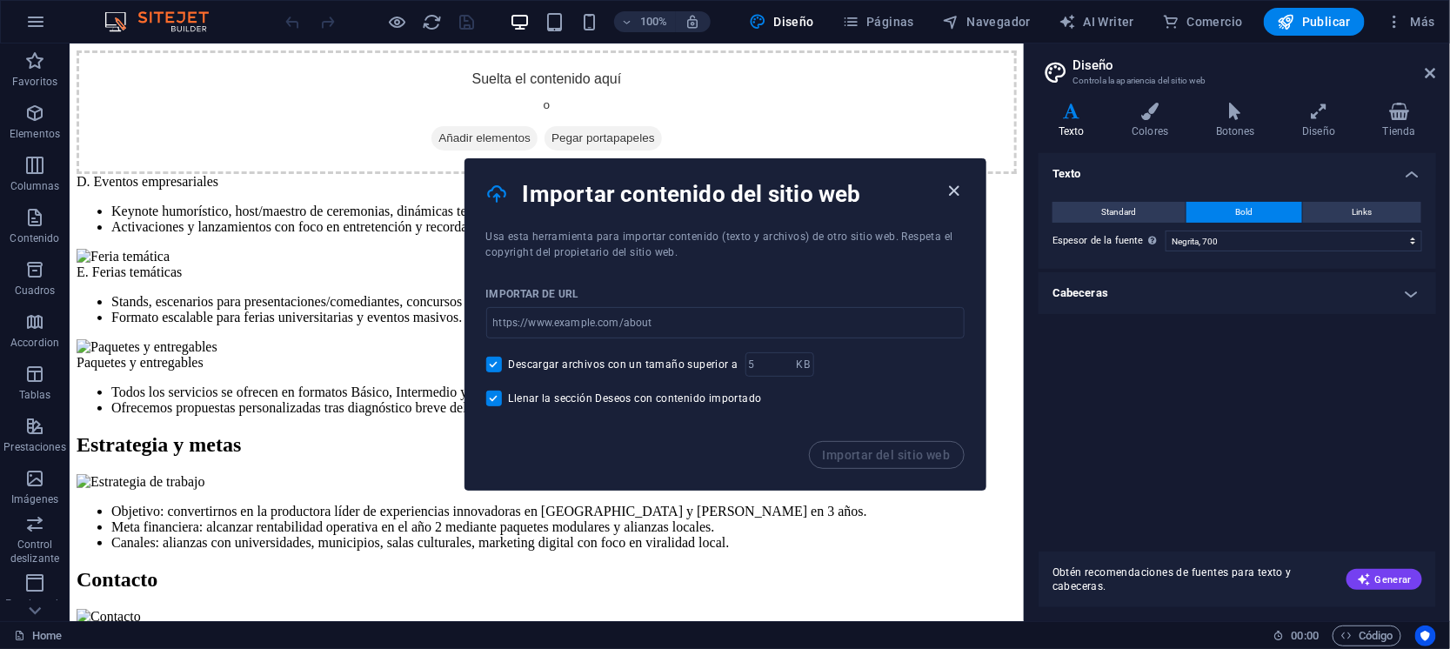
click at [950, 183] on icon "button" at bounding box center [954, 191] width 20 height 20
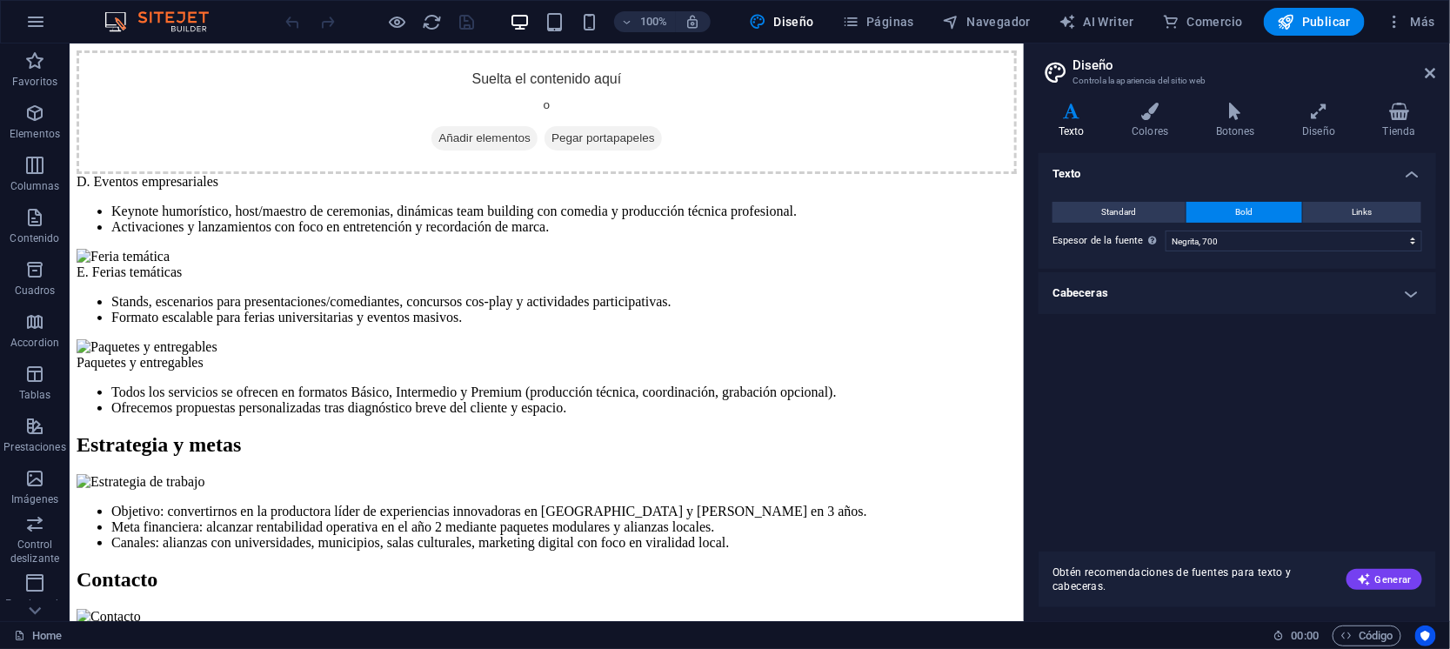
click at [118, 10] on div "100% Diseño Páginas Navegador AI Writer Comercio Publicar Más" at bounding box center [725, 22] width 1448 height 42
click at [38, 16] on icon "button" at bounding box center [35, 21] width 21 height 21
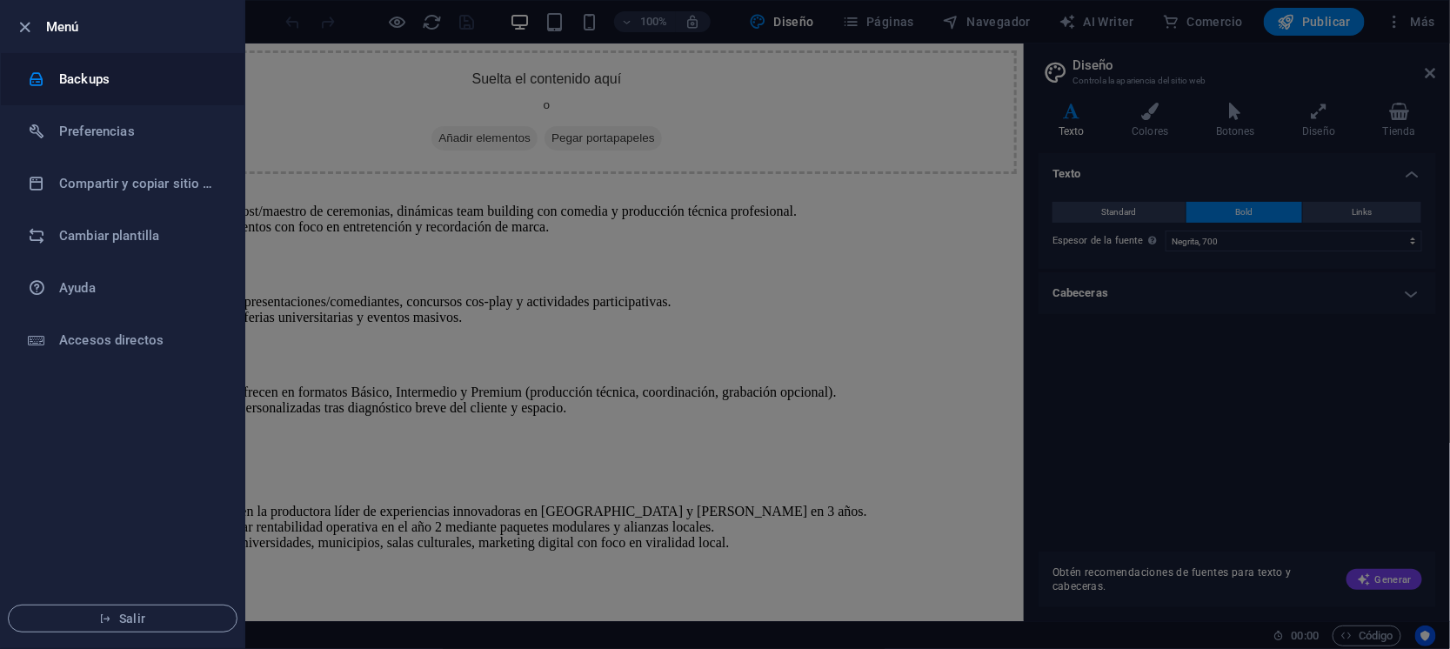
click at [71, 75] on h6 "Backups" at bounding box center [139, 79] width 161 height 21
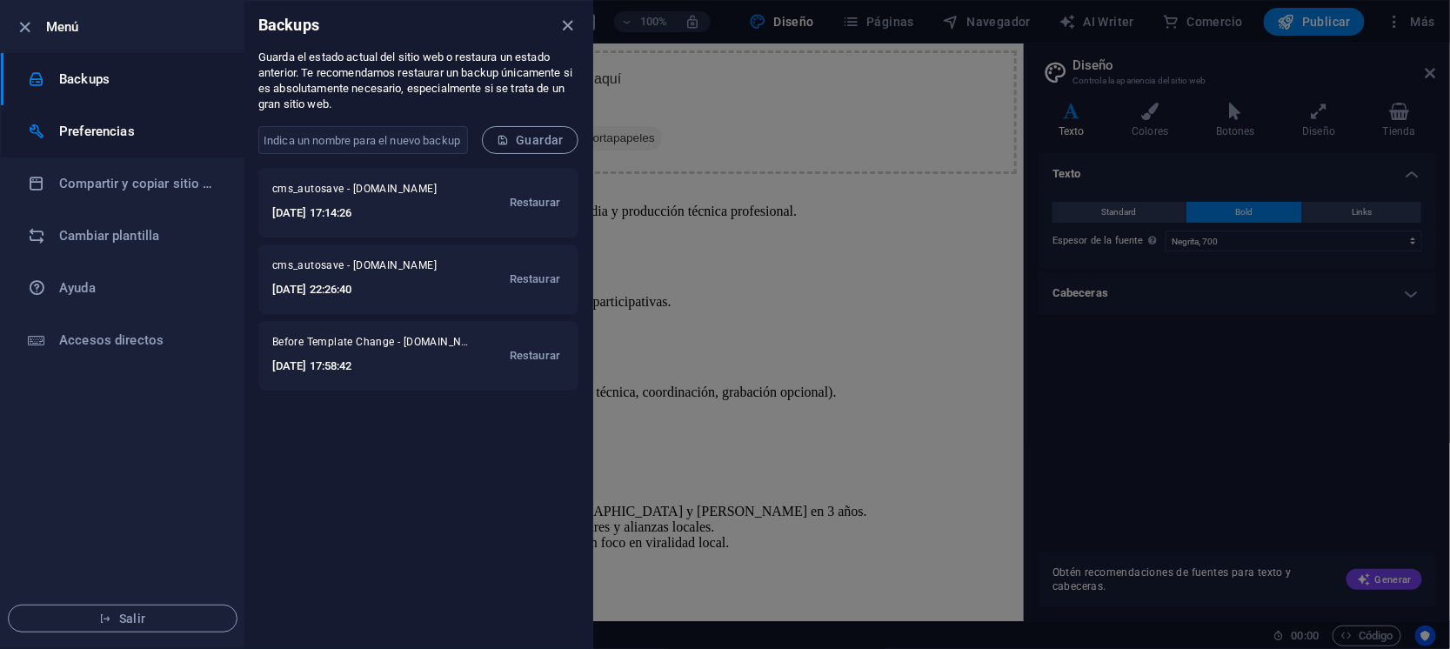
click at [135, 130] on h6 "Preferencias" at bounding box center [139, 131] width 161 height 21
select select "es"
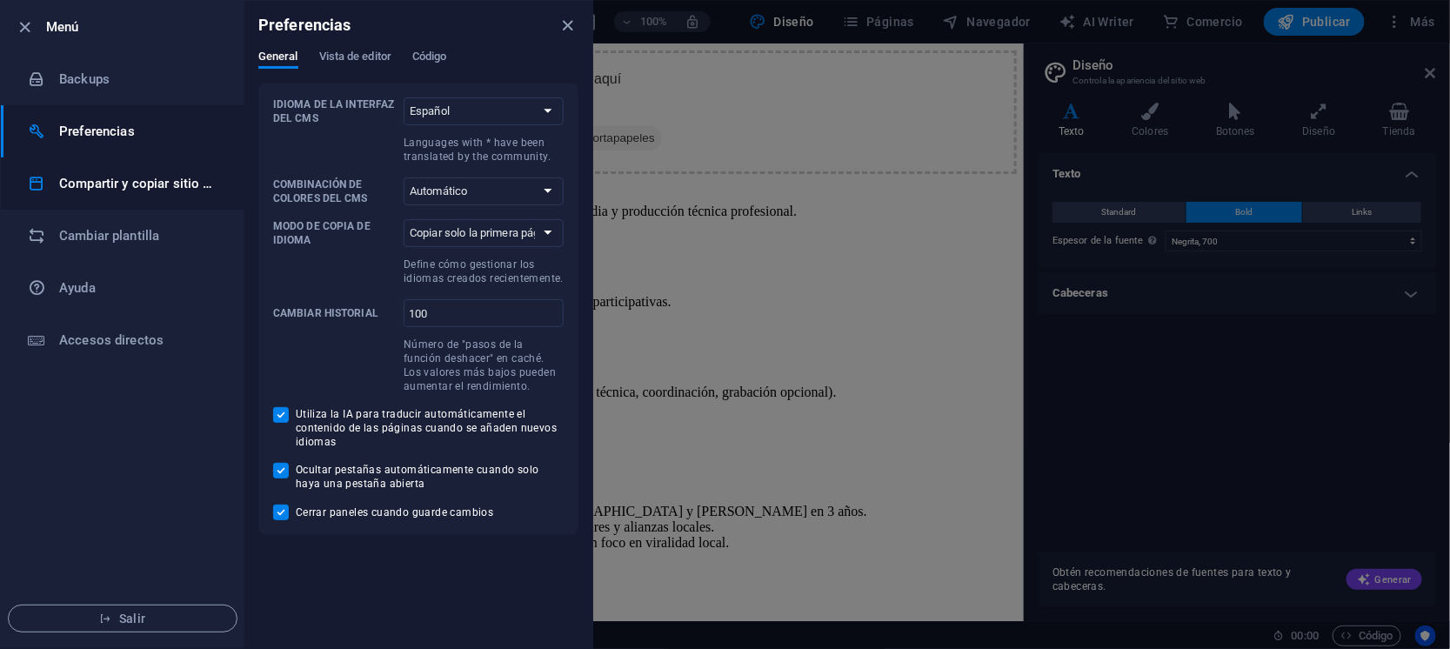
click at [125, 181] on h6 "Compartir y copiar sitio web" at bounding box center [139, 183] width 161 height 21
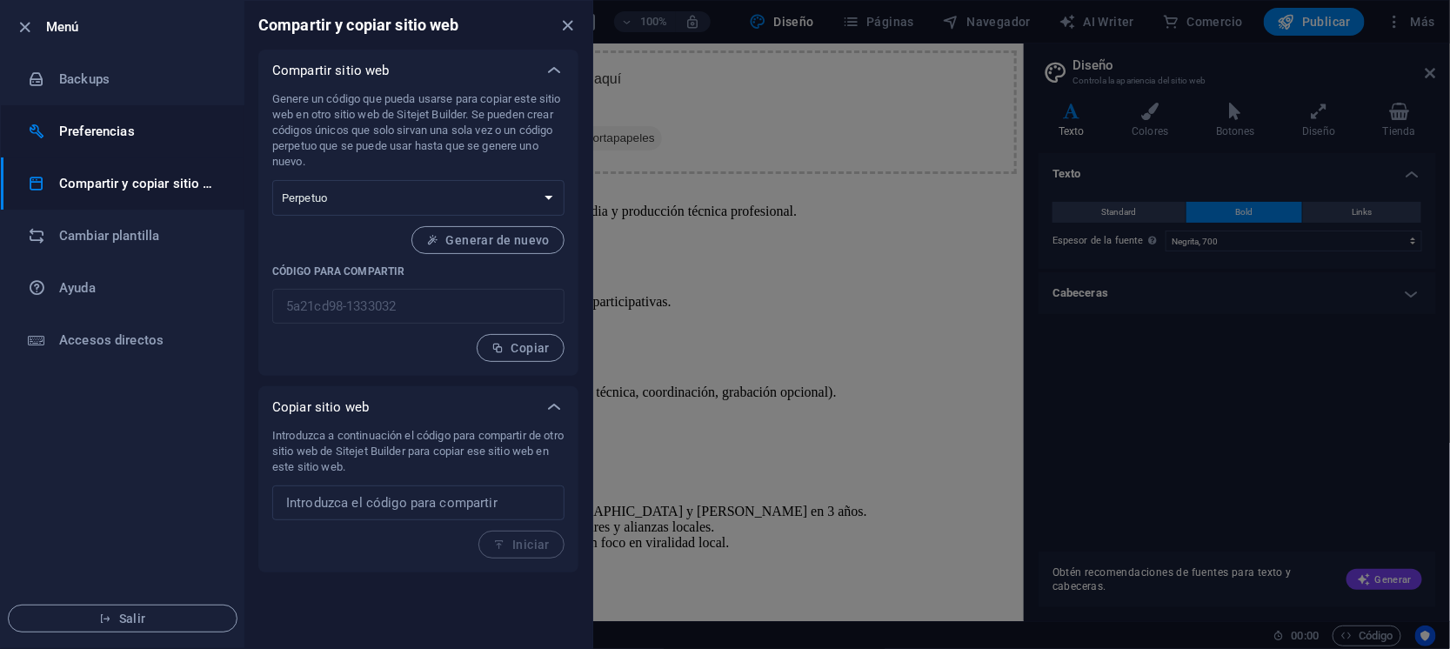
click at [126, 136] on h6 "Preferencias" at bounding box center [139, 131] width 161 height 21
select select "es"
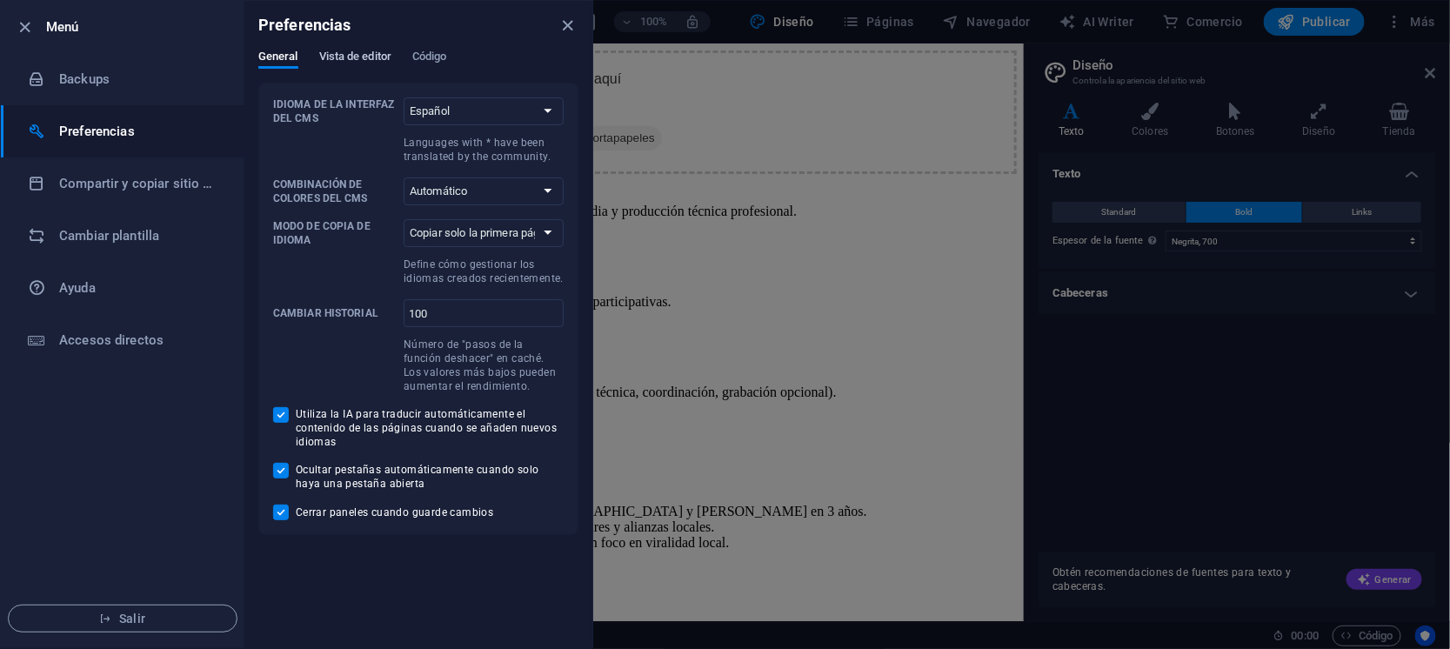
click at [349, 57] on span "Vista de editor" at bounding box center [355, 58] width 72 height 24
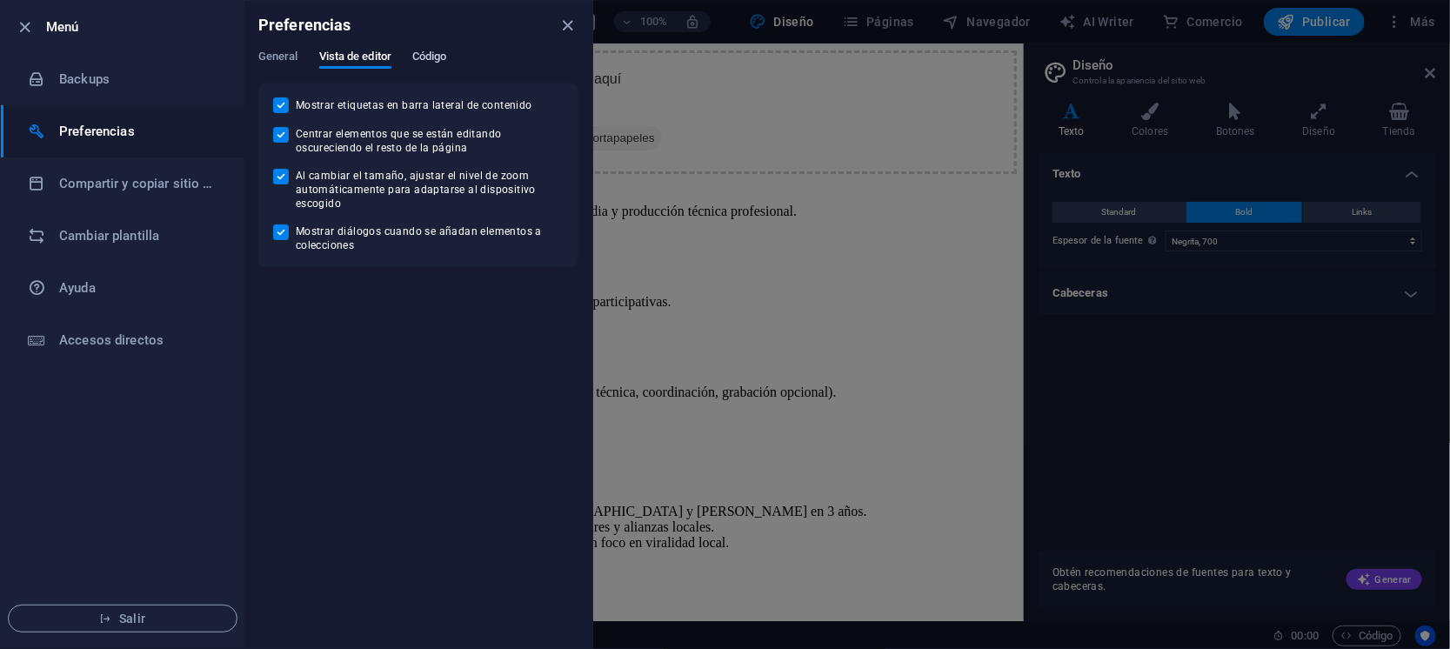
click at [415, 56] on span "Código" at bounding box center [429, 58] width 35 height 24
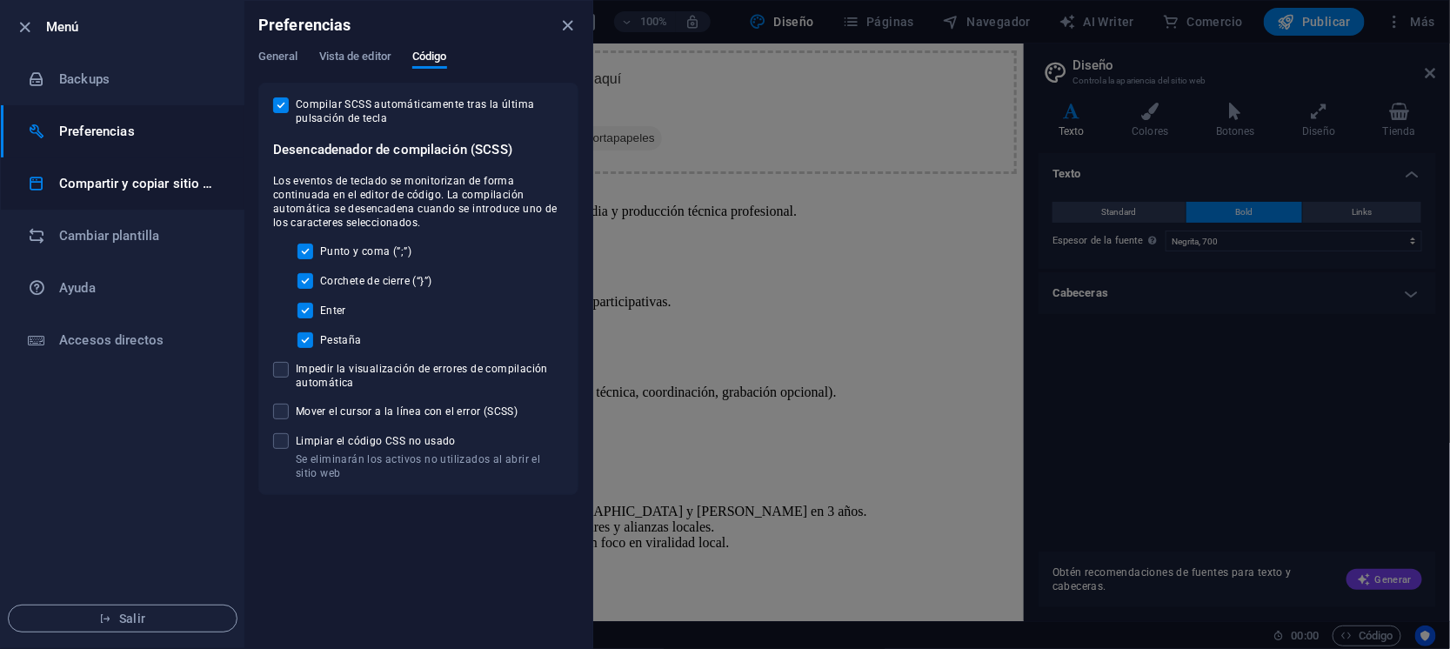
click at [120, 179] on h6 "Compartir y copiar sitio web" at bounding box center [139, 183] width 161 height 21
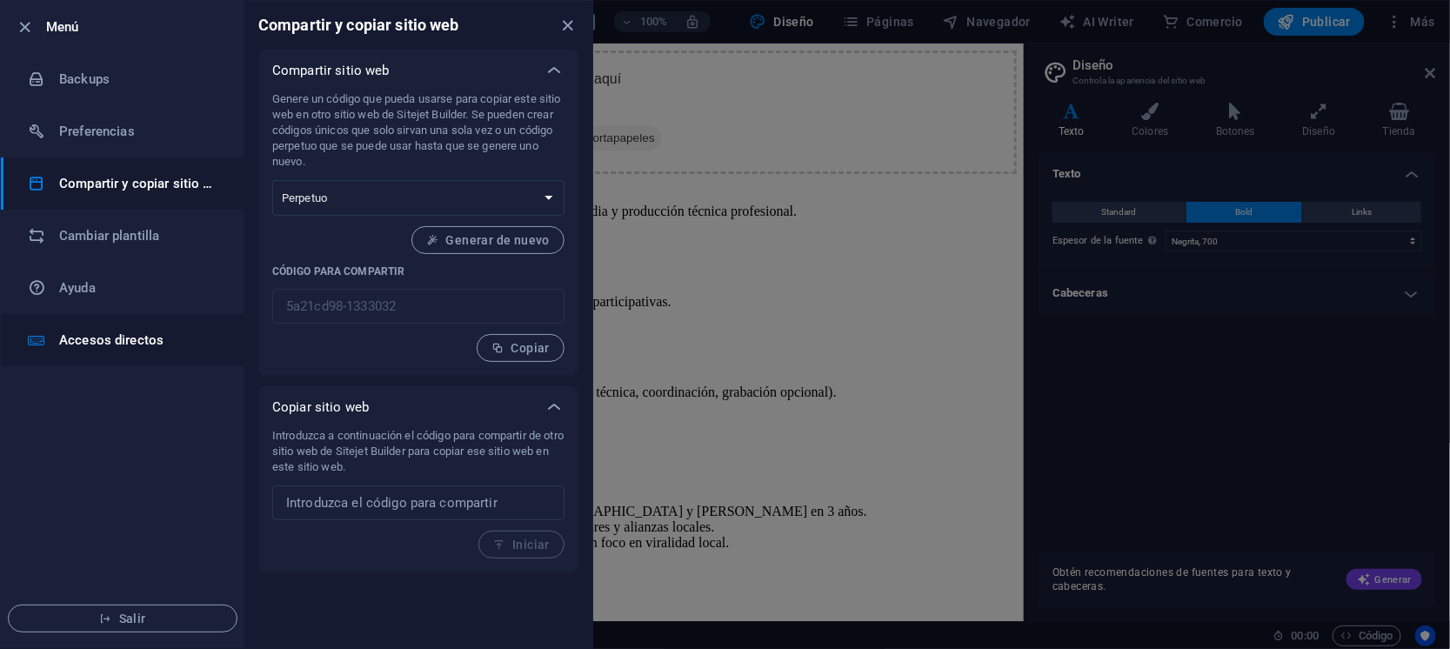
click at [97, 328] on li "Accesos directos" at bounding box center [122, 340] width 243 height 52
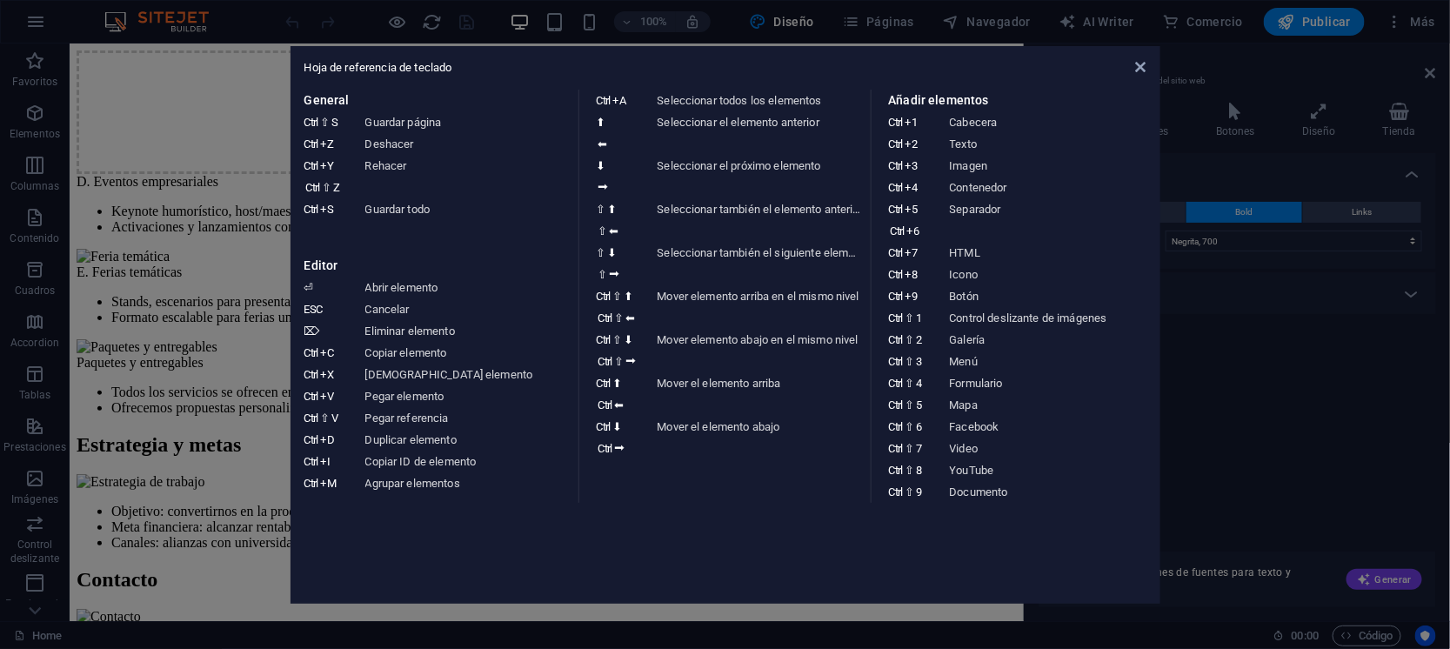
click at [24, 50] on aside "Hoja de referencia de teclado General Ctrl ⇧ S Guardar página Ctrl Z Deshacer C…" at bounding box center [725, 324] width 1450 height 649
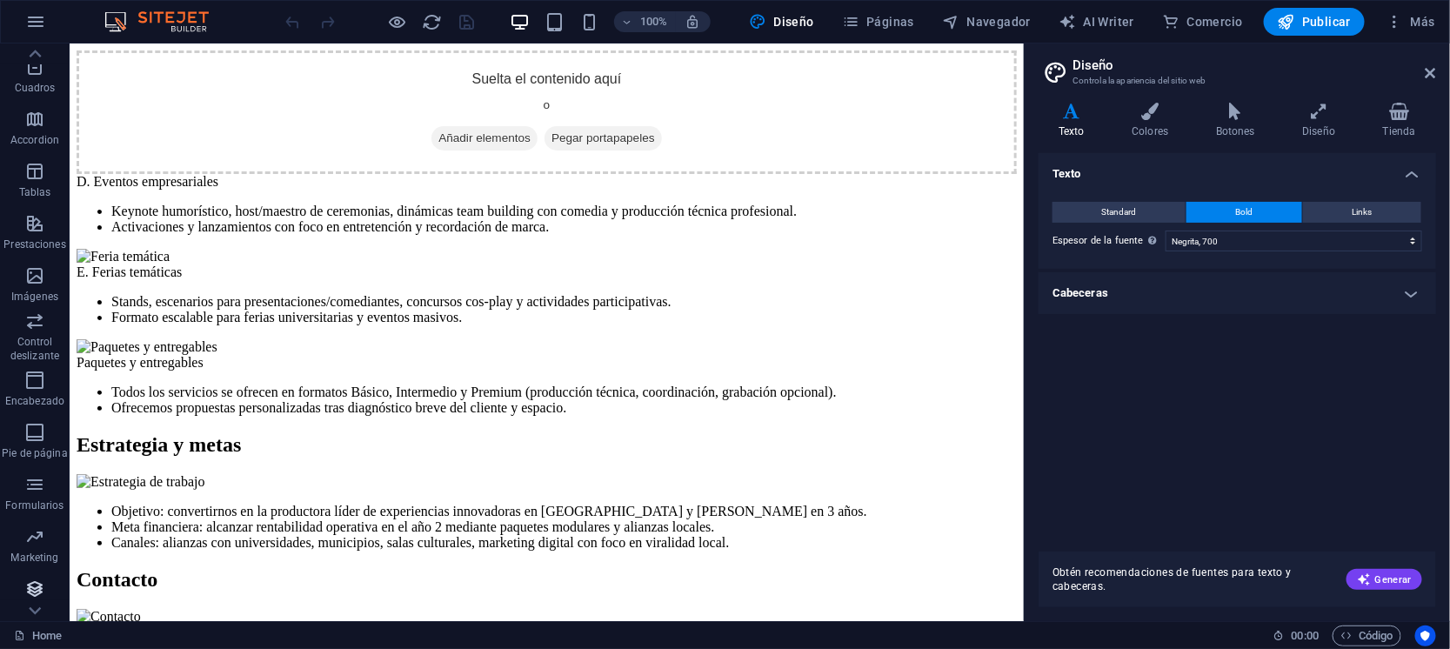
scroll to position [257, 0]
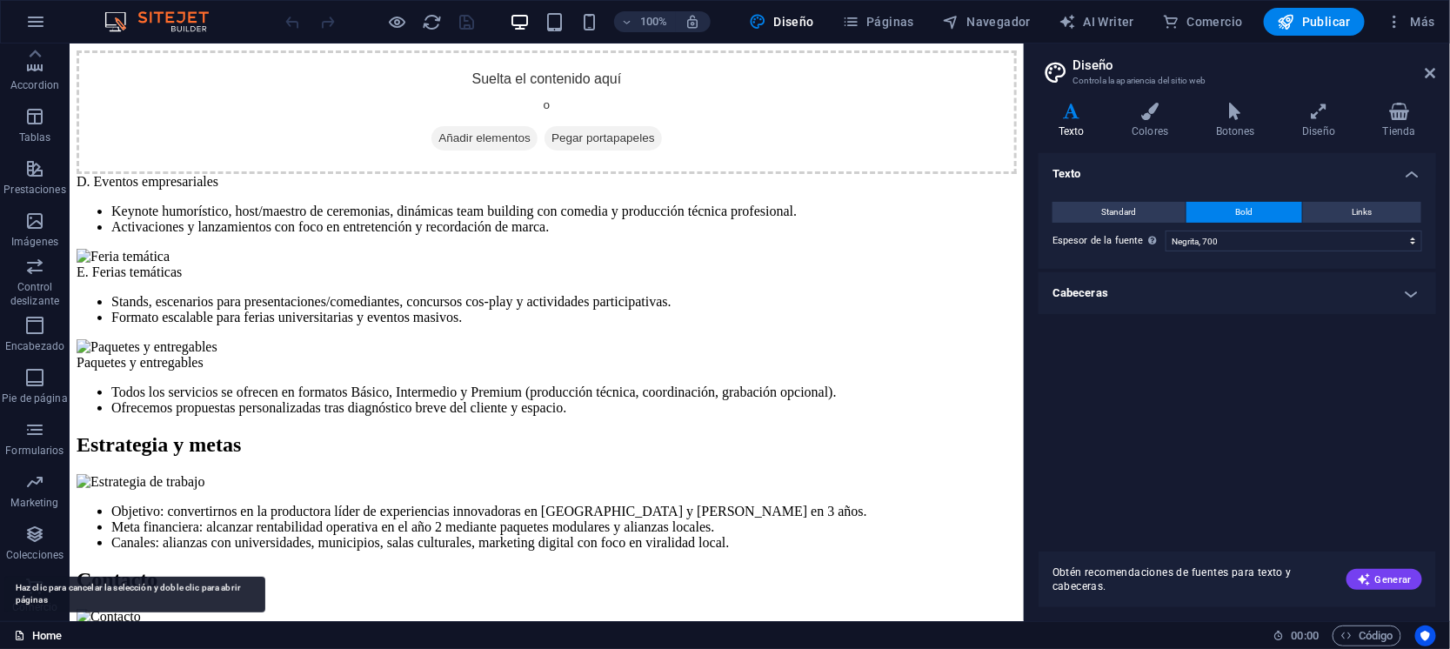
click at [30, 630] on link "Home" at bounding box center [38, 635] width 48 height 21
click at [40, 636] on link "Home" at bounding box center [38, 635] width 48 height 21
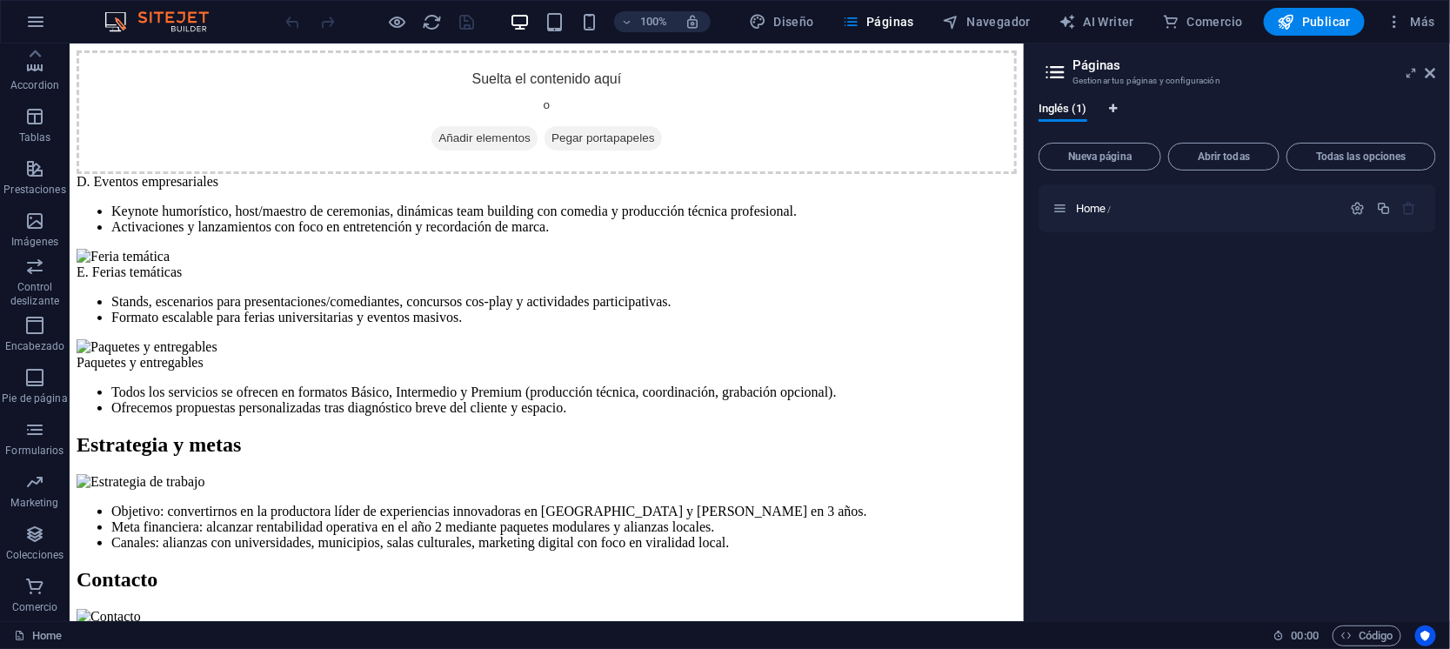
click at [1116, 109] on icon "Pestañas de idiomas" at bounding box center [1113, 108] width 8 height 10
select select "73"
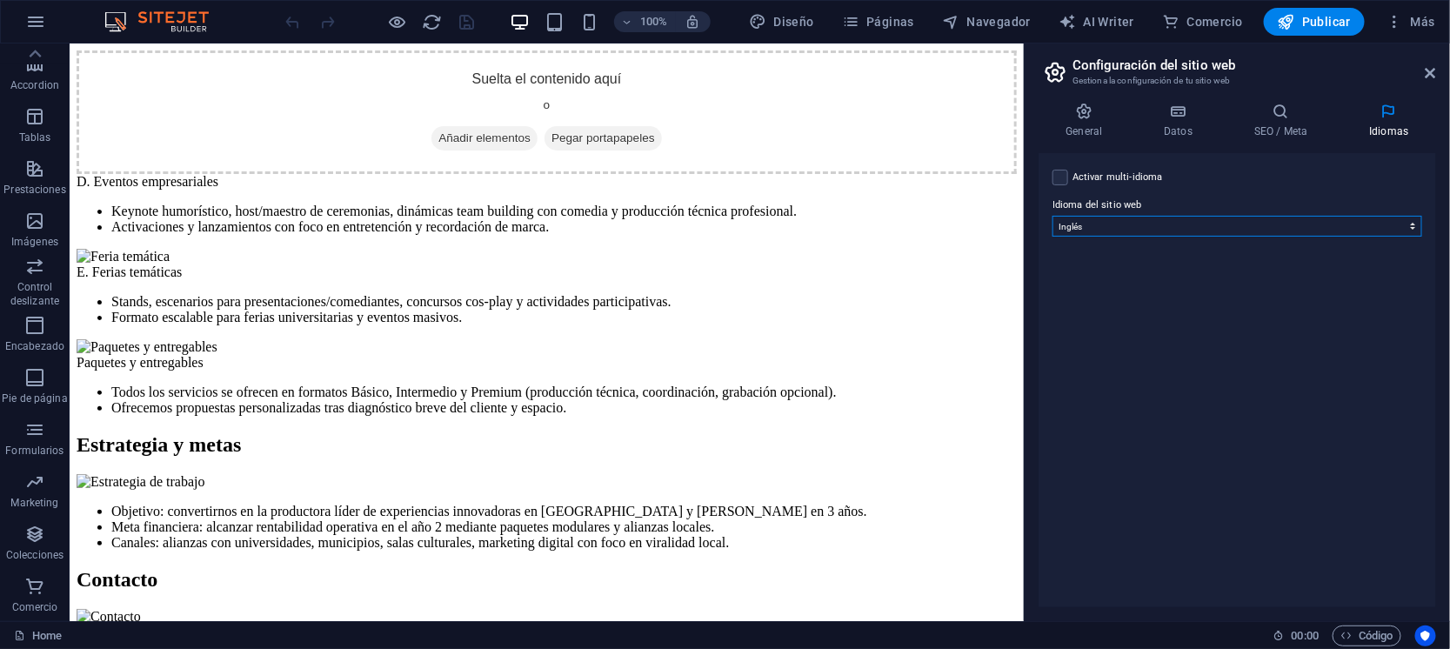
click at [1377, 227] on select "Abkhazian Afar Afrikaans Akan Albanés Alemán Amharic Árabe Aragonese Armenian A…" at bounding box center [1237, 226] width 370 height 21
click at [1366, 77] on h3 "Gestiona la configuración de tu sitio web" at bounding box center [1236, 81] width 329 height 16
click at [1427, 78] on icon at bounding box center [1430, 73] width 10 height 14
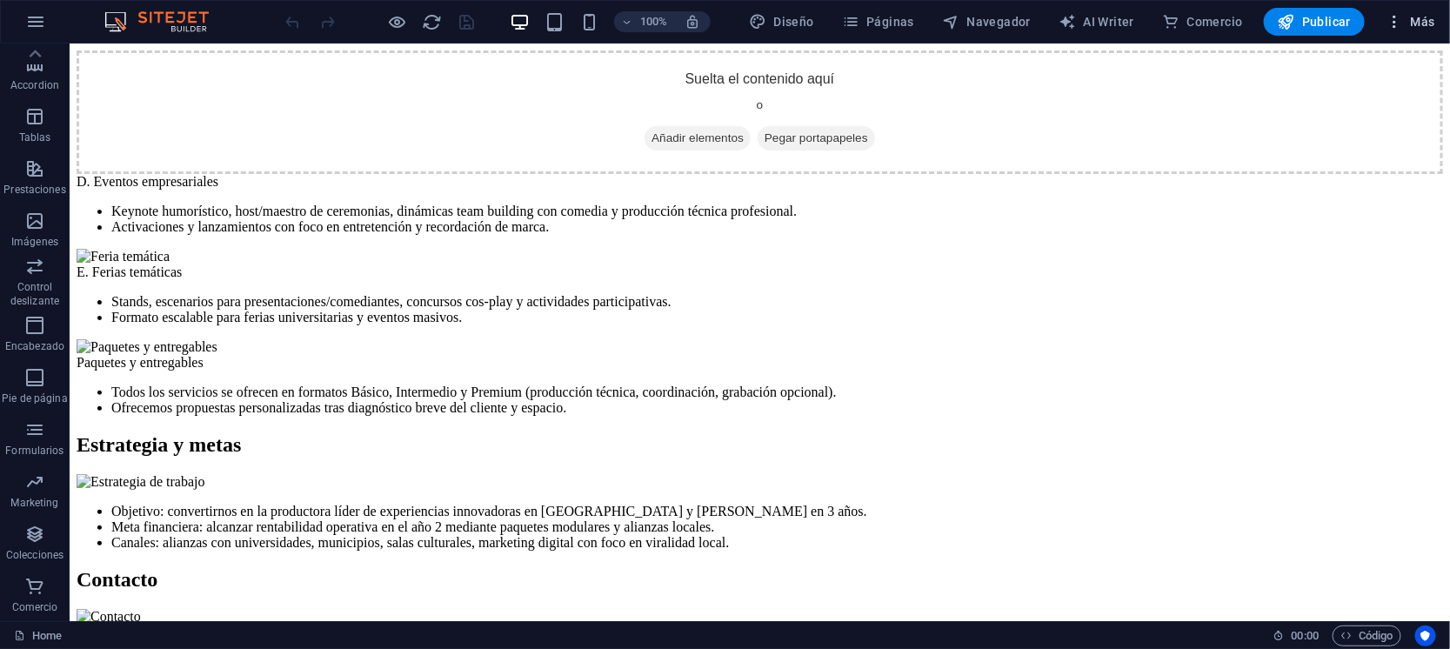
click at [1430, 23] on span "Más" at bounding box center [1410, 21] width 50 height 17
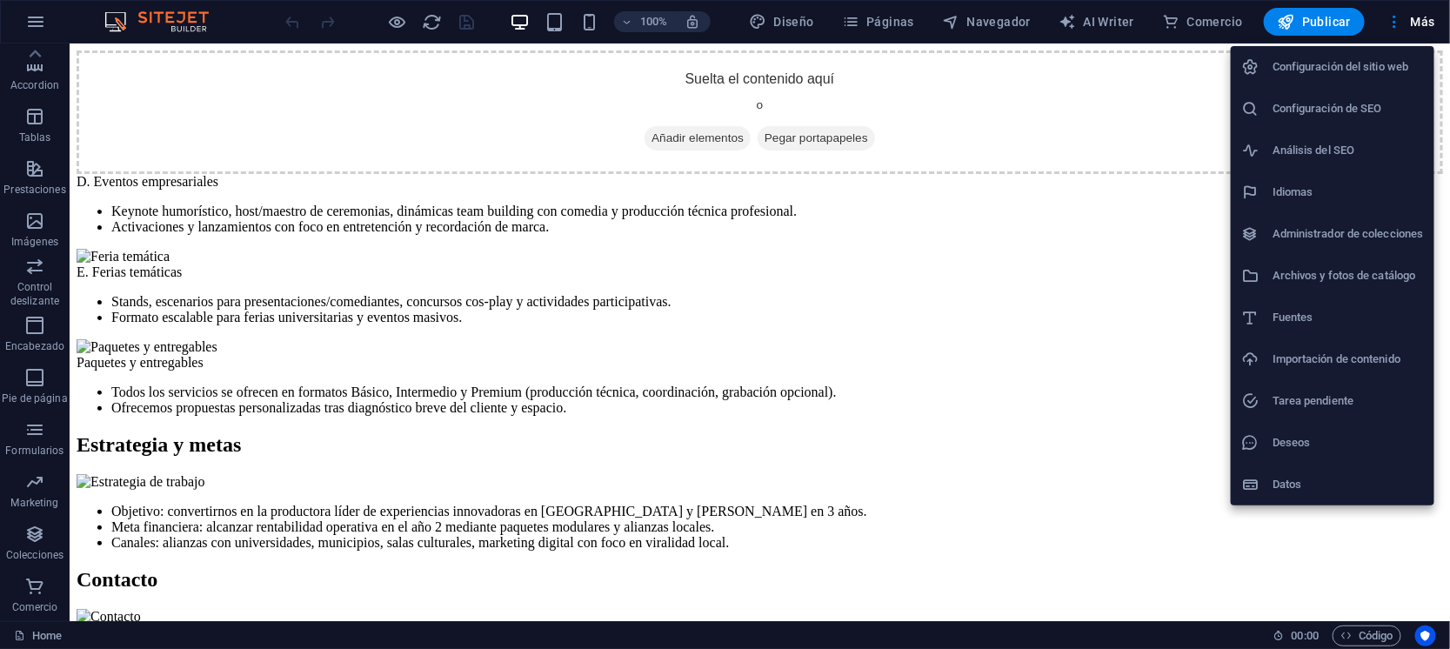
click at [1287, 440] on h6 "Deseos" at bounding box center [1347, 442] width 151 height 21
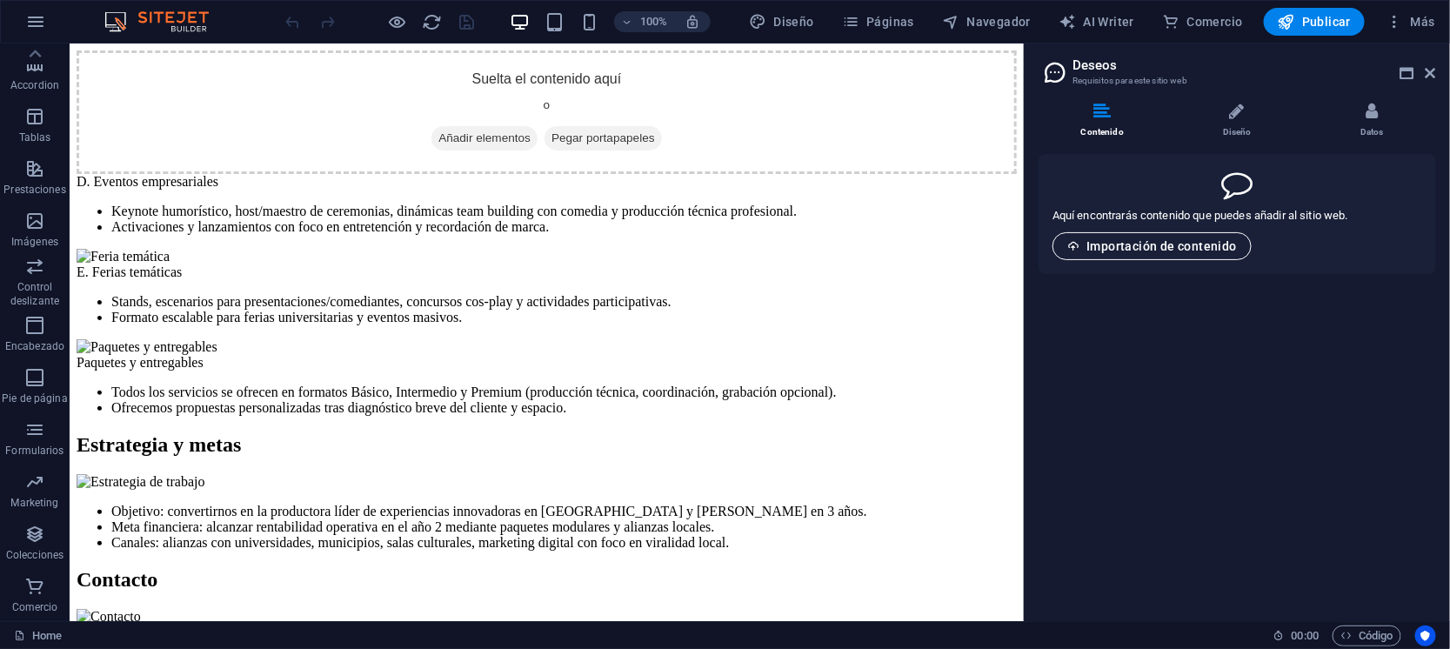
click at [1207, 250] on span "Importación de contenido" at bounding box center [1152, 246] width 170 height 14
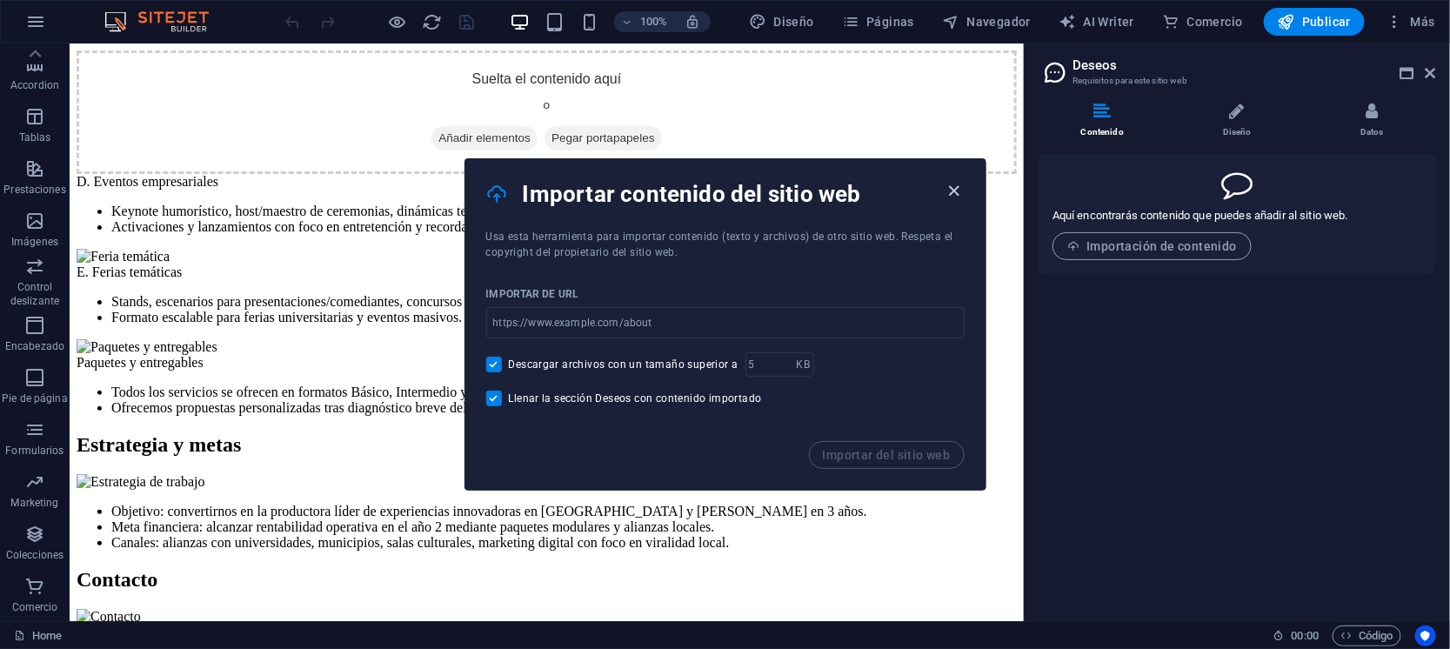
click at [954, 181] on icon "button" at bounding box center [954, 191] width 20 height 20
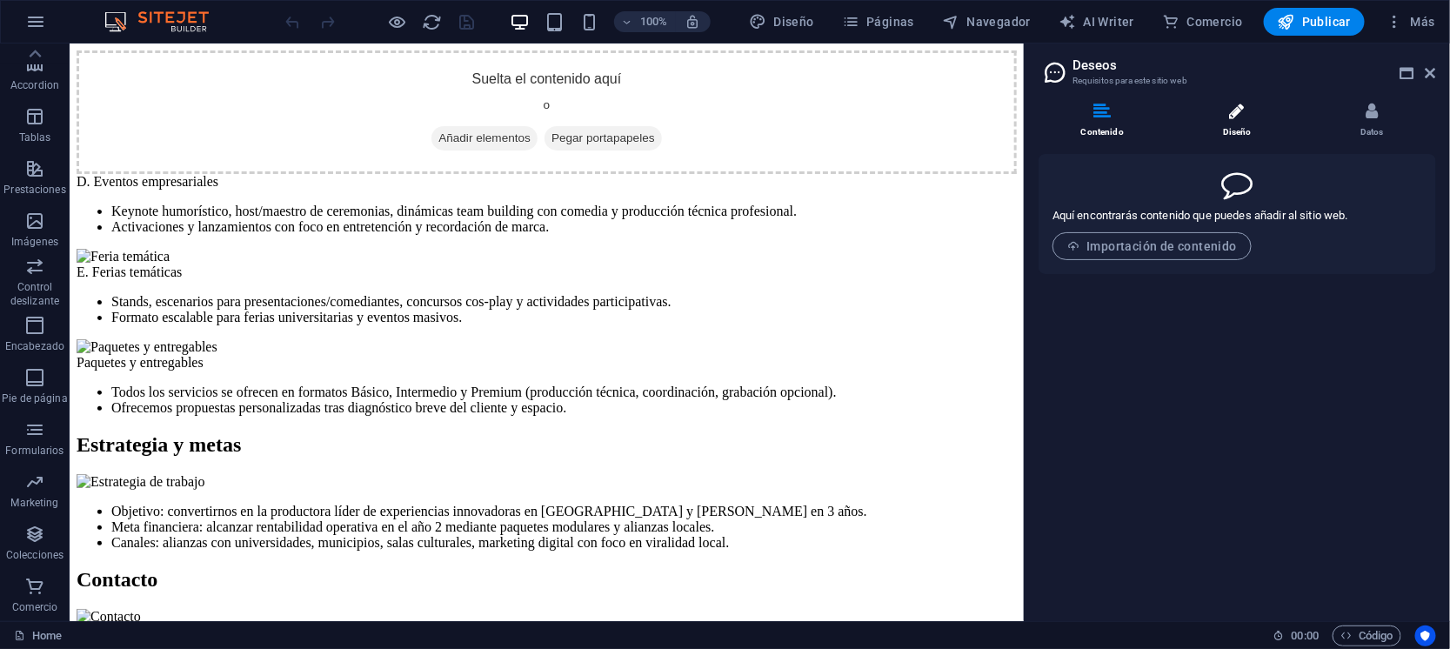
click at [1258, 128] on li "Diseño" at bounding box center [1240, 121] width 135 height 37
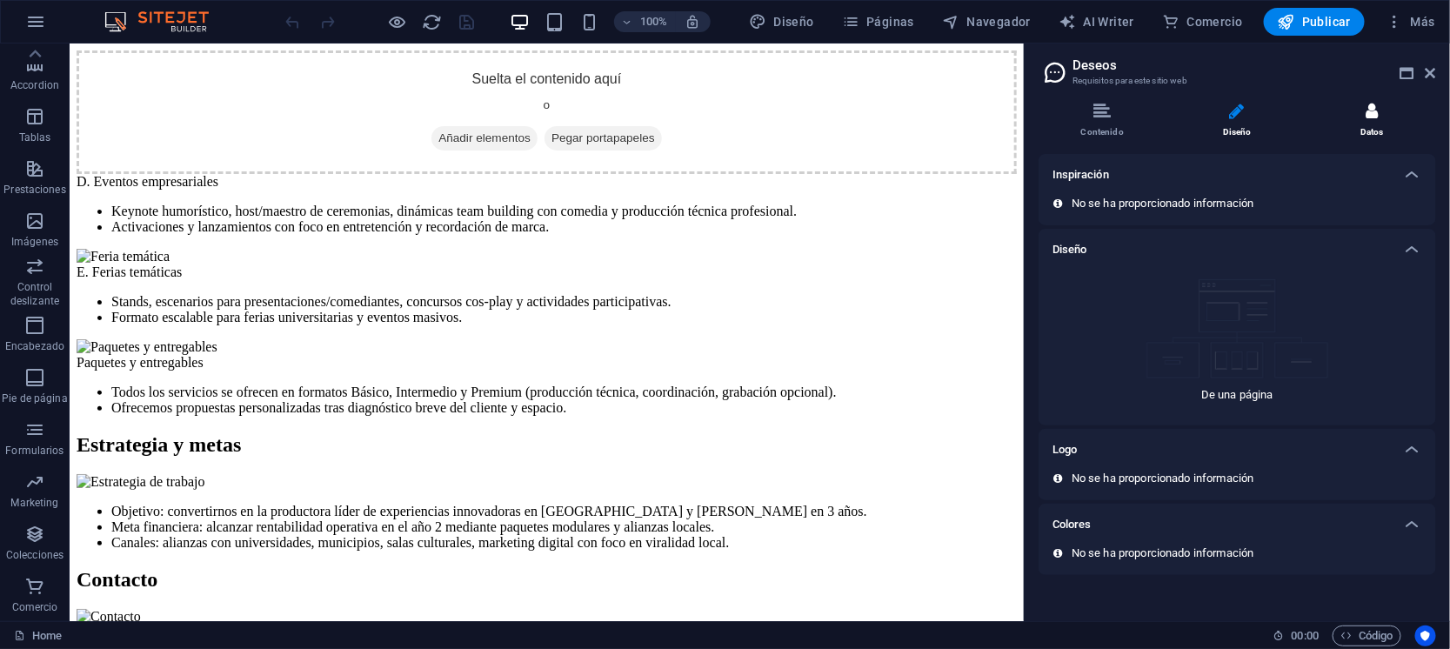
click at [1371, 117] on icon at bounding box center [1371, 111] width 12 height 17
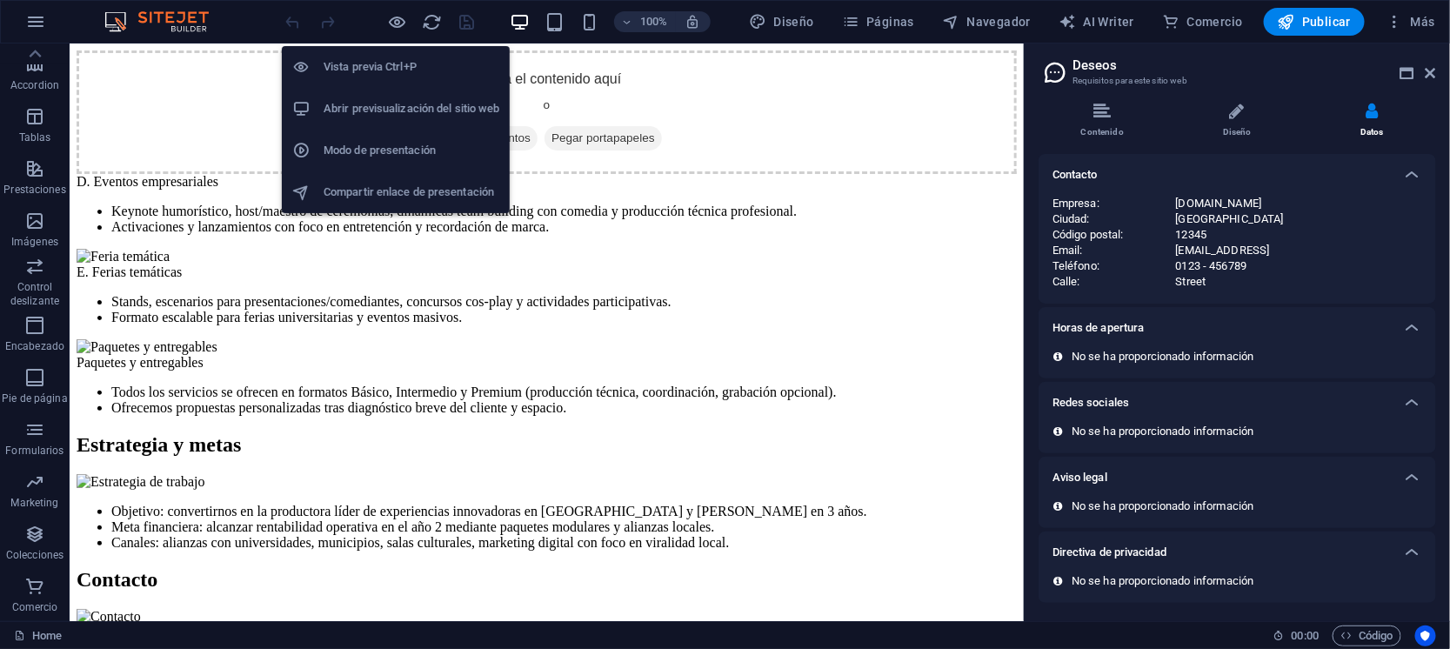
click at [389, 103] on h6 "Abrir previsualización del sitio web" at bounding box center [412, 108] width 176 height 21
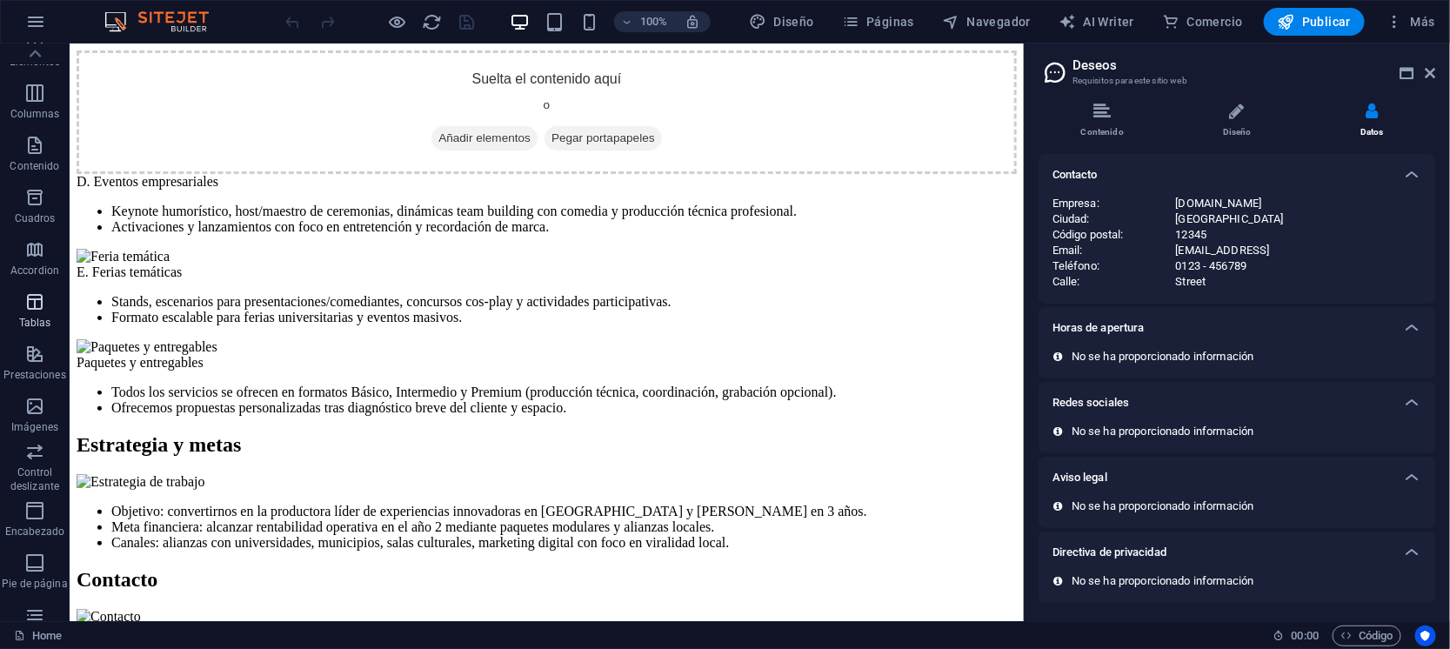
scroll to position [0, 0]
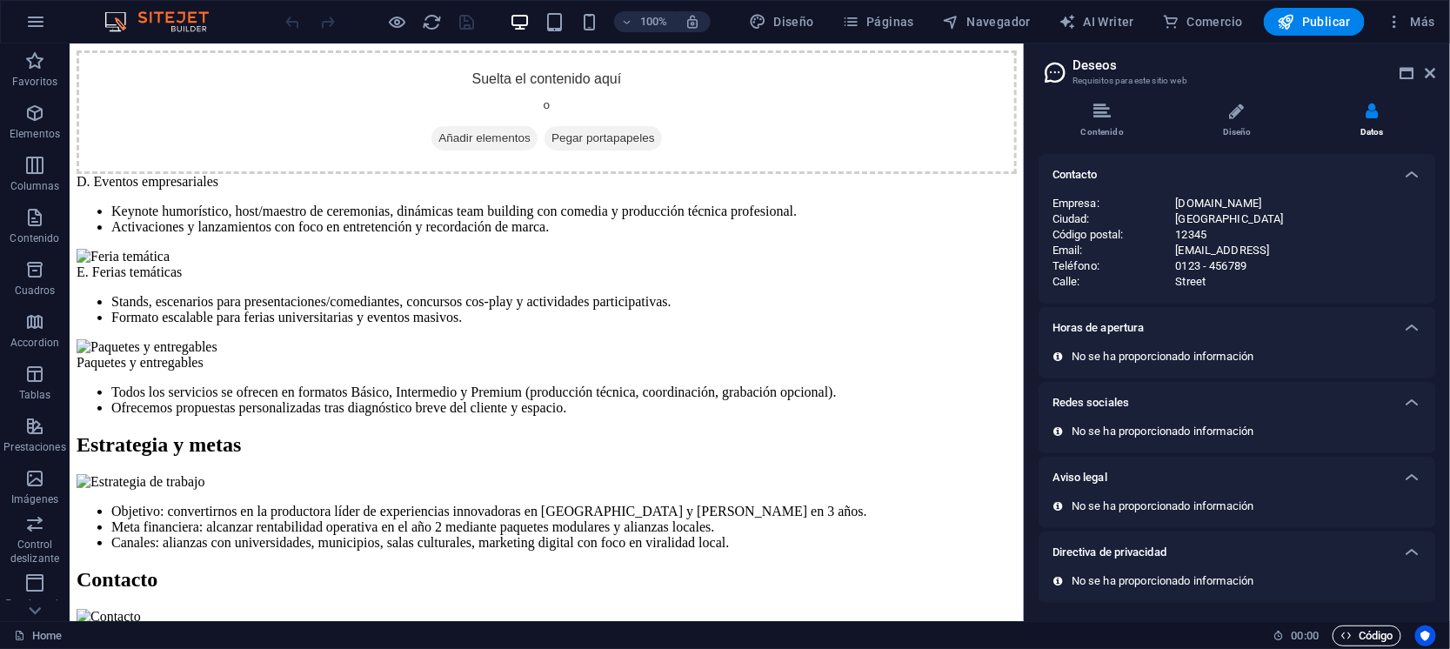
click at [1367, 633] on span "Código" at bounding box center [1366, 635] width 53 height 21
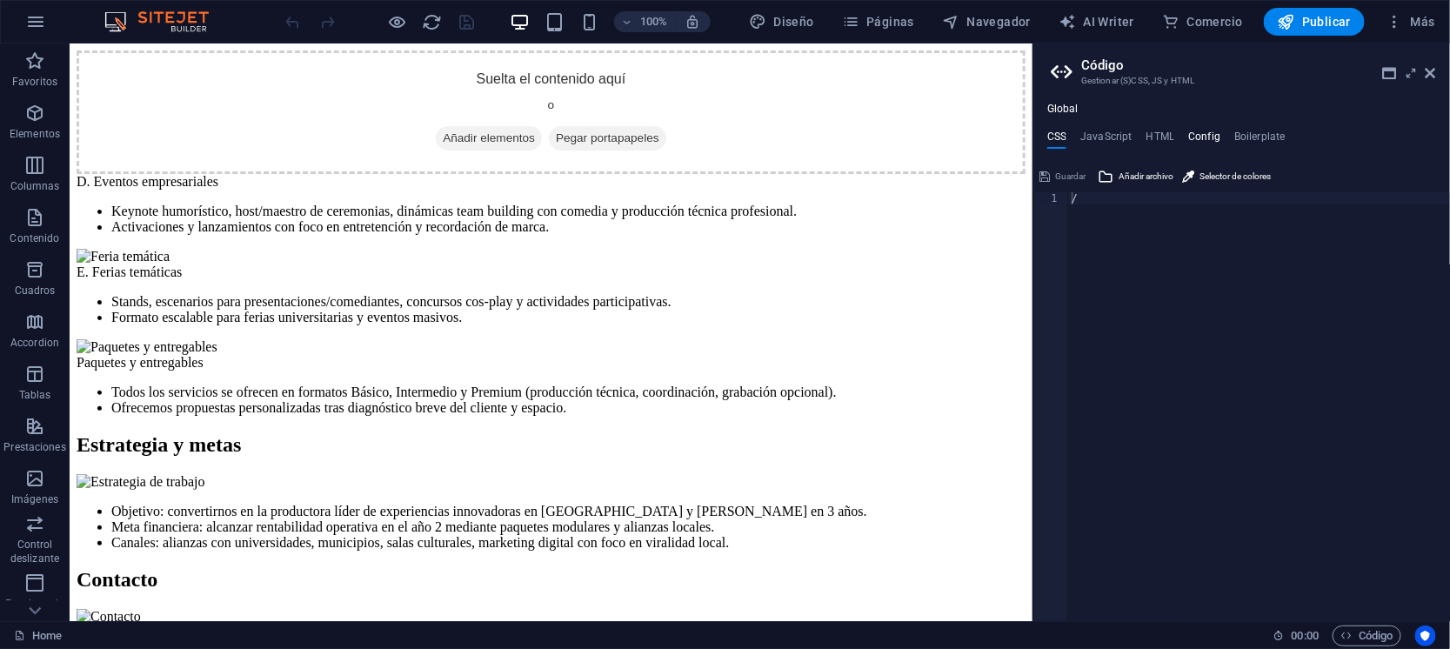
click at [1217, 141] on h4 "Config" at bounding box center [1204, 139] width 32 height 19
type textarea "$color-background: #ffffff;"
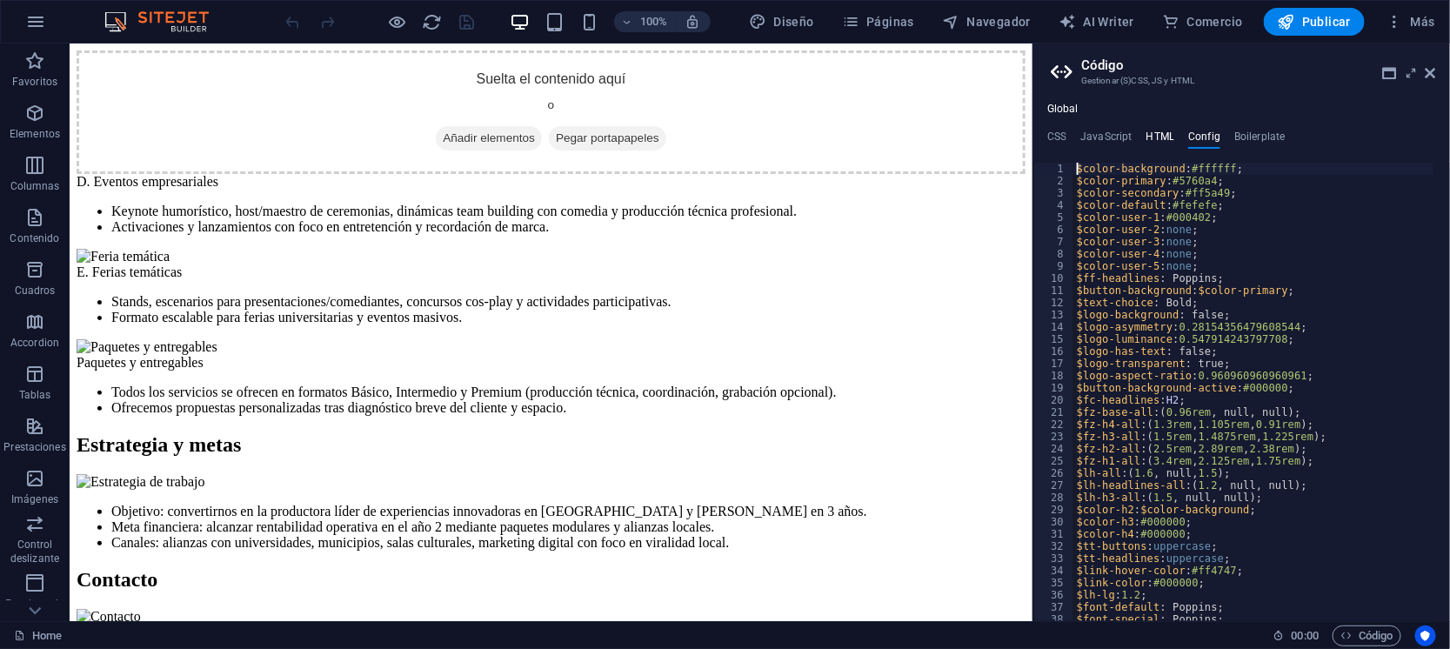
click at [1163, 139] on h4 "HTML" at bounding box center [1160, 139] width 29 height 19
type textarea "{{content}}"
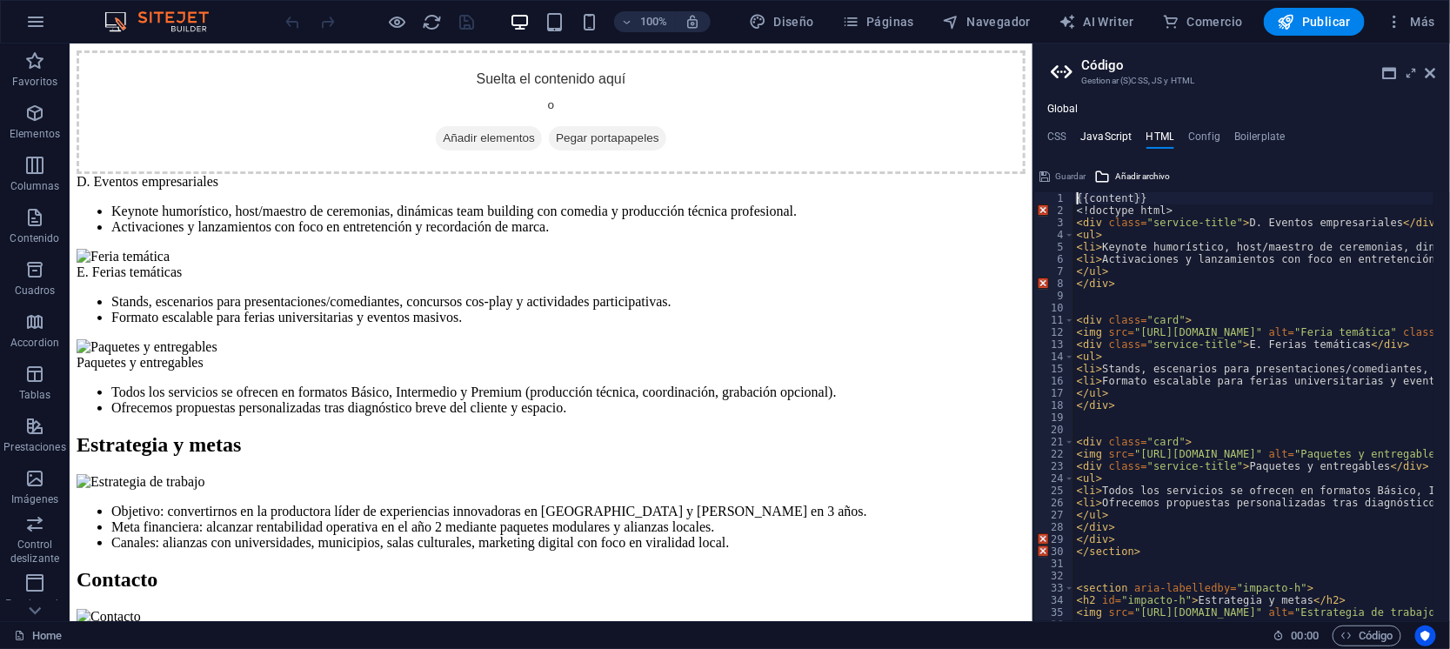
click at [1112, 136] on h4 "JavaScript" at bounding box center [1105, 139] width 51 height 19
type textarea "/* JS for preset "Menu V2" */"
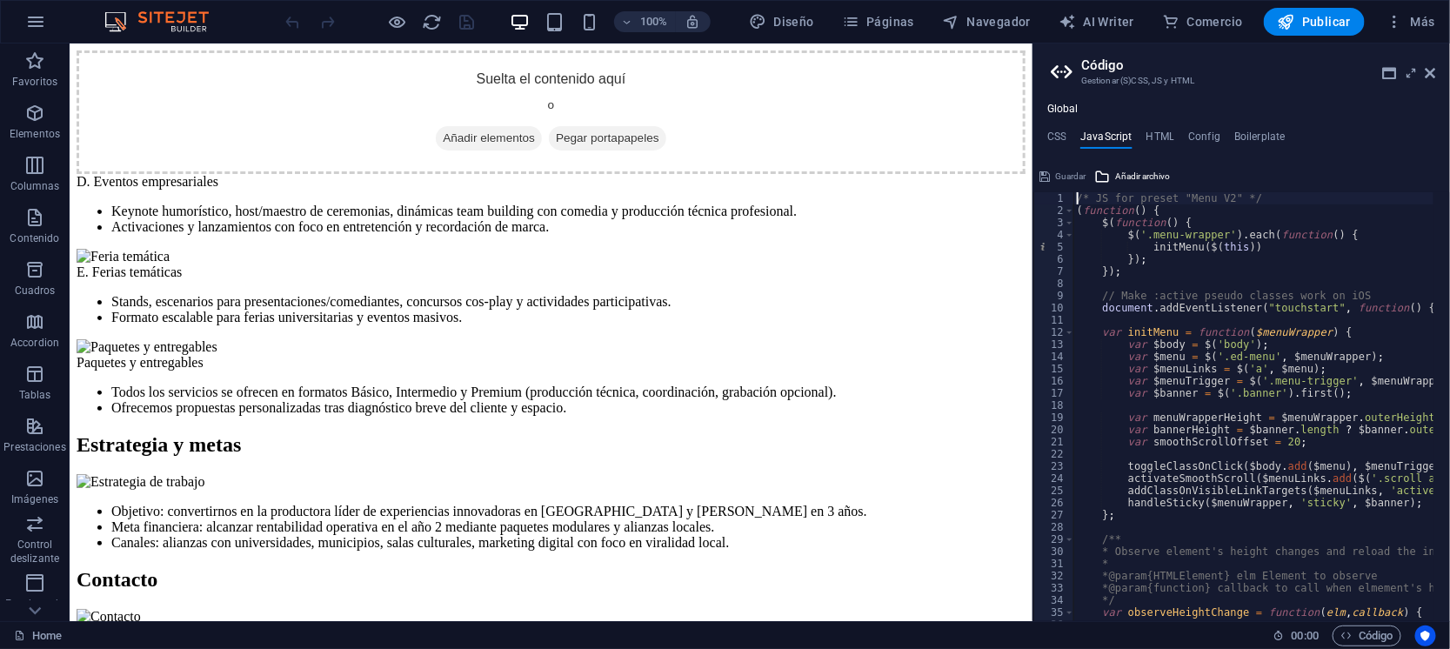
click at [1066, 135] on h4 "CSS" at bounding box center [1056, 139] width 19 height 19
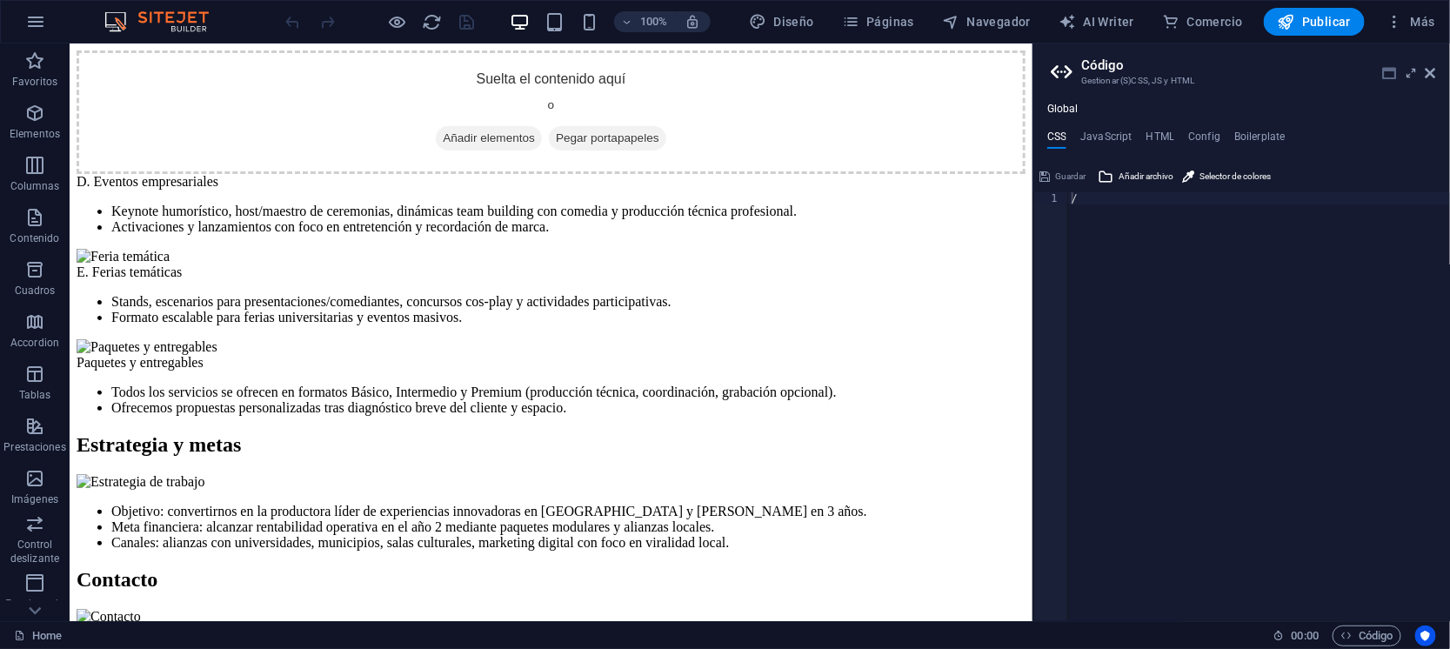
click at [1393, 74] on icon at bounding box center [1390, 73] width 14 height 14
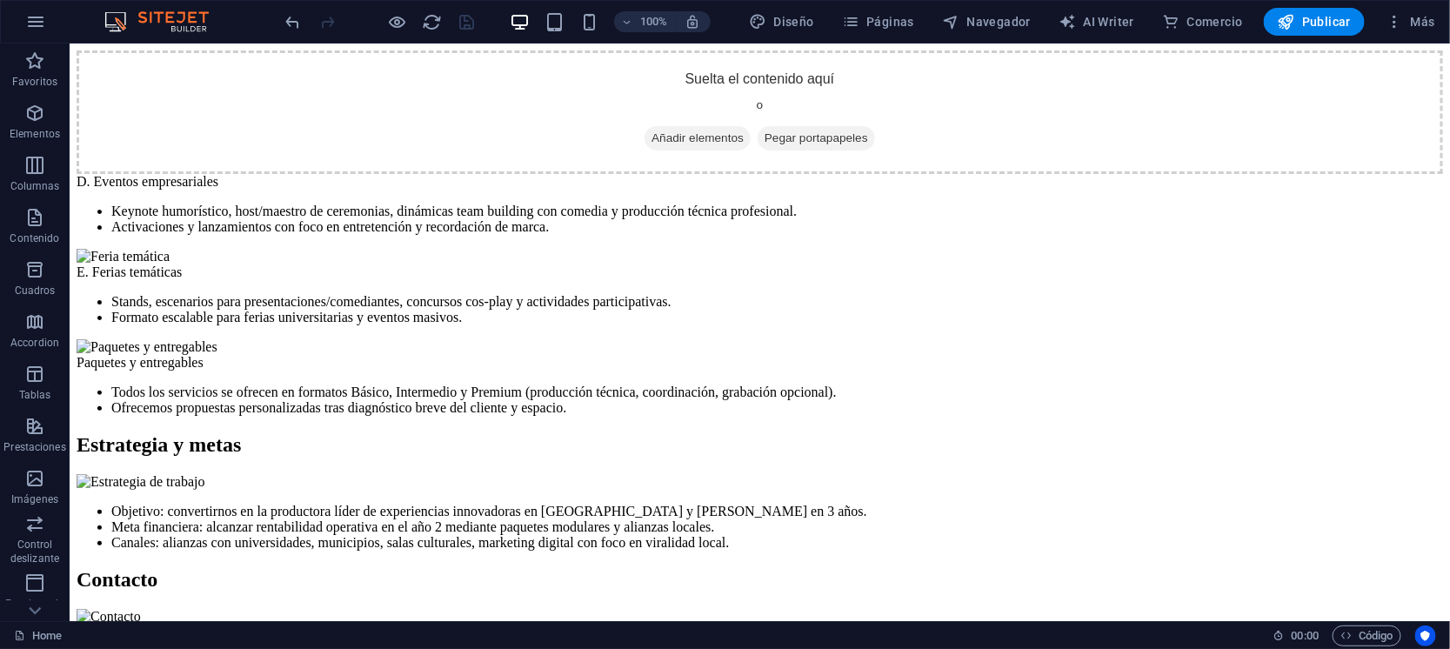
click at [443, 27] on div at bounding box center [380, 22] width 195 height 28
click at [430, 24] on icon "reload" at bounding box center [433, 22] width 20 height 20
click at [37, 17] on icon "button" at bounding box center [35, 21] width 21 height 21
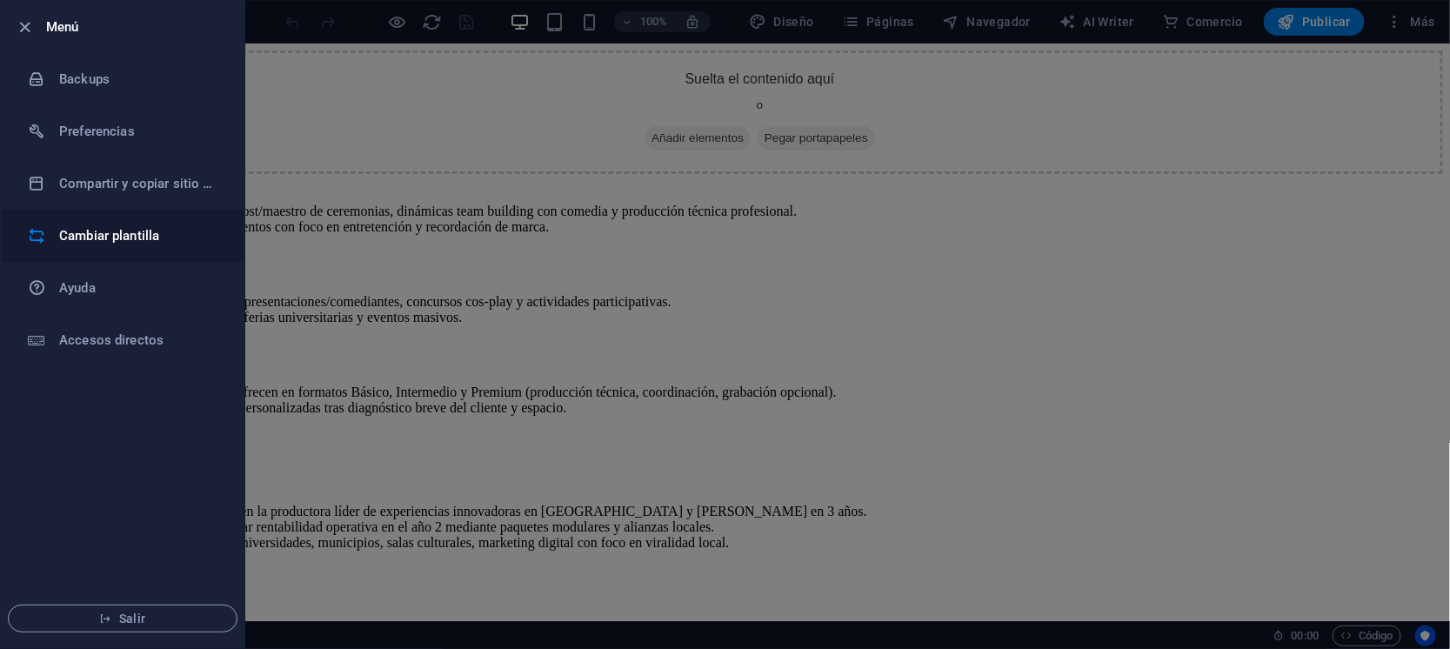
click at [103, 219] on li "Cambiar plantilla" at bounding box center [122, 236] width 243 height 52
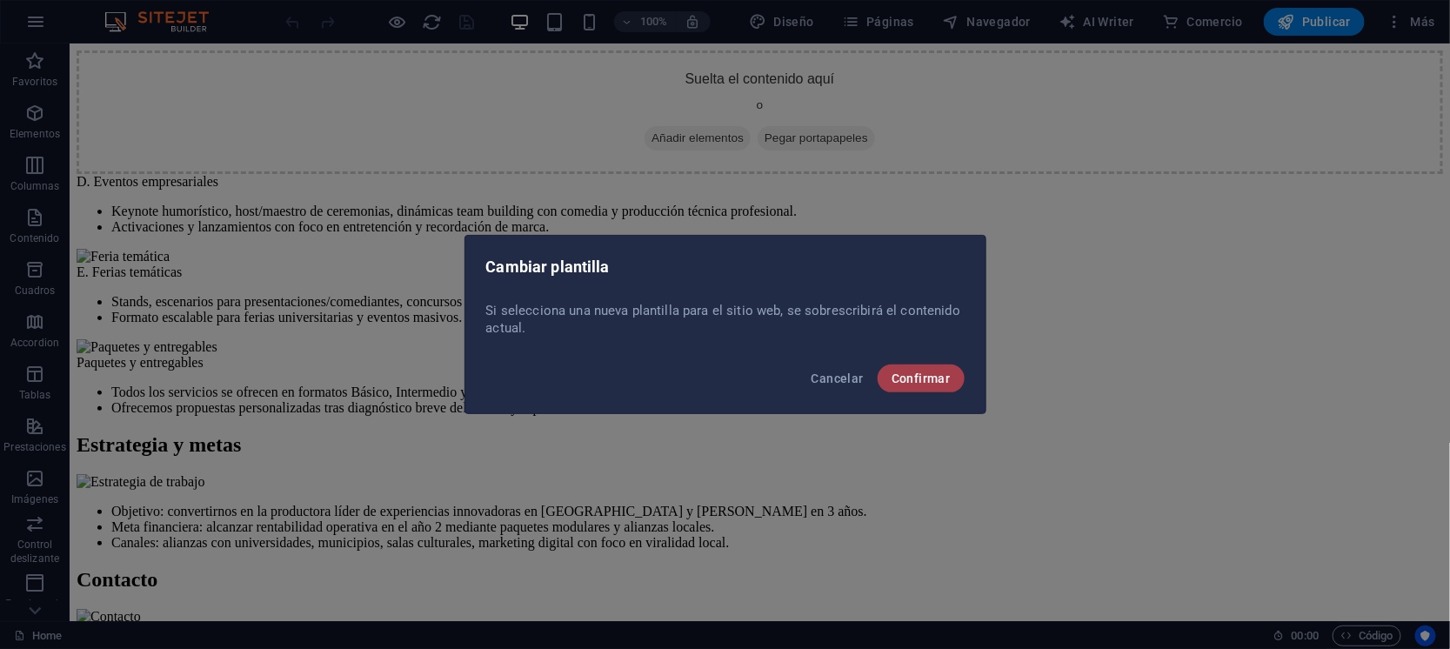
click at [922, 383] on span "Confirmar" at bounding box center [920, 378] width 59 height 14
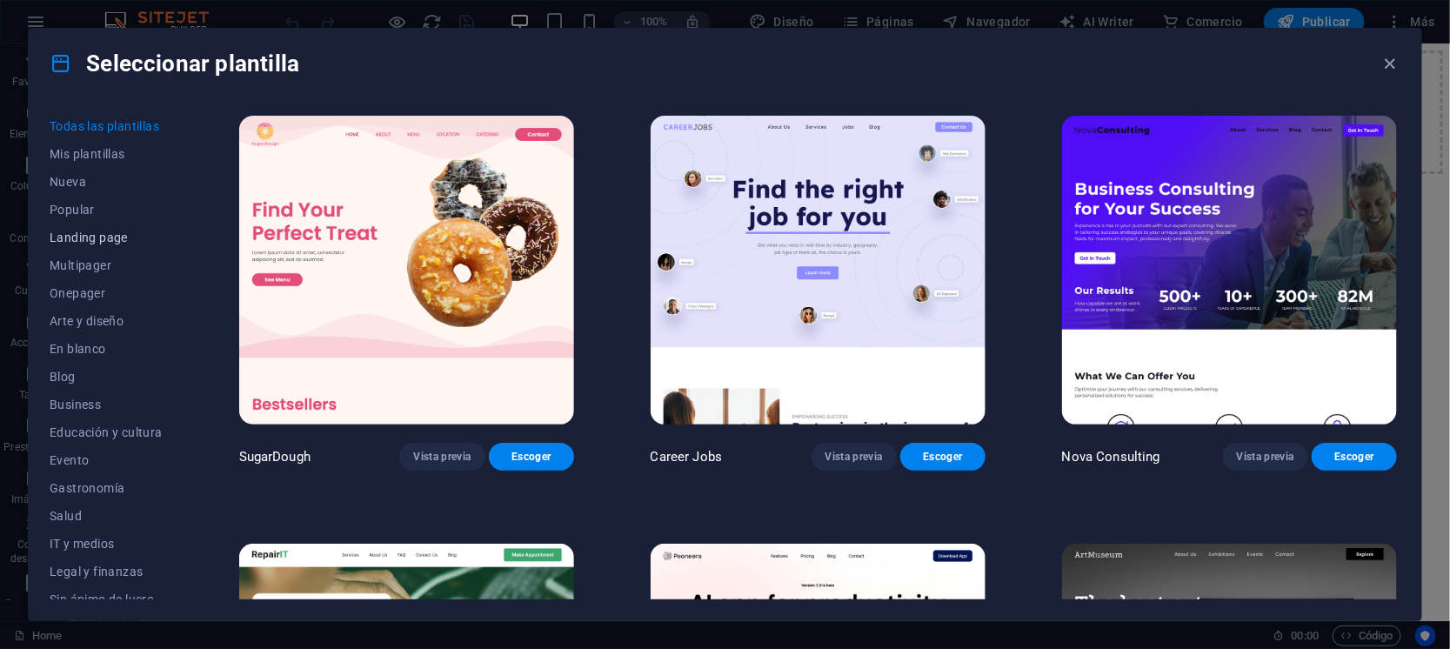
click at [119, 236] on span "Landing page" at bounding box center [106, 237] width 113 height 14
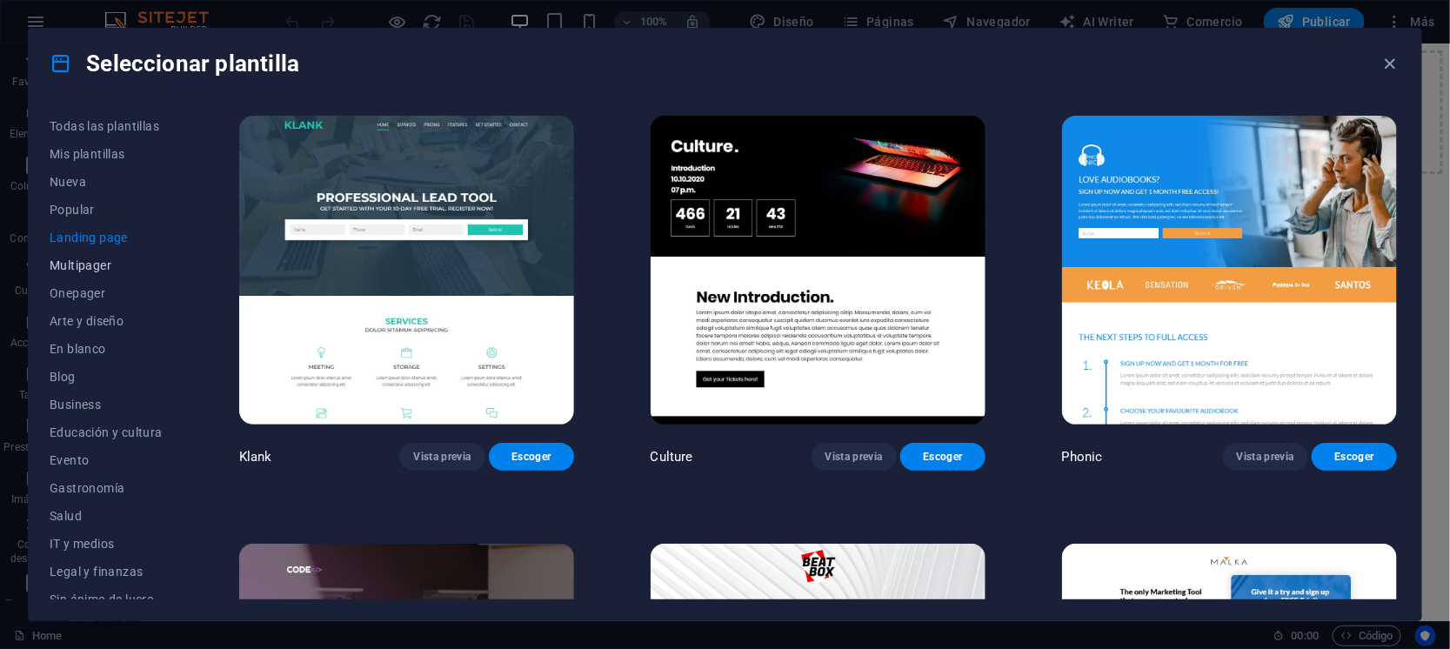
click at [107, 258] on span "Multipager" at bounding box center [106, 265] width 113 height 14
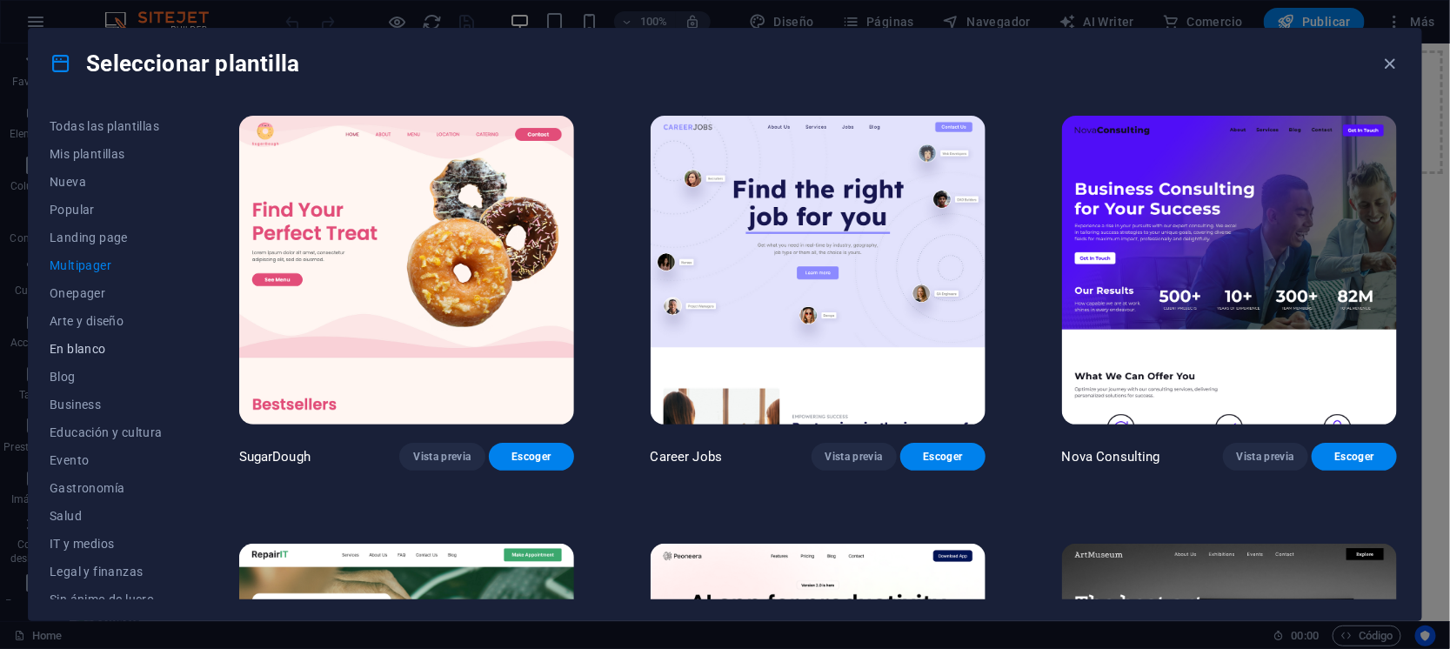
click at [109, 347] on span "En blanco" at bounding box center [106, 349] width 113 height 14
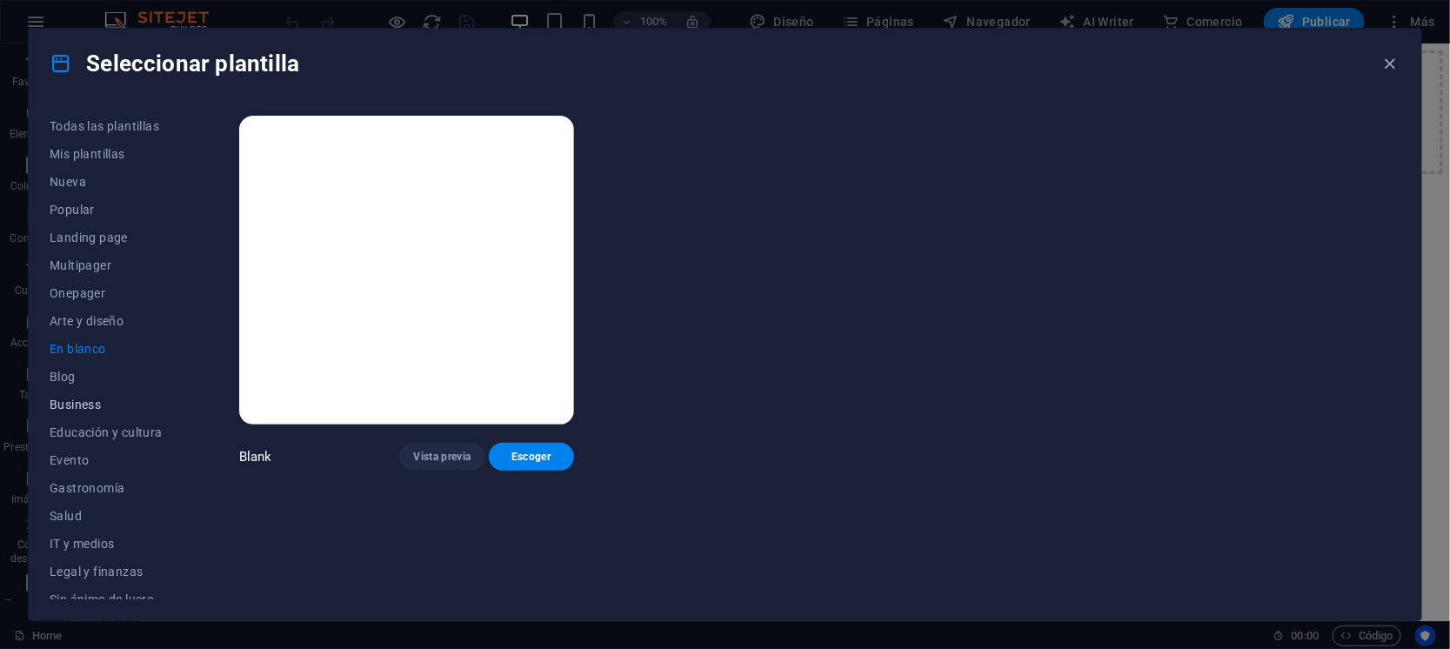
click at [83, 399] on span "Business" at bounding box center [106, 404] width 113 height 14
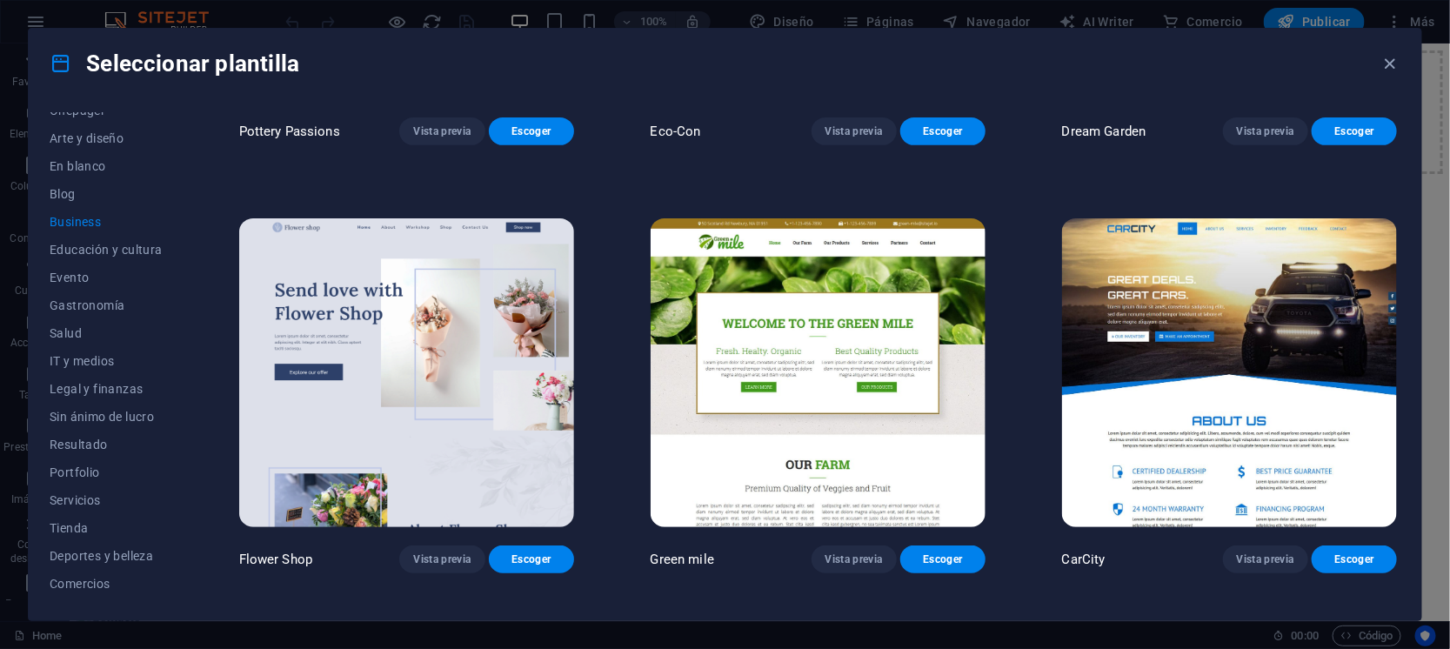
scroll to position [217, 0]
click at [91, 464] on span "Servicios" at bounding box center [106, 466] width 113 height 14
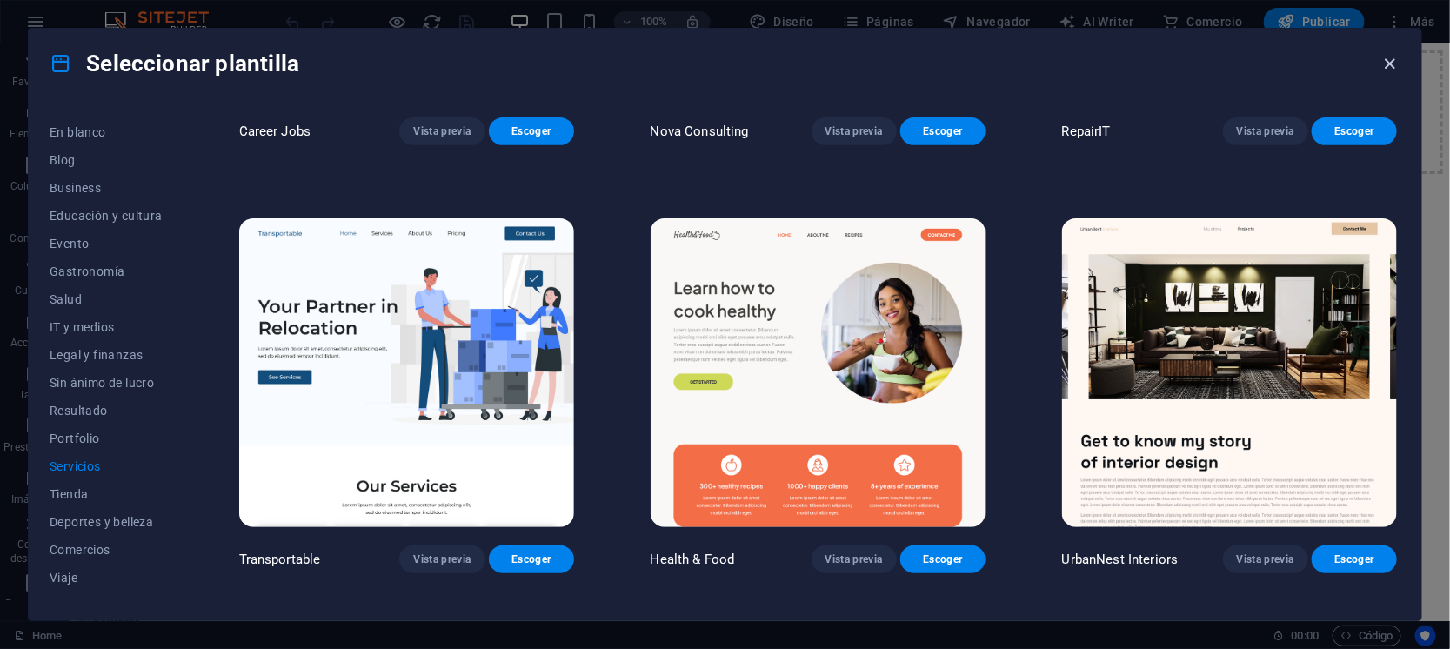
click at [1392, 69] on icon "button" at bounding box center [1390, 64] width 20 height 20
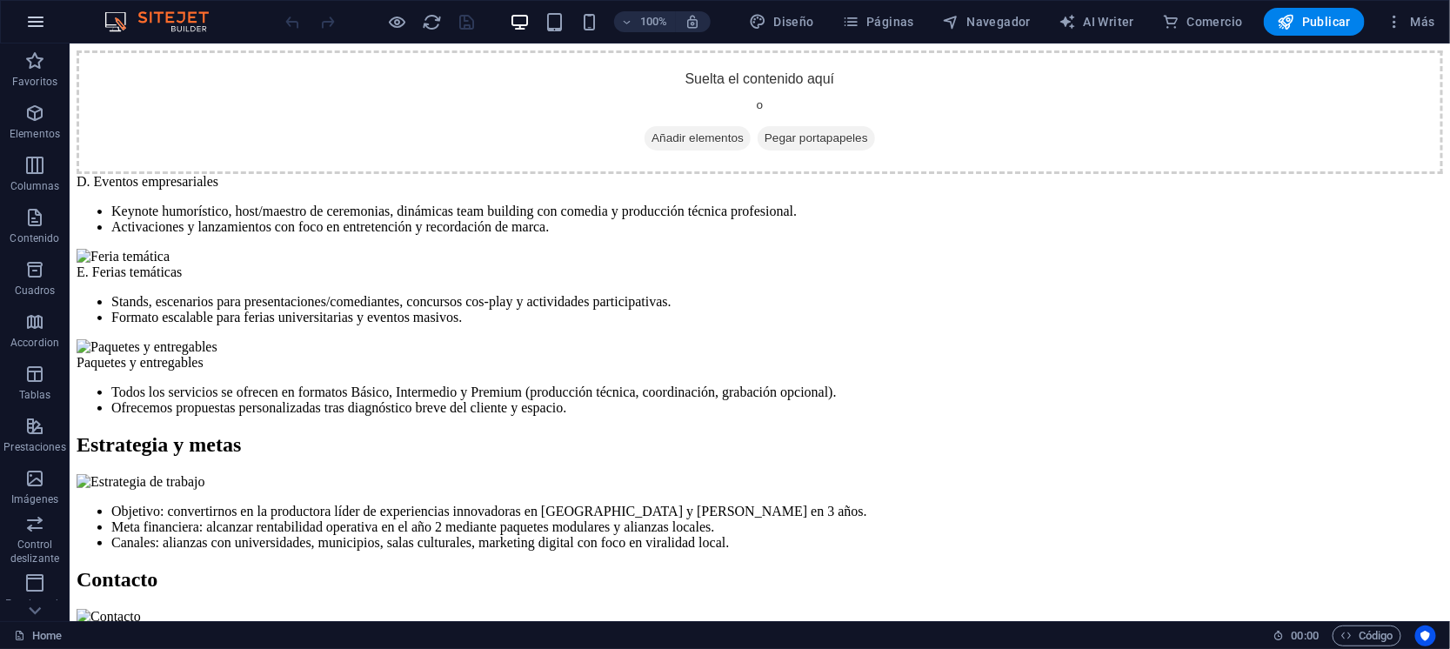
click at [23, 15] on button "button" at bounding box center [36, 22] width 42 height 42
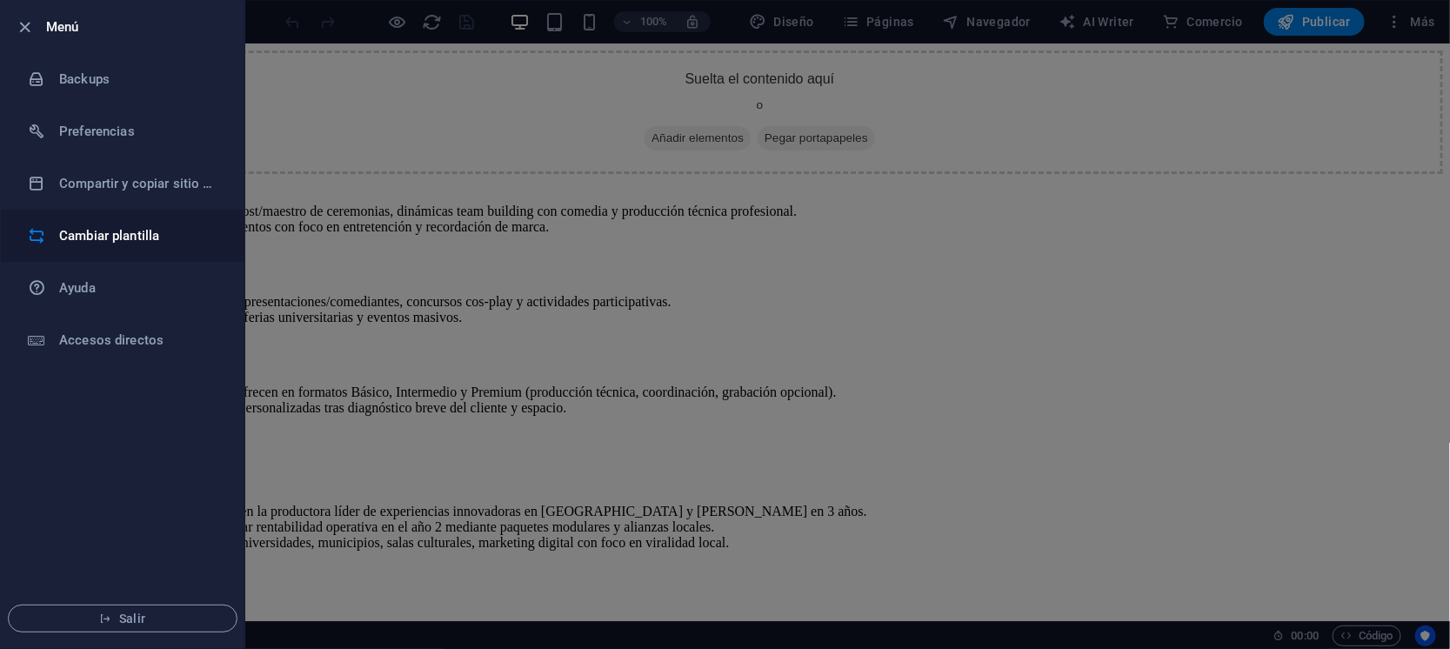
click at [152, 234] on h6 "Cambiar plantilla" at bounding box center [139, 235] width 161 height 21
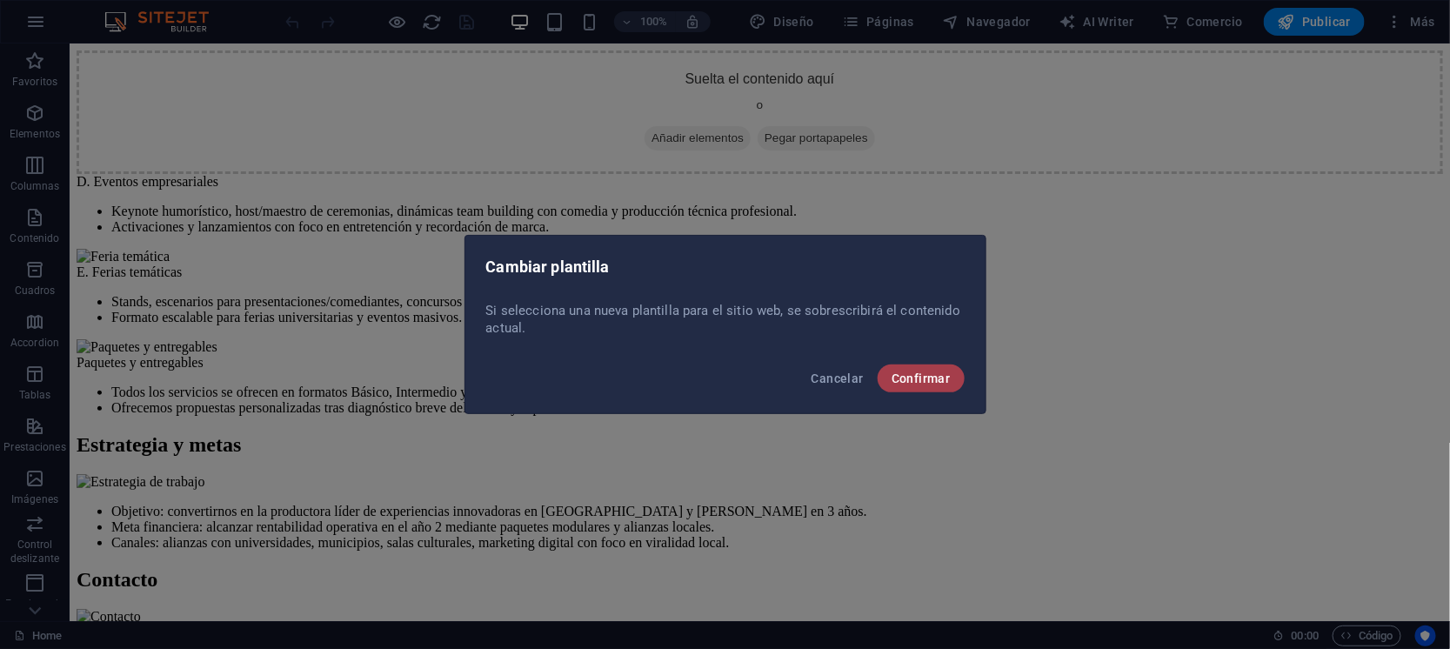
click at [912, 387] on button "Confirmar" at bounding box center [920, 378] width 87 height 28
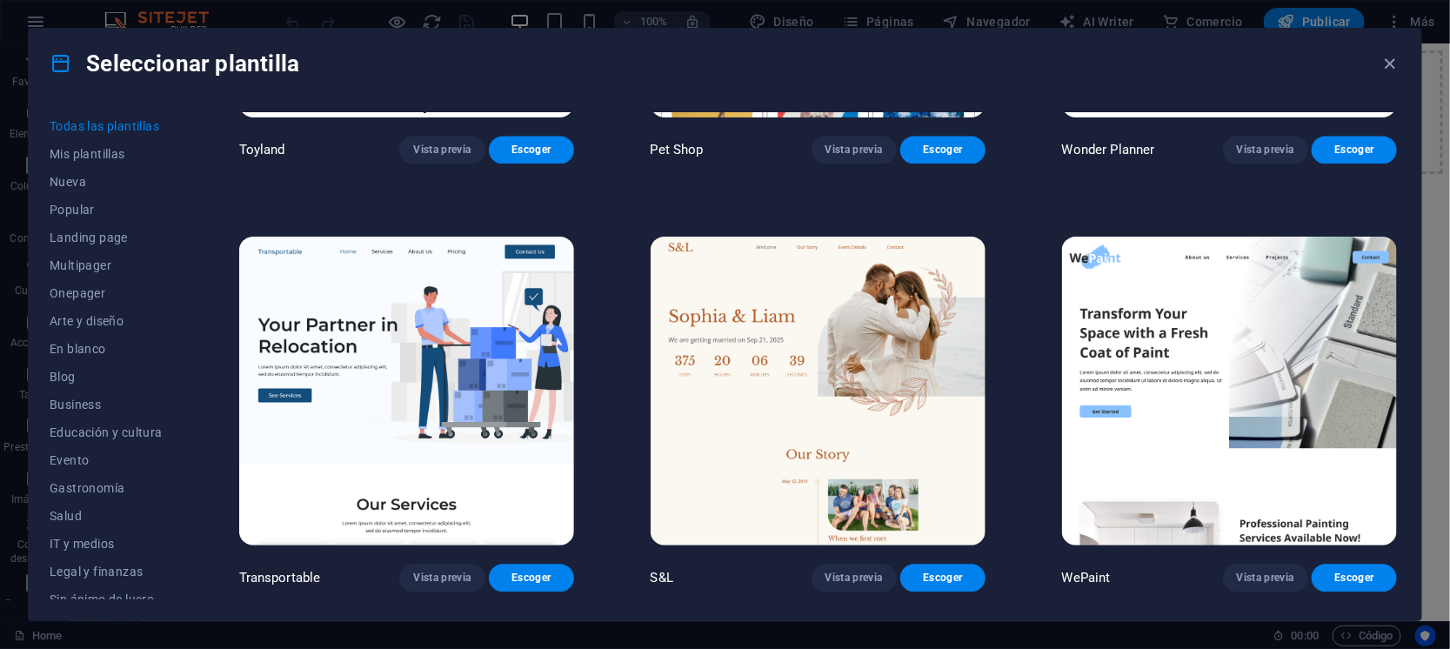
scroll to position [1738, 0]
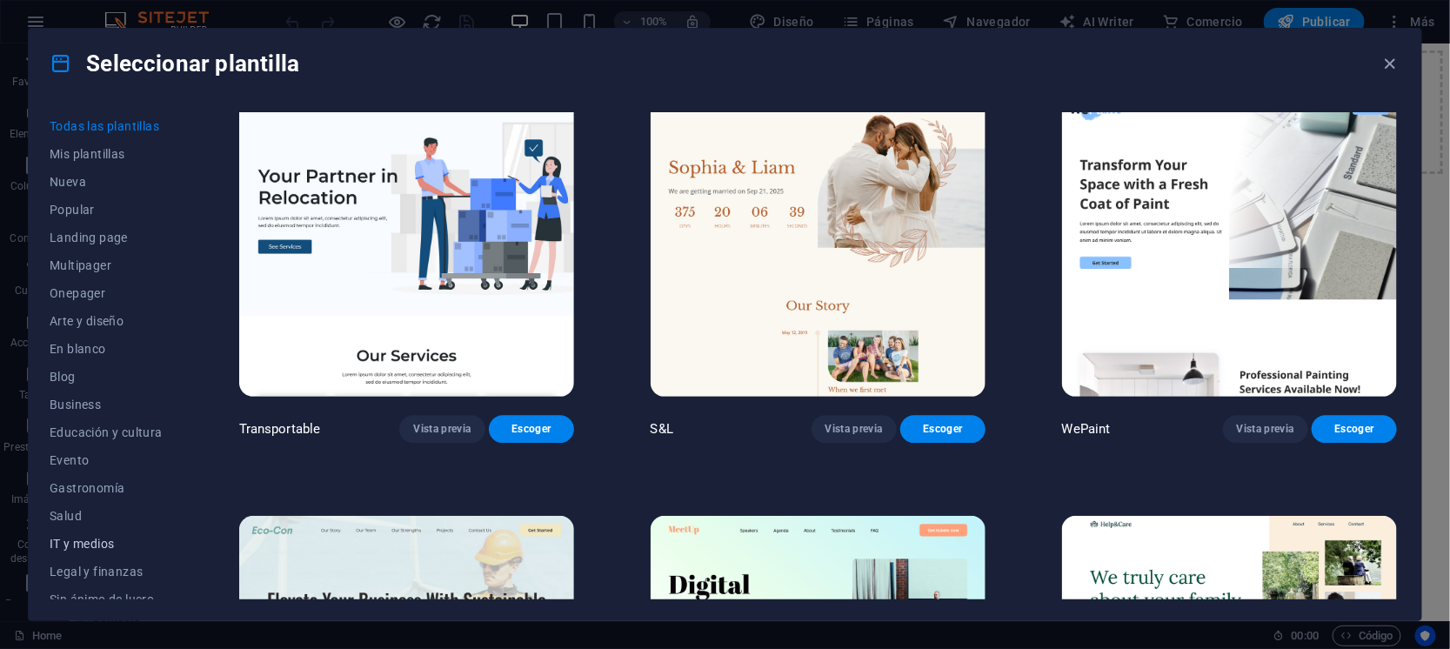
click at [107, 546] on span "IT y medios" at bounding box center [106, 544] width 113 height 14
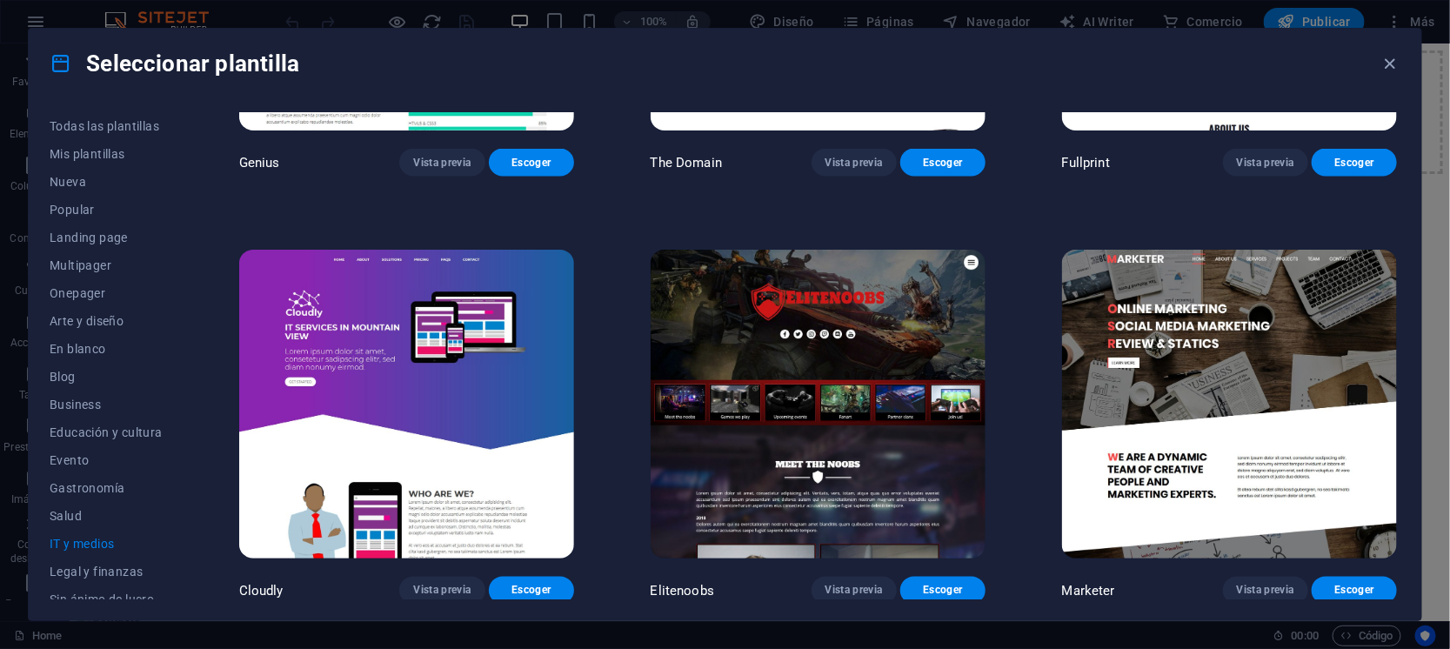
click at [1407, 324] on div "Todas las plantillas Mis plantillas Nueva Popular Landing page Multipager Onepa…" at bounding box center [725, 359] width 1392 height 522
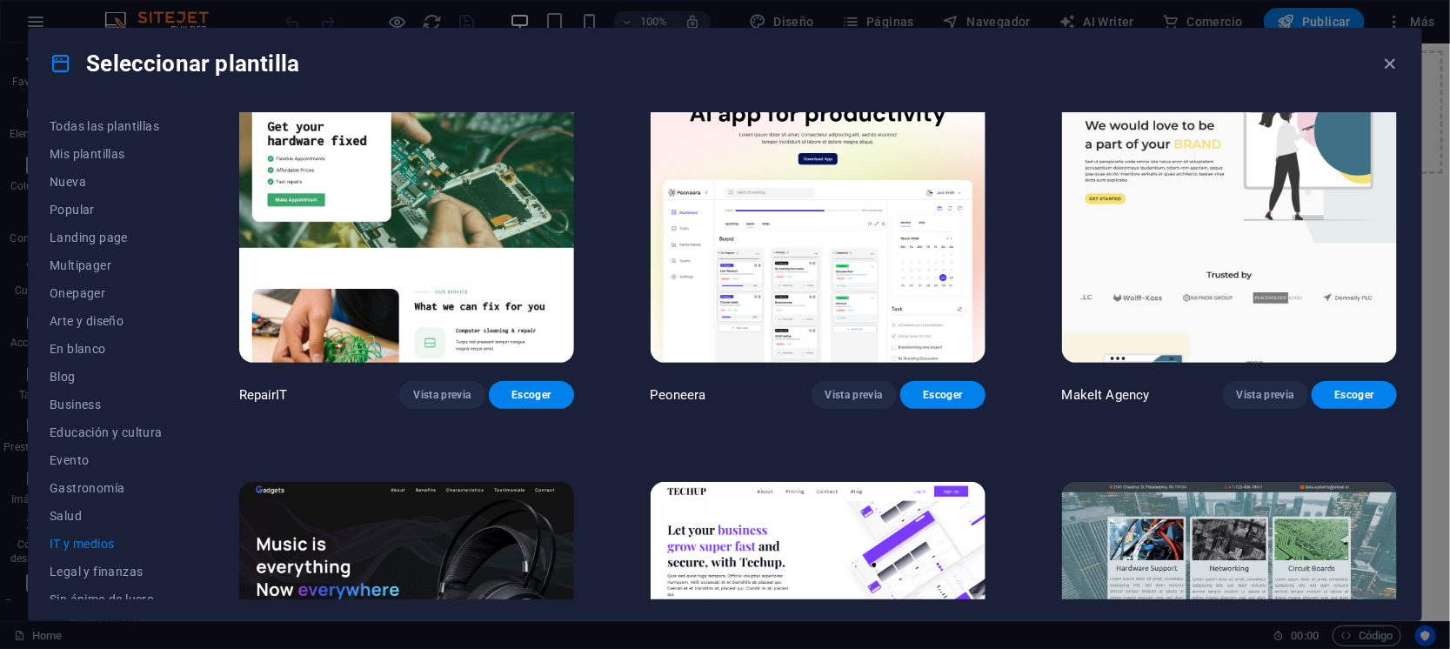
scroll to position [0, 0]
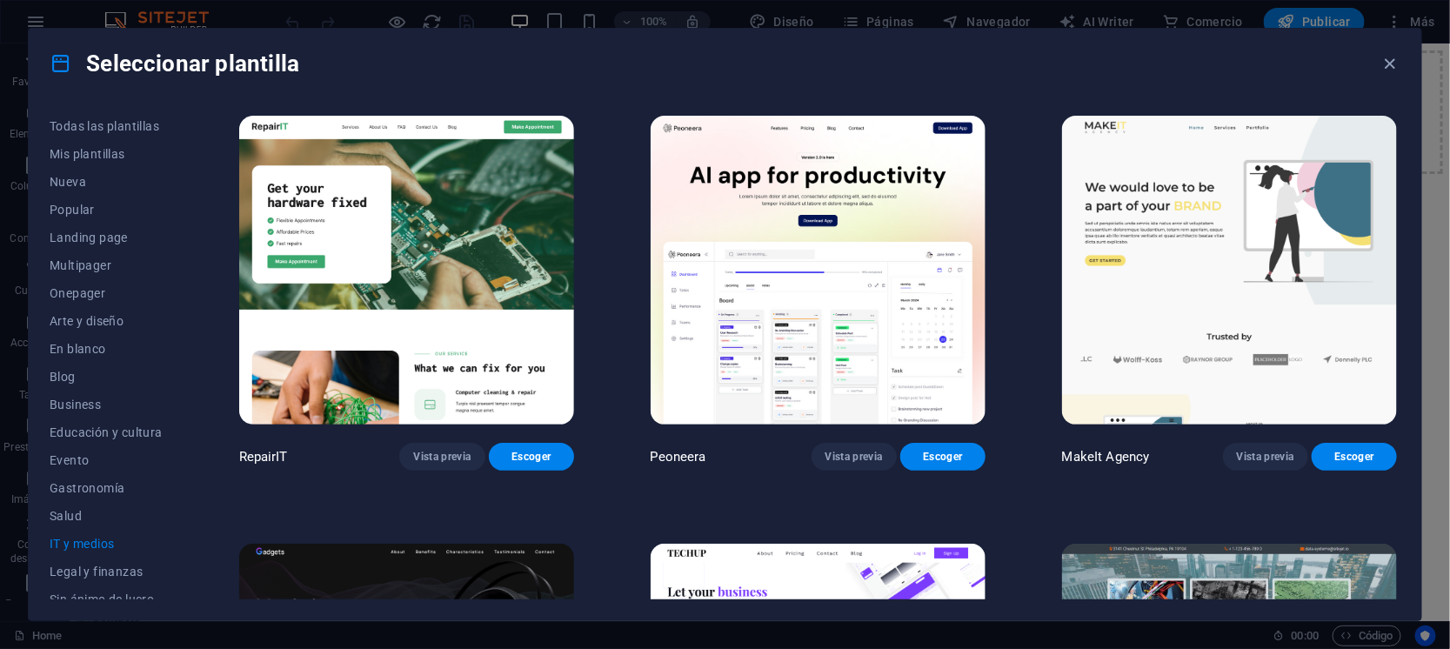
click at [1377, 61] on div "Seleccionar plantilla" at bounding box center [725, 64] width 1392 height 70
click at [1385, 59] on icon "button" at bounding box center [1390, 64] width 20 height 20
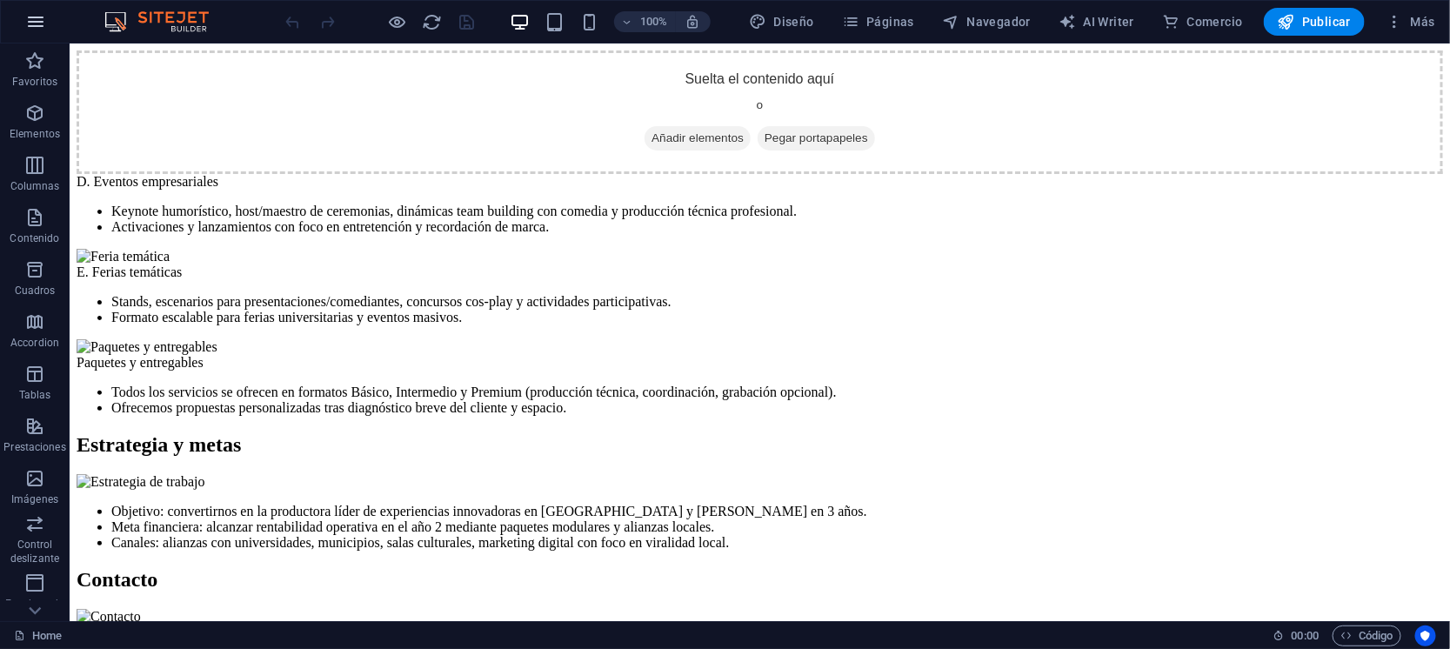
click at [24, 33] on button "button" at bounding box center [36, 22] width 42 height 42
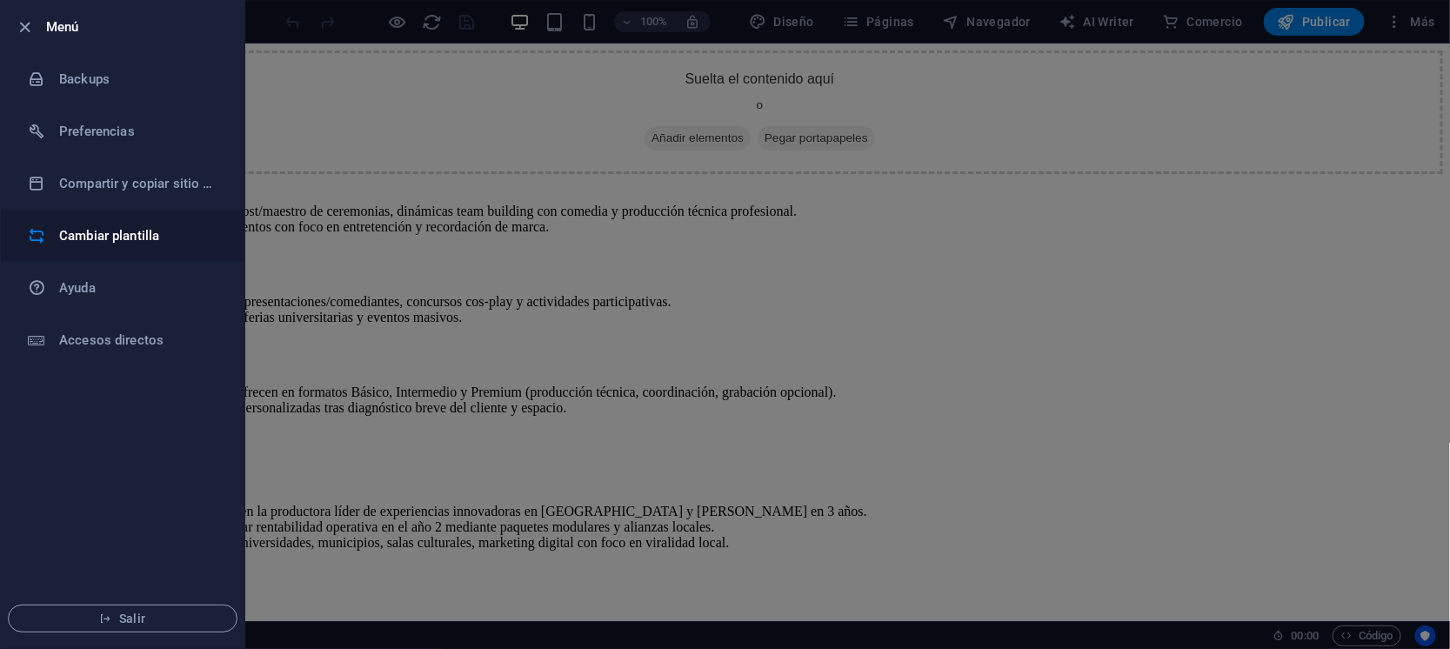
click at [98, 228] on h6 "Cambiar plantilla" at bounding box center [139, 235] width 161 height 21
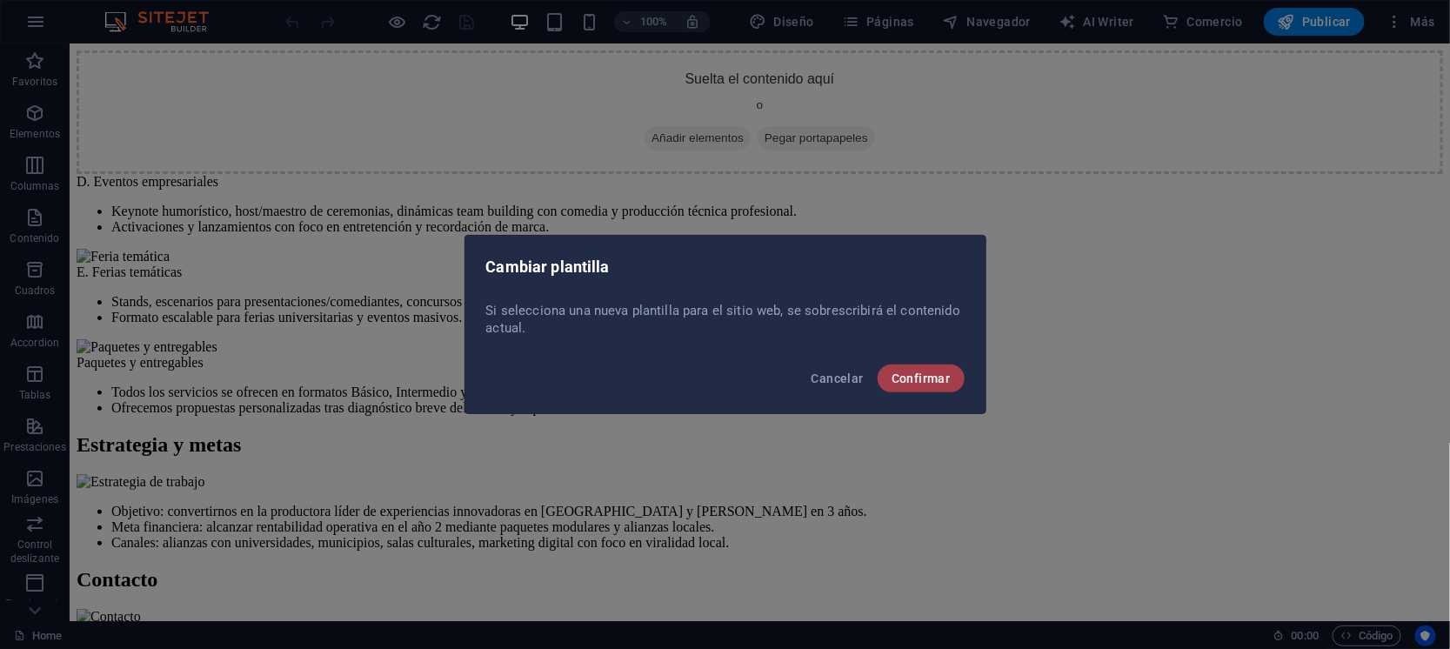
click at [919, 379] on span "Confirmar" at bounding box center [920, 378] width 59 height 14
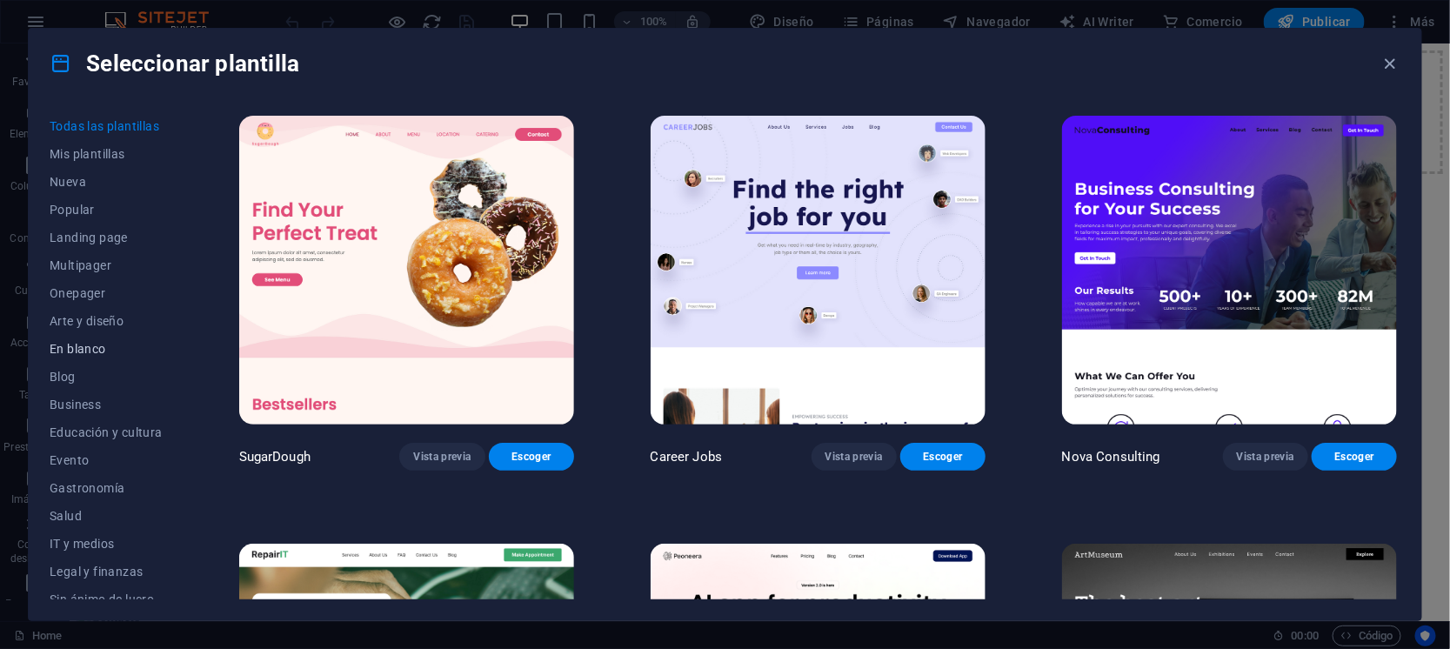
click at [67, 337] on button "En blanco" at bounding box center [106, 349] width 113 height 28
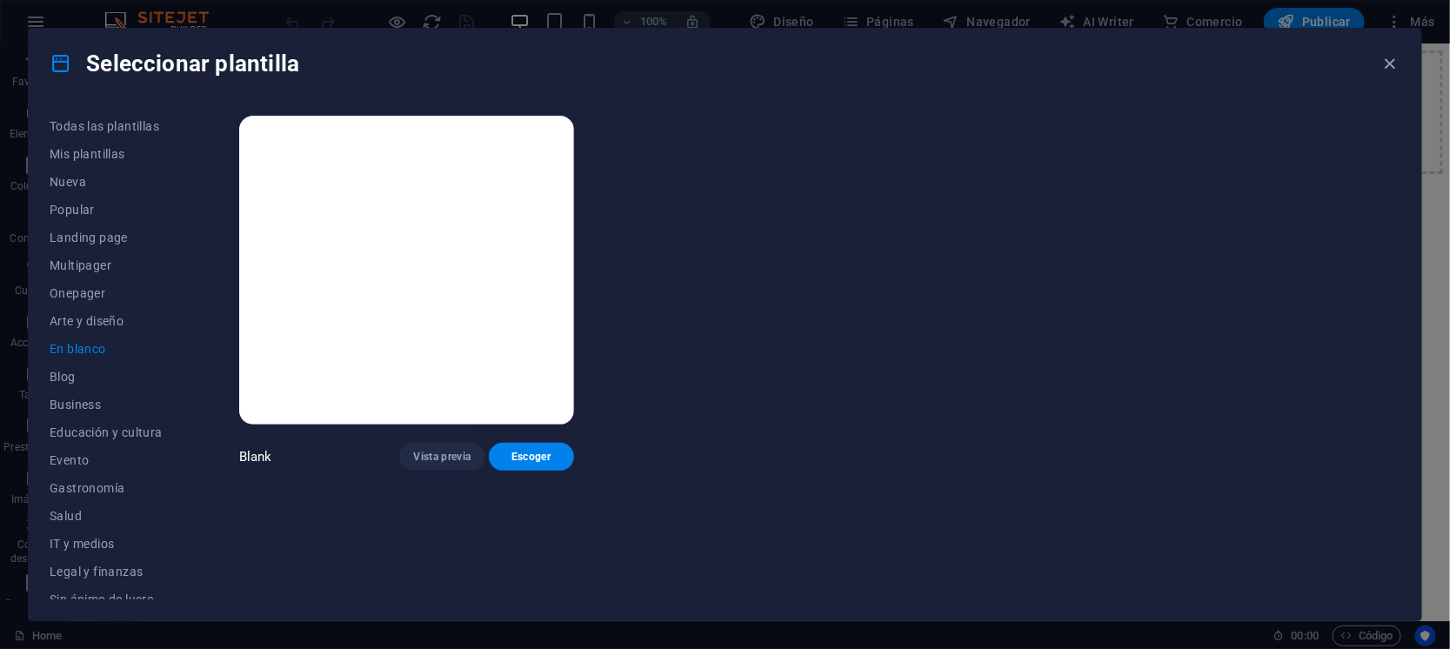
click at [349, 242] on img at bounding box center [406, 270] width 335 height 309
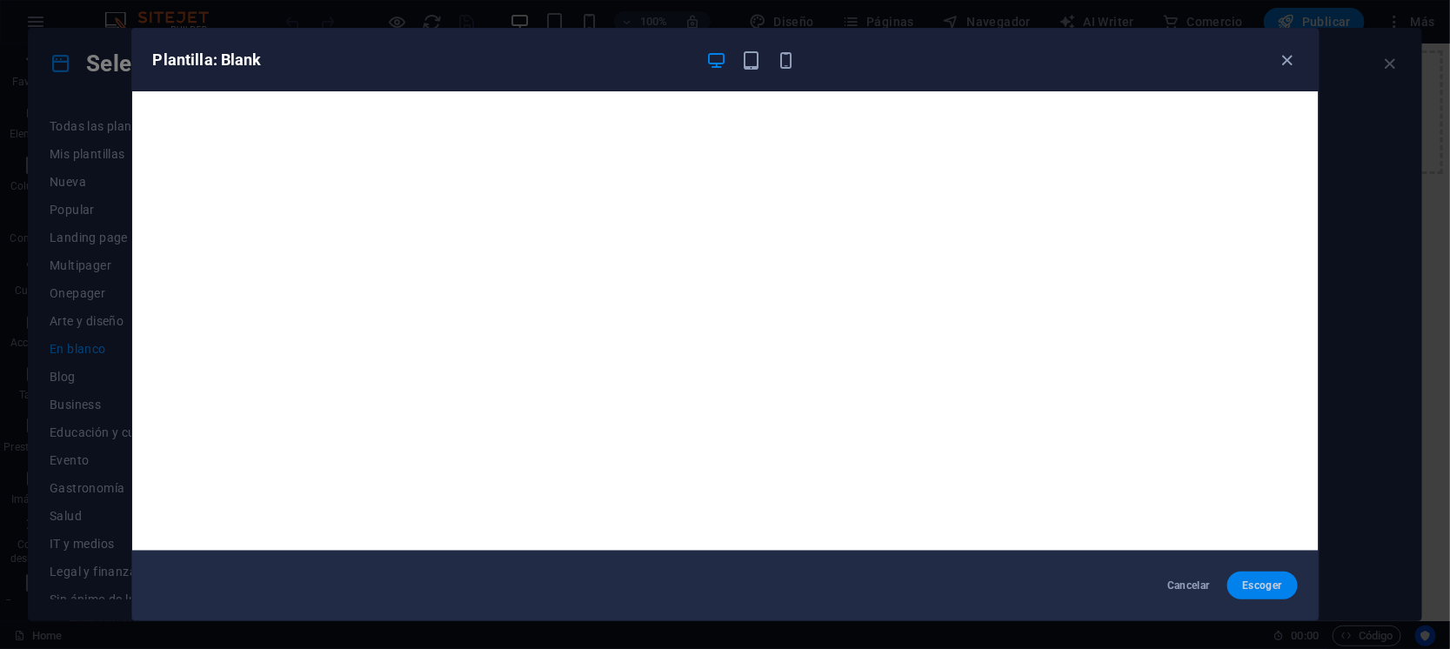
click at [1260, 583] on span "Escoger" at bounding box center [1262, 585] width 43 height 14
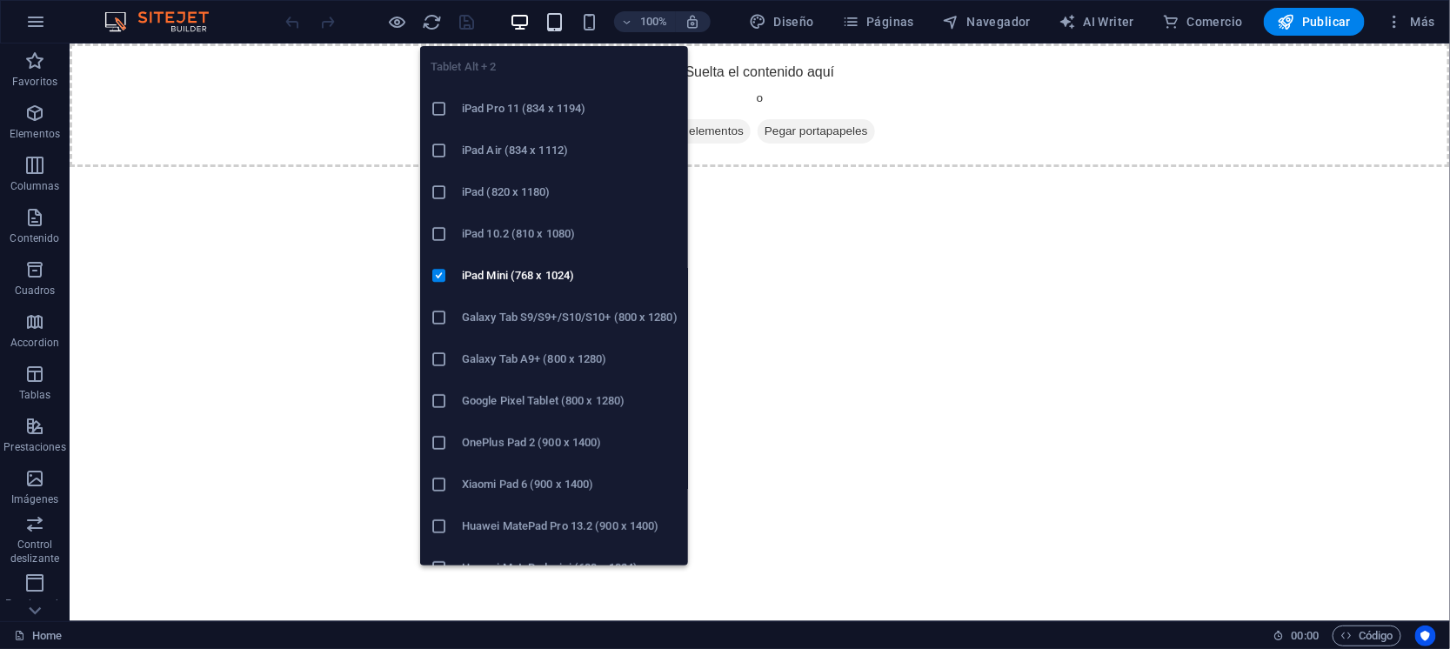
click at [557, 21] on icon "button" at bounding box center [554, 22] width 20 height 20
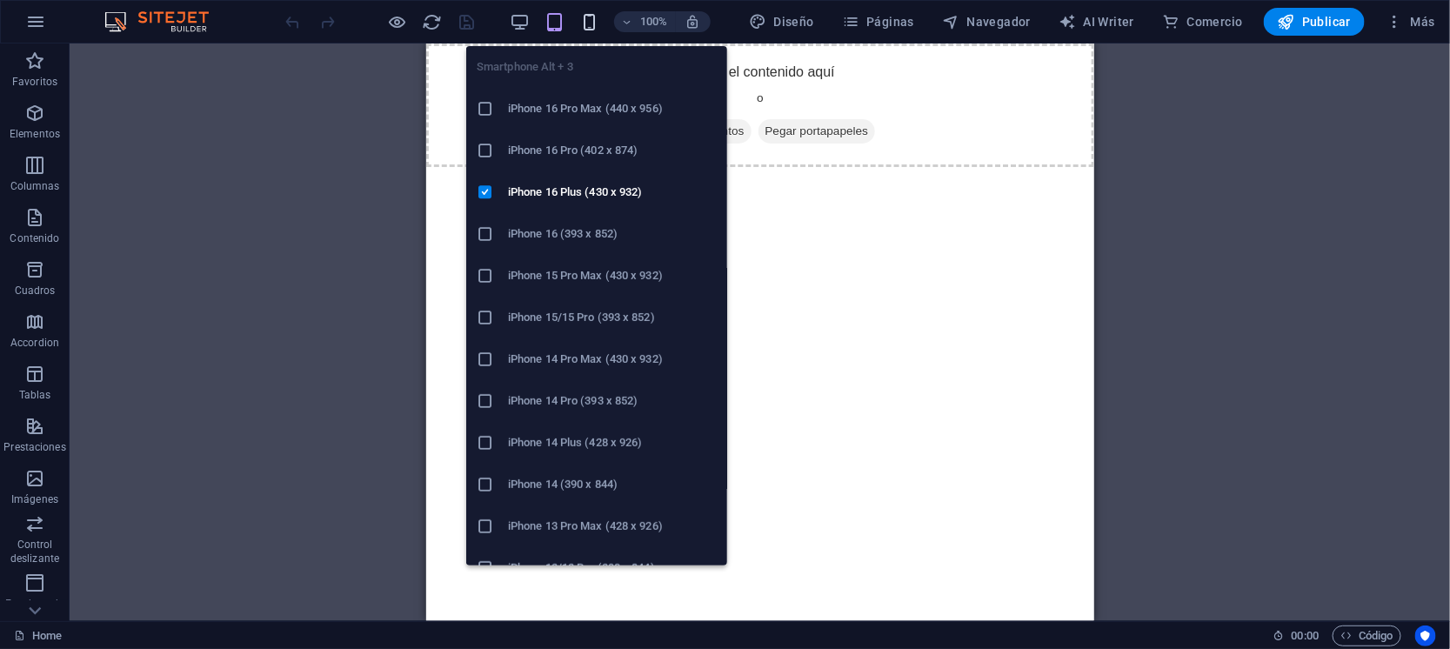
click at [594, 23] on icon "button" at bounding box center [589, 22] width 20 height 20
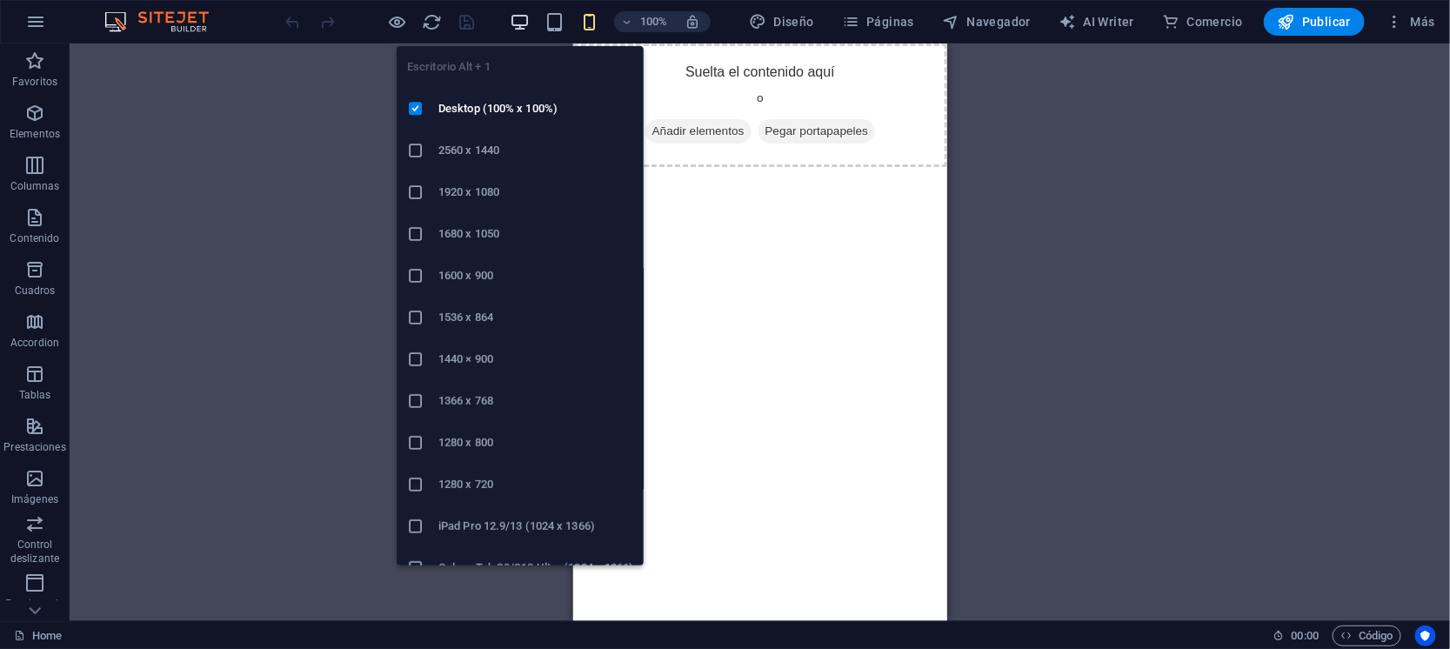
click at [520, 17] on icon "button" at bounding box center [520, 22] width 20 height 20
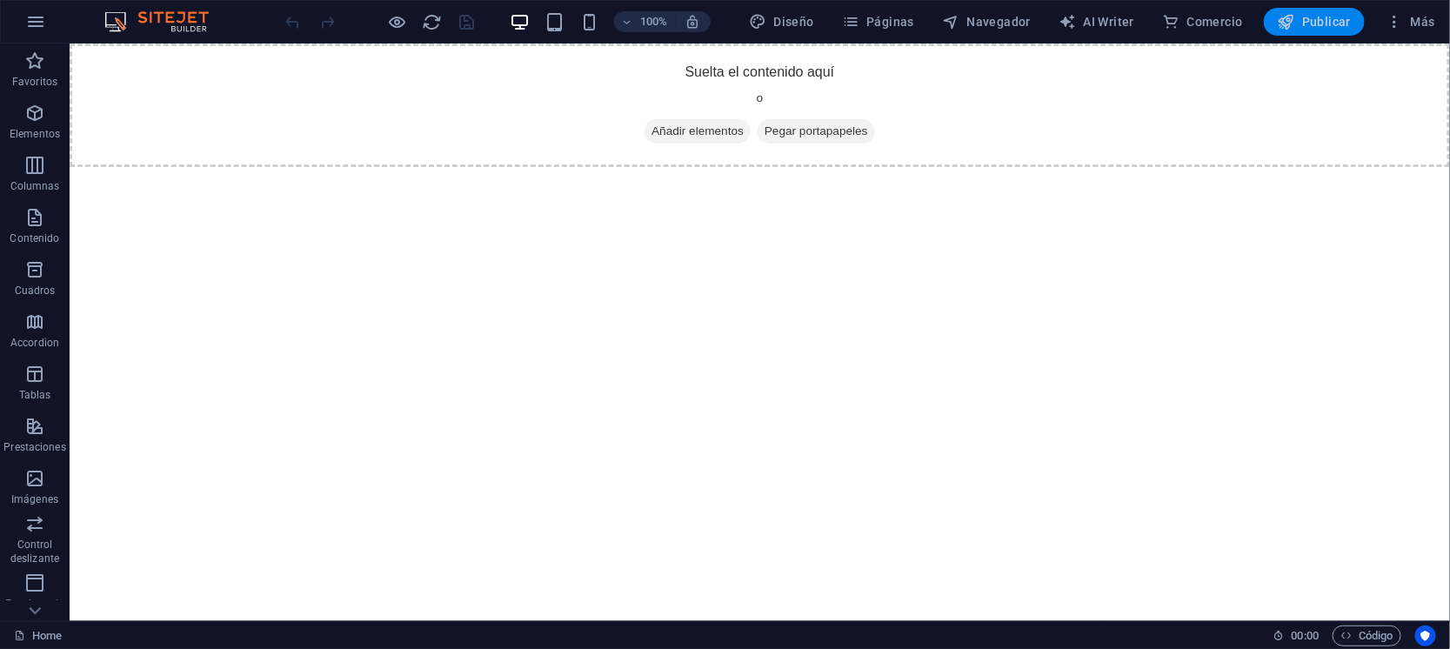
click at [1347, 23] on span "Publicar" at bounding box center [1314, 21] width 74 height 17
click at [718, 130] on span "Añadir elementos" at bounding box center [697, 130] width 106 height 24
